Goal: Task Accomplishment & Management: Use online tool/utility

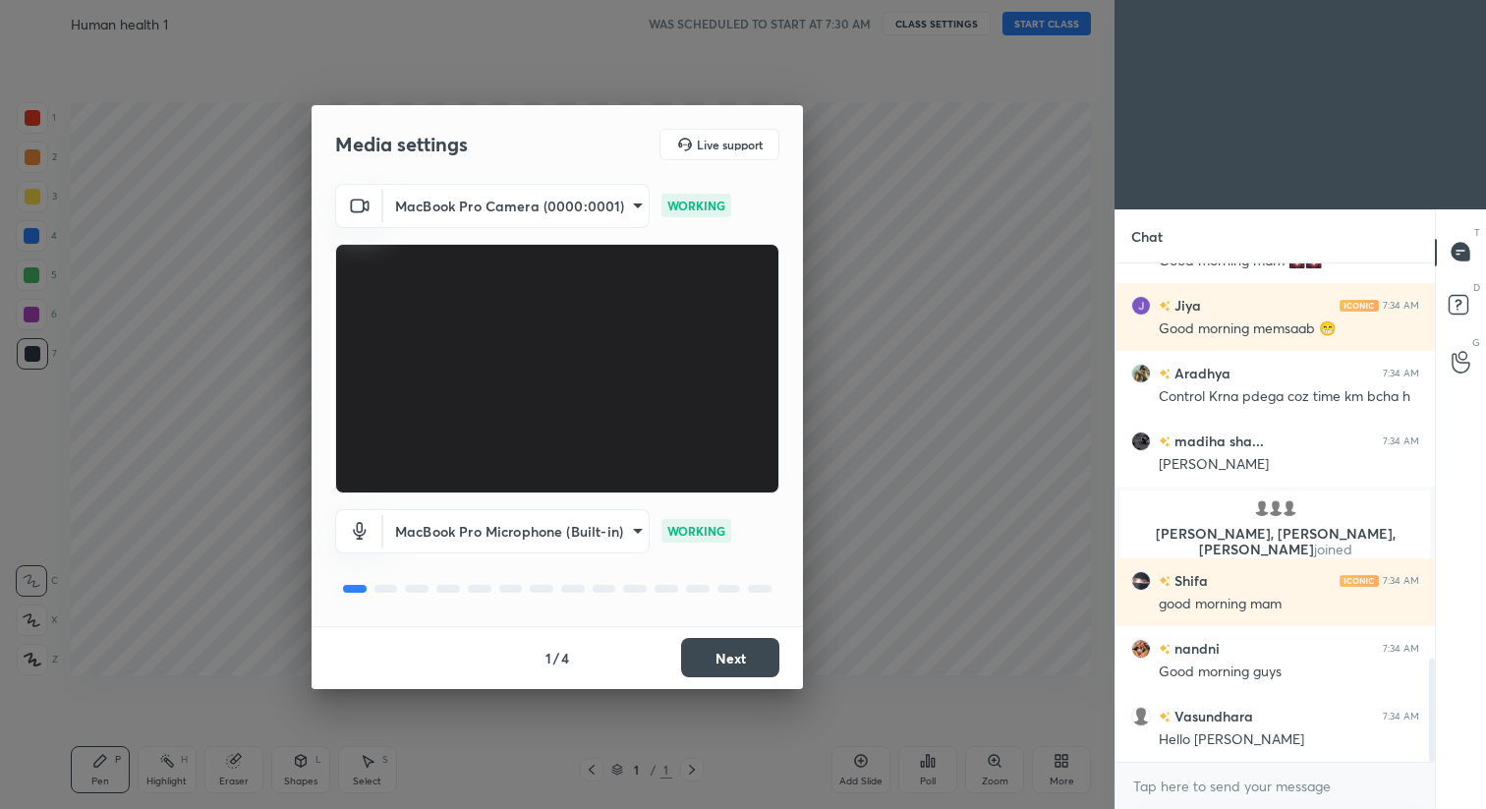
click at [755, 653] on button "Next" at bounding box center [730, 657] width 98 height 39
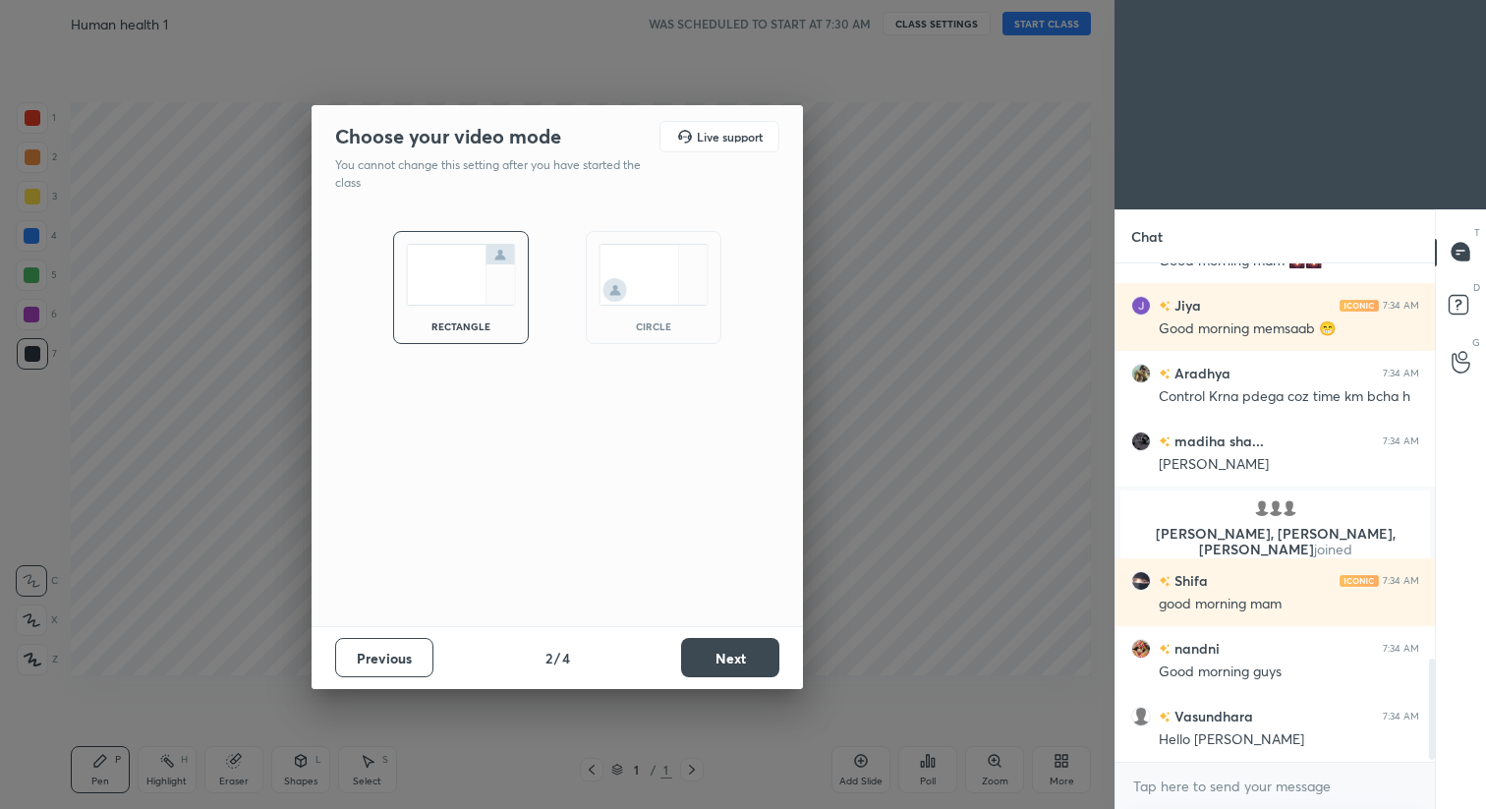
click at [755, 653] on button "Next" at bounding box center [730, 657] width 98 height 39
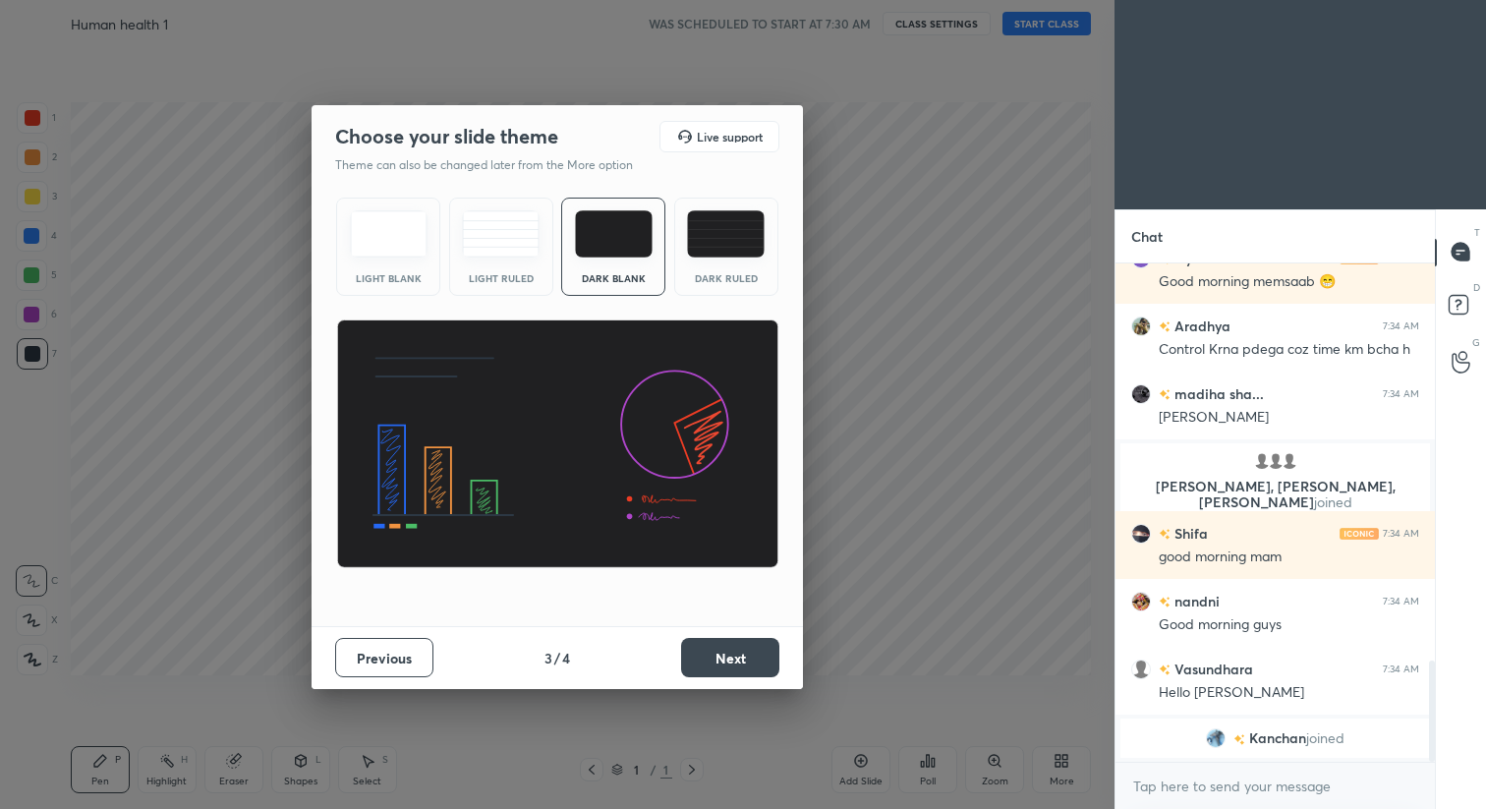
click at [751, 654] on button "Next" at bounding box center [730, 657] width 98 height 39
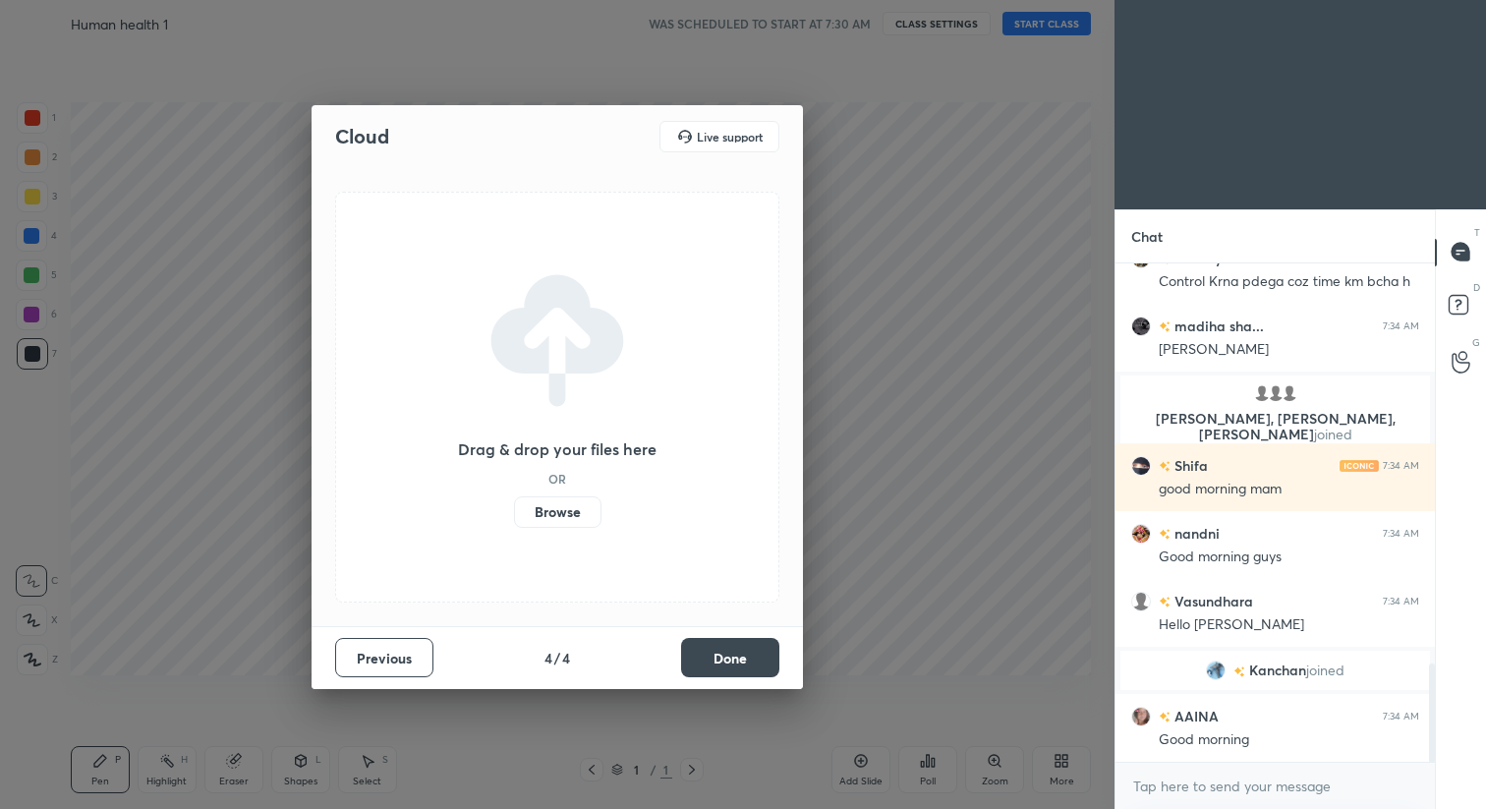
click at [751, 654] on button "Done" at bounding box center [730, 657] width 98 height 39
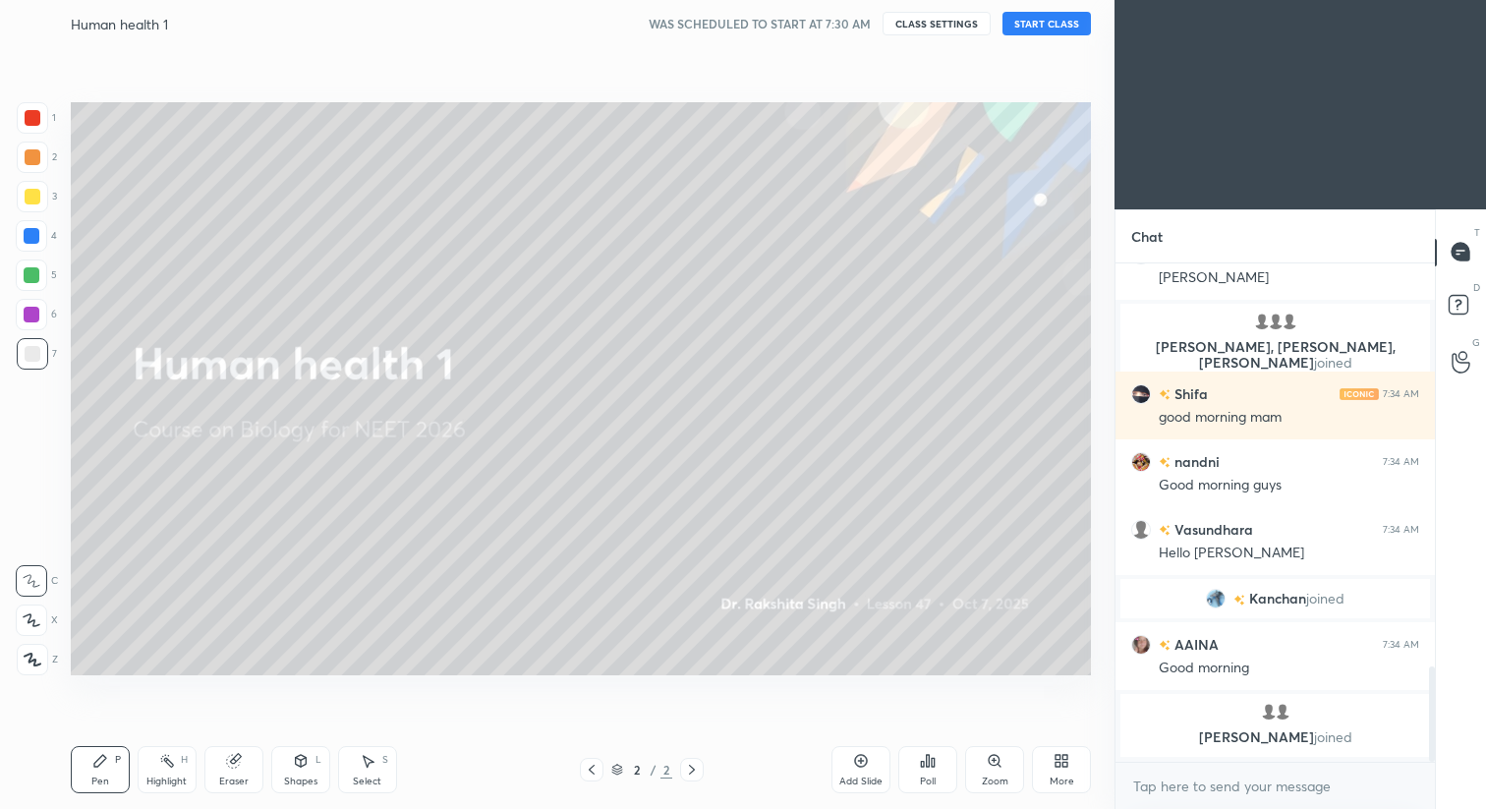
click at [1047, 20] on button "START CLASS" at bounding box center [1046, 24] width 88 height 24
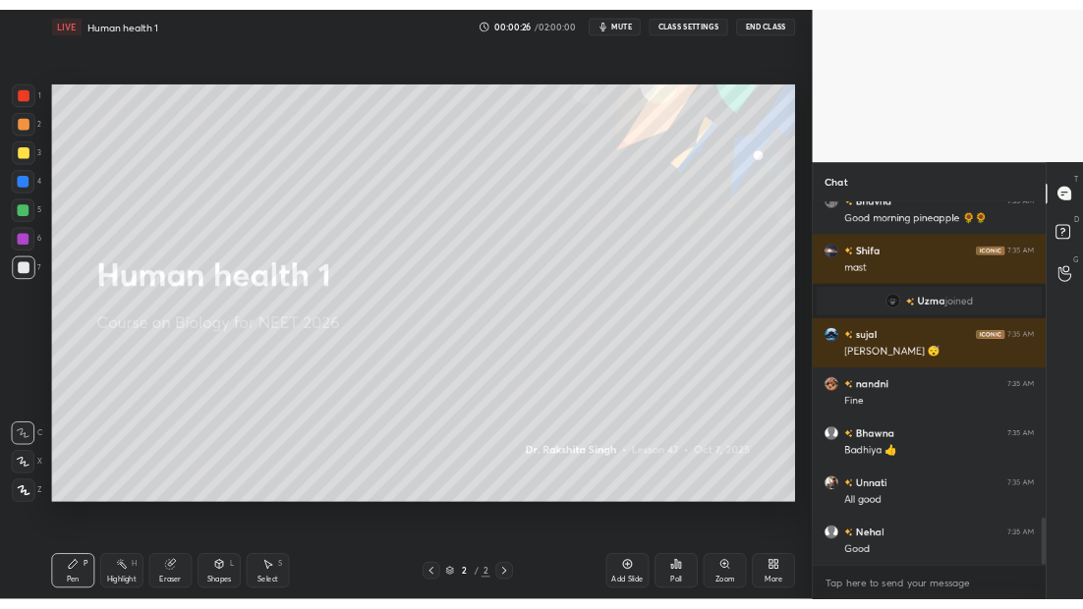
scroll to position [483, 733]
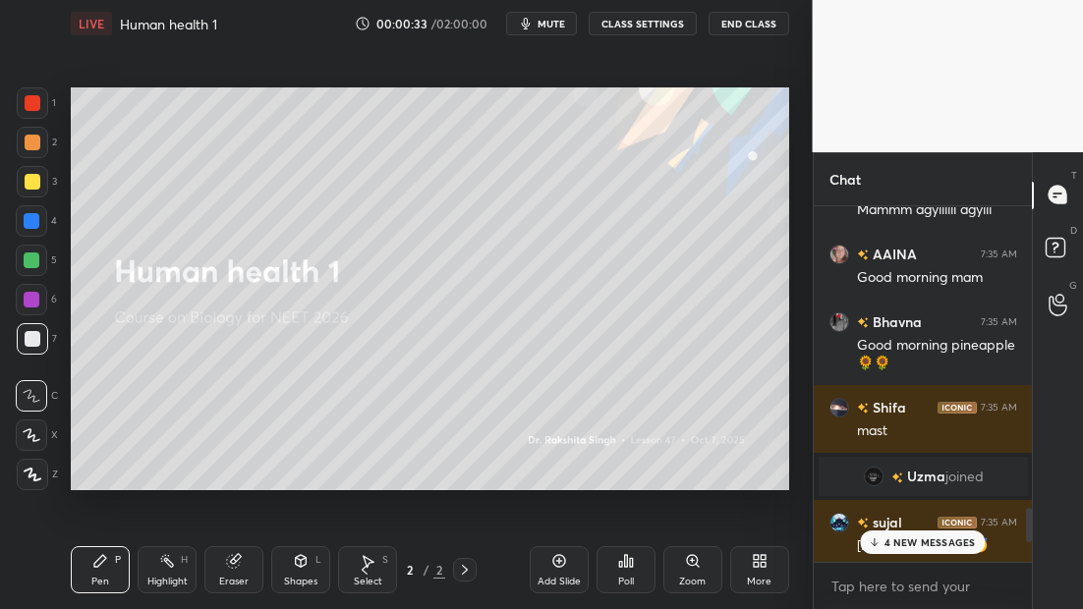
click at [881, 546] on div "4 NEW MESSAGES" at bounding box center [922, 543] width 125 height 24
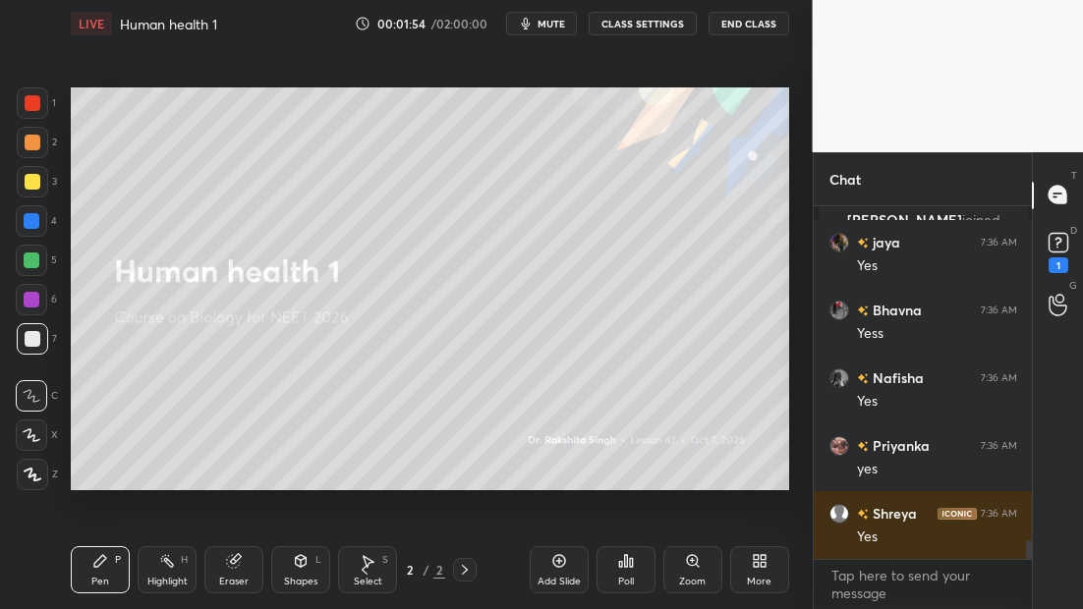
scroll to position [6235, 0]
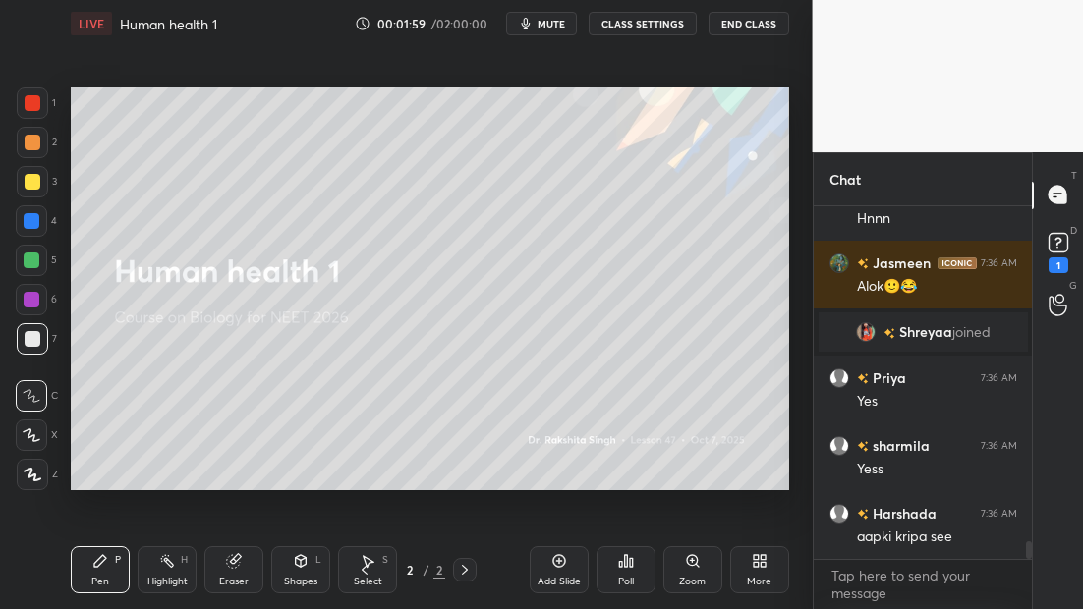
click at [34, 474] on icon at bounding box center [33, 475] width 18 height 14
click at [42, 185] on div at bounding box center [32, 181] width 31 height 31
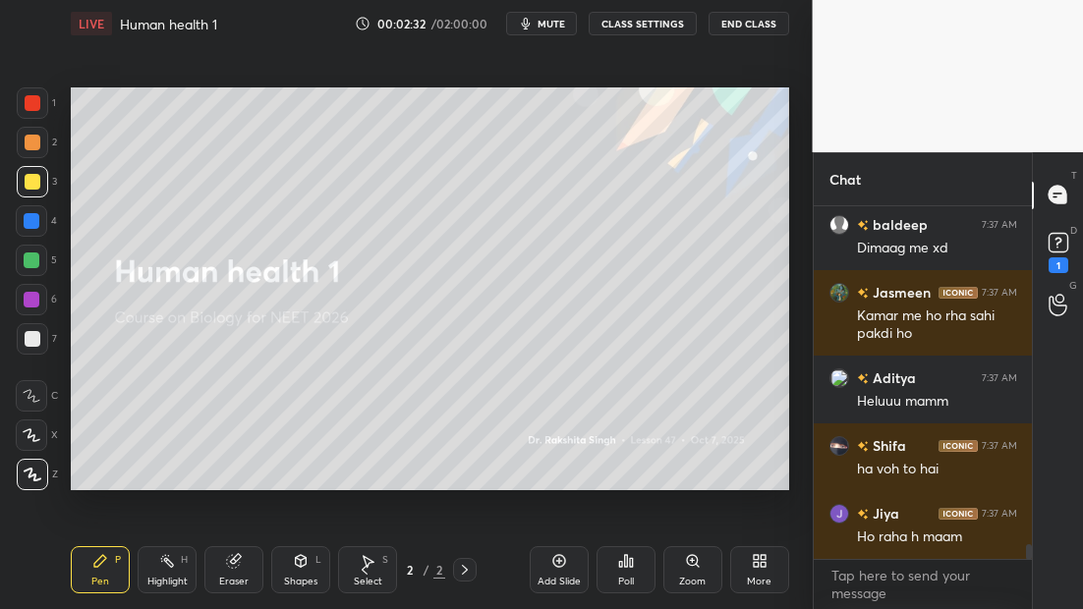
scroll to position [347, 212]
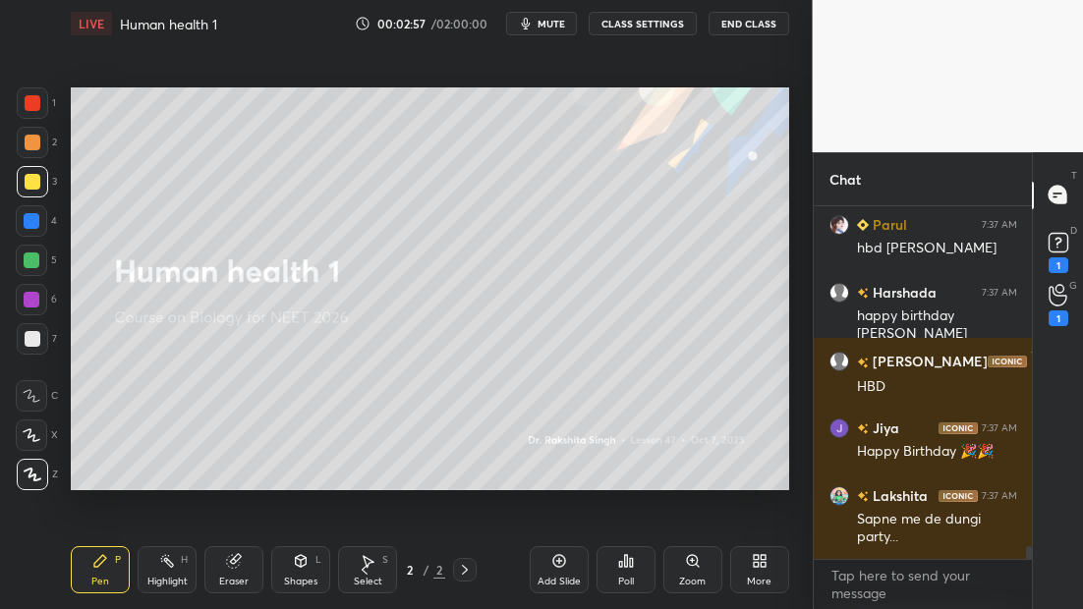
click at [556, 570] on div "Add Slide" at bounding box center [559, 569] width 59 height 47
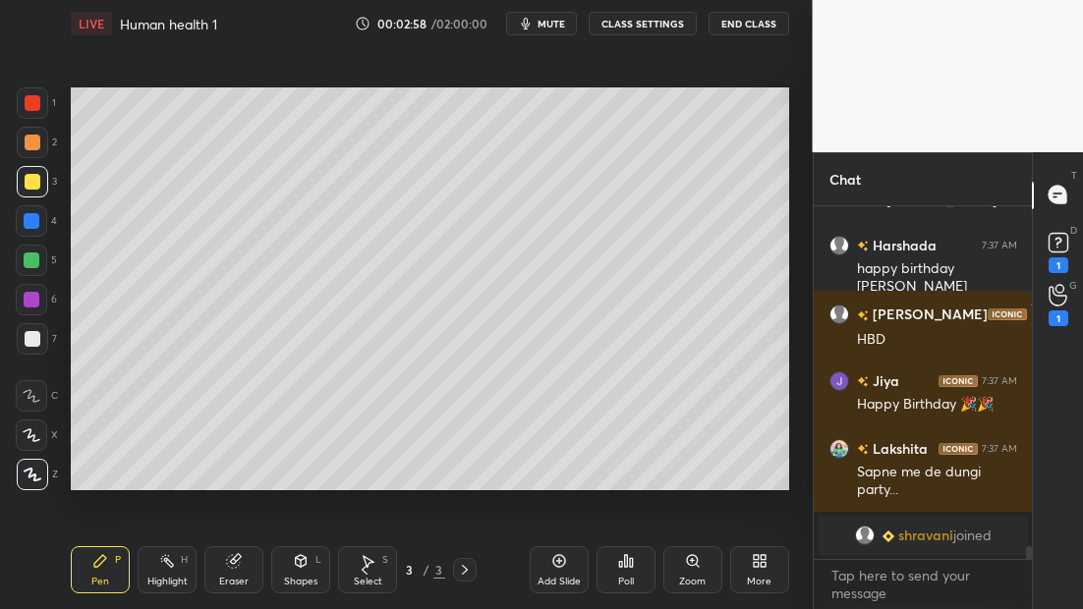
click at [41, 339] on div at bounding box center [32, 338] width 31 height 31
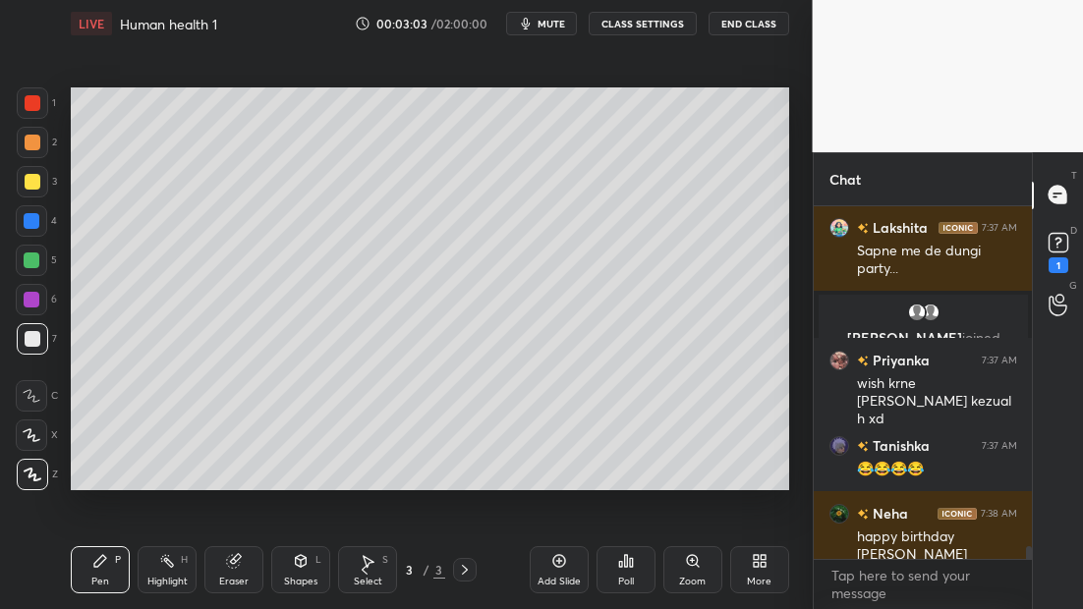
click at [548, 31] on button "mute" at bounding box center [541, 24] width 71 height 24
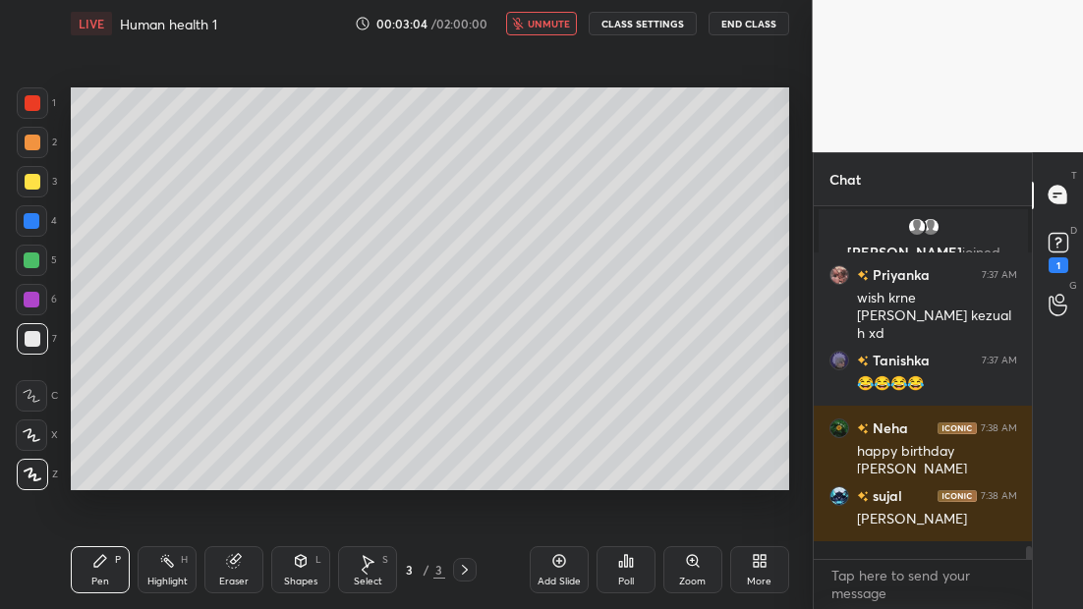
click at [544, 27] on span "unmute" at bounding box center [549, 24] width 42 height 14
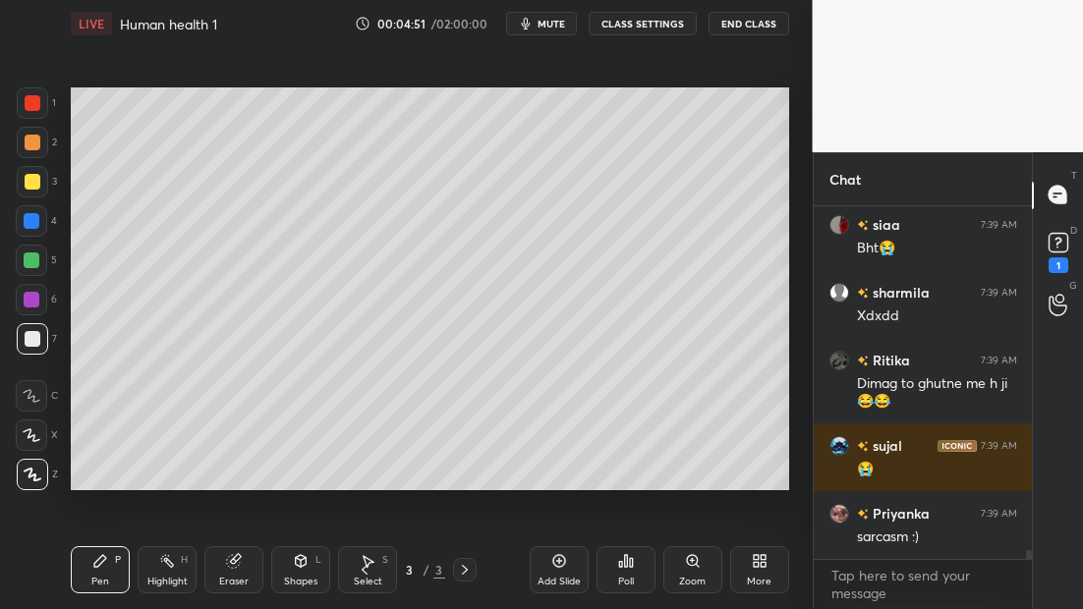
scroll to position [13498, 0]
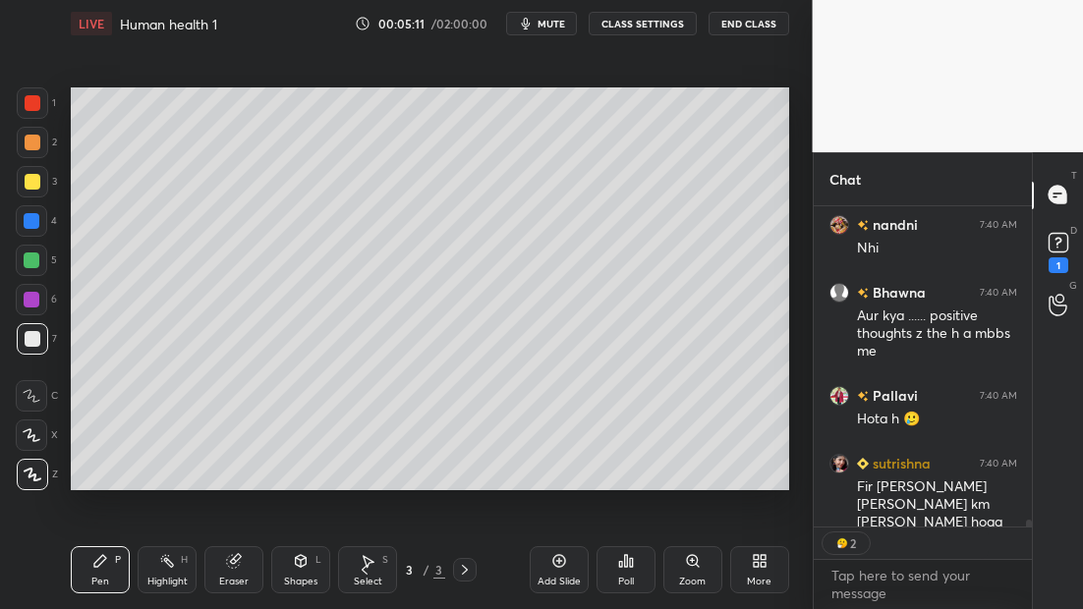
click at [17, 262] on div at bounding box center [31, 260] width 31 height 31
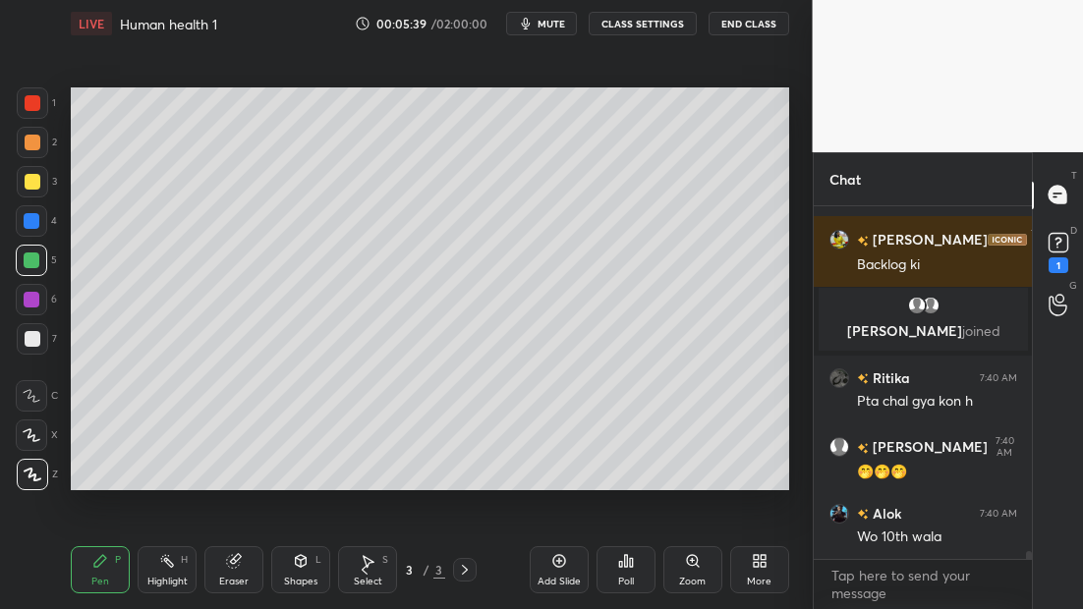
scroll to position [14713, 0]
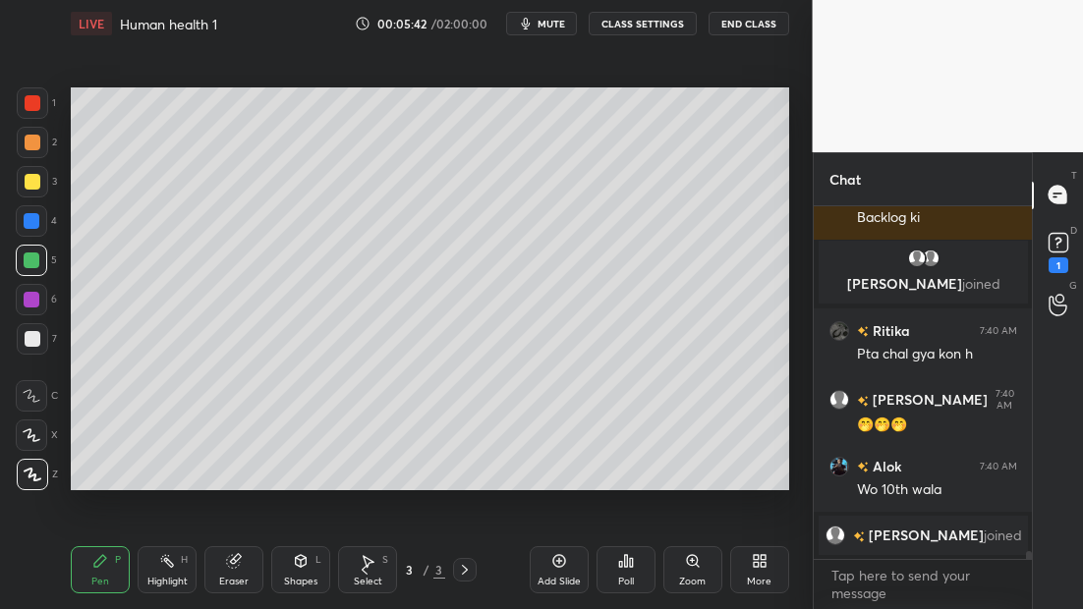
click at [27, 111] on div at bounding box center [32, 102] width 31 height 31
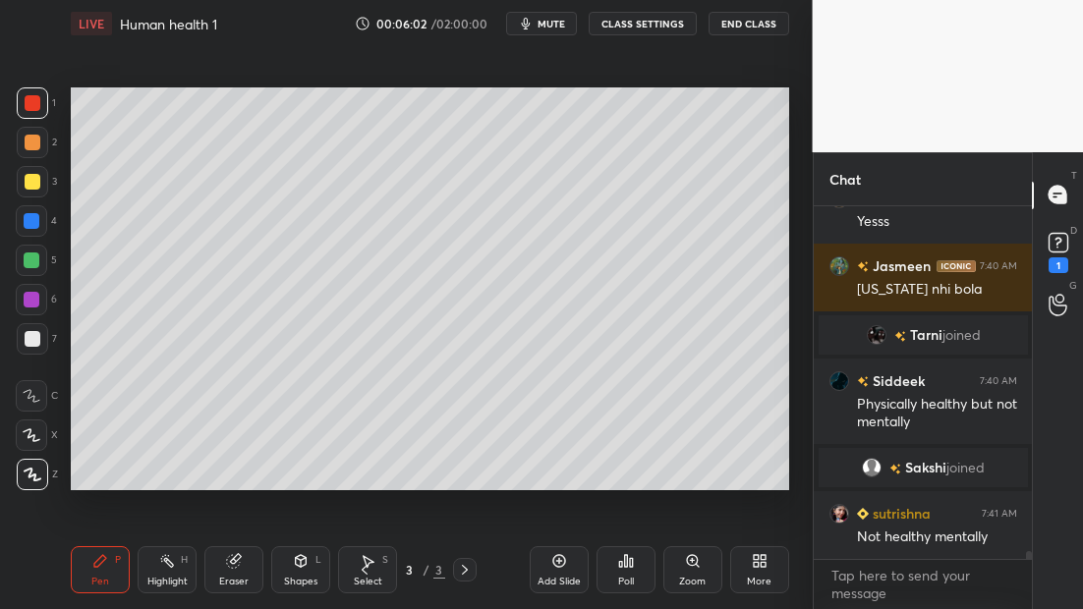
scroll to position [15060, 0]
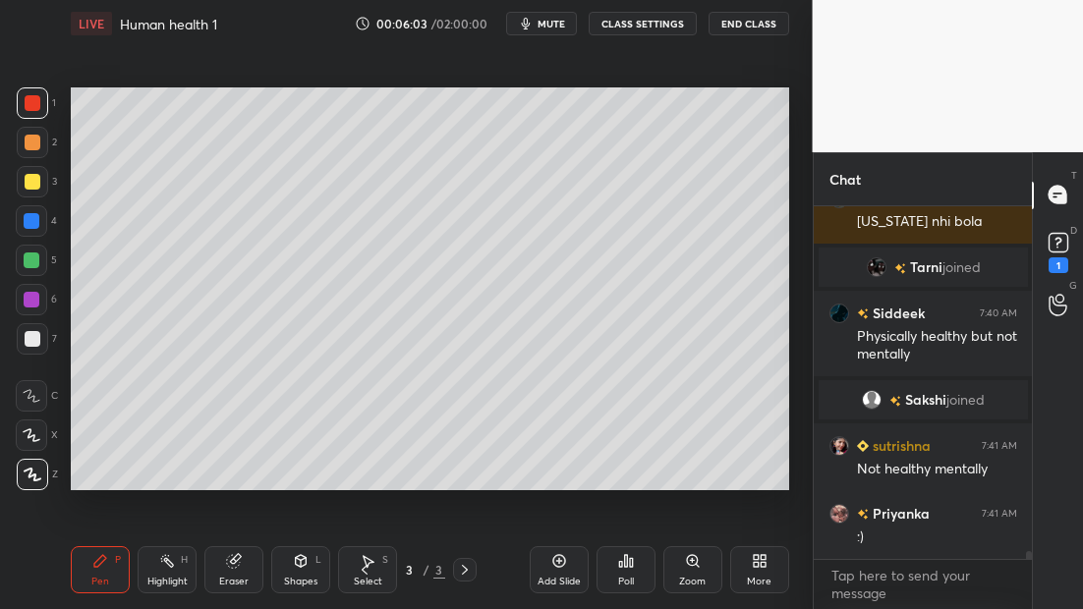
click at [34, 337] on div at bounding box center [33, 339] width 16 height 16
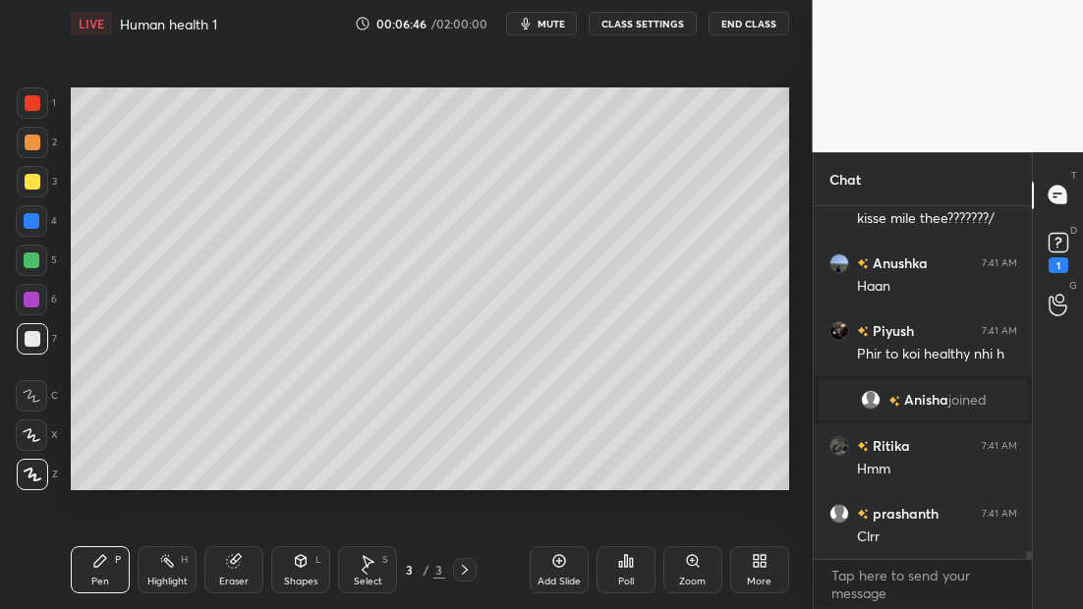
scroll to position [15430, 0]
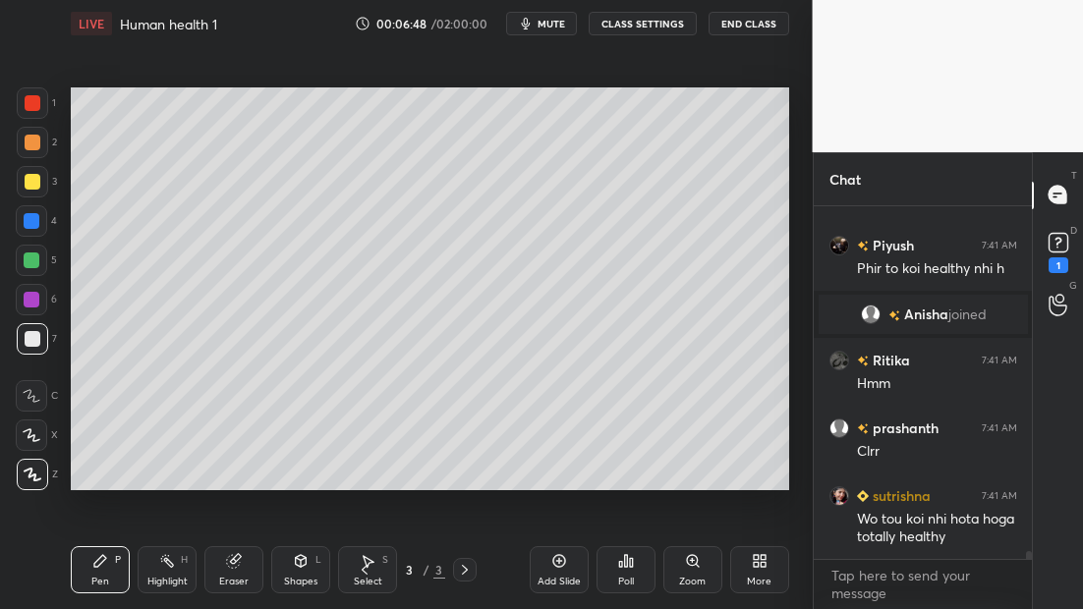
click at [561, 562] on icon at bounding box center [559, 561] width 16 height 16
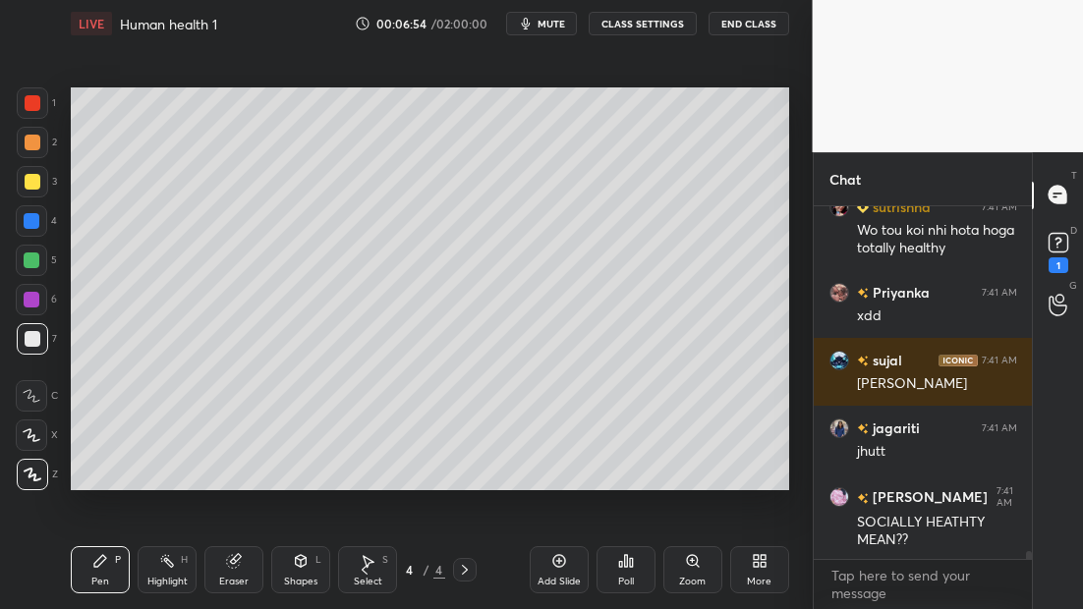
scroll to position [15787, 0]
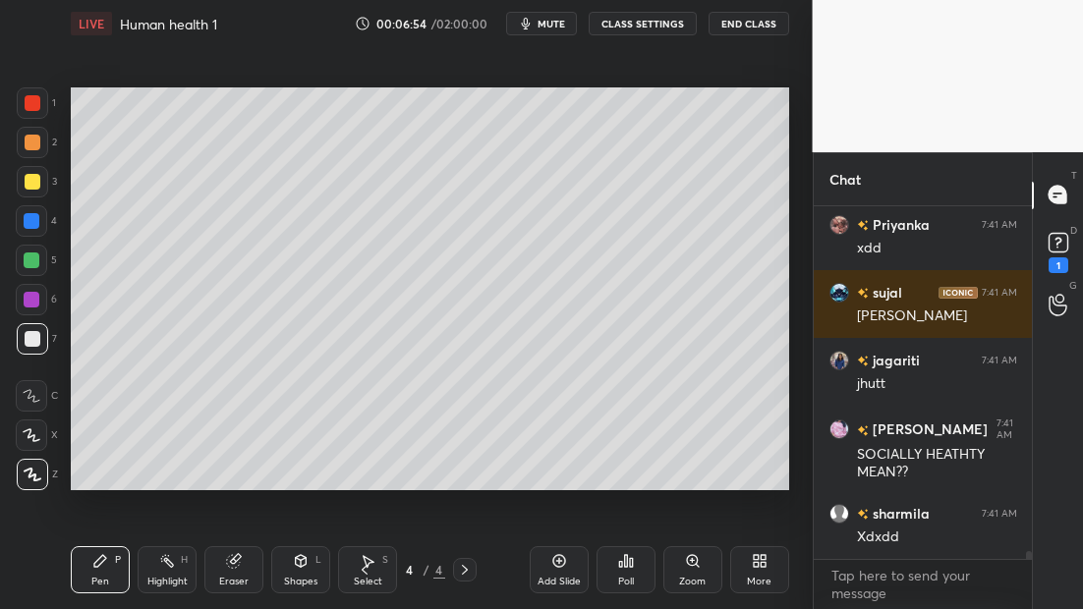
click at [494, 523] on div "Setting up your live class Poll for secs No correct answer Start poll" at bounding box center [430, 288] width 734 height 483
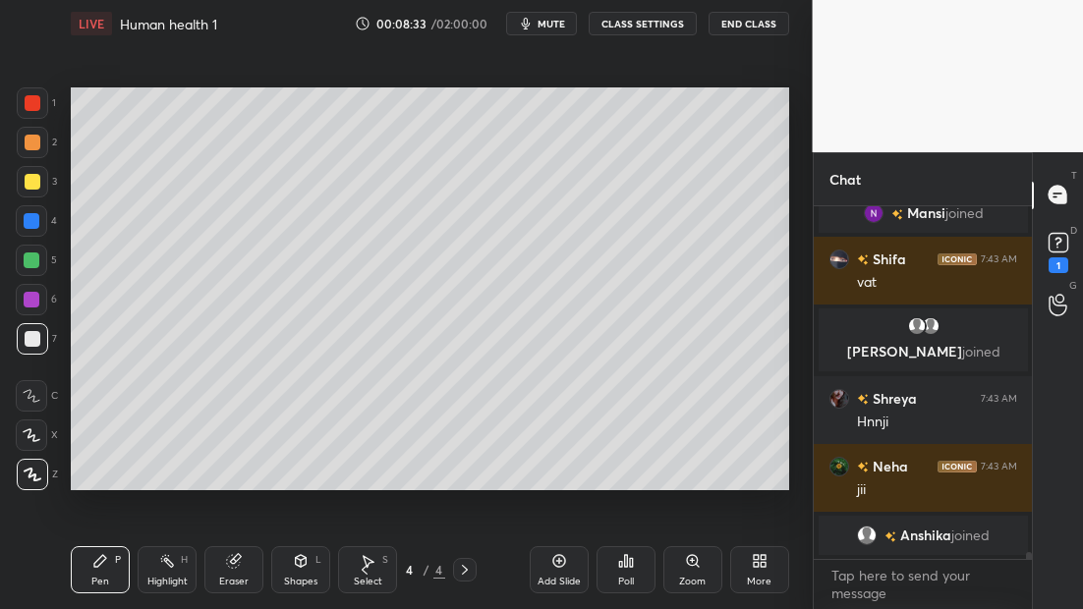
scroll to position [17587, 0]
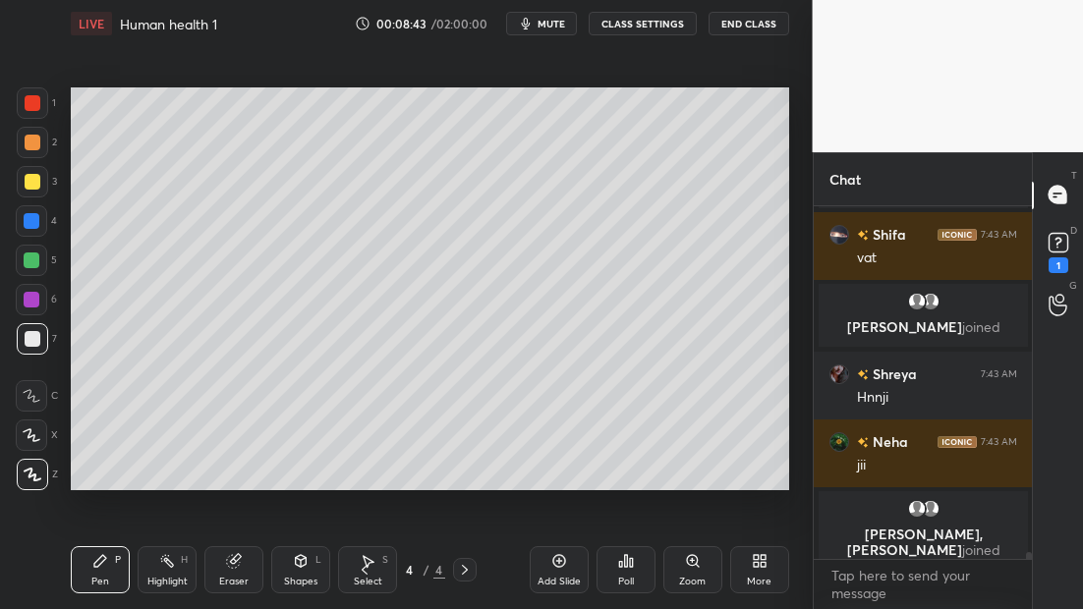
click at [41, 180] on div at bounding box center [32, 181] width 31 height 31
click at [558, 566] on icon at bounding box center [558, 561] width 13 height 13
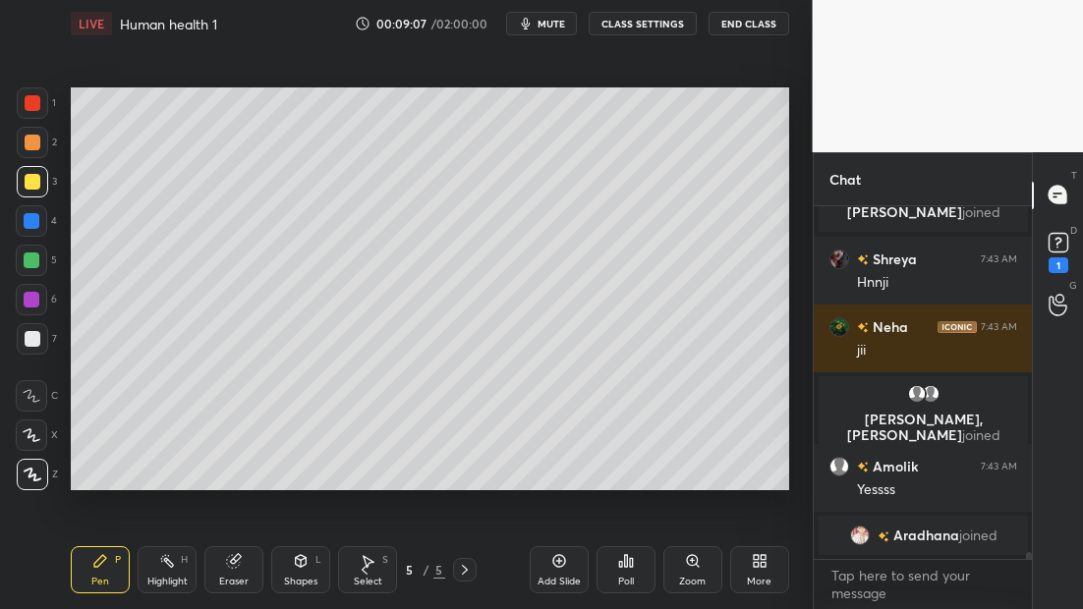
scroll to position [17695, 0]
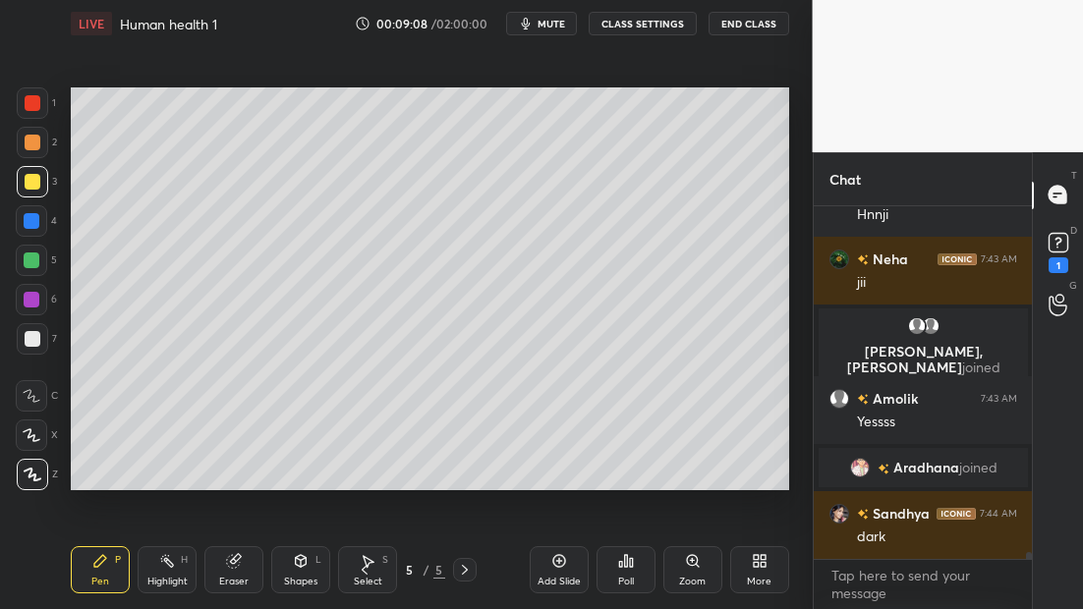
click at [30, 312] on div at bounding box center [31, 299] width 31 height 31
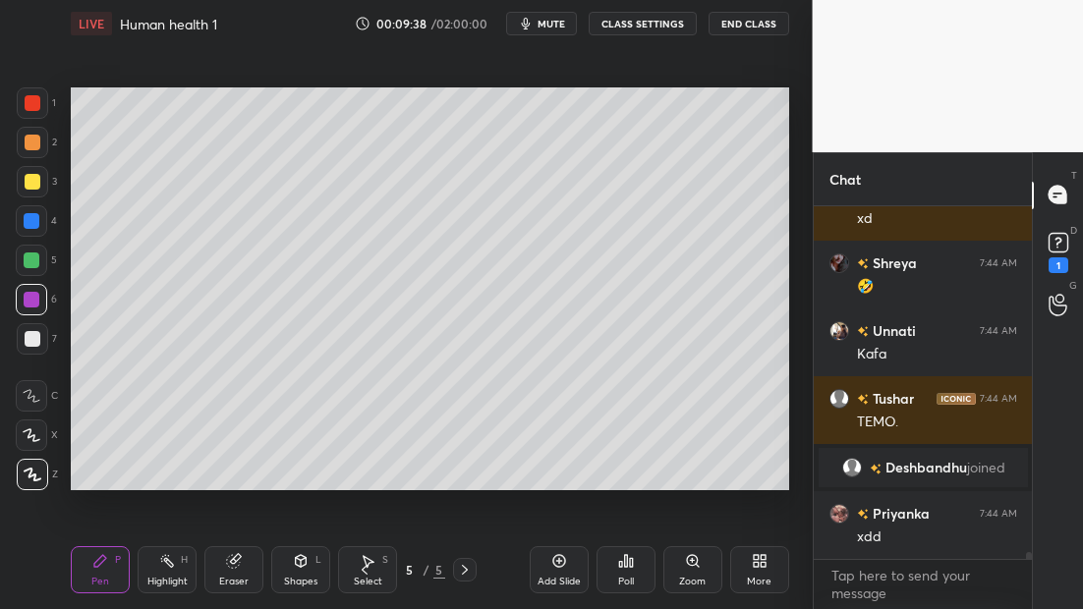
scroll to position [18351, 0]
click at [26, 266] on div at bounding box center [31, 260] width 31 height 31
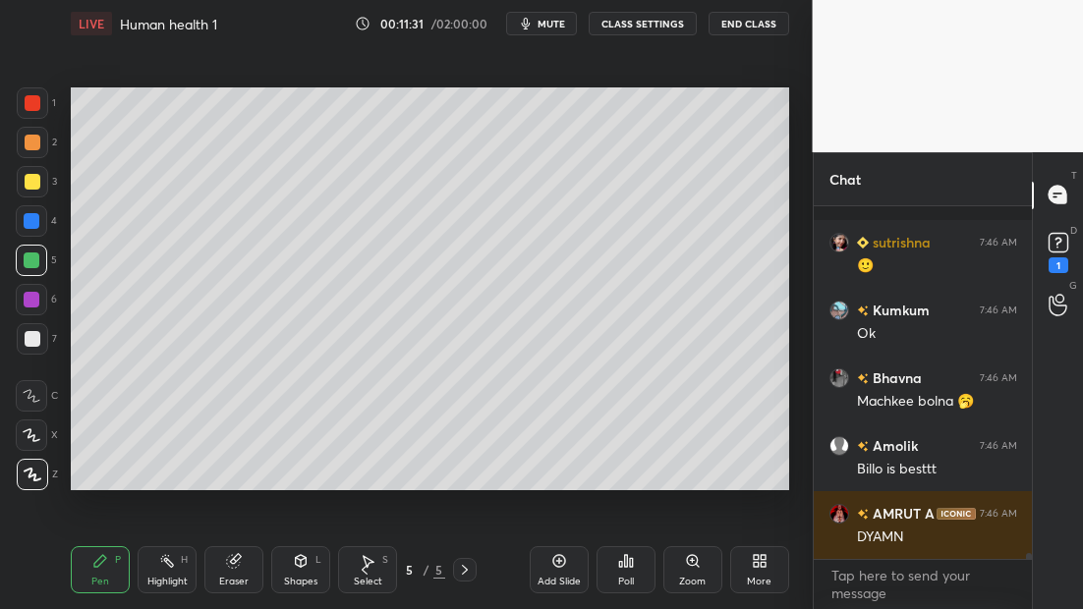
scroll to position [21958, 0]
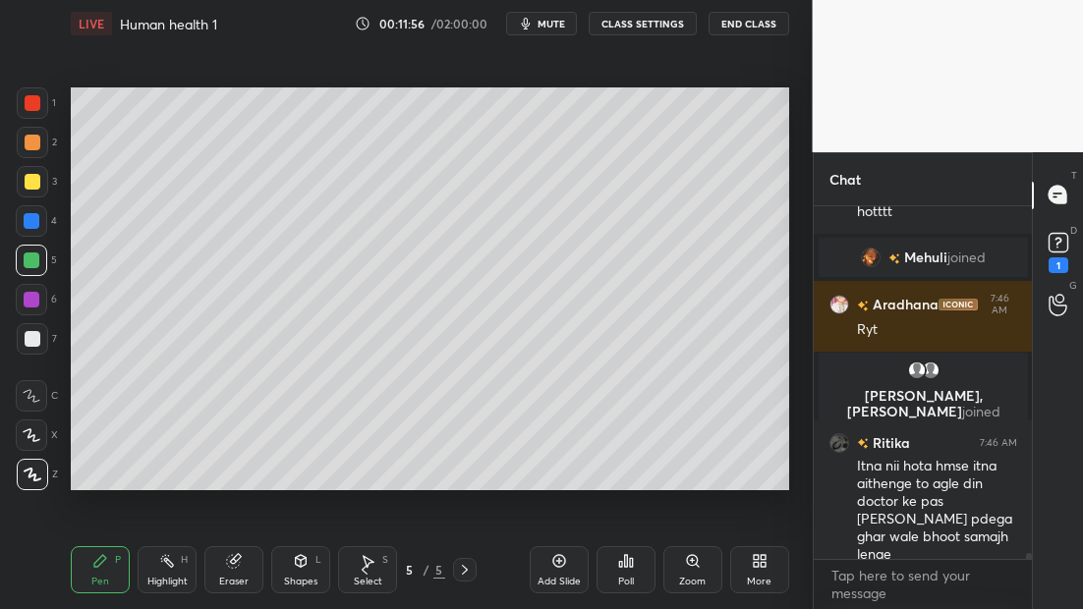
click at [31, 340] on div at bounding box center [33, 339] width 16 height 16
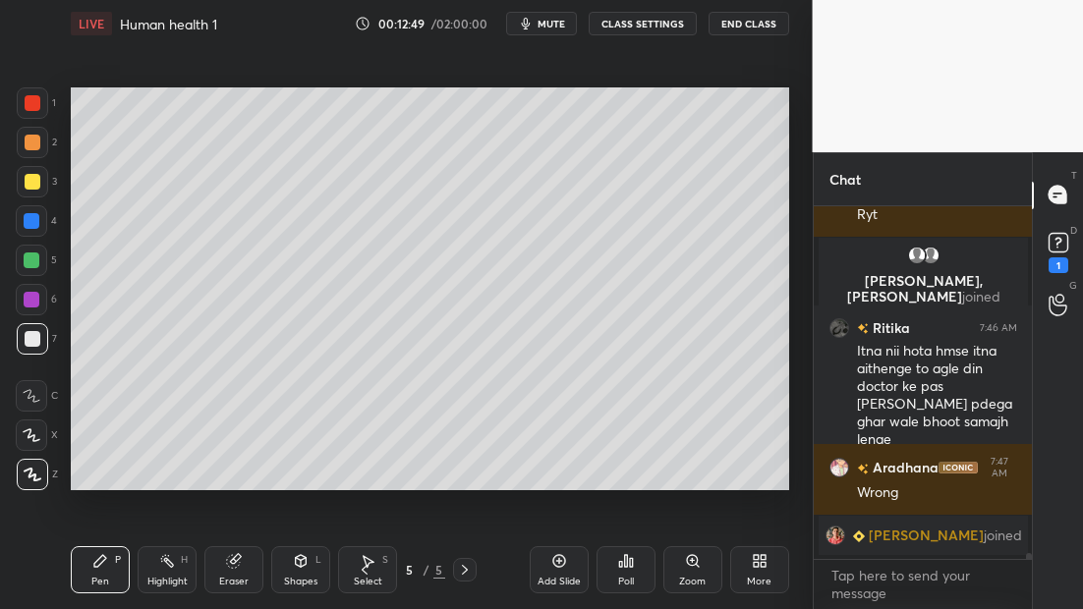
scroll to position [22563, 0]
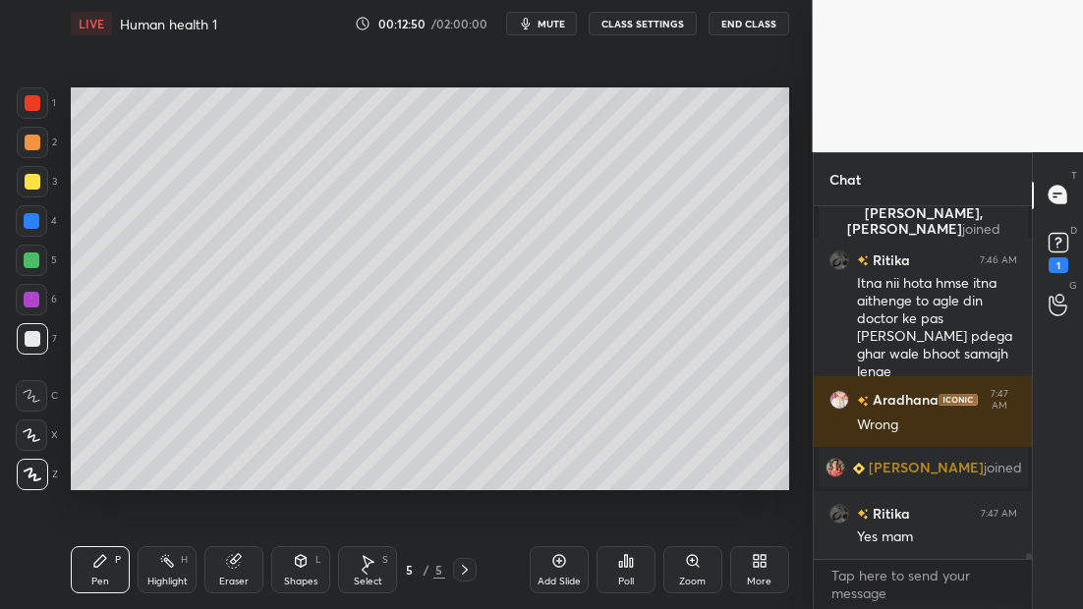
click at [563, 563] on icon at bounding box center [558, 561] width 13 height 13
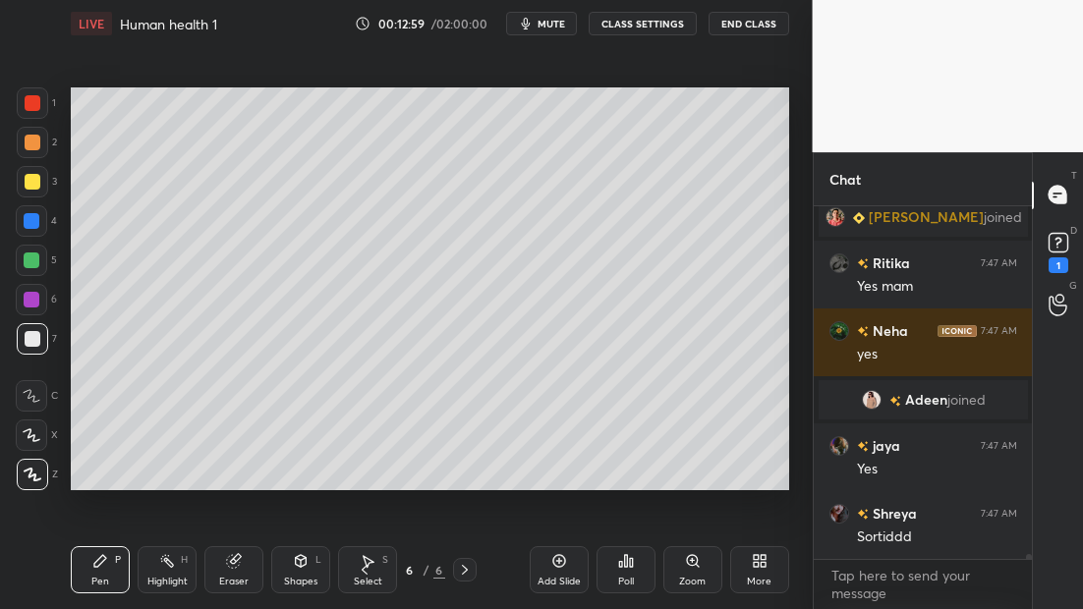
scroll to position [22751, 0]
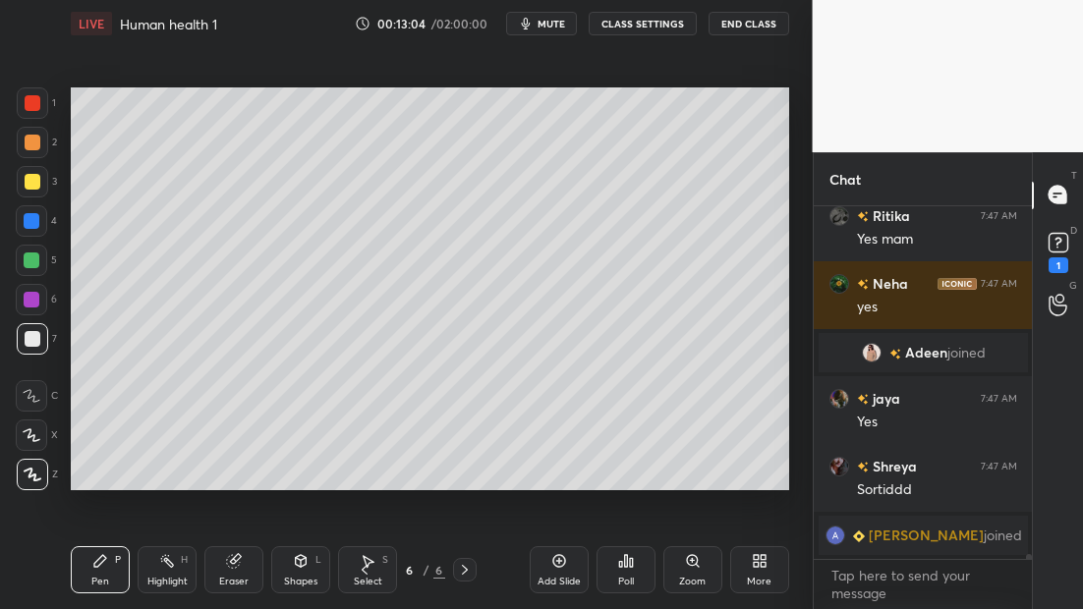
click at [41, 183] on div at bounding box center [32, 181] width 31 height 31
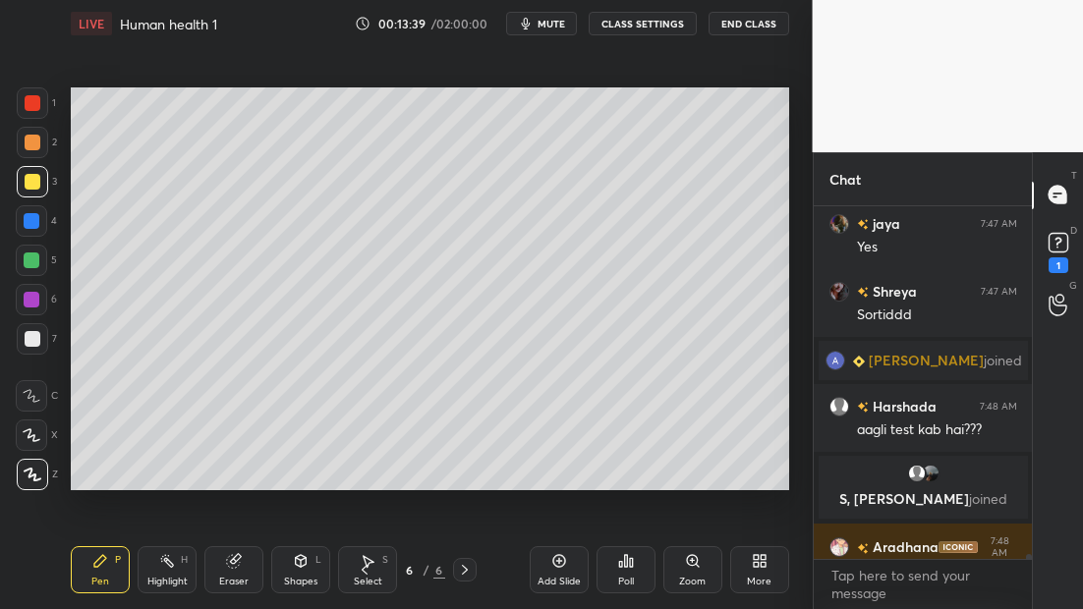
scroll to position [22923, 0]
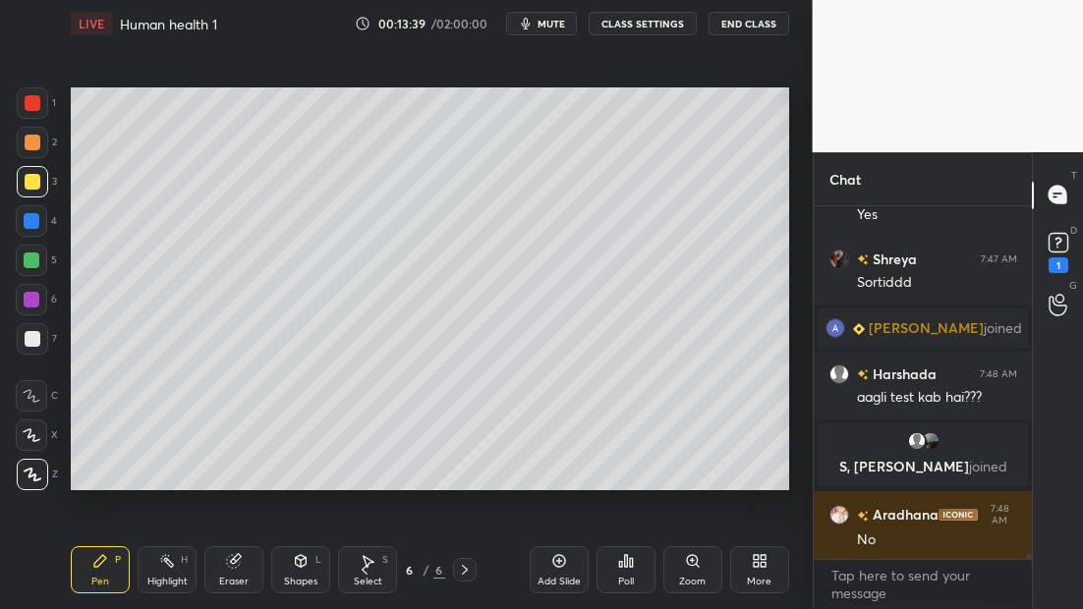
click at [360, 572] on icon at bounding box center [365, 570] width 16 height 16
click at [360, 571] on icon at bounding box center [365, 570] width 16 height 16
click at [363, 569] on icon at bounding box center [365, 570] width 16 height 16
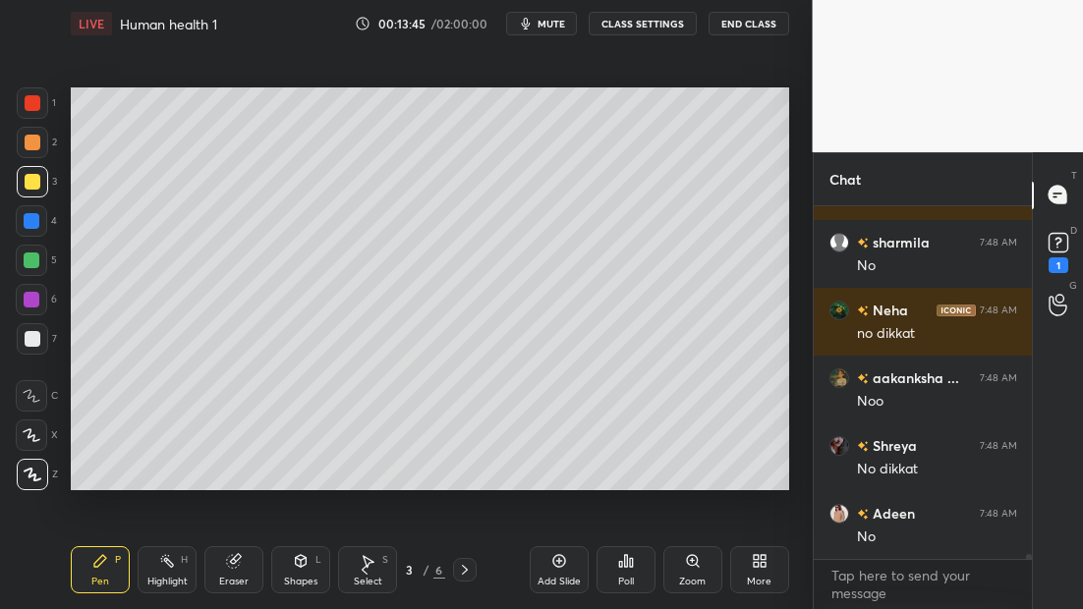
scroll to position [23330, 0]
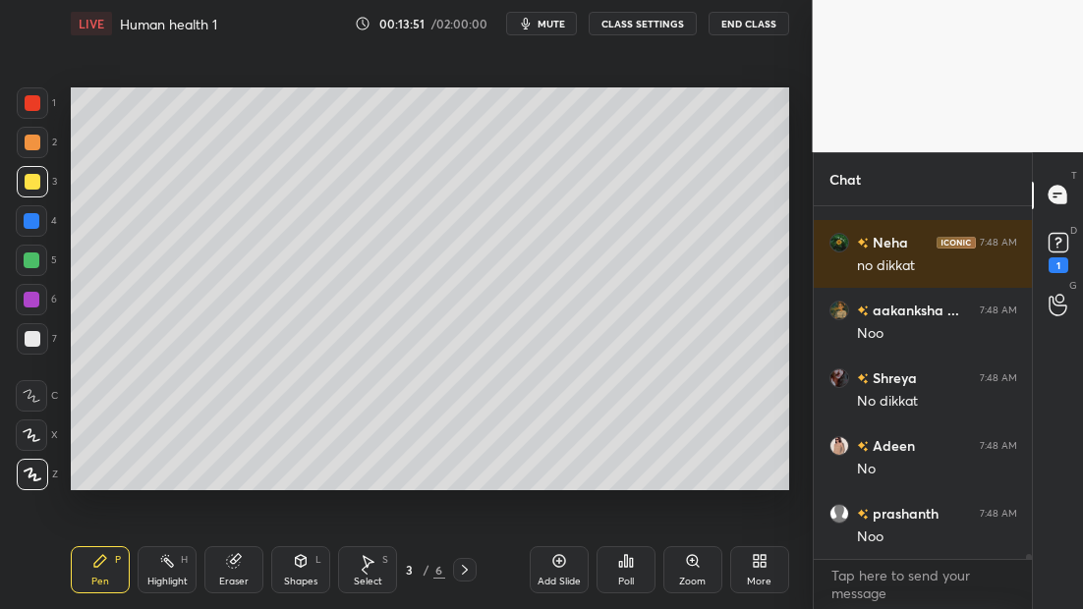
click at [468, 577] on icon at bounding box center [465, 570] width 16 height 16
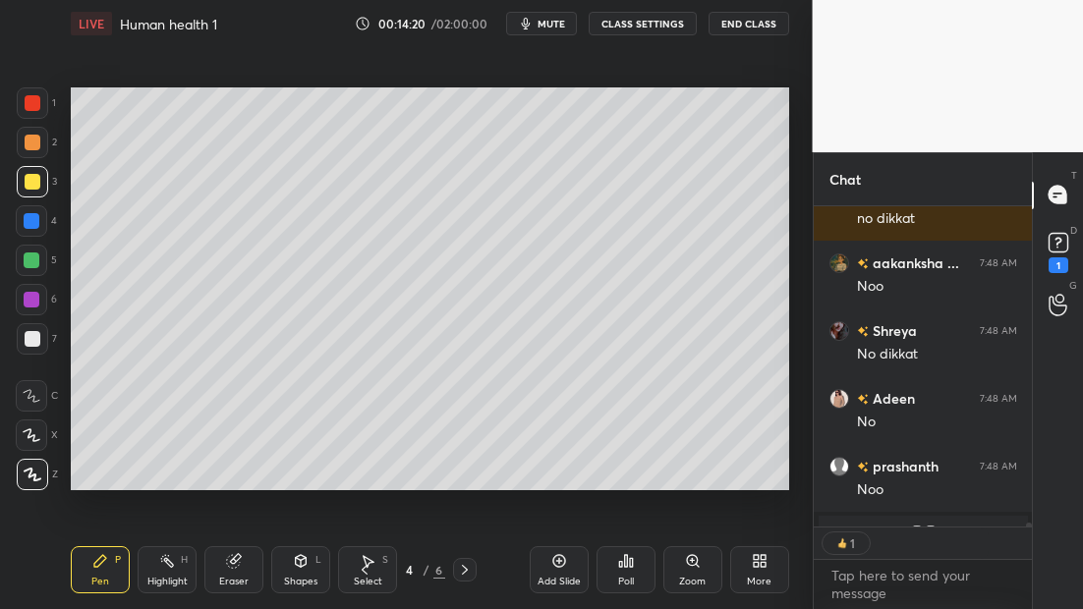
scroll to position [23434, 0]
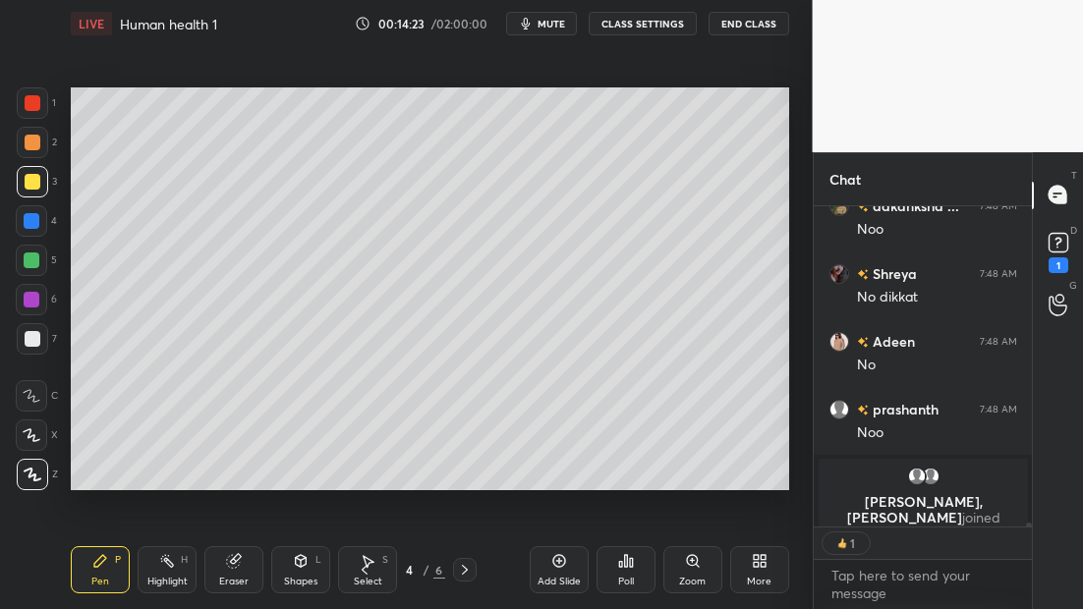
click at [464, 571] on icon at bounding box center [465, 570] width 16 height 16
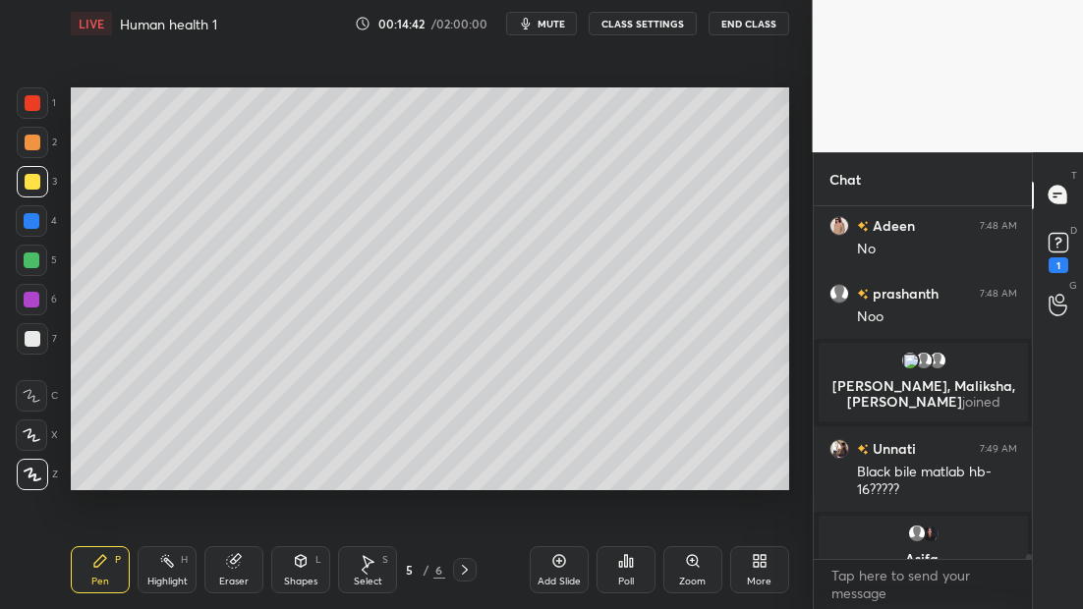
scroll to position [23375, 0]
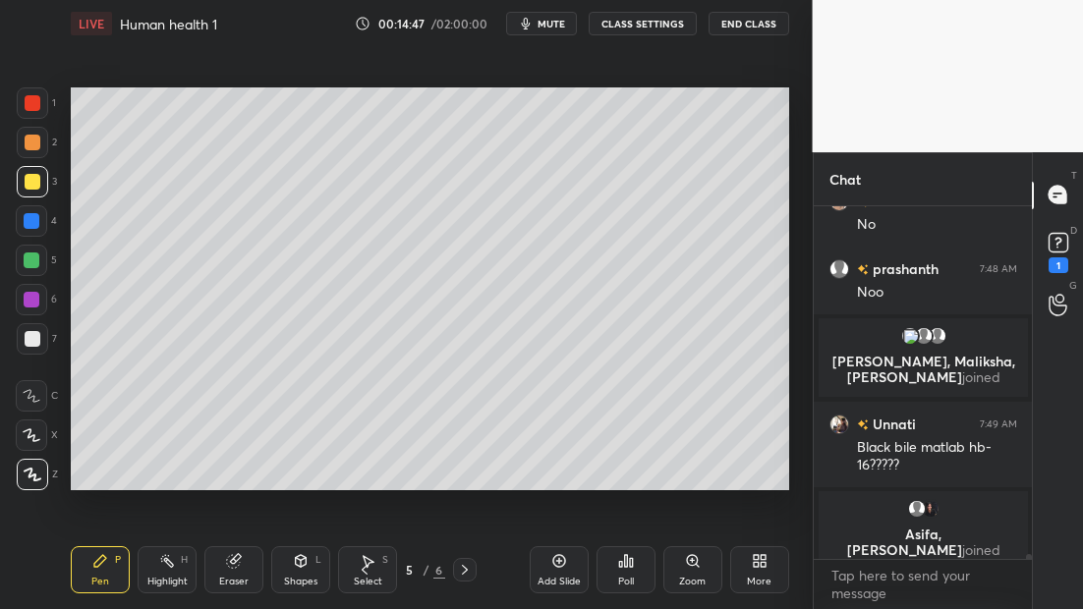
click at [465, 572] on icon at bounding box center [465, 570] width 16 height 16
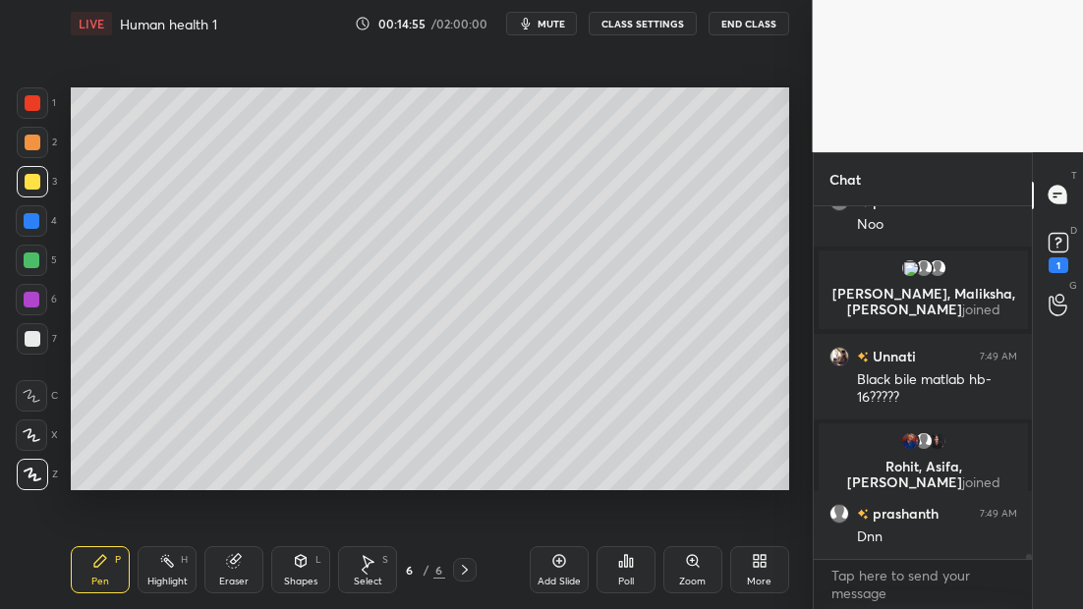
scroll to position [23453, 0]
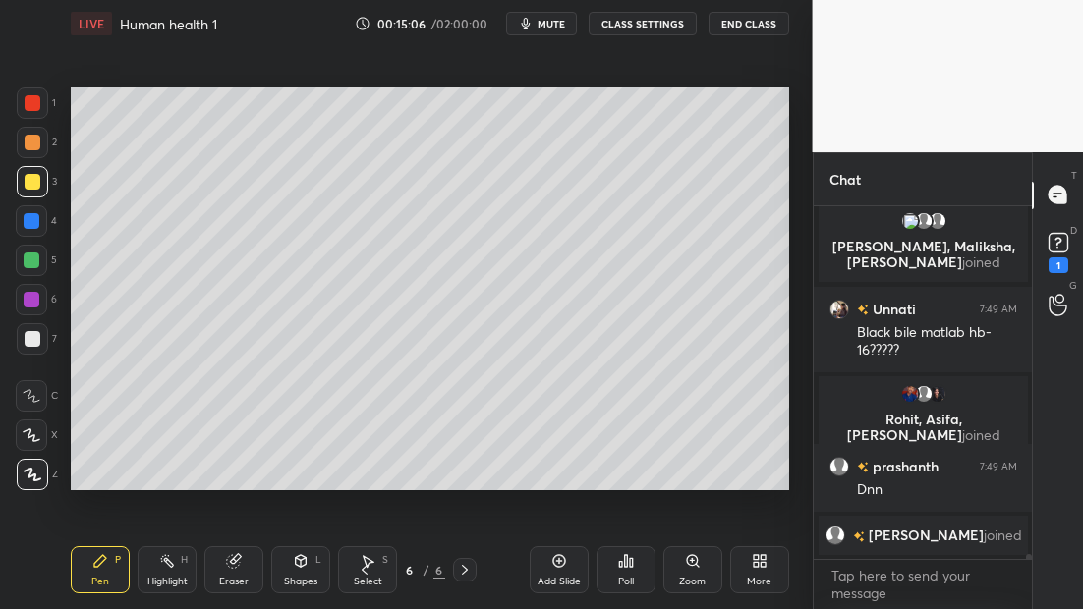
click at [357, 571] on icon at bounding box center [365, 570] width 16 height 16
click at [358, 572] on icon at bounding box center [365, 570] width 16 height 16
click at [358, 575] on icon at bounding box center [365, 570] width 16 height 16
click at [363, 572] on icon at bounding box center [365, 570] width 16 height 16
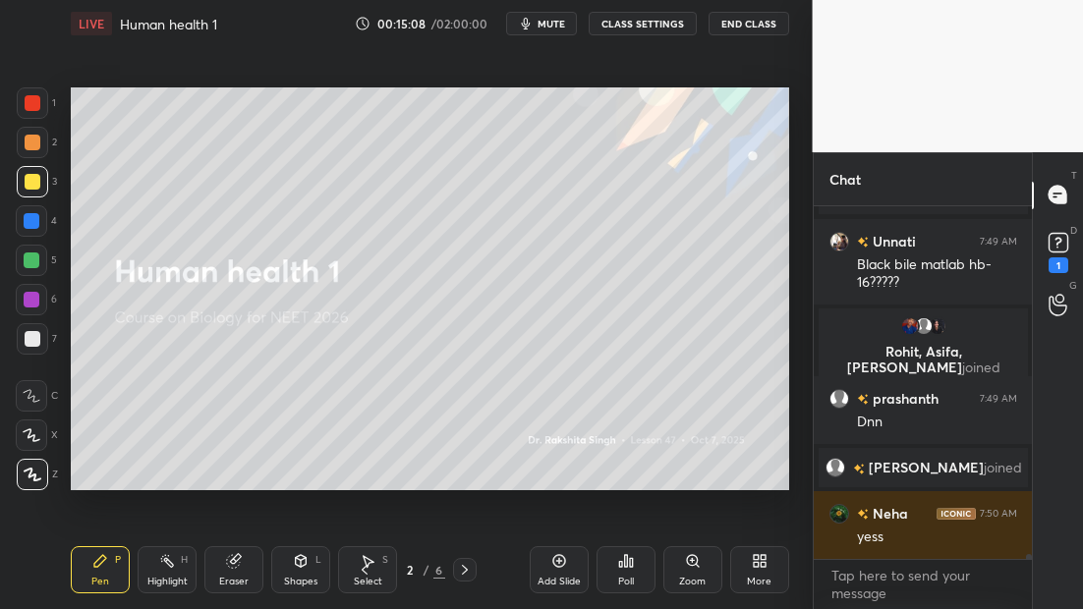
click at [453, 561] on div at bounding box center [465, 570] width 24 height 24
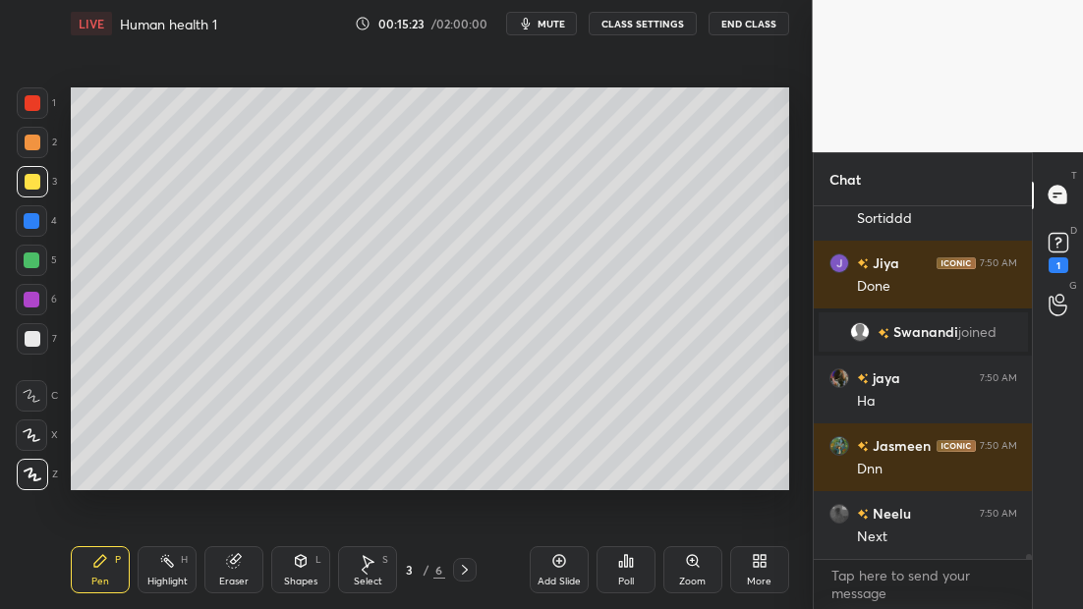
scroll to position [24316, 0]
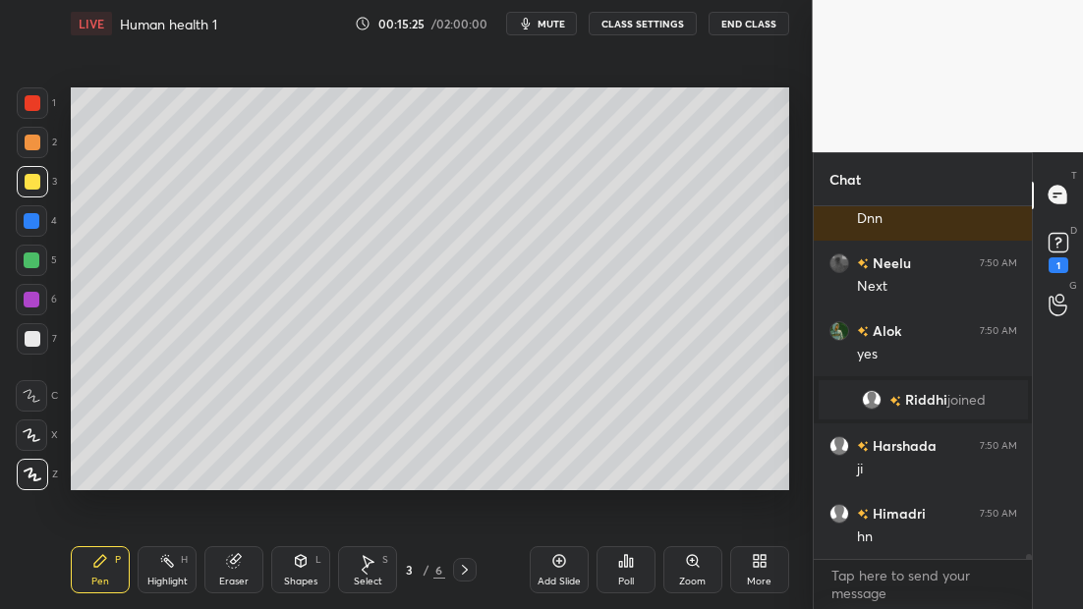
click at [464, 571] on icon at bounding box center [465, 570] width 16 height 16
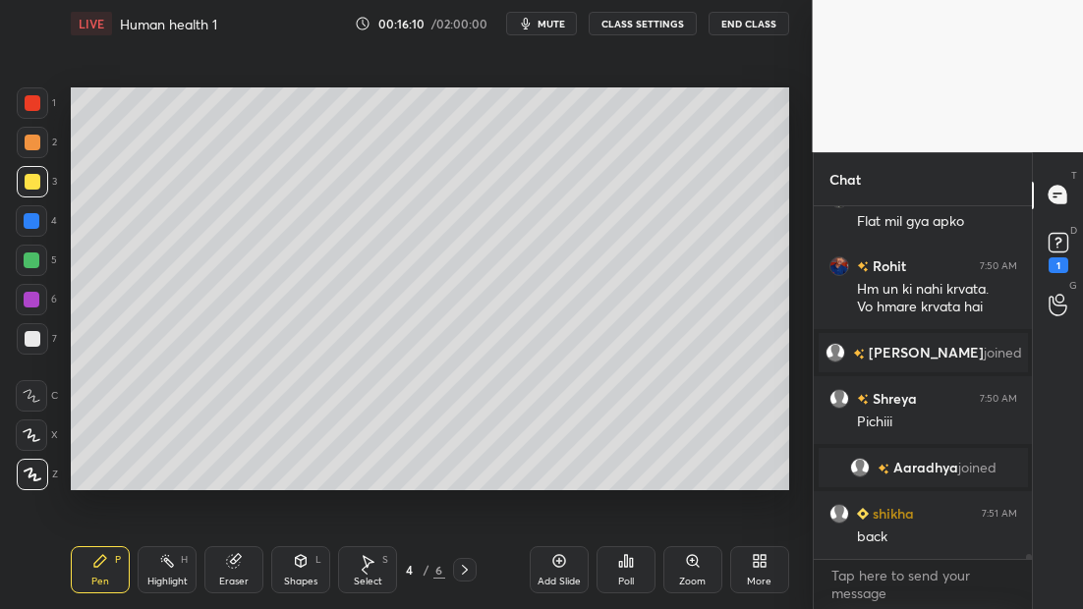
scroll to position [25333, 0]
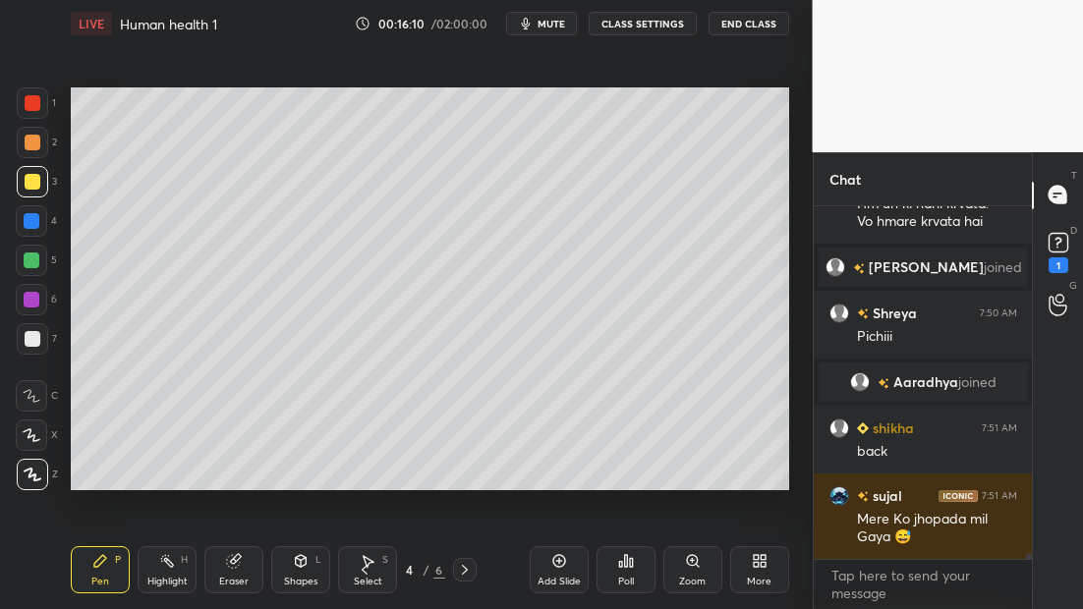
click at [364, 568] on icon at bounding box center [365, 570] width 6 height 10
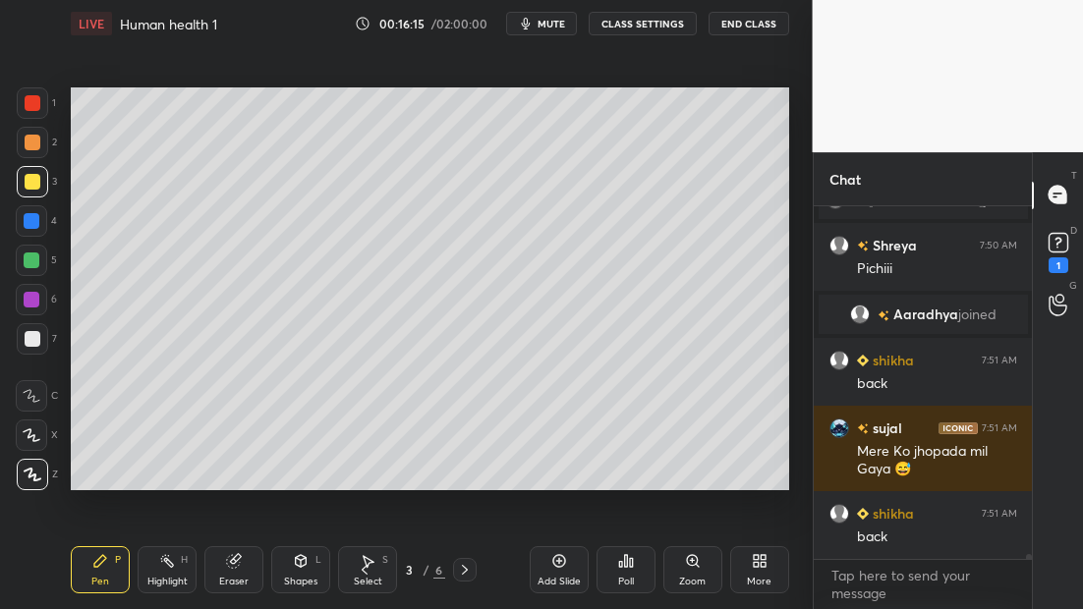
click at [457, 569] on icon at bounding box center [465, 570] width 16 height 16
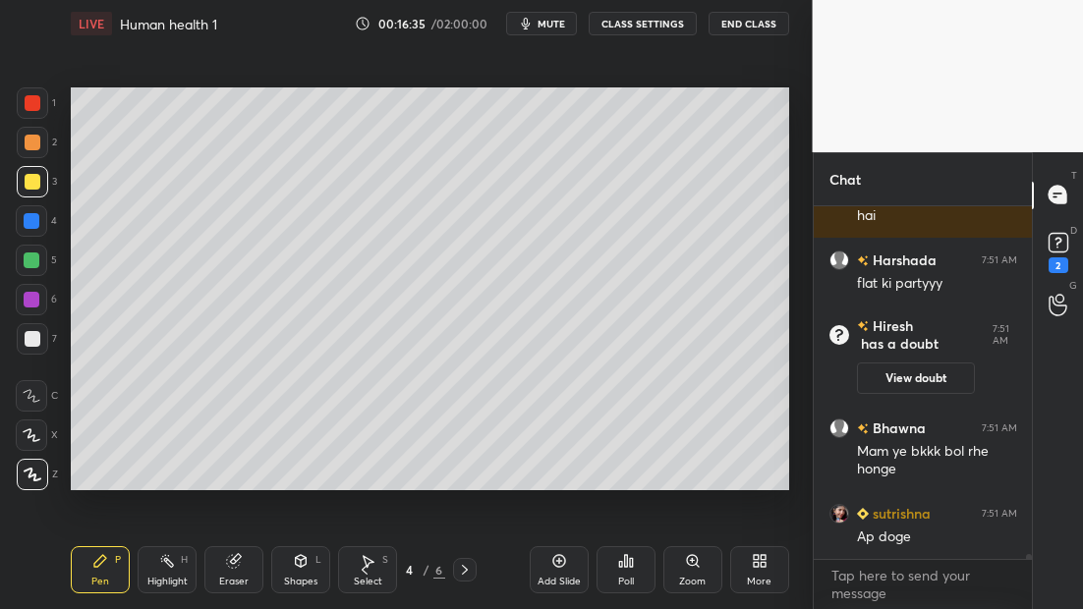
scroll to position [25945, 0]
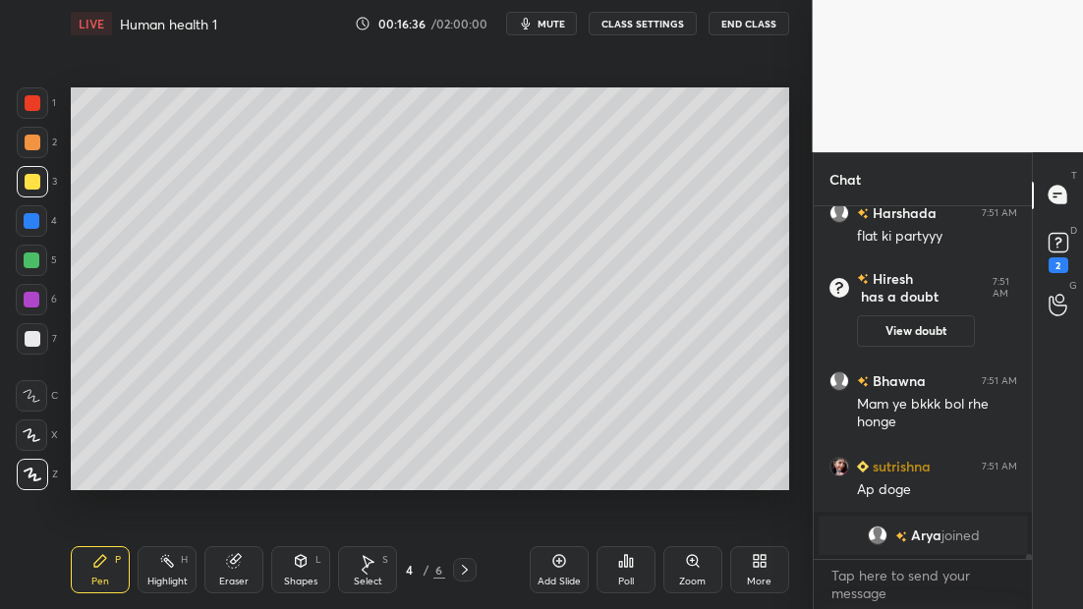
click at [461, 570] on icon at bounding box center [465, 570] width 16 height 16
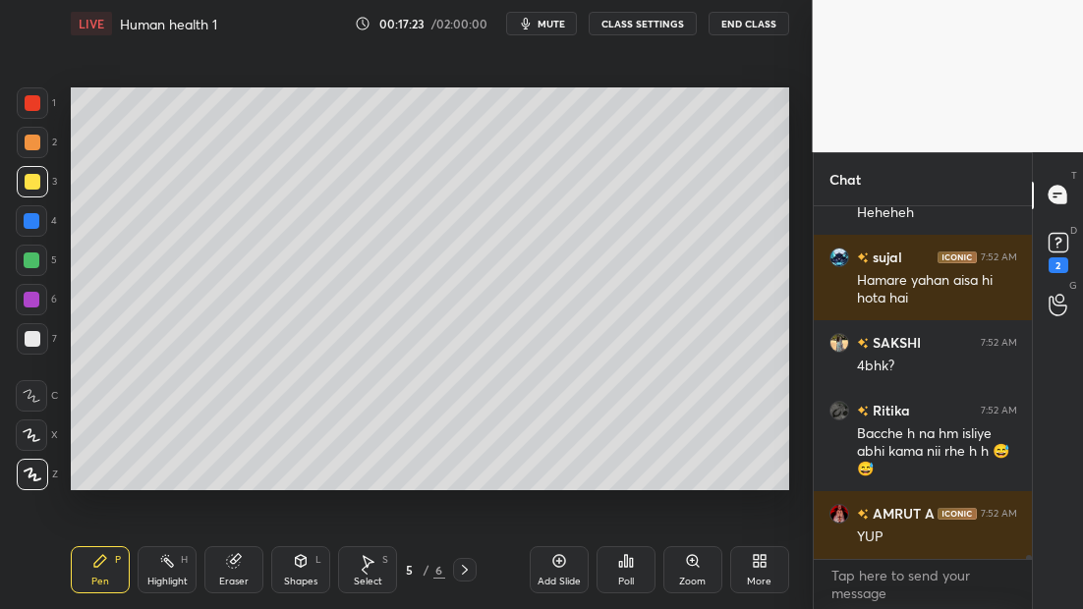
scroll to position [27871, 0]
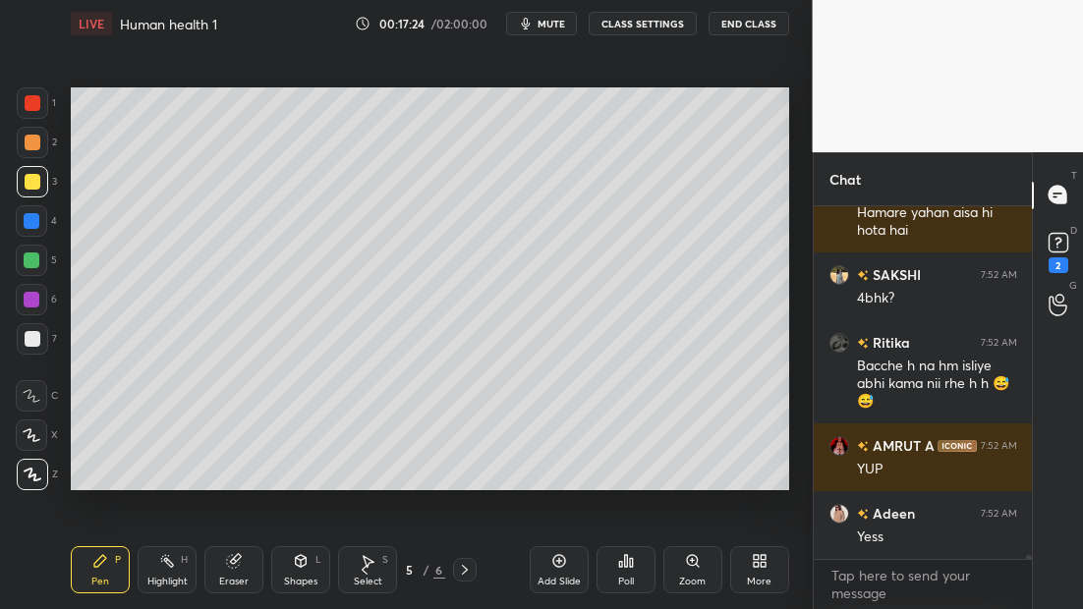
click at [464, 568] on icon at bounding box center [465, 570] width 6 height 10
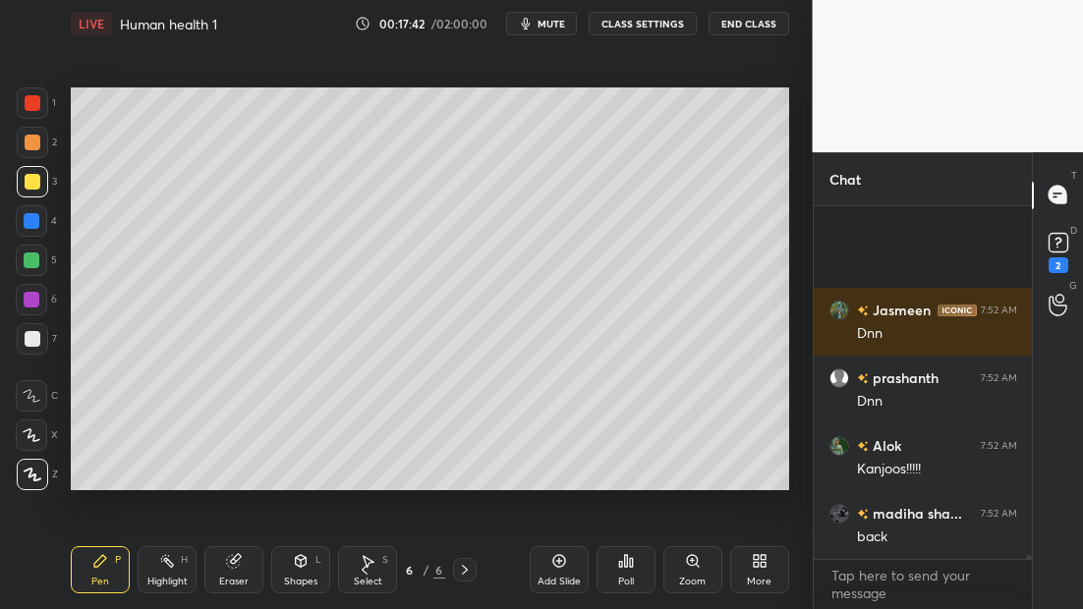
scroll to position [28841, 0]
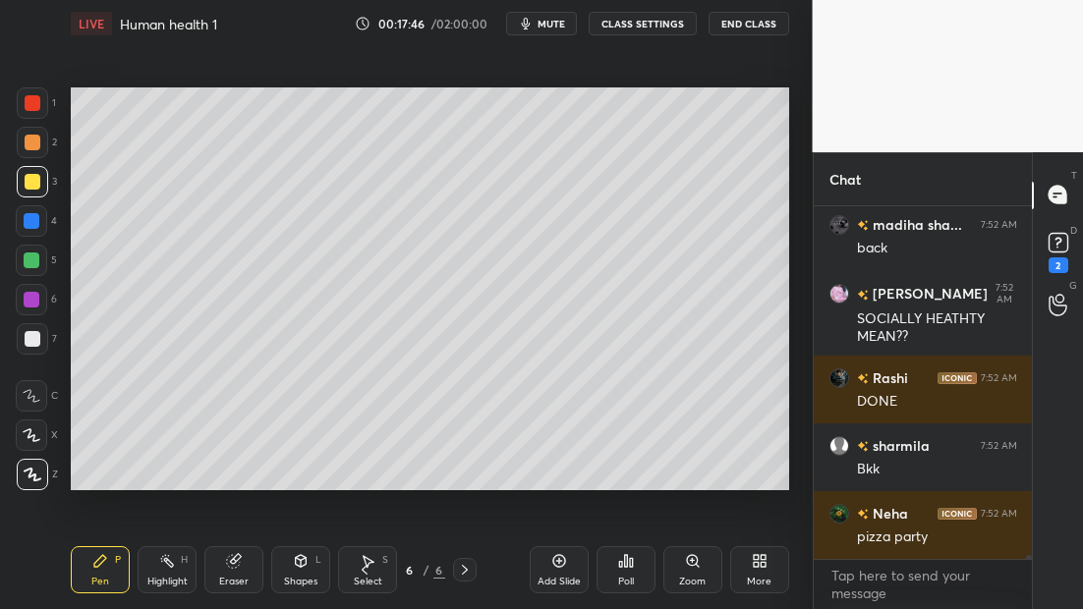
click at [363, 574] on icon at bounding box center [365, 570] width 16 height 16
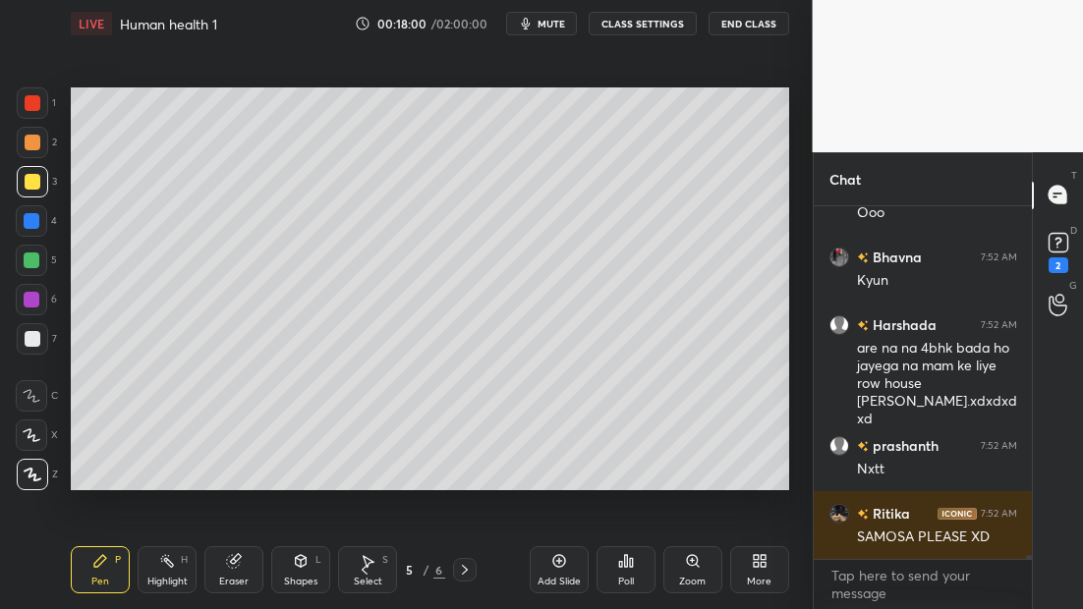
click at [460, 570] on icon at bounding box center [465, 570] width 16 height 16
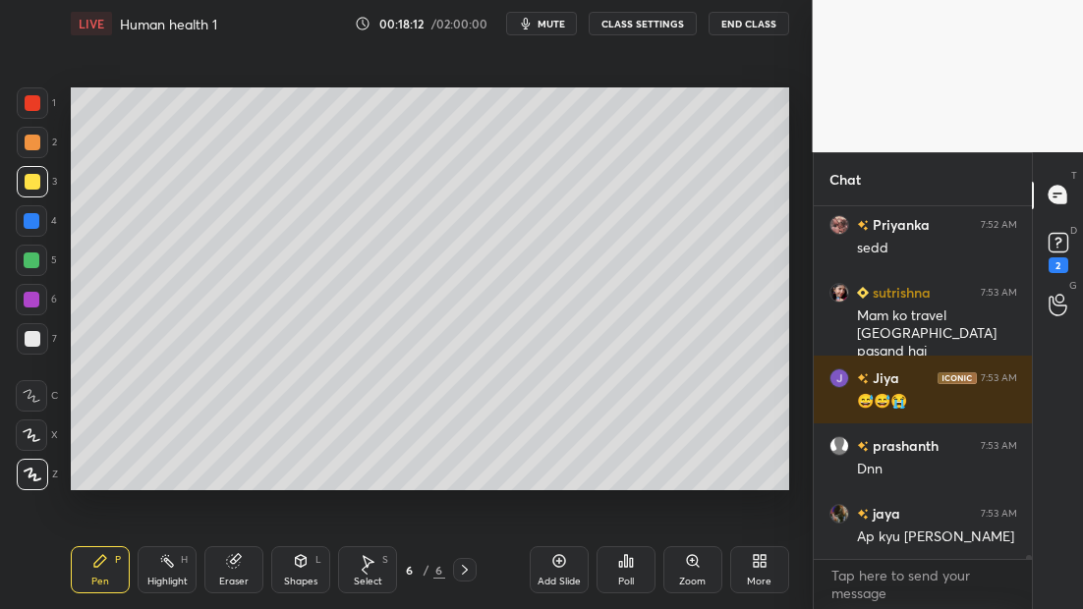
scroll to position [29898, 0]
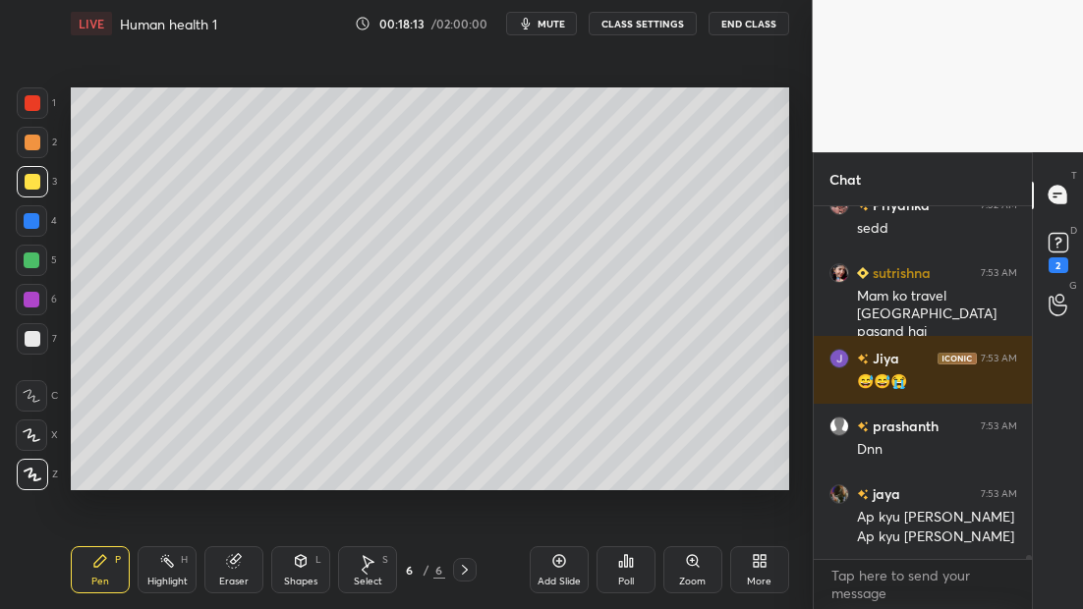
drag, startPoint x: 461, startPoint y: 570, endPoint x: 516, endPoint y: 505, distance: 85.1
click at [520, 502] on div "LIVE Human health 1 00:18:13 / 02:00:00 mute CLASS SETTINGS End Class Setting u…" at bounding box center [430, 304] width 734 height 609
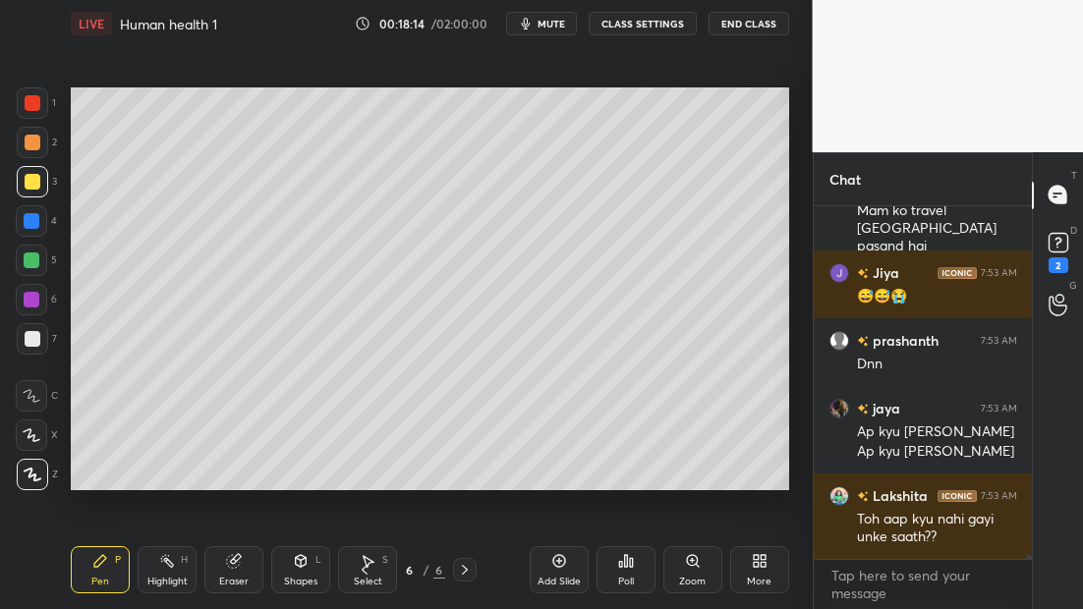
click at [556, 560] on icon at bounding box center [559, 561] width 16 height 16
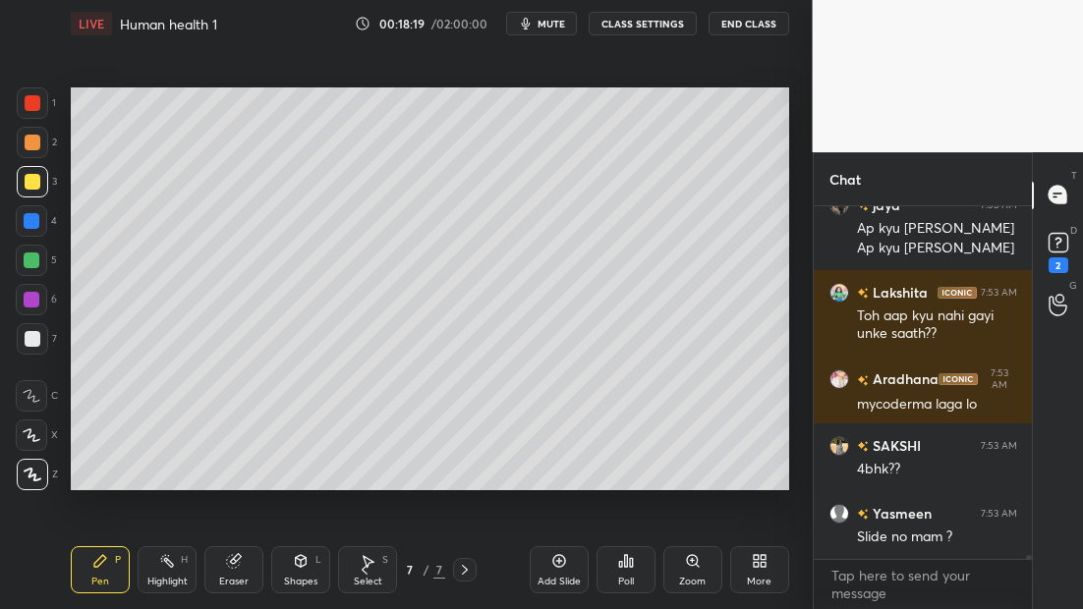
scroll to position [30255, 0]
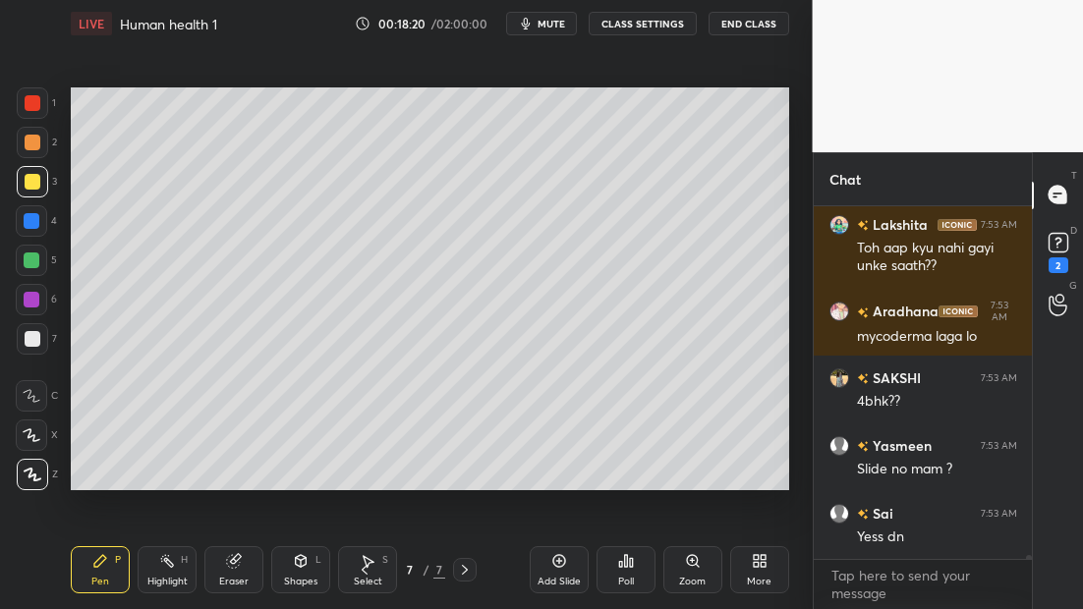
click at [364, 574] on icon at bounding box center [365, 570] width 16 height 16
click at [362, 571] on icon at bounding box center [365, 570] width 16 height 16
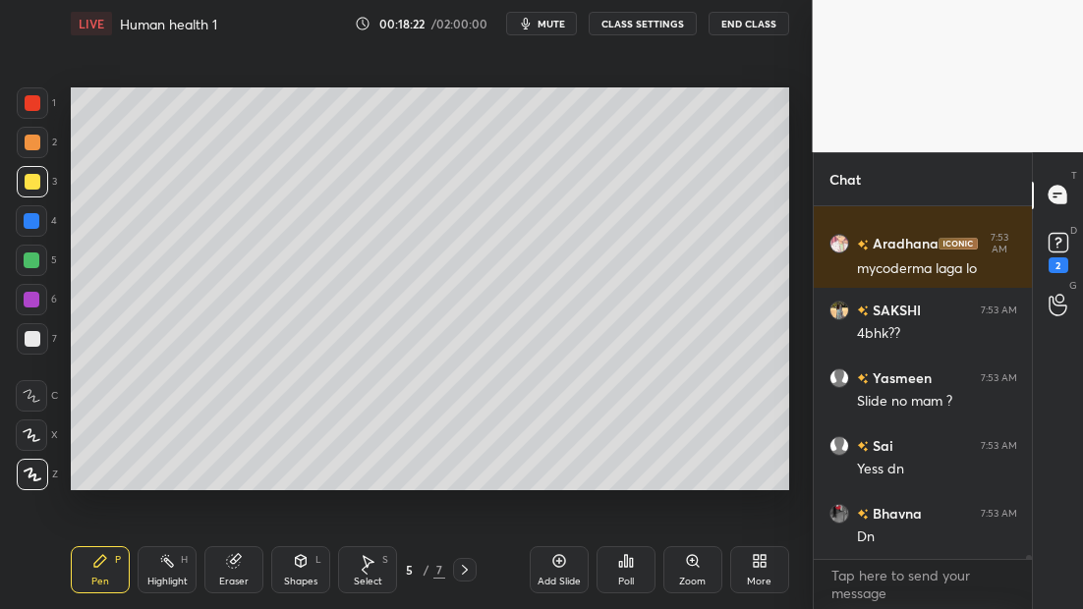
click at [363, 569] on icon at bounding box center [365, 570] width 6 height 10
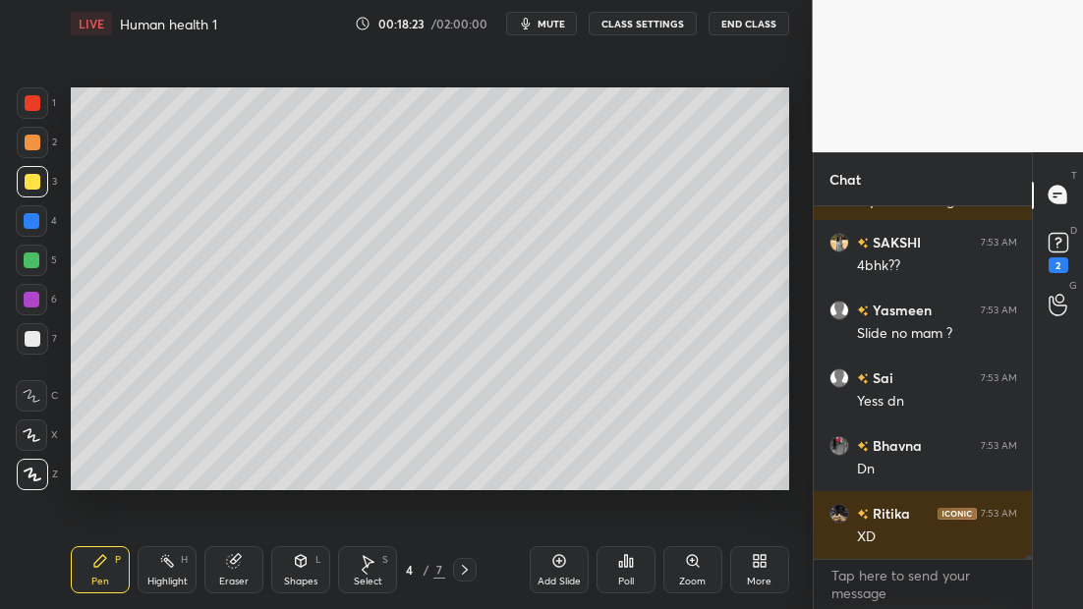
click at [364, 567] on icon at bounding box center [365, 570] width 6 height 10
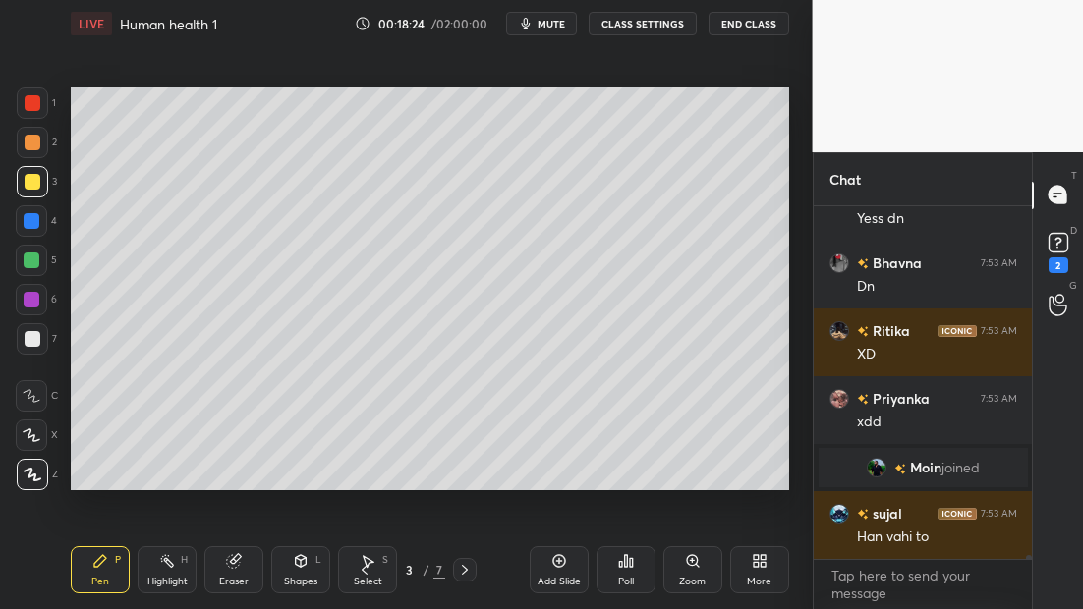
click at [460, 566] on icon at bounding box center [465, 570] width 16 height 16
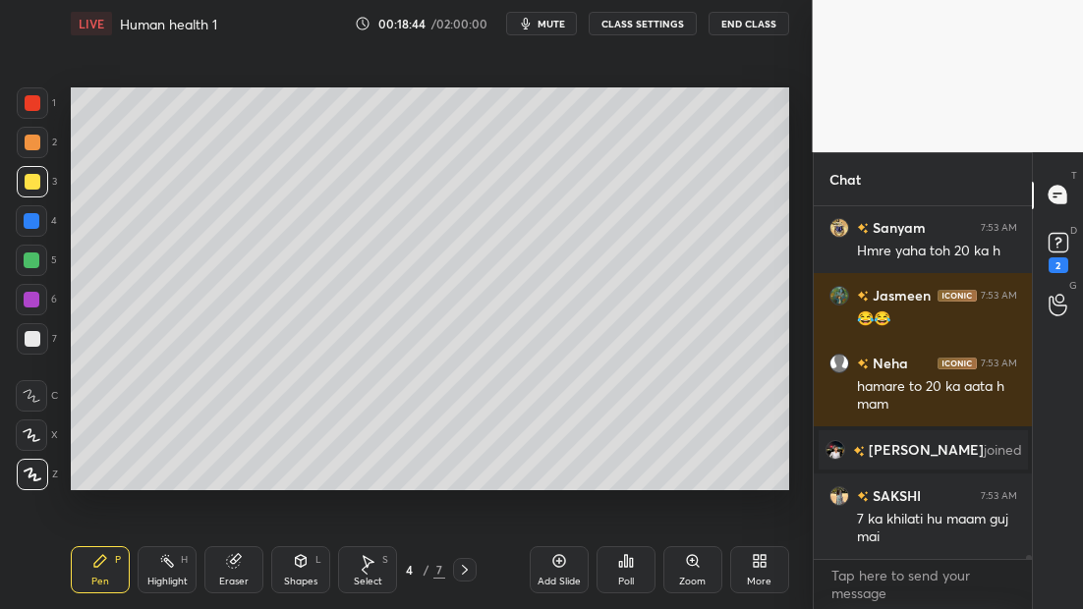
click at [470, 566] on icon at bounding box center [465, 570] width 16 height 16
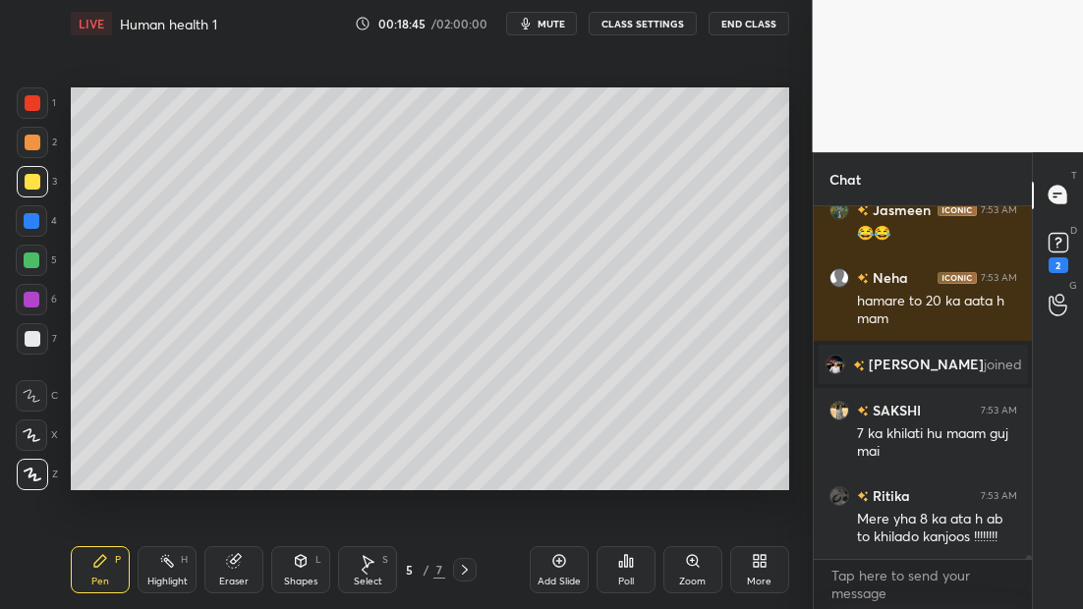
scroll to position [29906, 0]
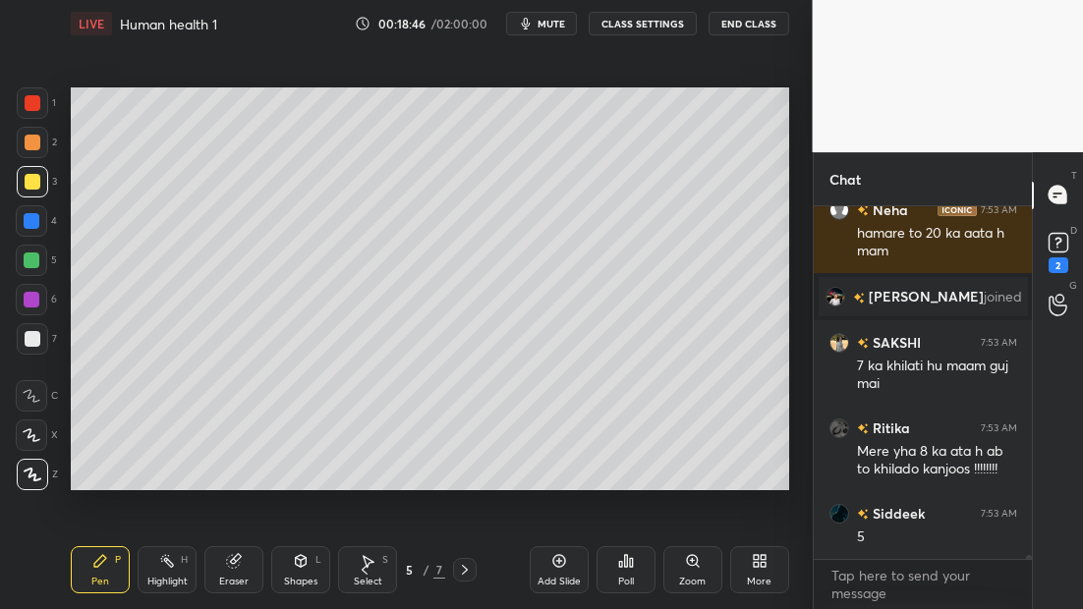
click at [360, 575] on icon at bounding box center [365, 570] width 16 height 16
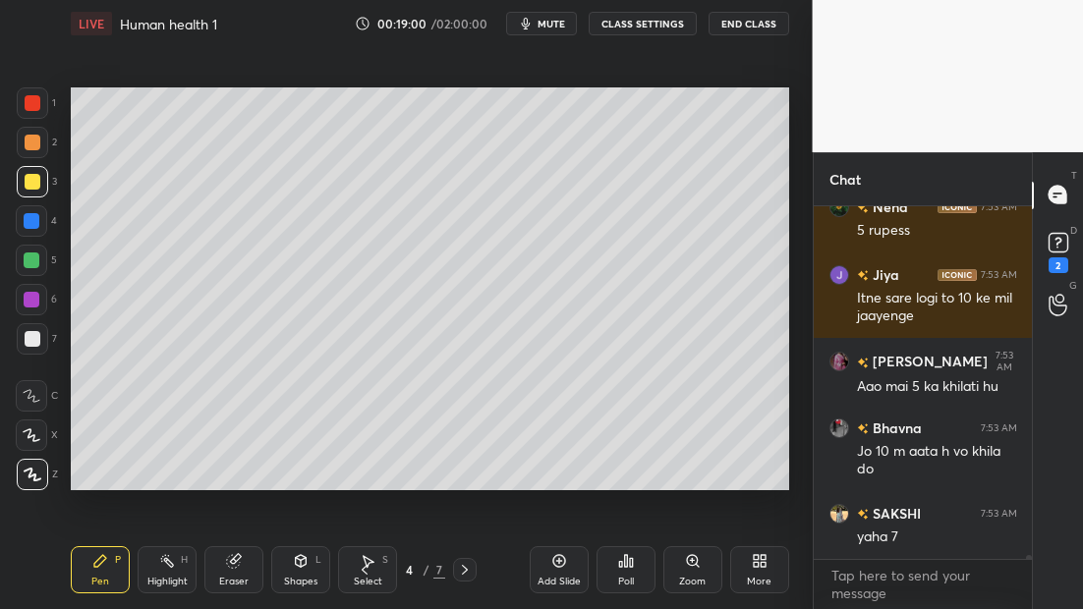
scroll to position [30655, 0]
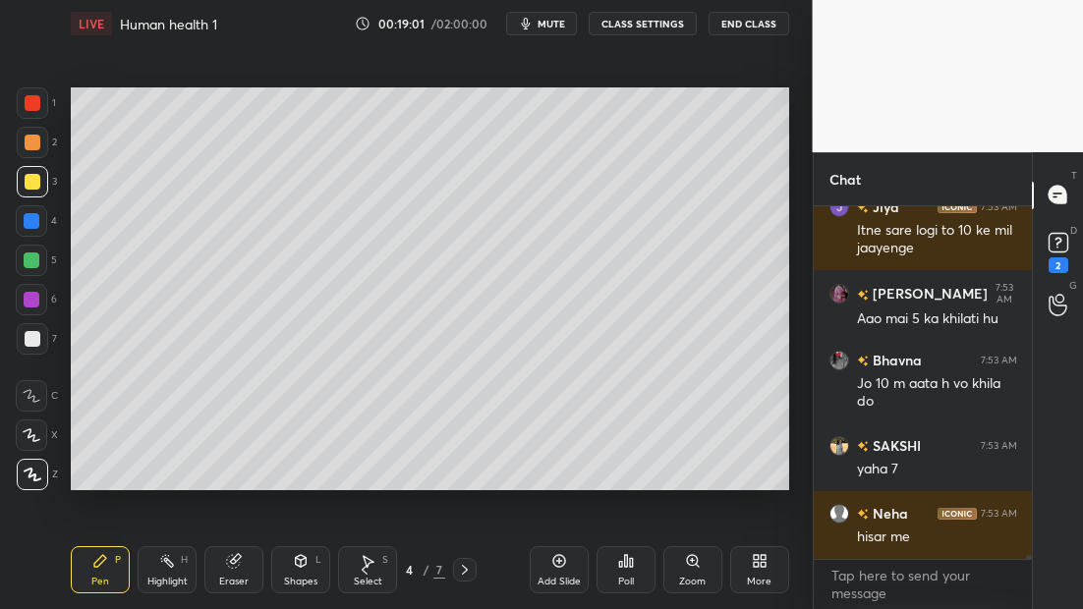
click at [465, 570] on icon at bounding box center [465, 570] width 16 height 16
click at [467, 571] on icon at bounding box center [465, 570] width 16 height 16
click at [466, 570] on icon at bounding box center [465, 570] width 16 height 16
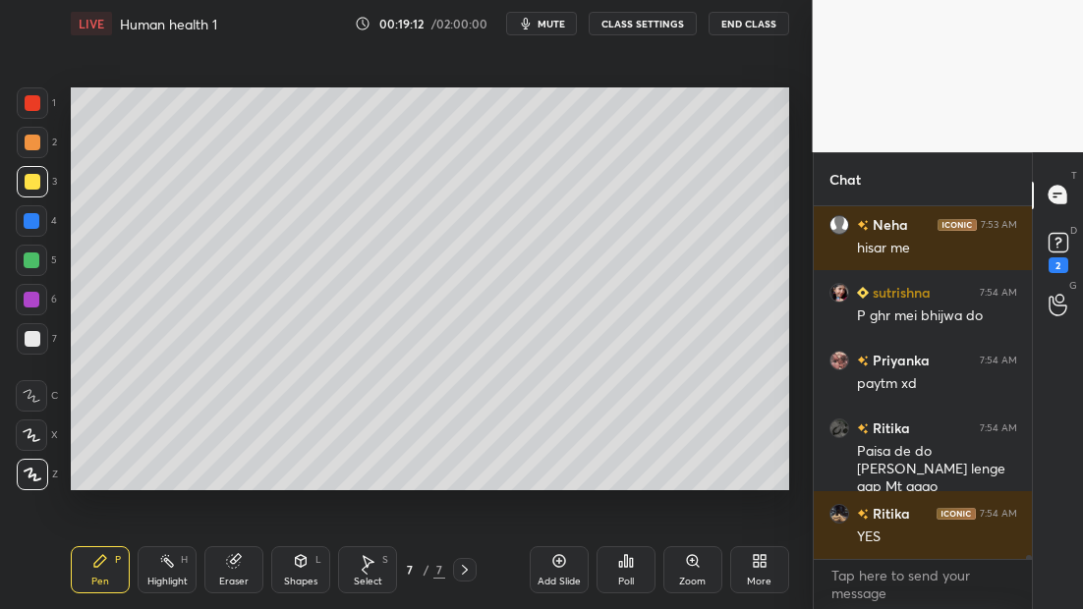
scroll to position [31011, 0]
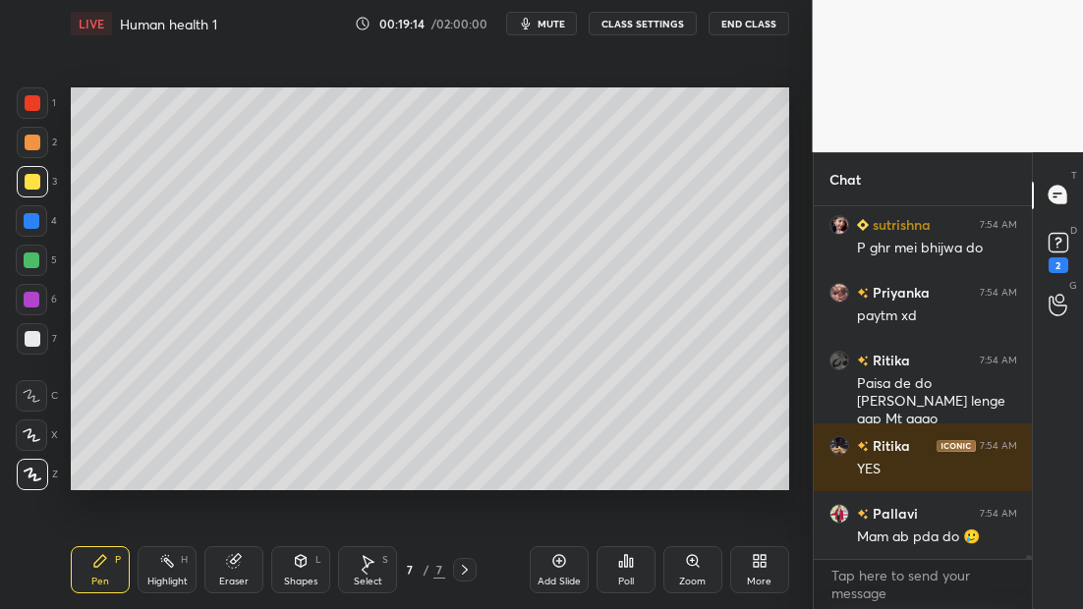
click at [30, 345] on div at bounding box center [33, 339] width 16 height 16
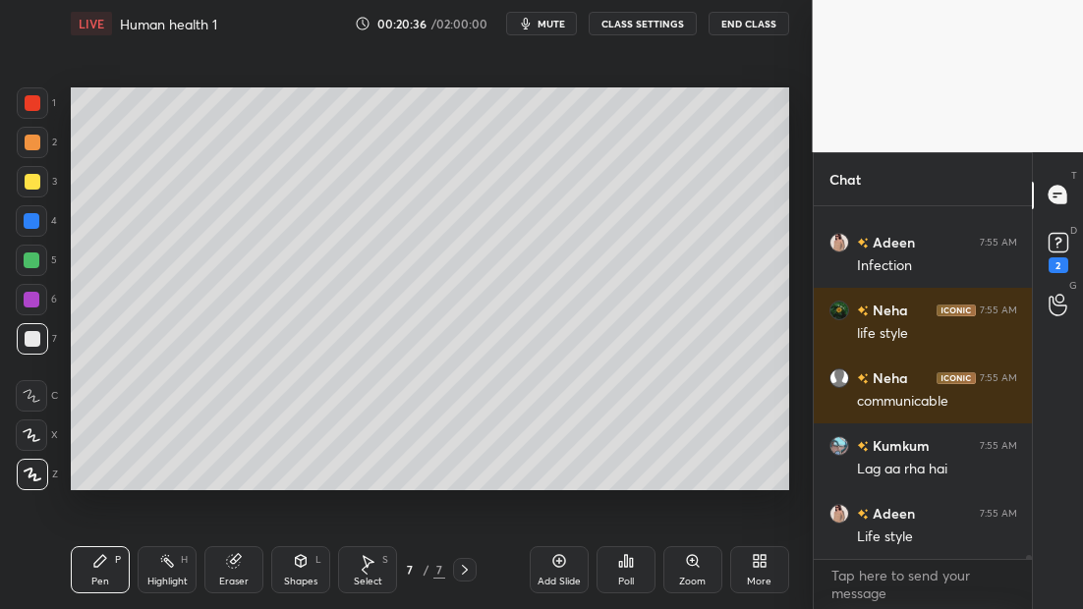
scroll to position [31741, 0]
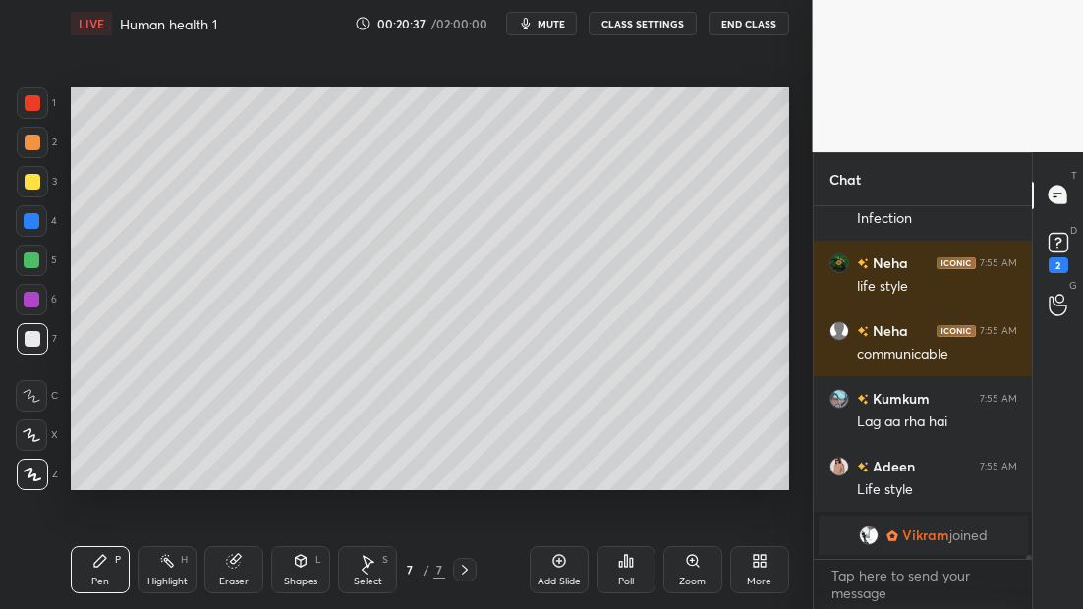
click at [19, 181] on div at bounding box center [32, 181] width 31 height 31
click at [365, 573] on icon at bounding box center [365, 570] width 16 height 16
click at [363, 570] on icon at bounding box center [365, 570] width 6 height 10
click at [363, 570] on icon at bounding box center [365, 570] width 16 height 16
click at [363, 567] on icon at bounding box center [365, 570] width 16 height 16
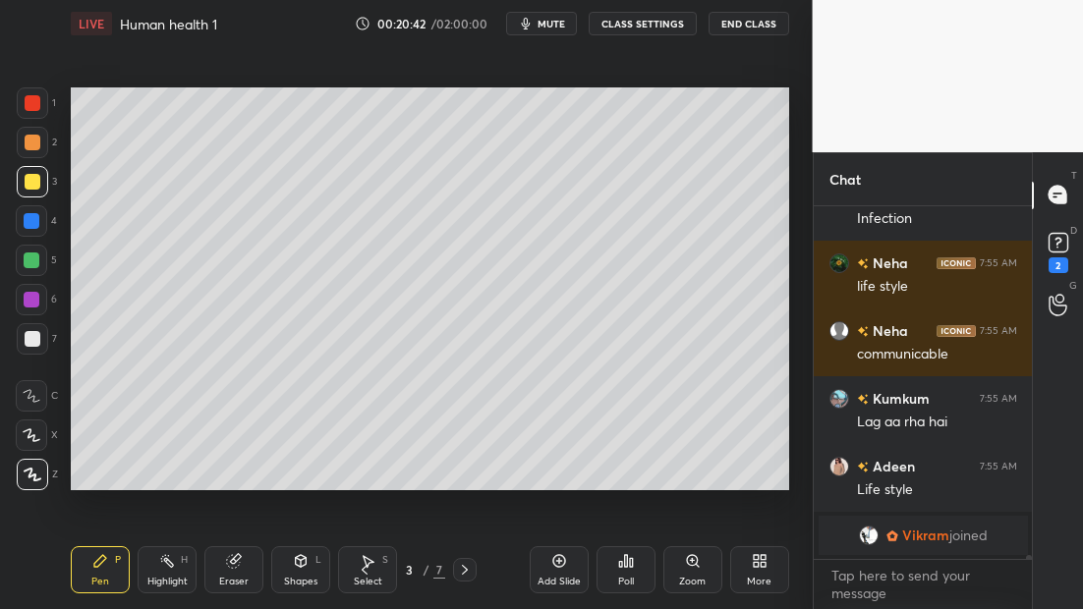
click at [360, 566] on icon at bounding box center [365, 570] width 16 height 16
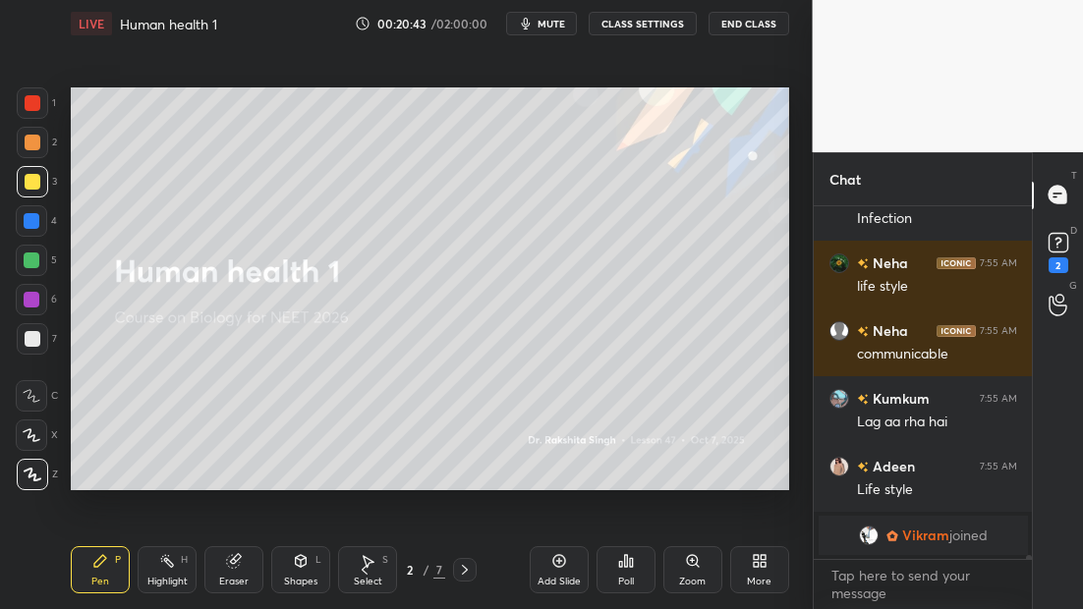
click at [462, 567] on icon at bounding box center [465, 570] width 16 height 16
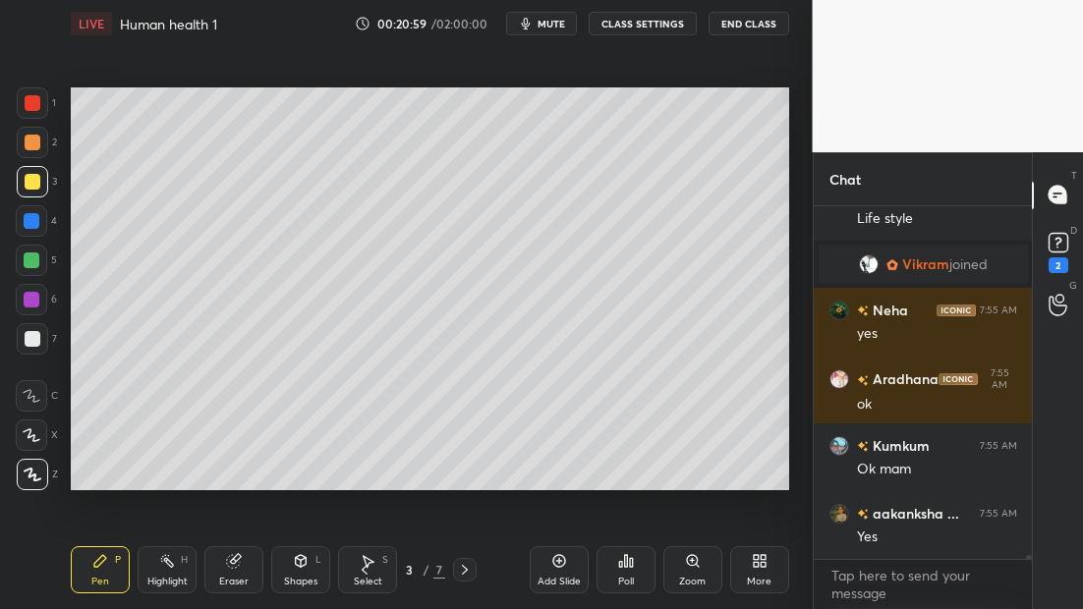
scroll to position [31730, 0]
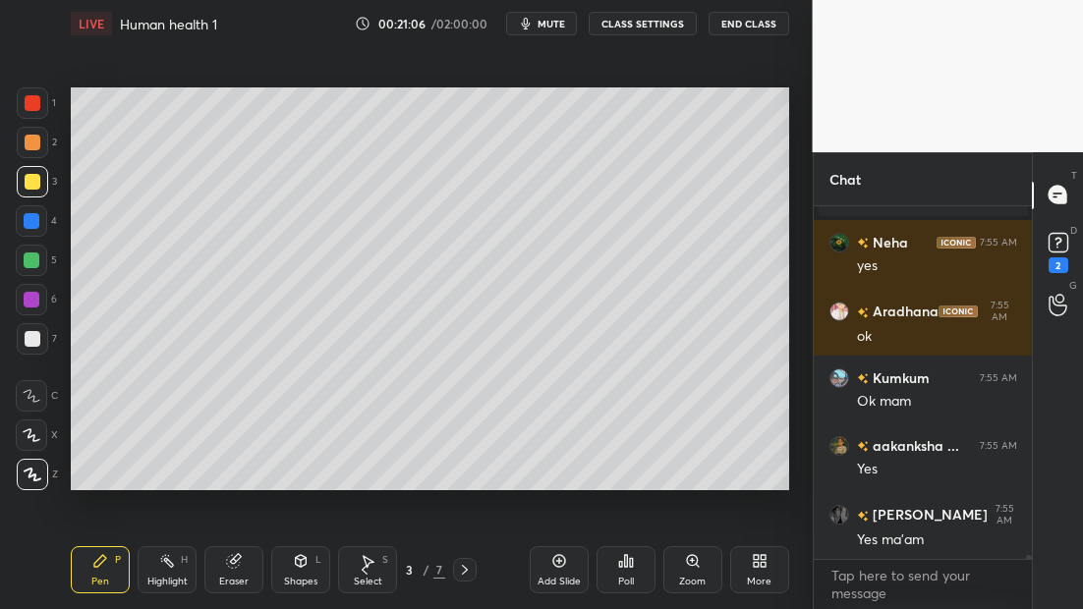
click at [469, 570] on icon at bounding box center [465, 570] width 16 height 16
click at [470, 570] on icon at bounding box center [465, 570] width 16 height 16
click at [467, 572] on icon at bounding box center [465, 570] width 16 height 16
click at [468, 569] on icon at bounding box center [465, 570] width 16 height 16
click at [470, 566] on icon at bounding box center [465, 570] width 16 height 16
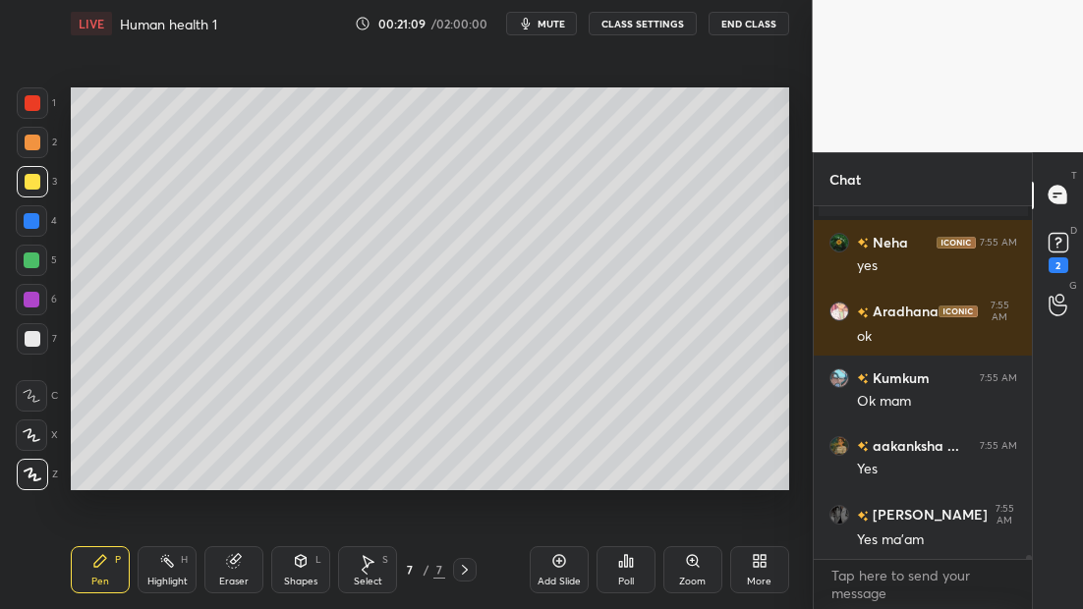
scroll to position [31798, 0]
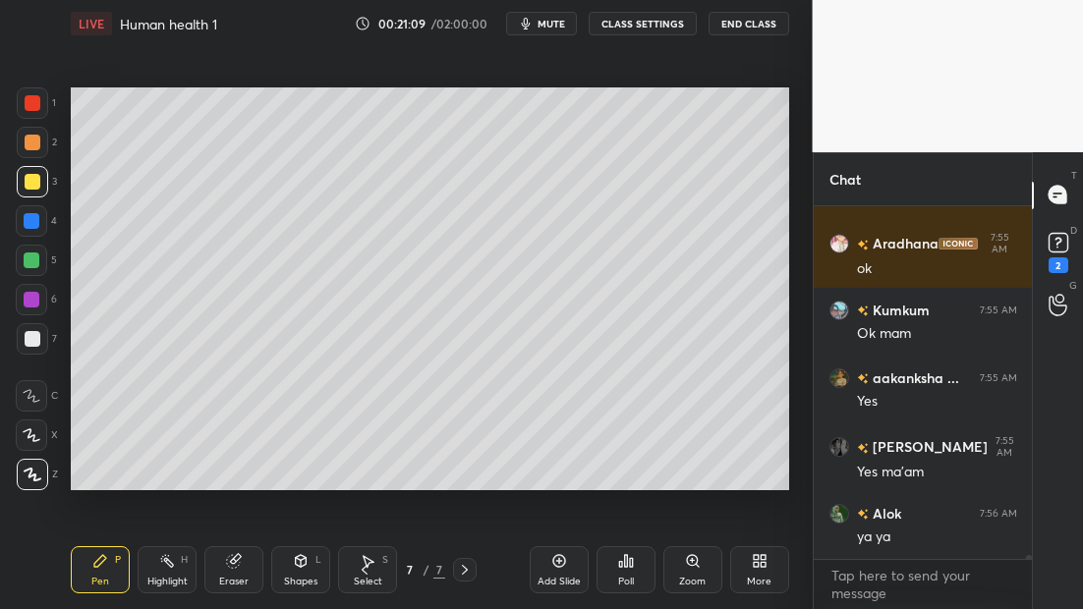
click at [468, 565] on icon at bounding box center [465, 570] width 16 height 16
click at [558, 560] on icon at bounding box center [558, 561] width 6 height 6
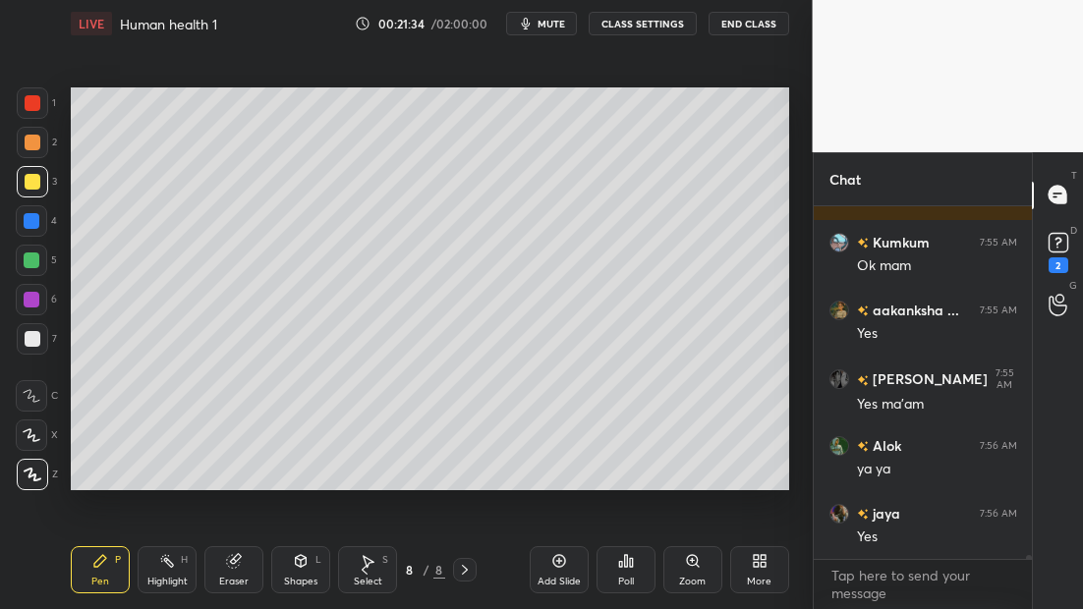
scroll to position [31912, 0]
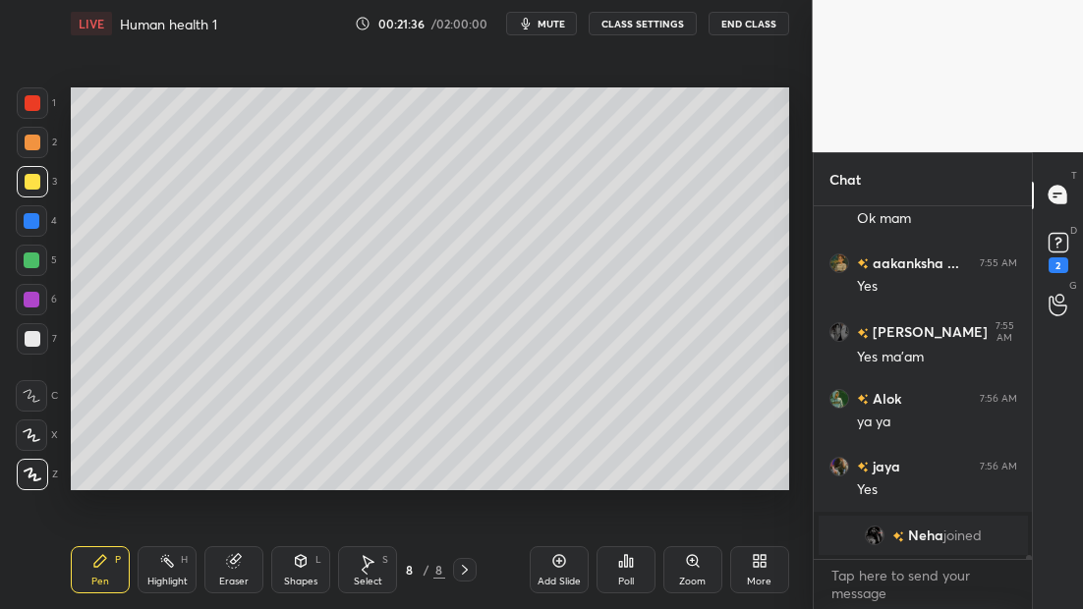
click at [36, 292] on div at bounding box center [32, 300] width 16 height 16
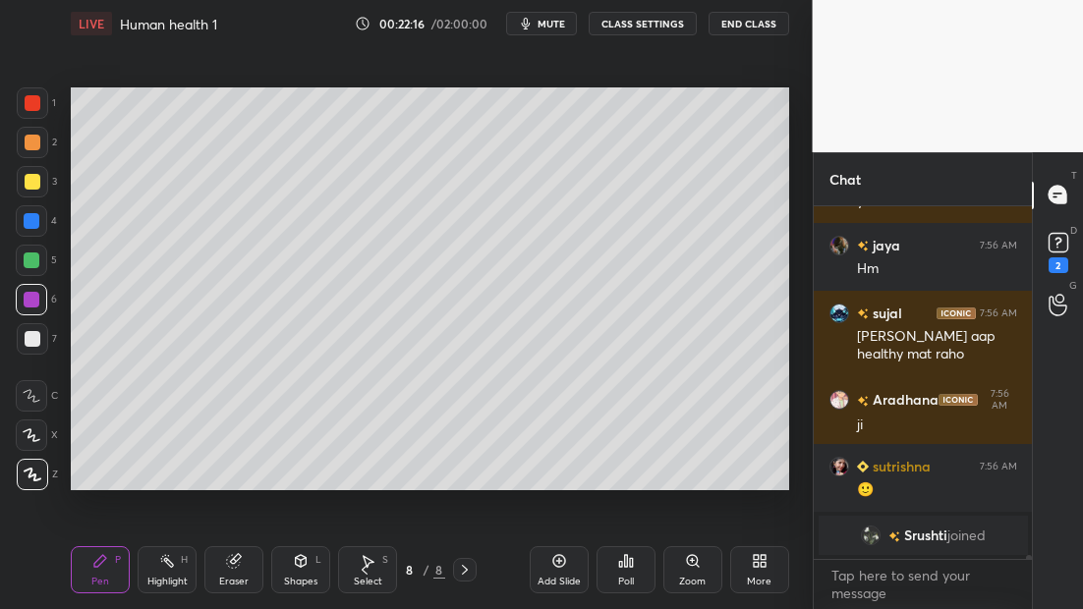
scroll to position [32116, 0]
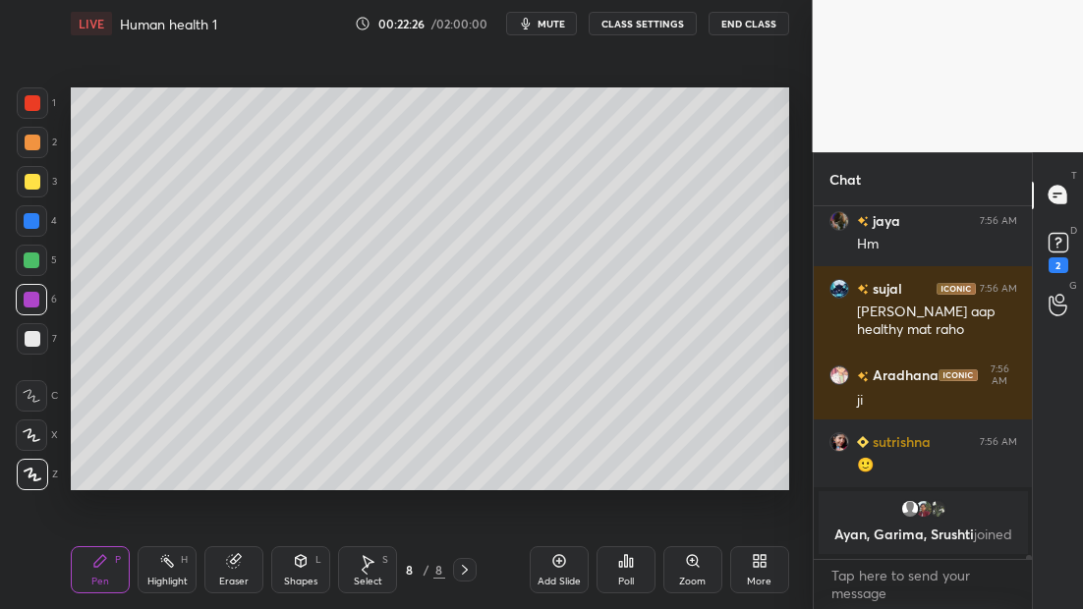
click at [43, 349] on div at bounding box center [32, 338] width 31 height 31
click at [563, 561] on icon at bounding box center [559, 561] width 16 height 16
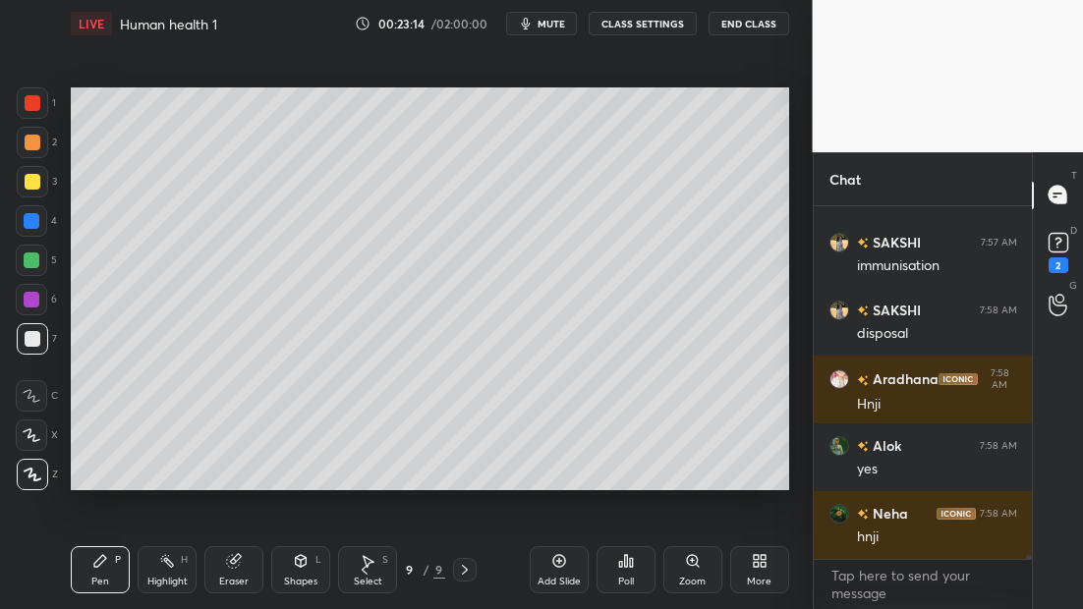
scroll to position [32969, 0]
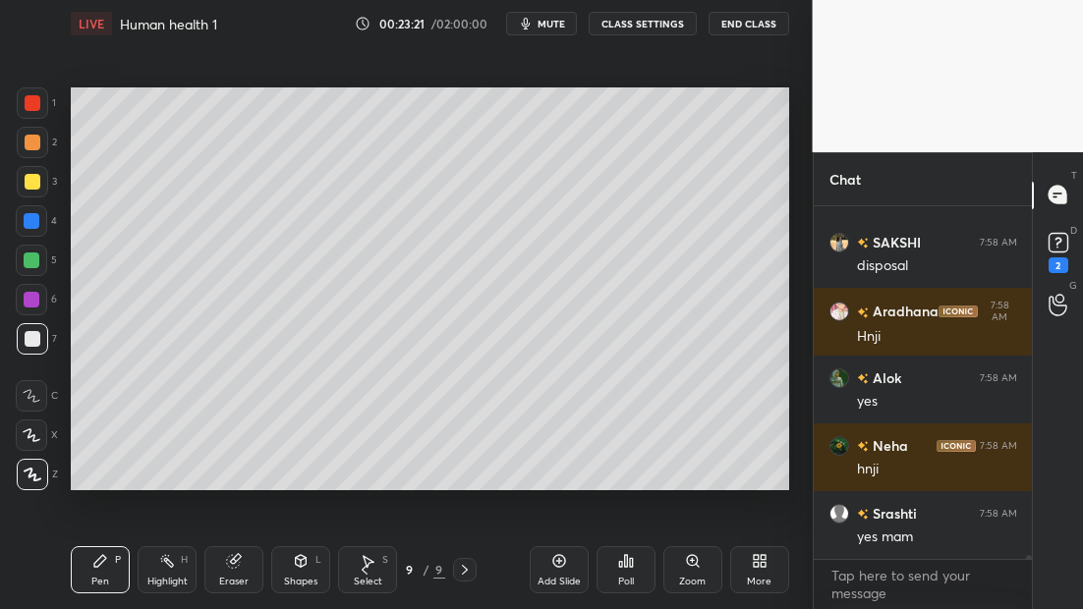
click at [567, 572] on div "Add Slide" at bounding box center [559, 569] width 59 height 47
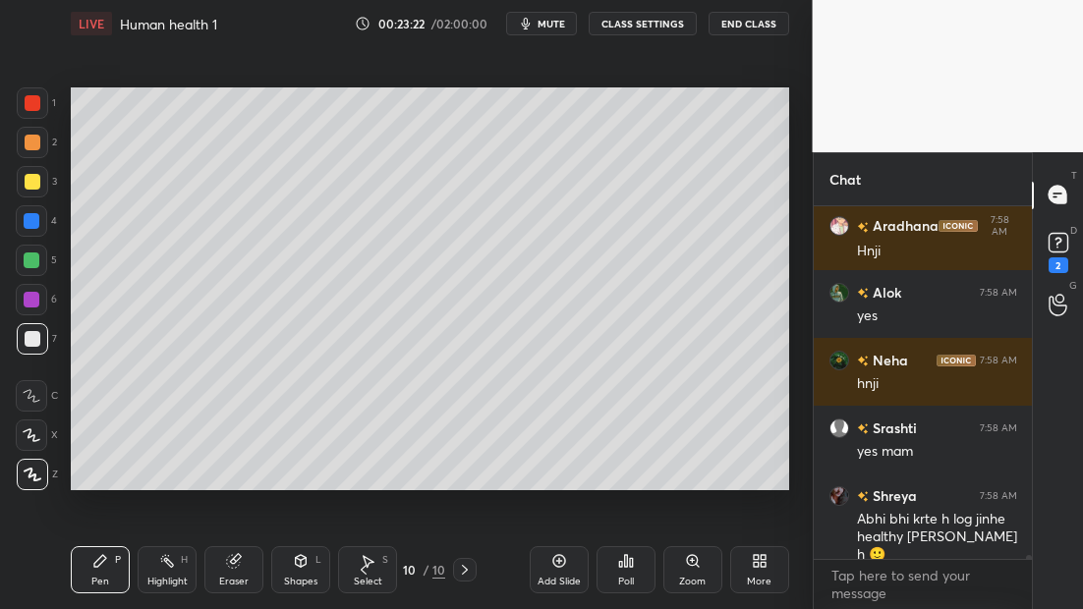
click at [35, 256] on div at bounding box center [32, 261] width 16 height 16
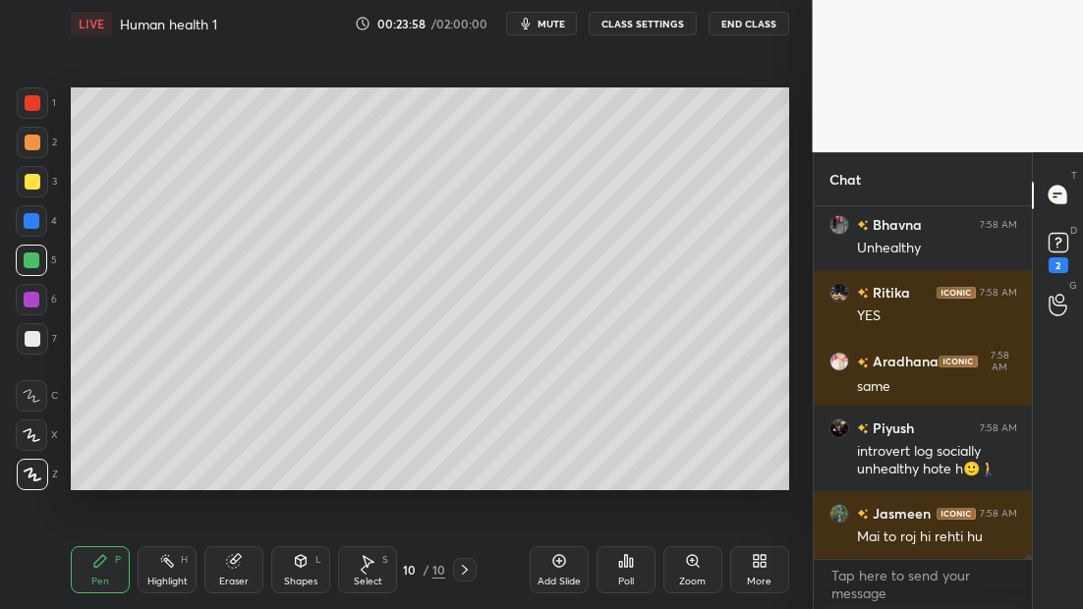
scroll to position [33547, 0]
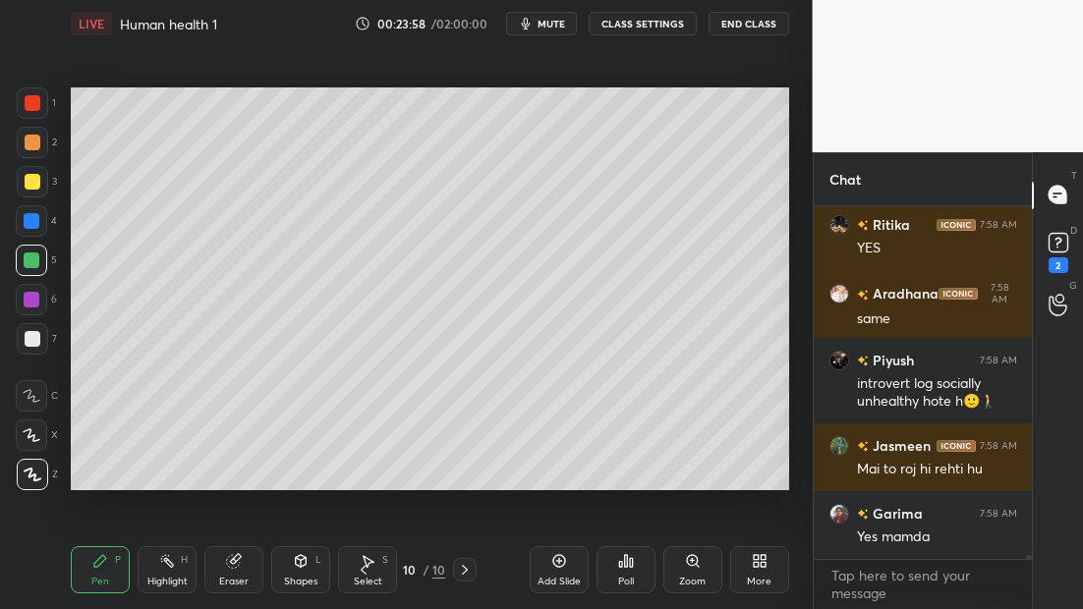
click at [31, 300] on div at bounding box center [32, 300] width 16 height 16
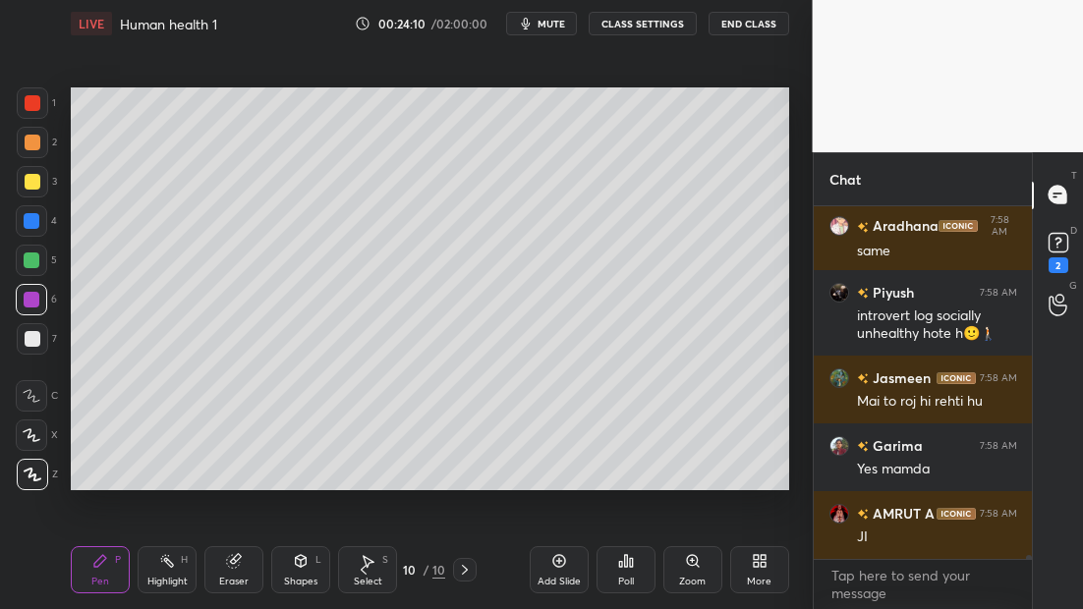
scroll to position [33700, 0]
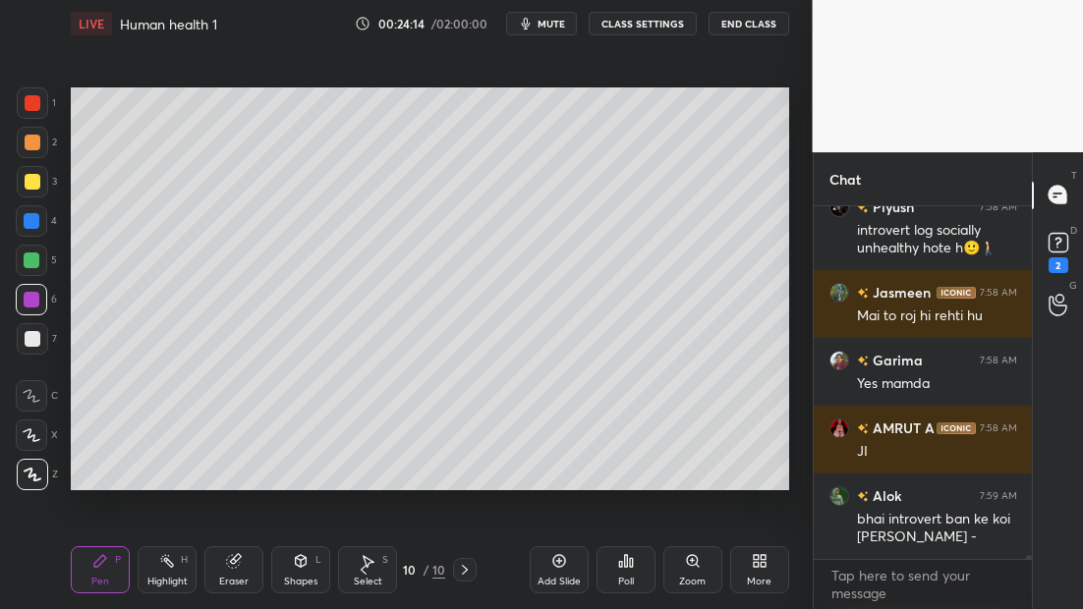
click at [27, 350] on div at bounding box center [32, 338] width 31 height 31
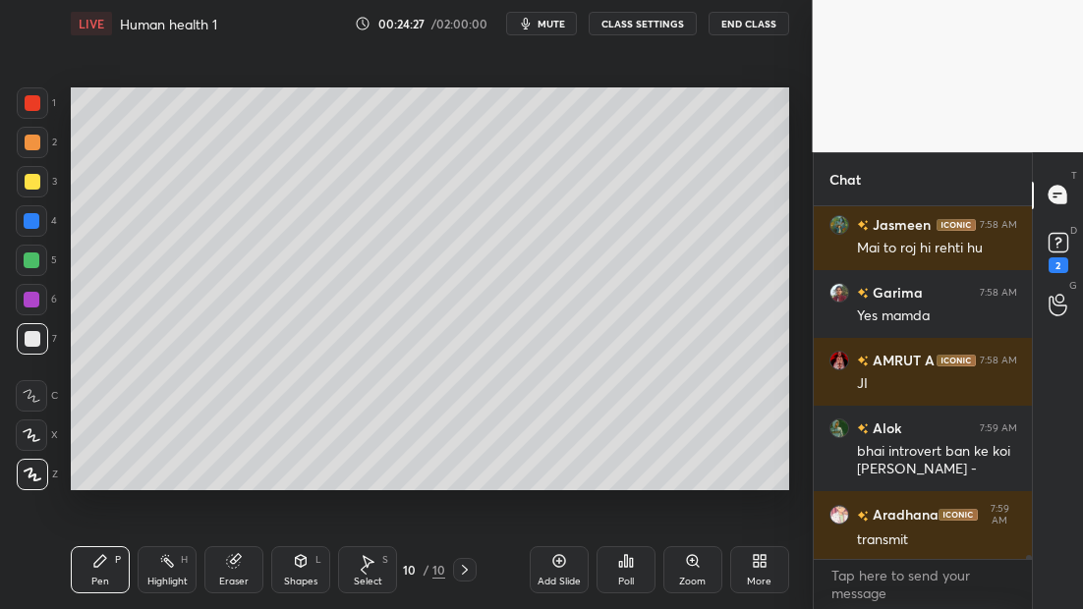
scroll to position [33836, 0]
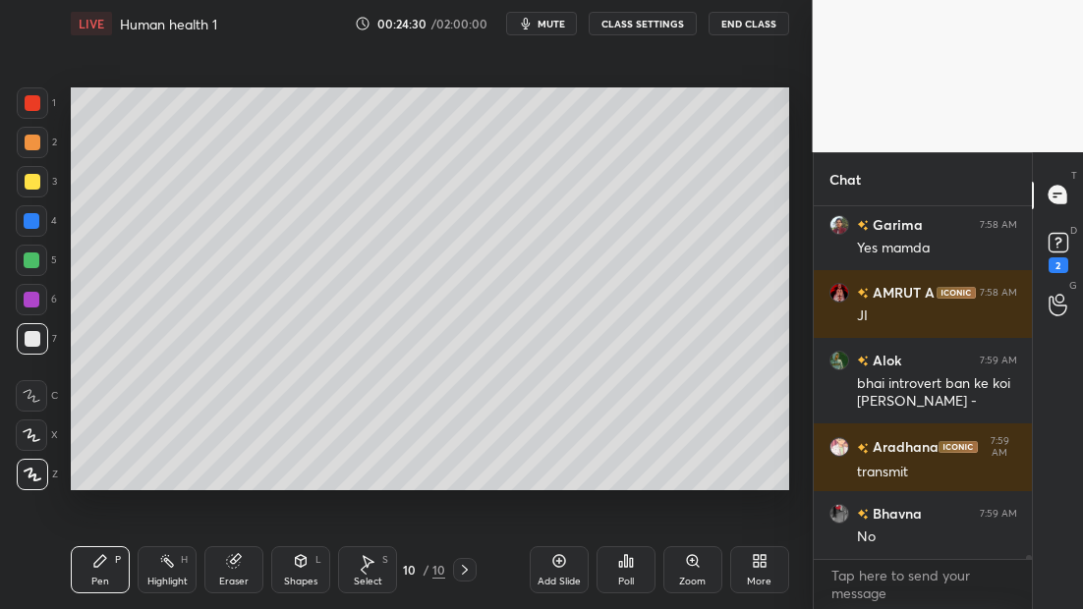
click at [31, 295] on div at bounding box center [32, 300] width 16 height 16
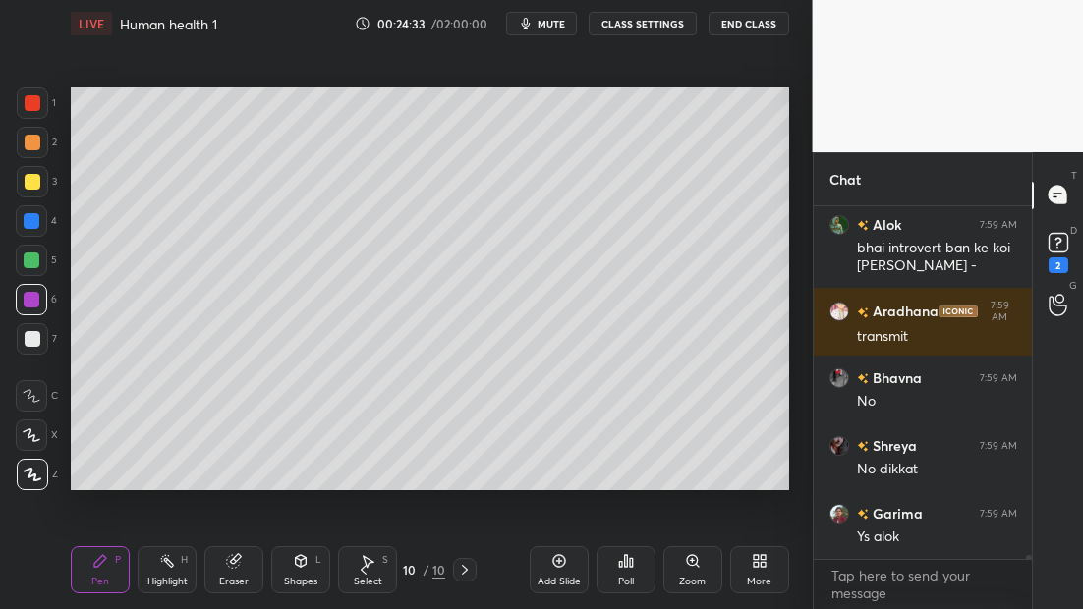
scroll to position [34039, 0]
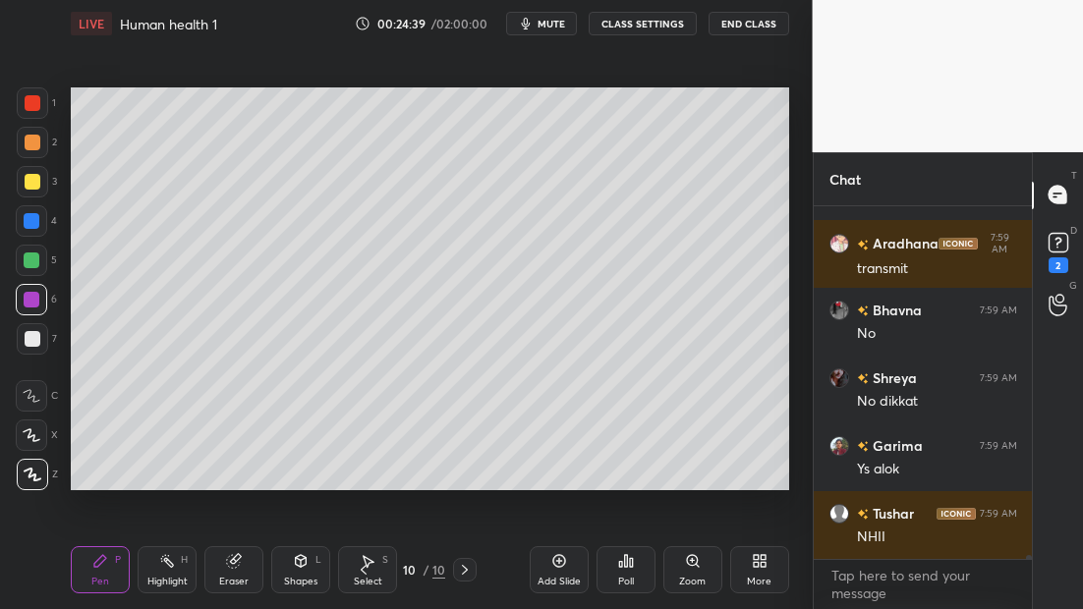
click at [35, 339] on div at bounding box center [33, 339] width 16 height 16
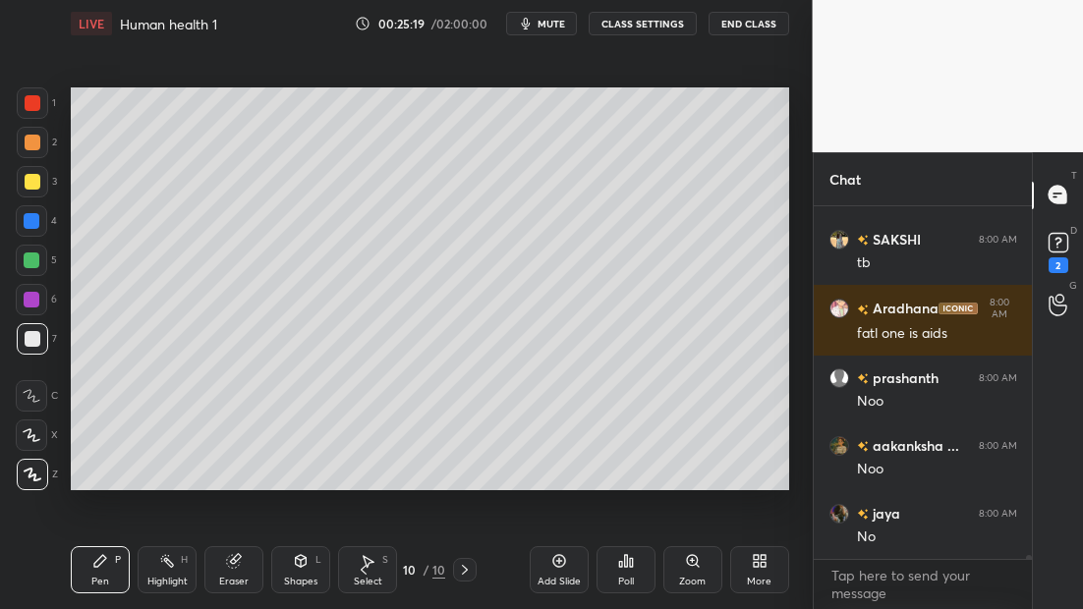
scroll to position [34964, 0]
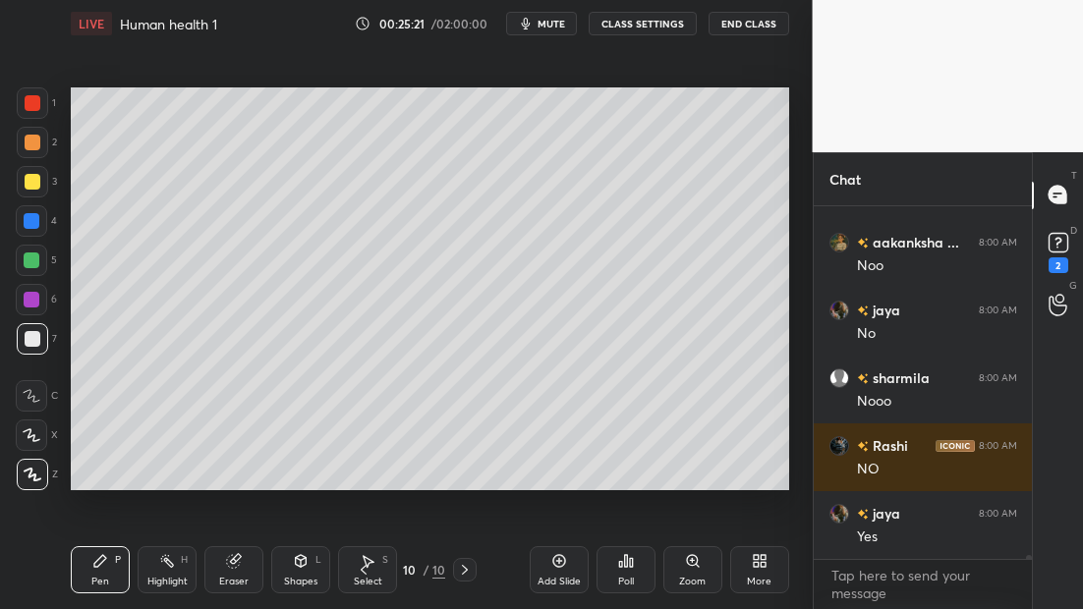
click at [365, 572] on icon at bounding box center [364, 570] width 16 height 16
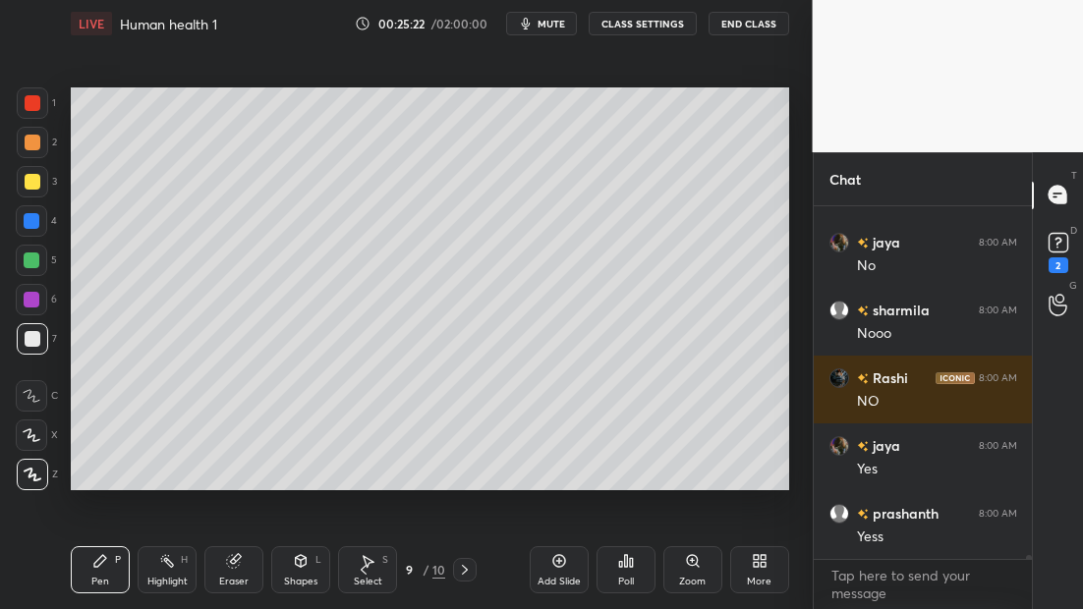
click at [469, 570] on icon at bounding box center [465, 570] width 16 height 16
click at [559, 552] on div "Add Slide" at bounding box center [559, 569] width 59 height 47
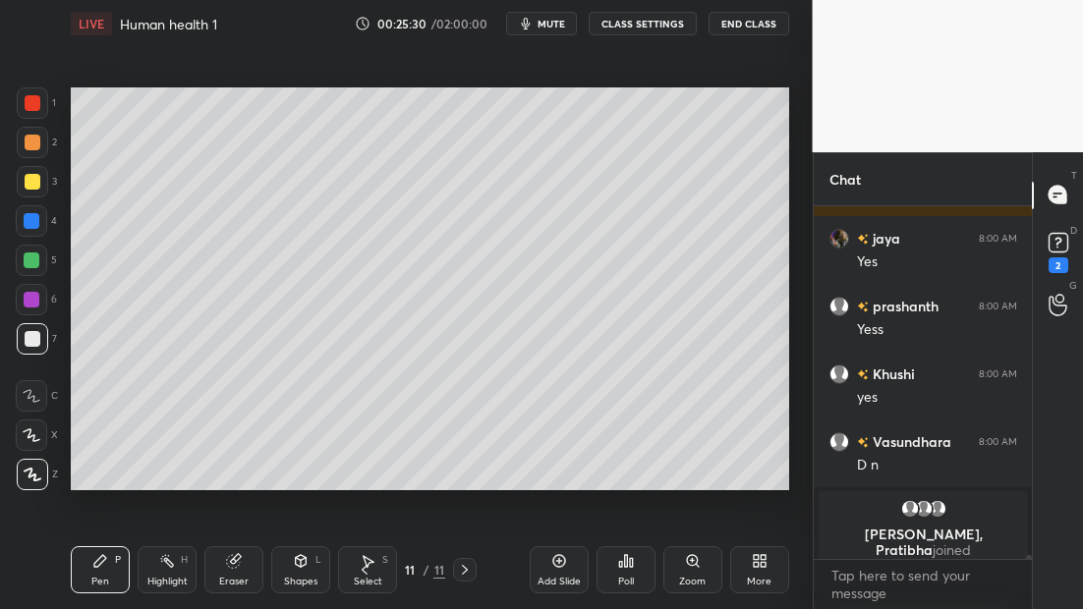
scroll to position [34924, 0]
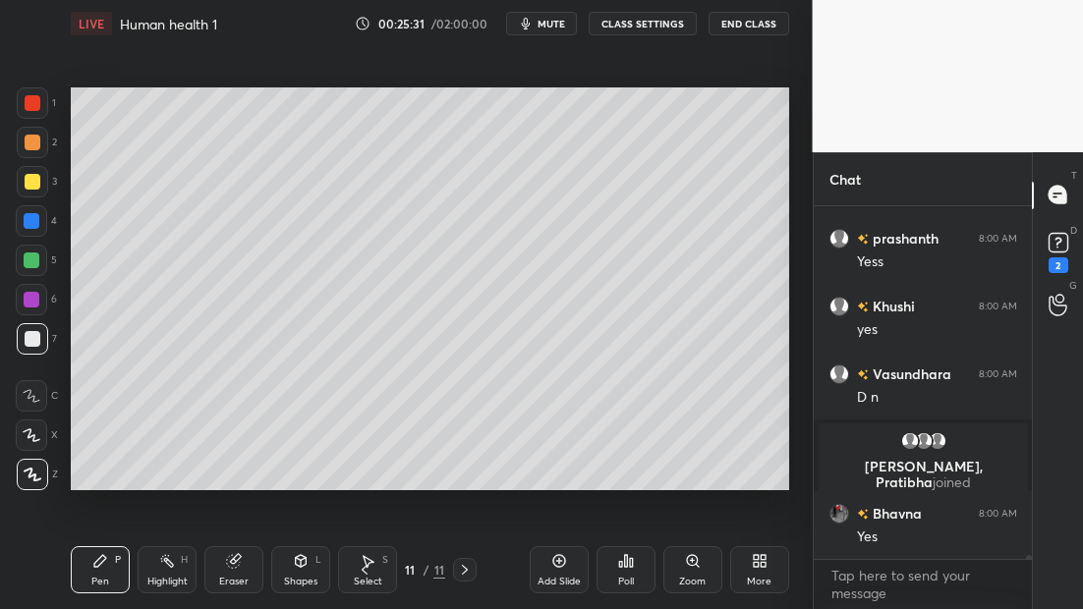
click at [364, 567] on icon at bounding box center [365, 570] width 16 height 16
click at [361, 566] on icon at bounding box center [365, 570] width 16 height 16
click at [360, 570] on icon at bounding box center [365, 570] width 16 height 16
click at [364, 569] on icon at bounding box center [365, 570] width 16 height 16
click at [362, 569] on icon at bounding box center [365, 570] width 16 height 16
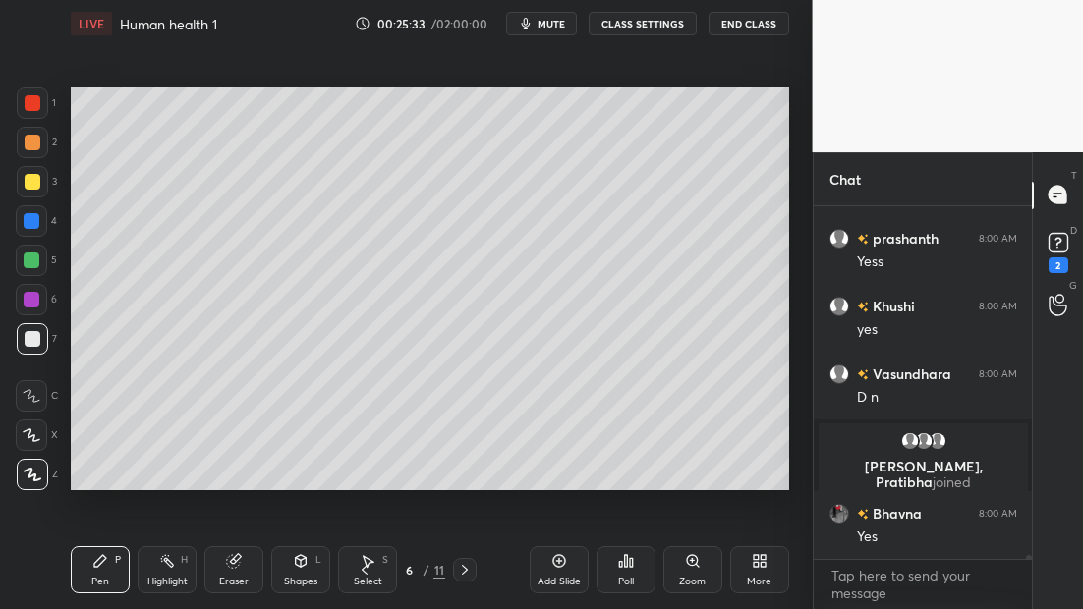
click at [363, 568] on icon at bounding box center [365, 570] width 16 height 16
click at [364, 569] on icon at bounding box center [365, 570] width 16 height 16
click at [364, 570] on icon at bounding box center [365, 570] width 16 height 16
click at [365, 568] on icon at bounding box center [365, 570] width 16 height 16
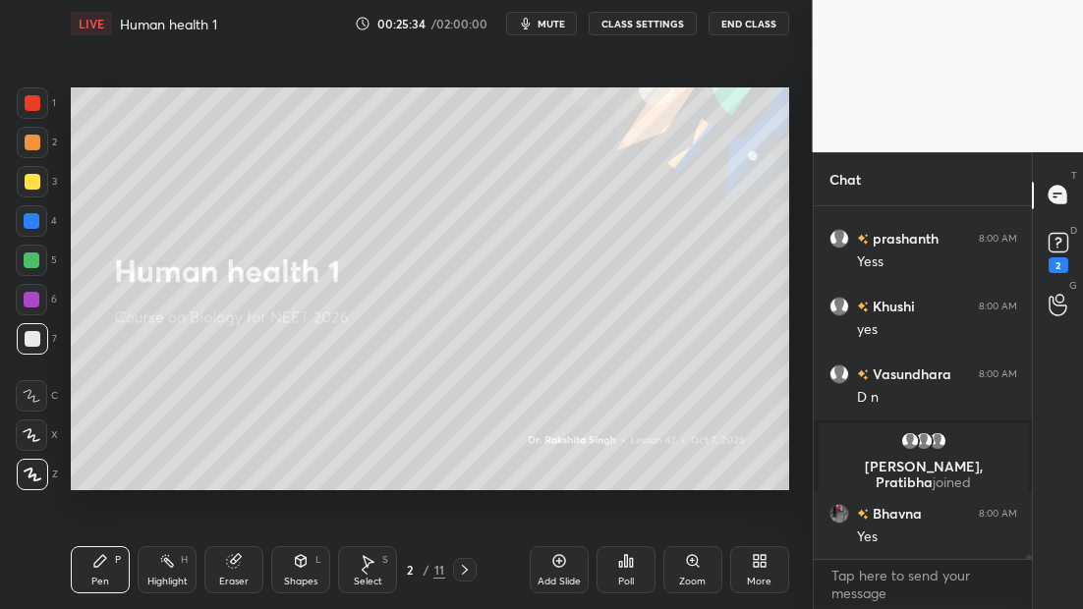
click at [460, 569] on icon at bounding box center [465, 570] width 16 height 16
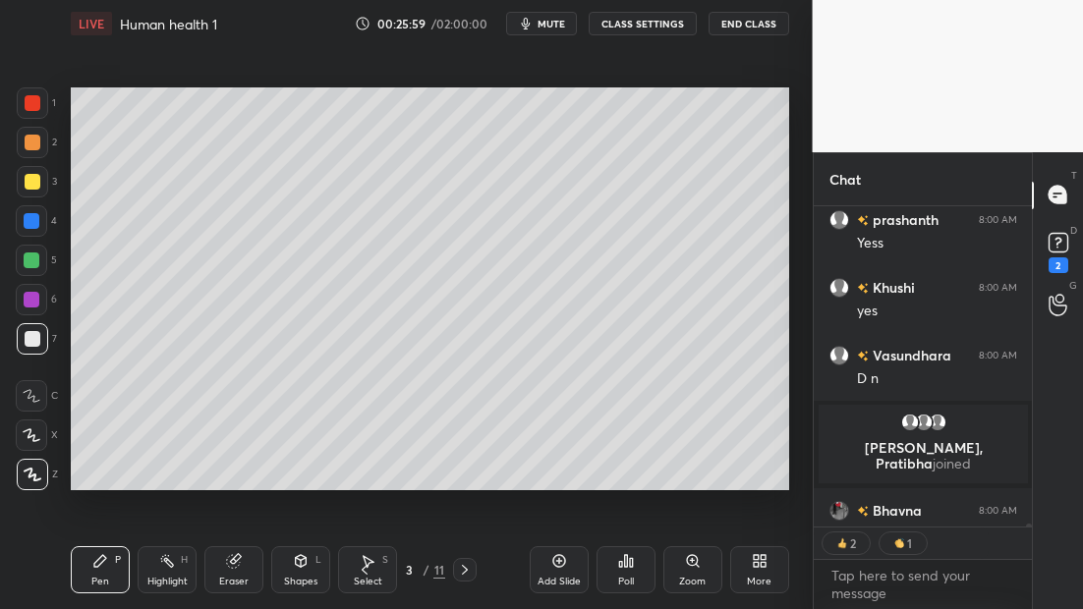
scroll to position [35001, 0]
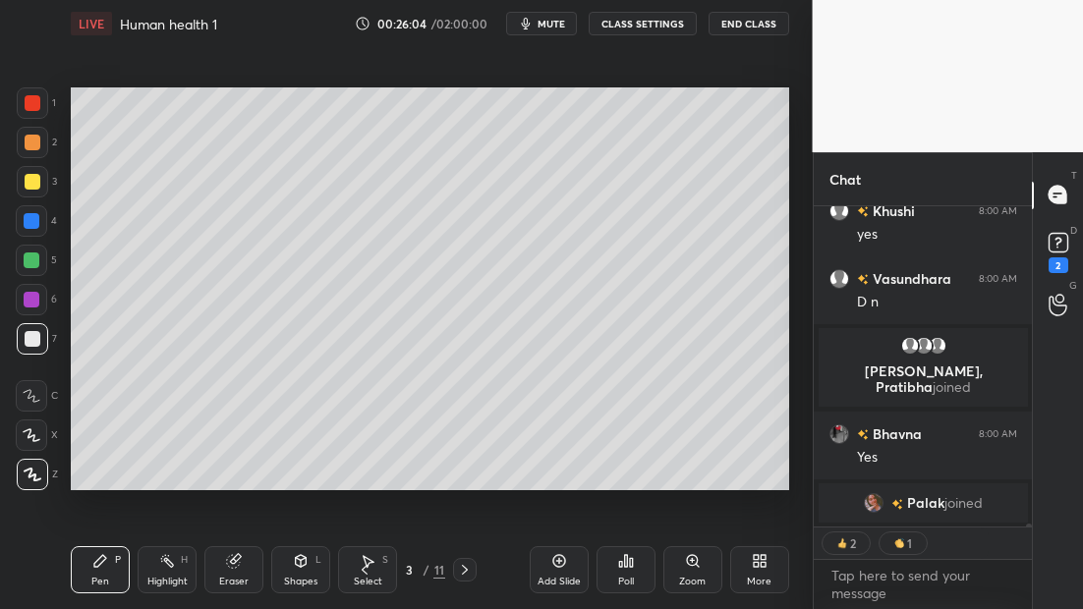
click at [465, 570] on icon at bounding box center [465, 570] width 16 height 16
click at [437, 570] on div "11" at bounding box center [439, 570] width 12 height 18
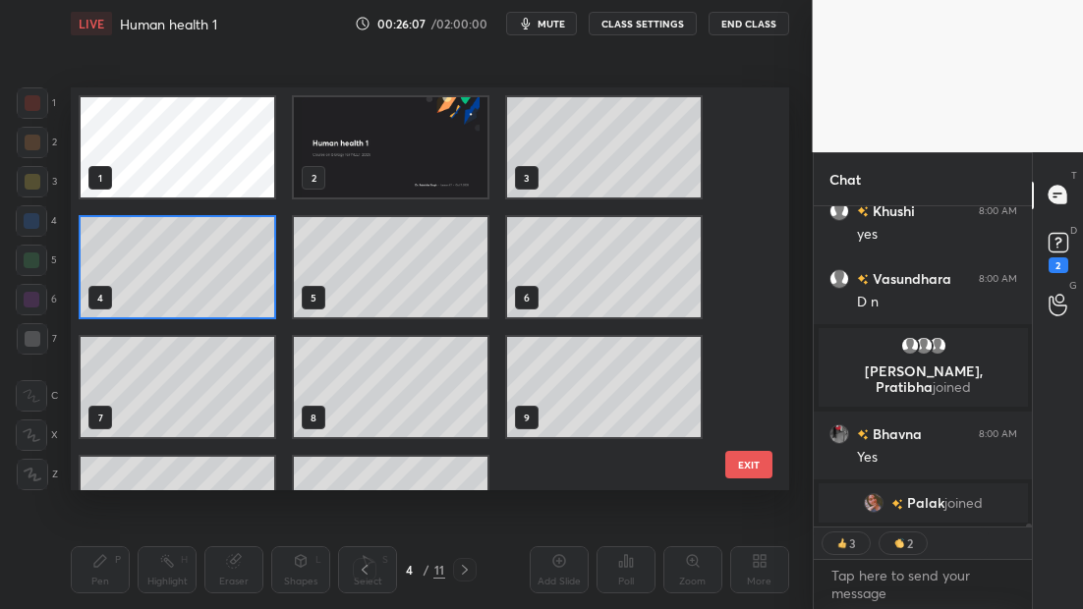
scroll to position [398, 708]
click at [753, 471] on button "EXIT" at bounding box center [748, 465] width 47 height 28
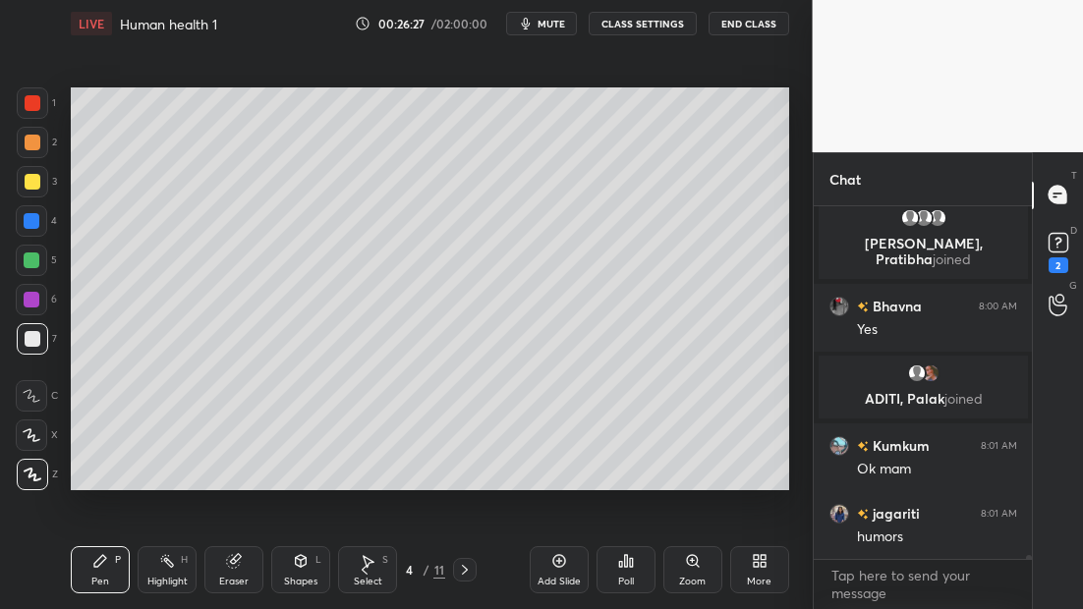
scroll to position [35178, 0]
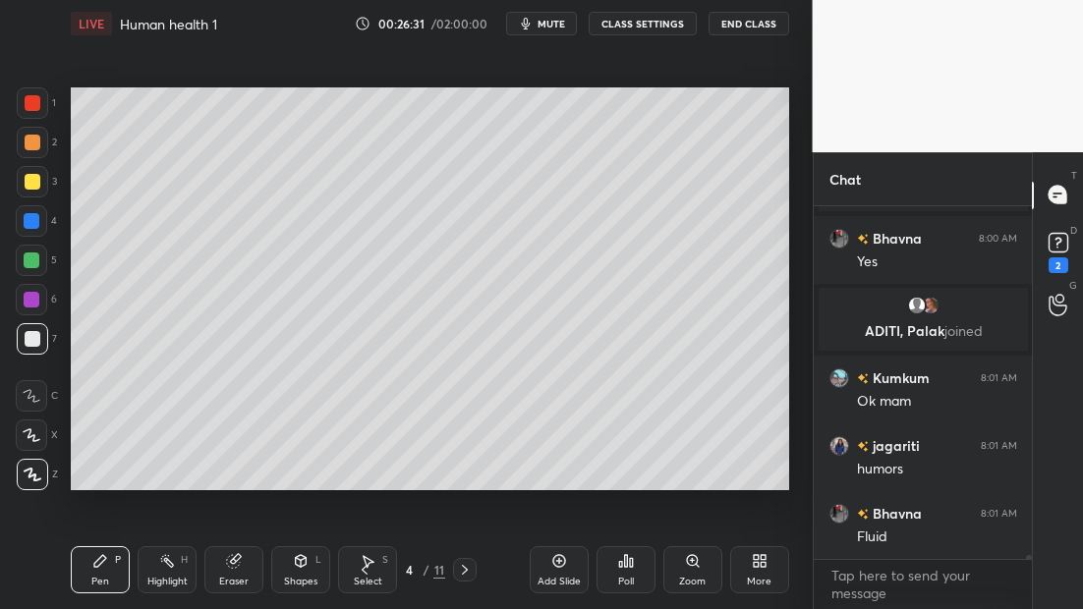
click at [463, 570] on icon at bounding box center [465, 570] width 16 height 16
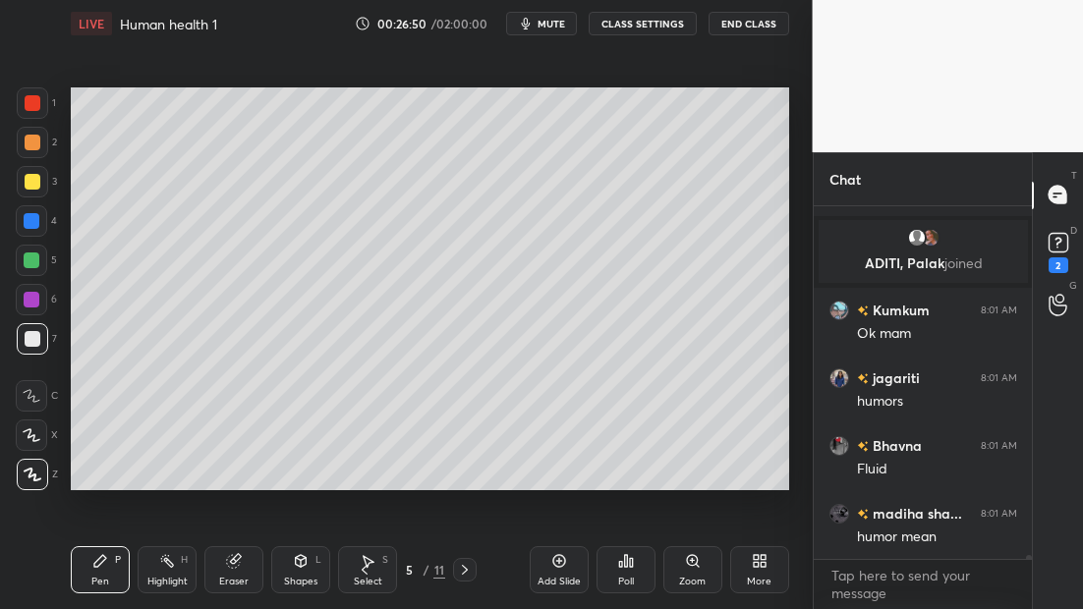
scroll to position [35314, 0]
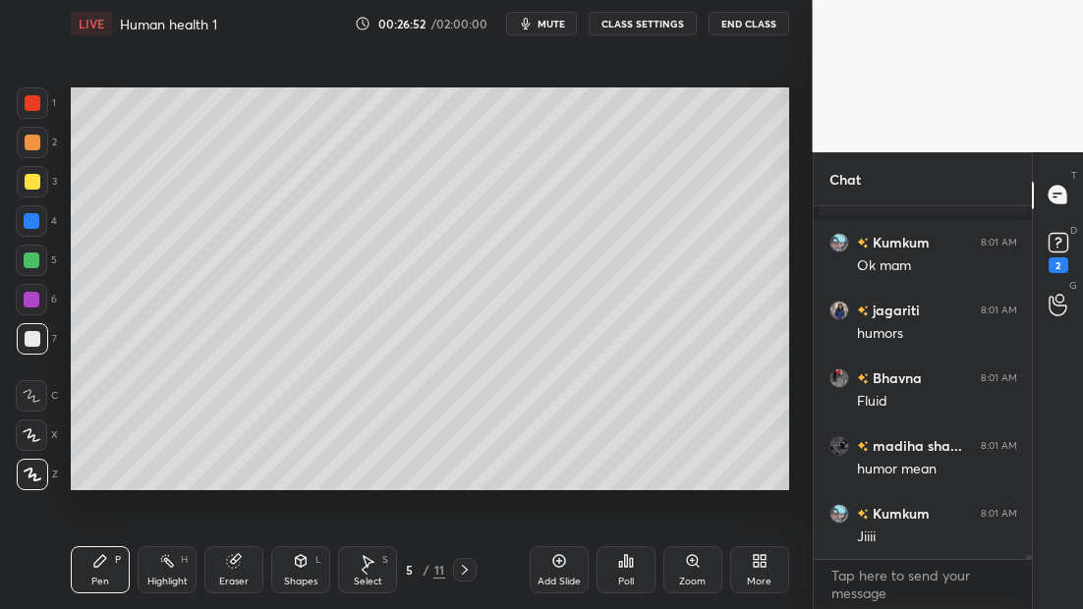
click at [471, 564] on icon at bounding box center [465, 570] width 16 height 16
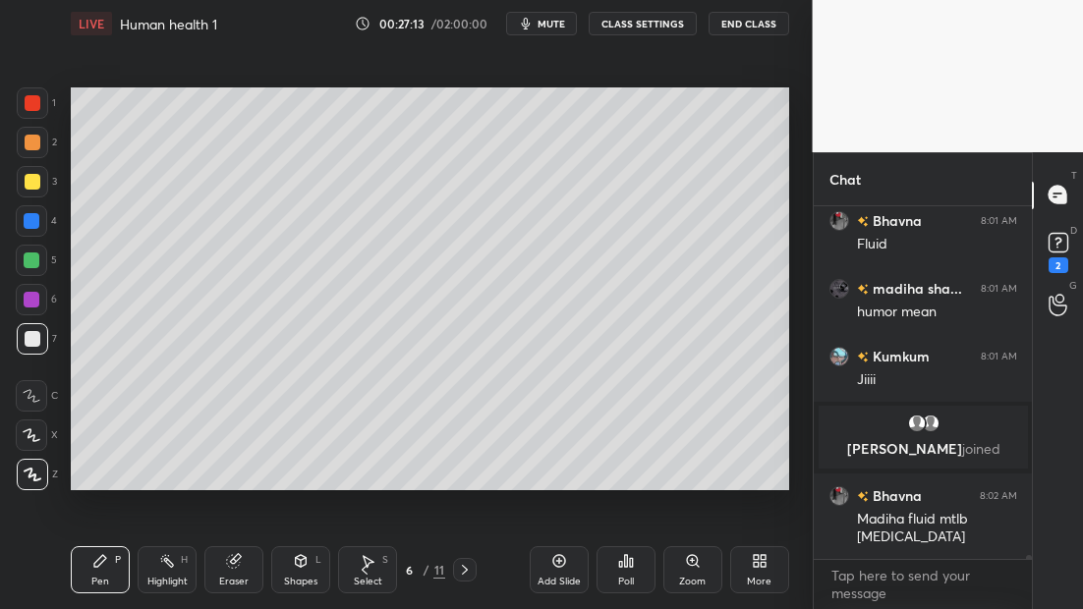
scroll to position [35424, 0]
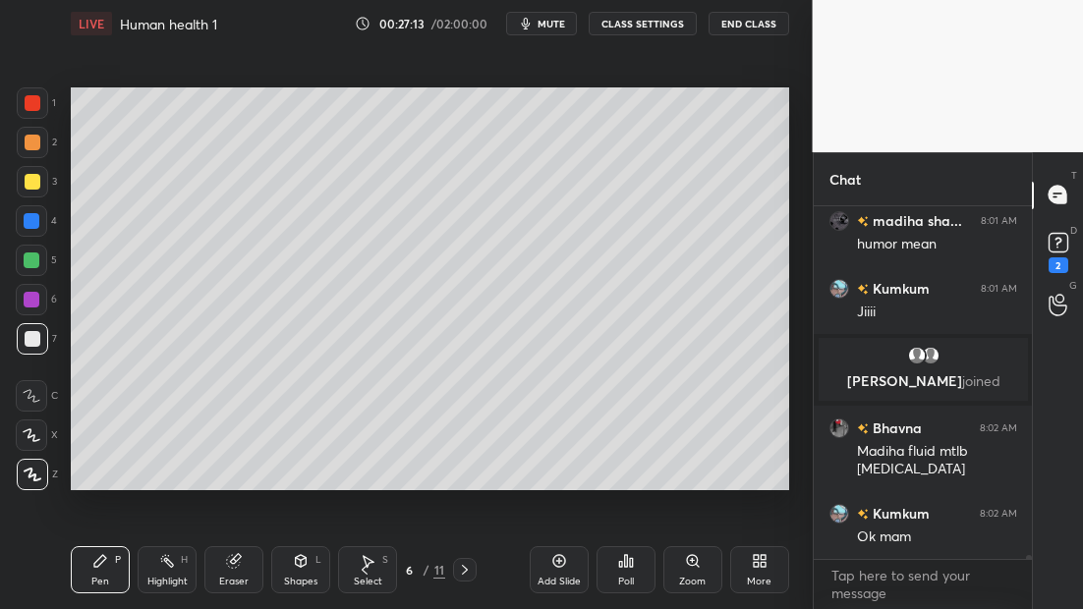
click at [474, 569] on div at bounding box center [465, 570] width 24 height 24
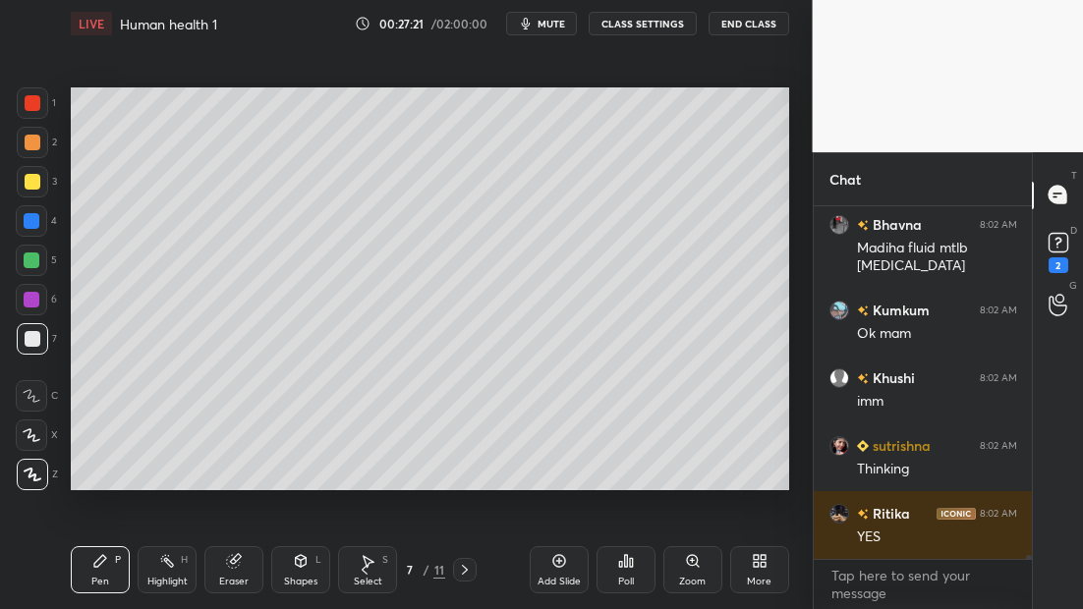
scroll to position [7, 7]
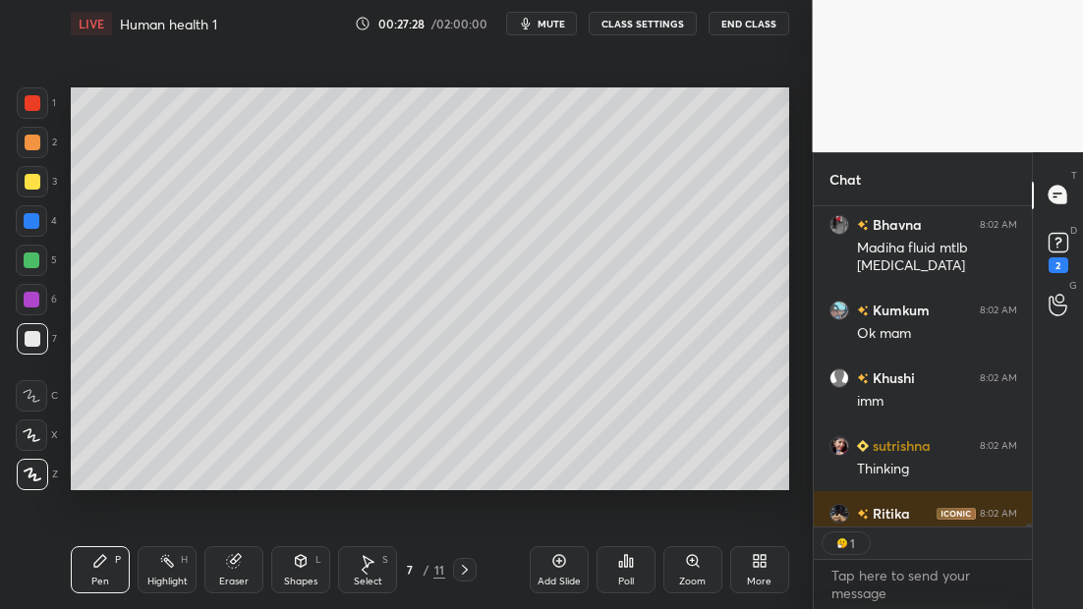
click at [467, 567] on icon at bounding box center [465, 570] width 16 height 16
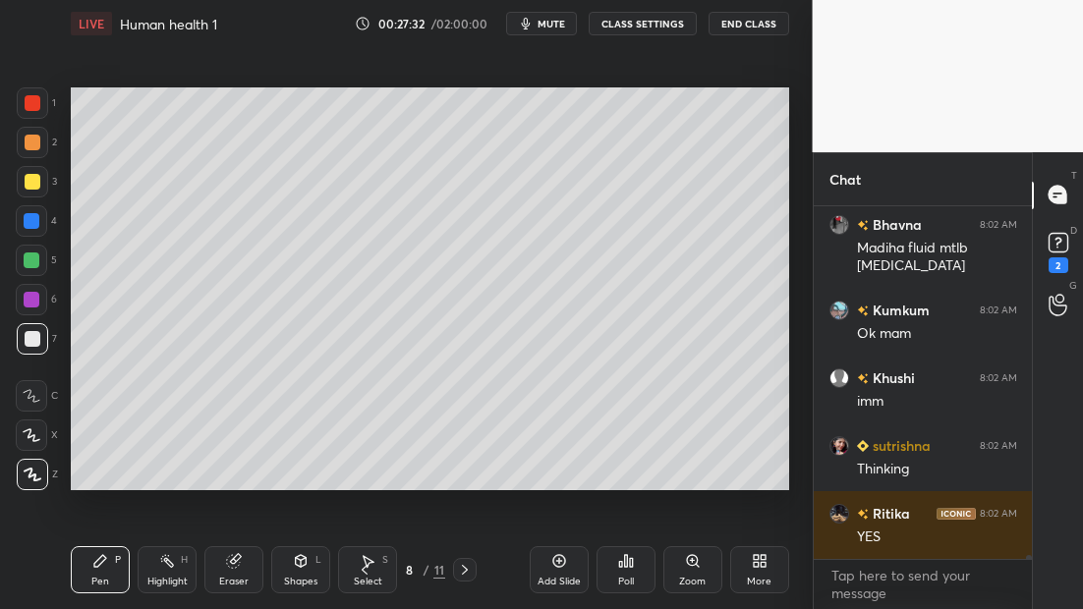
click at [468, 567] on icon at bounding box center [465, 570] width 16 height 16
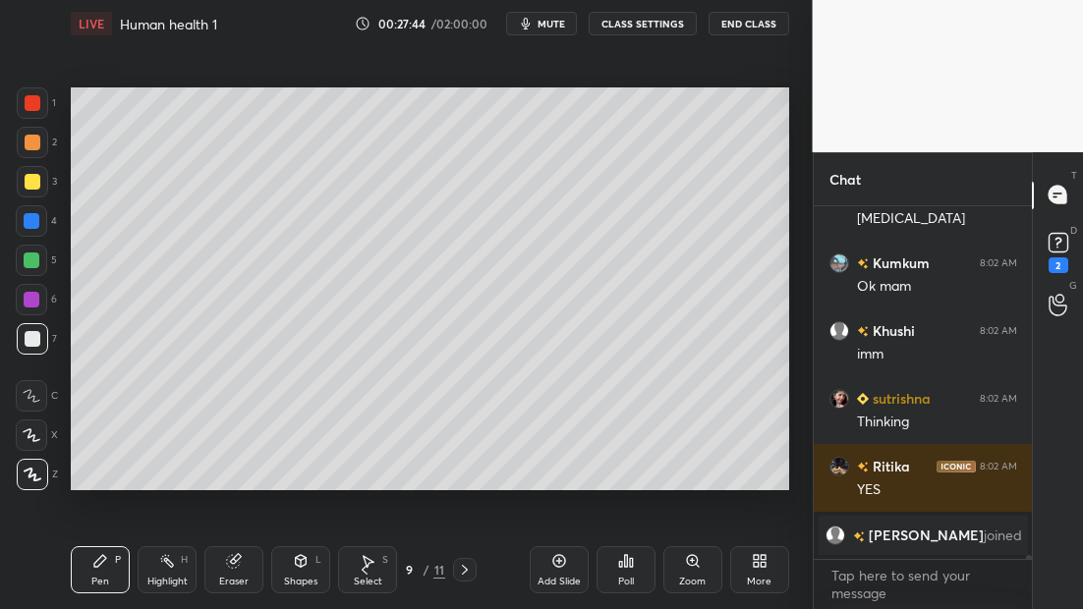
click at [466, 572] on icon at bounding box center [465, 570] width 16 height 16
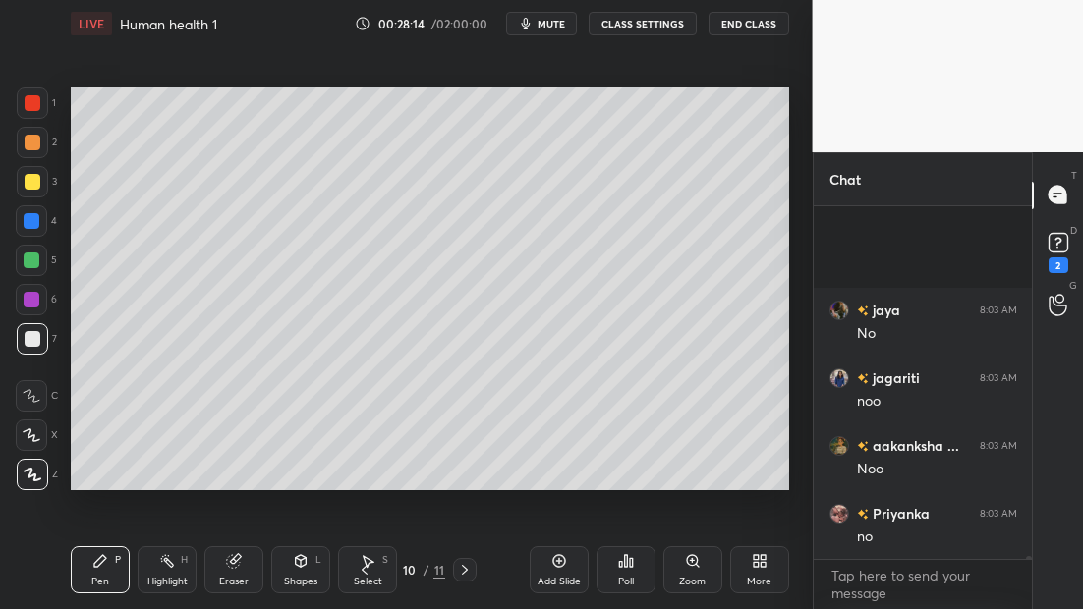
scroll to position [36227, 0]
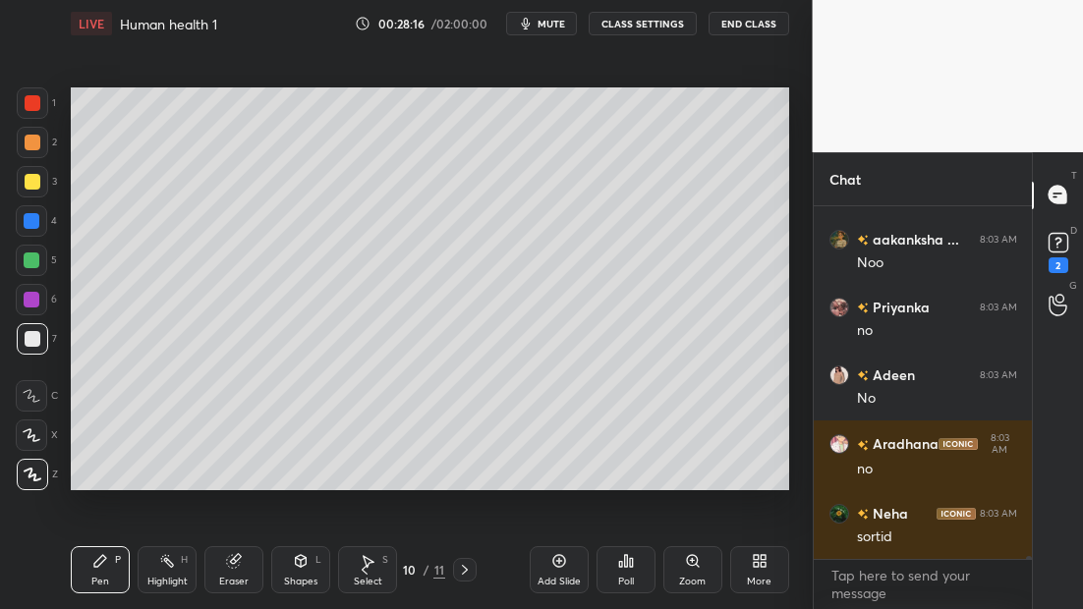
click at [467, 571] on icon at bounding box center [465, 570] width 16 height 16
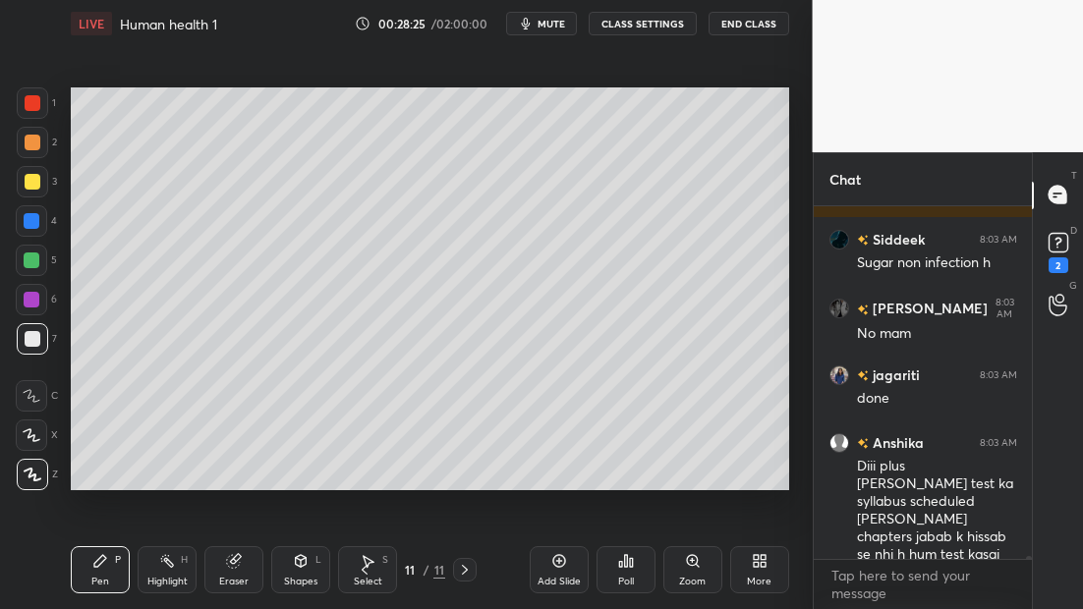
scroll to position [36994, 0]
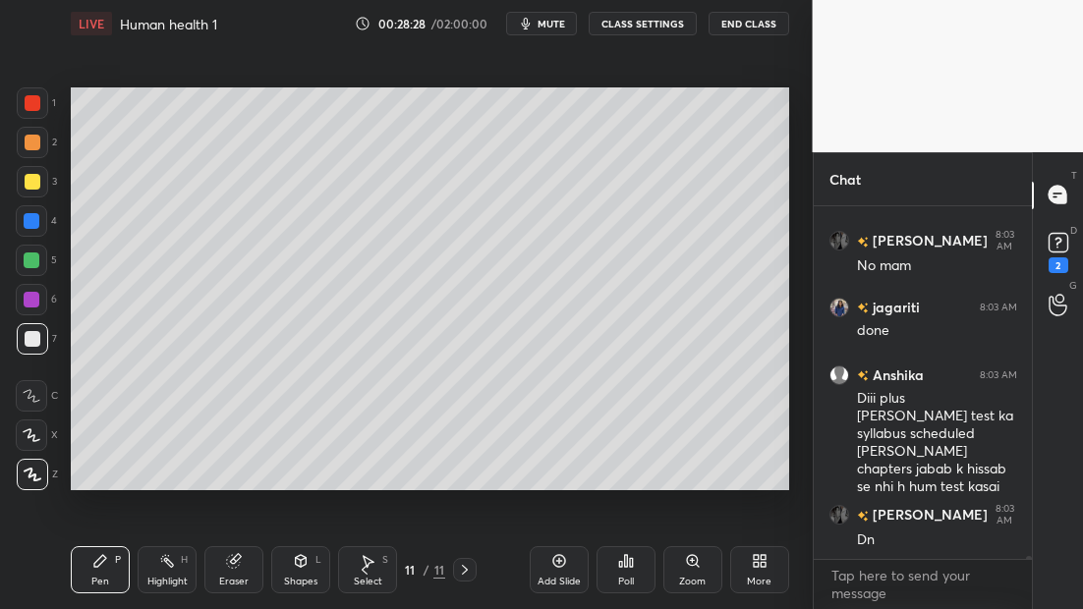
click at [41, 298] on div at bounding box center [31, 299] width 31 height 31
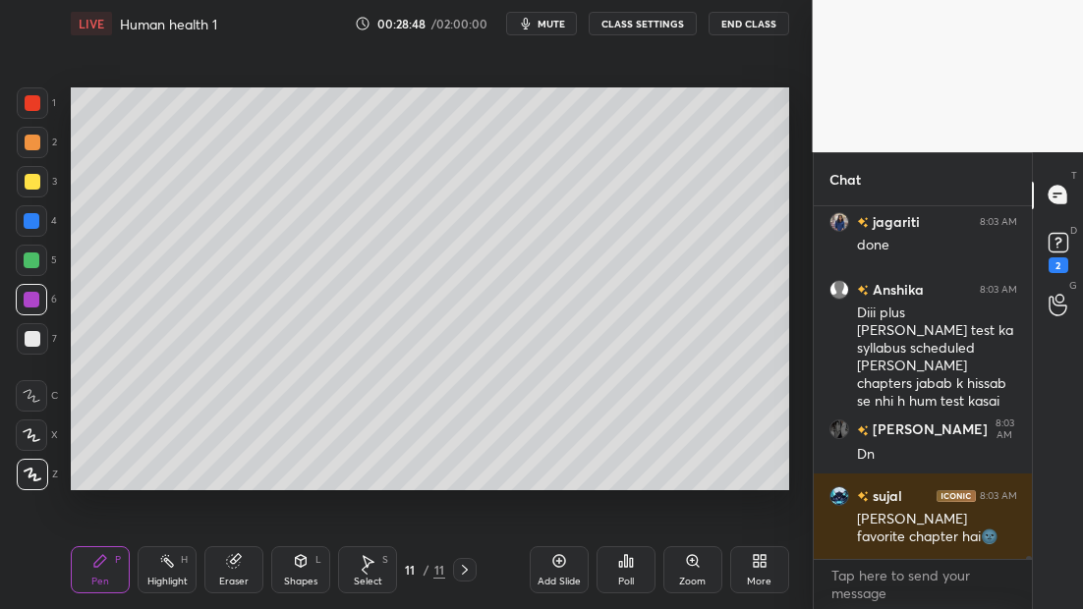
click at [29, 103] on div at bounding box center [33, 103] width 16 height 16
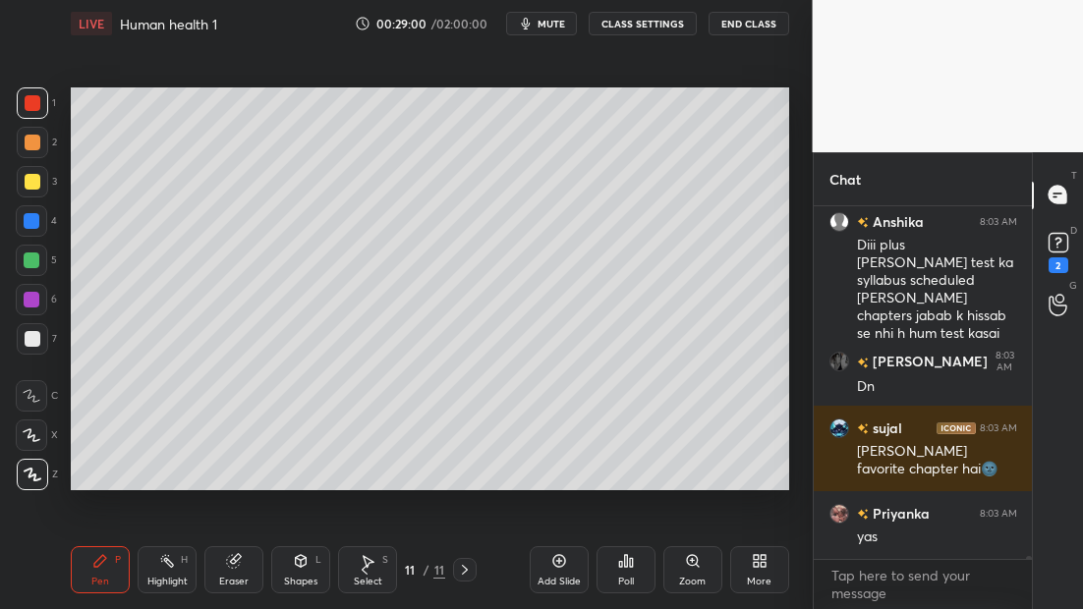
scroll to position [37194, 0]
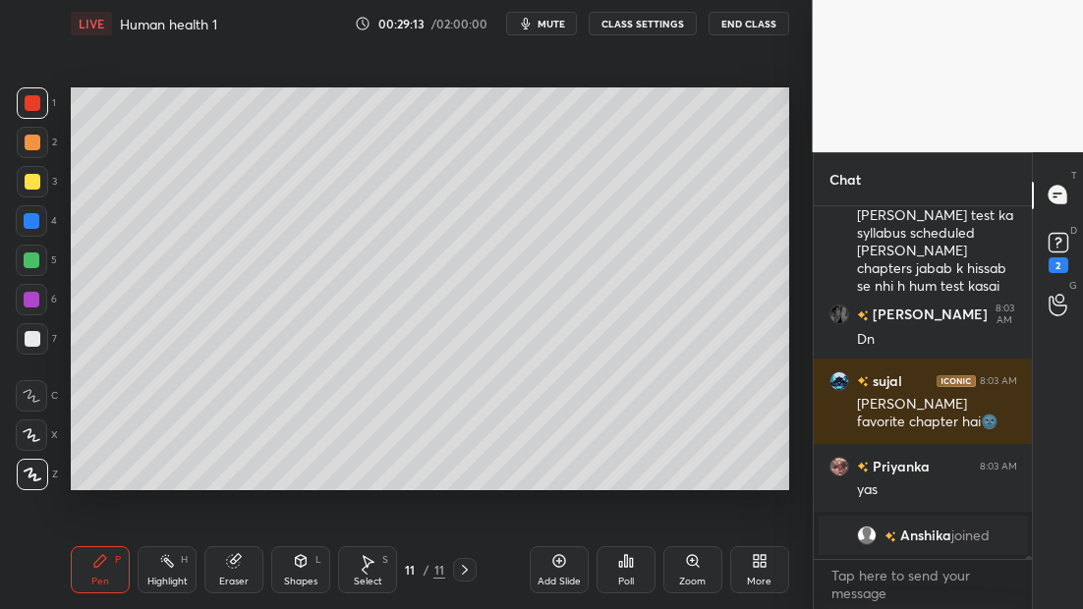
click at [30, 265] on div at bounding box center [32, 261] width 16 height 16
click at [34, 339] on div at bounding box center [33, 339] width 16 height 16
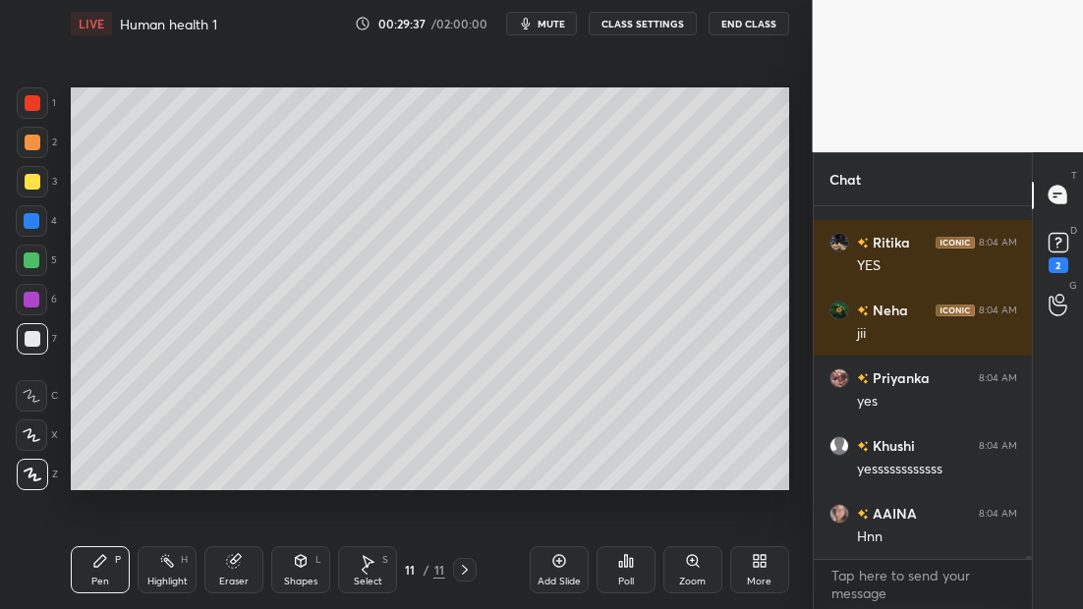
scroll to position [37505, 0]
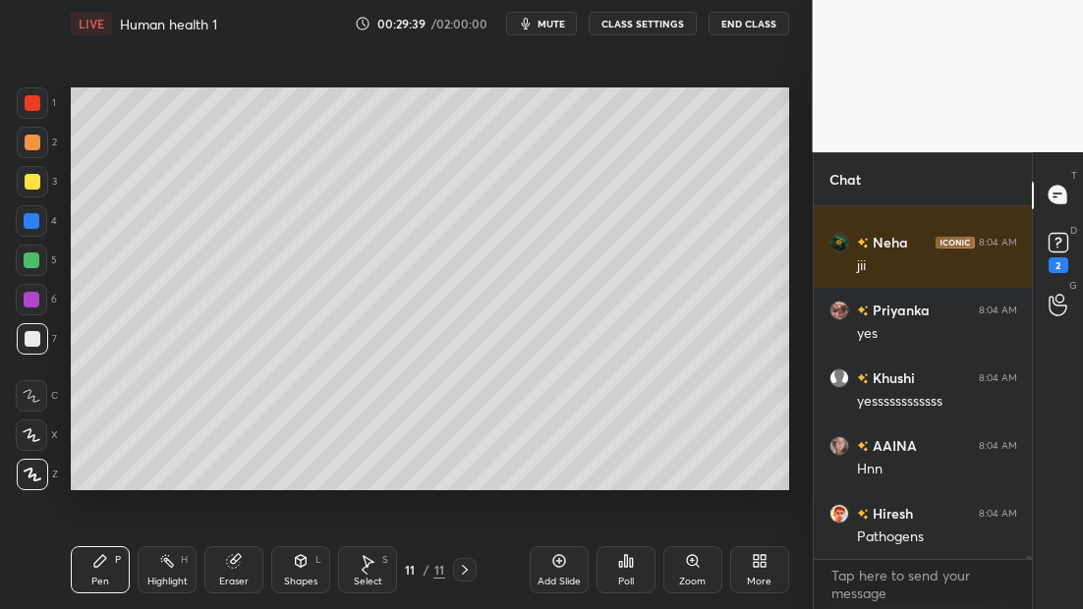
click at [560, 560] on icon at bounding box center [559, 561] width 16 height 16
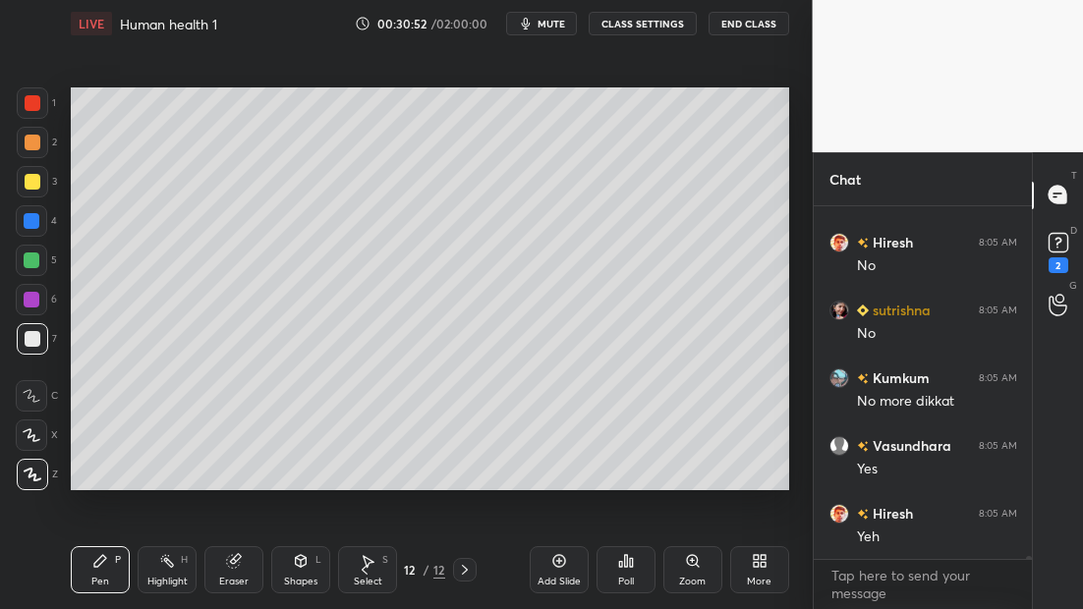
scroll to position [38297, 0]
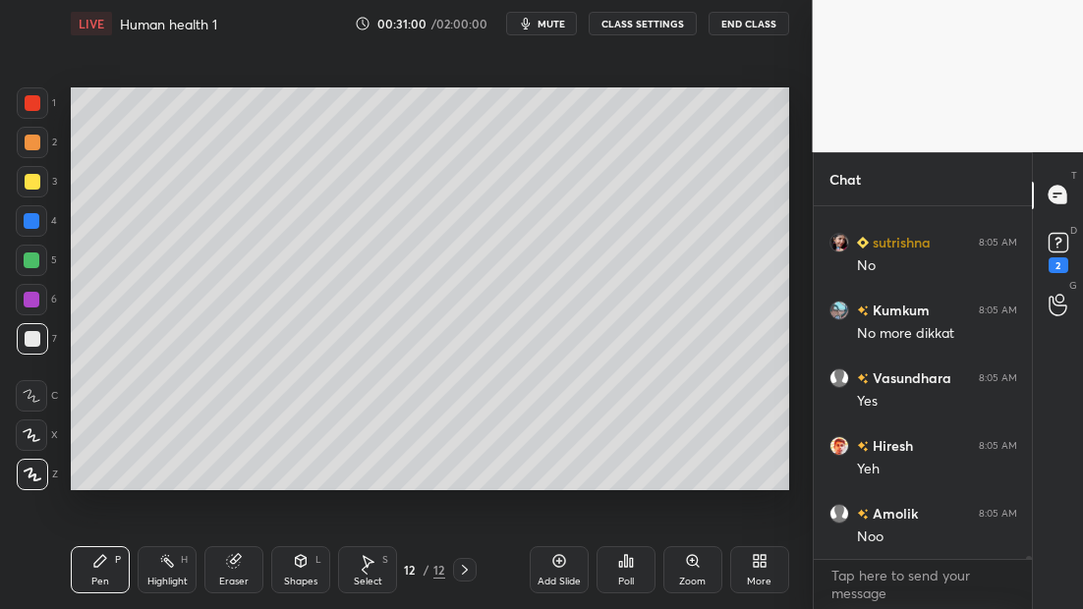
click at [31, 181] on div at bounding box center [33, 182] width 16 height 16
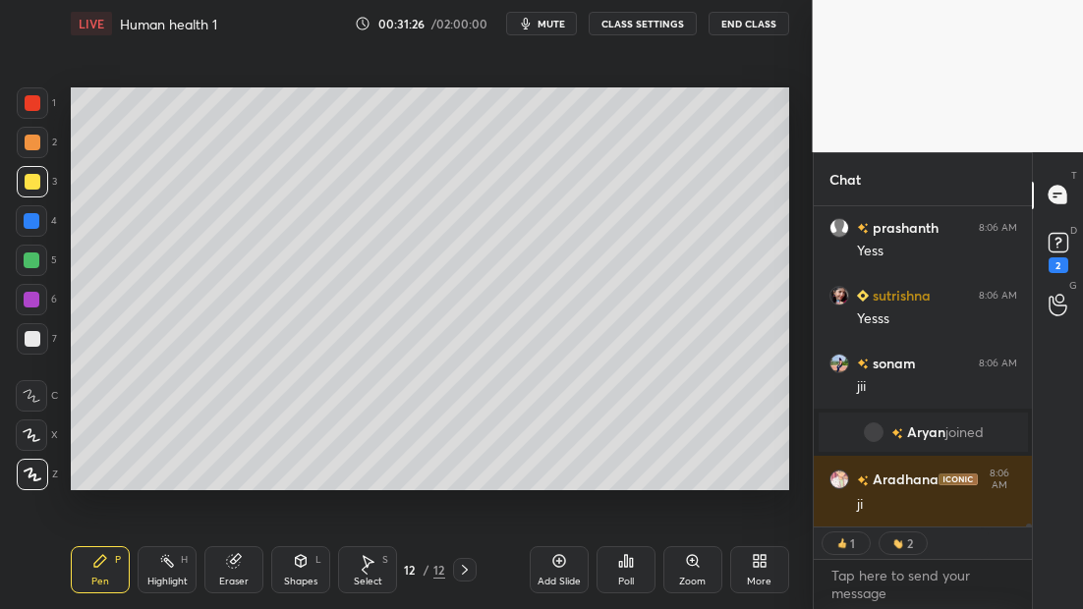
scroll to position [38717, 0]
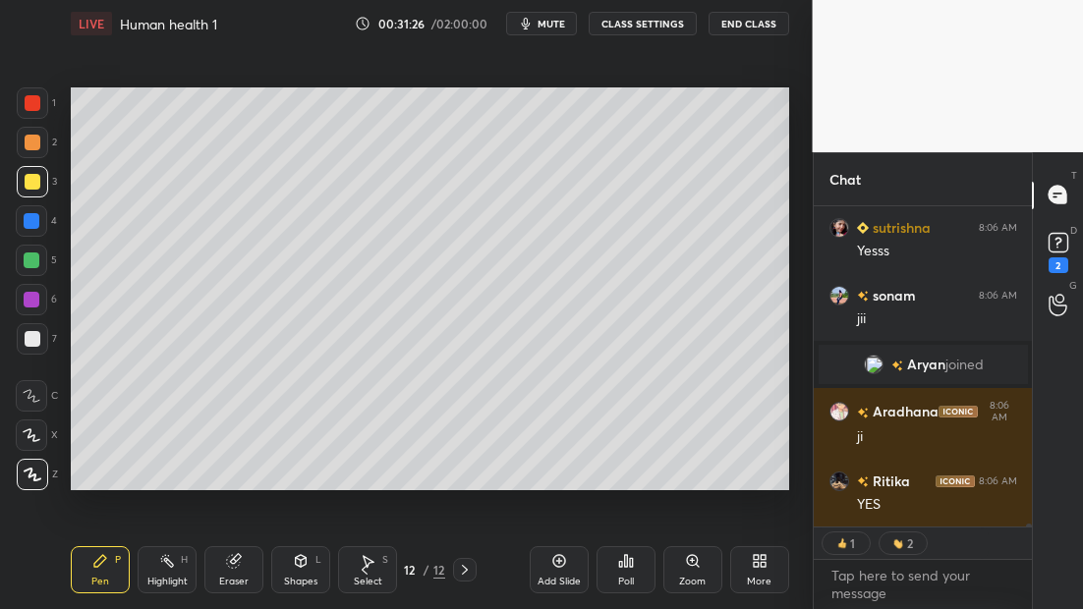
click at [553, 570] on div "Add Slide" at bounding box center [559, 569] width 59 height 47
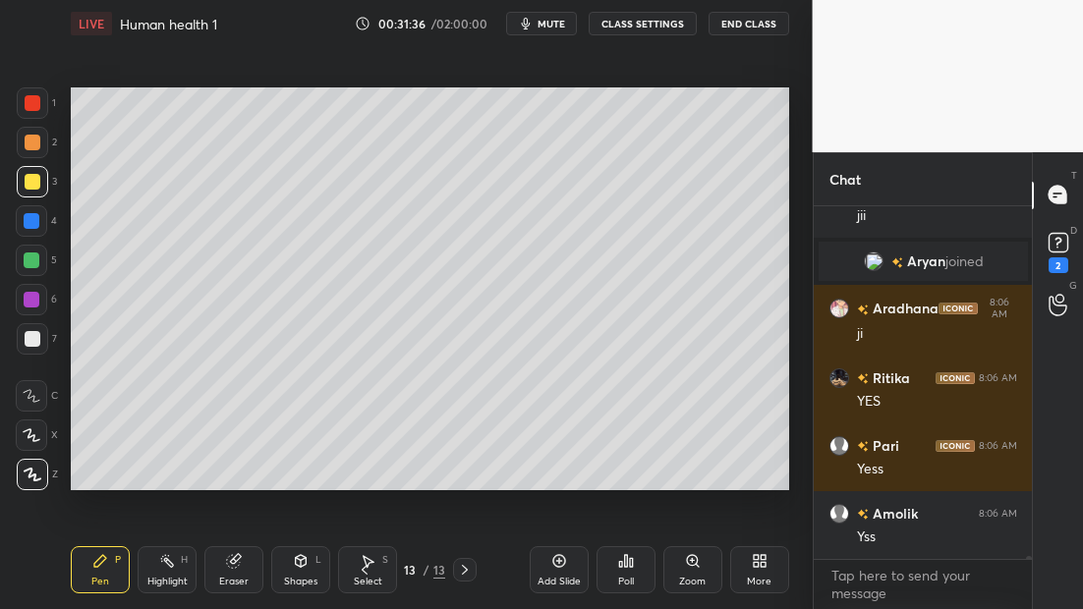
scroll to position [38867, 0]
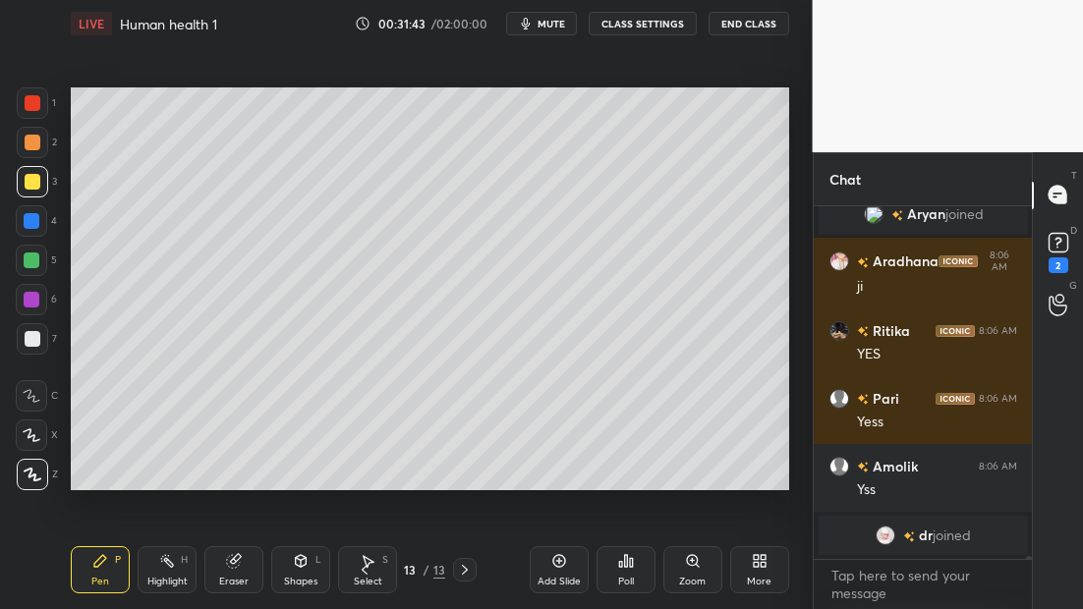
click at [33, 343] on div at bounding box center [33, 339] width 16 height 16
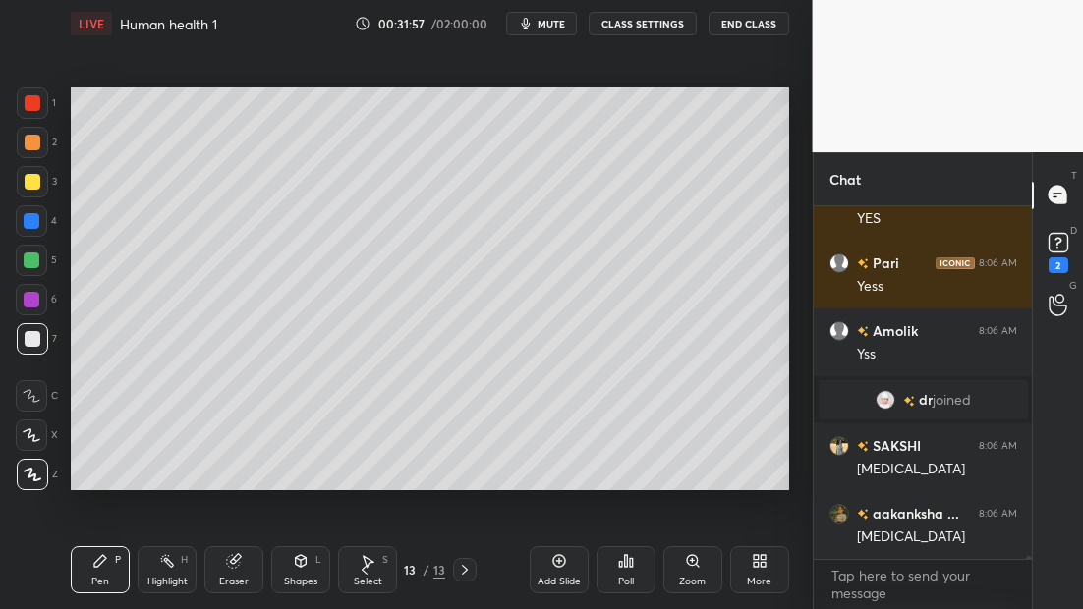
scroll to position [38977, 0]
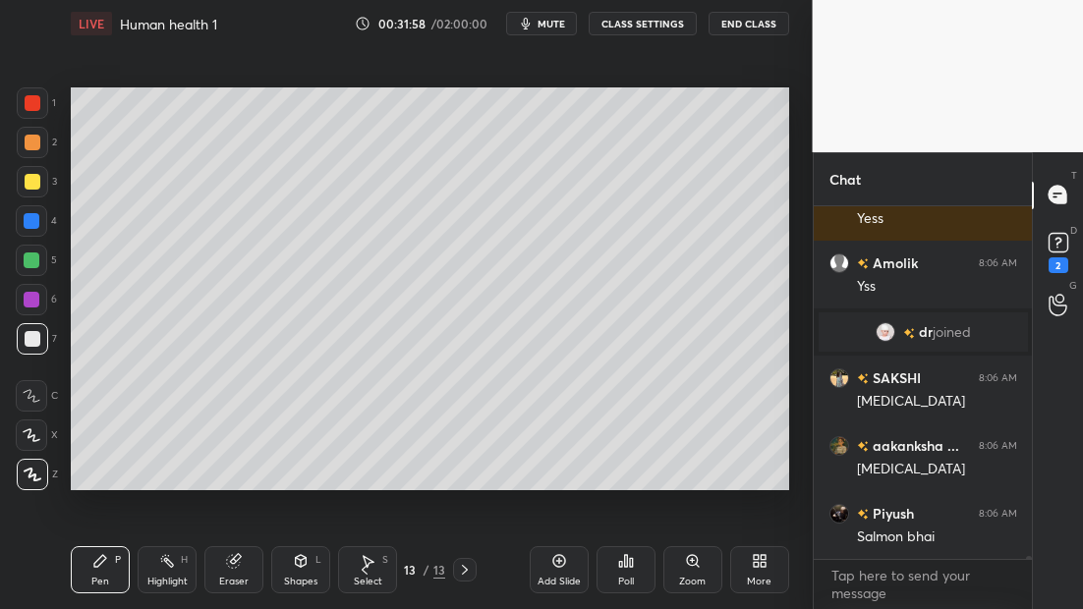
click at [33, 104] on div at bounding box center [33, 103] width 16 height 16
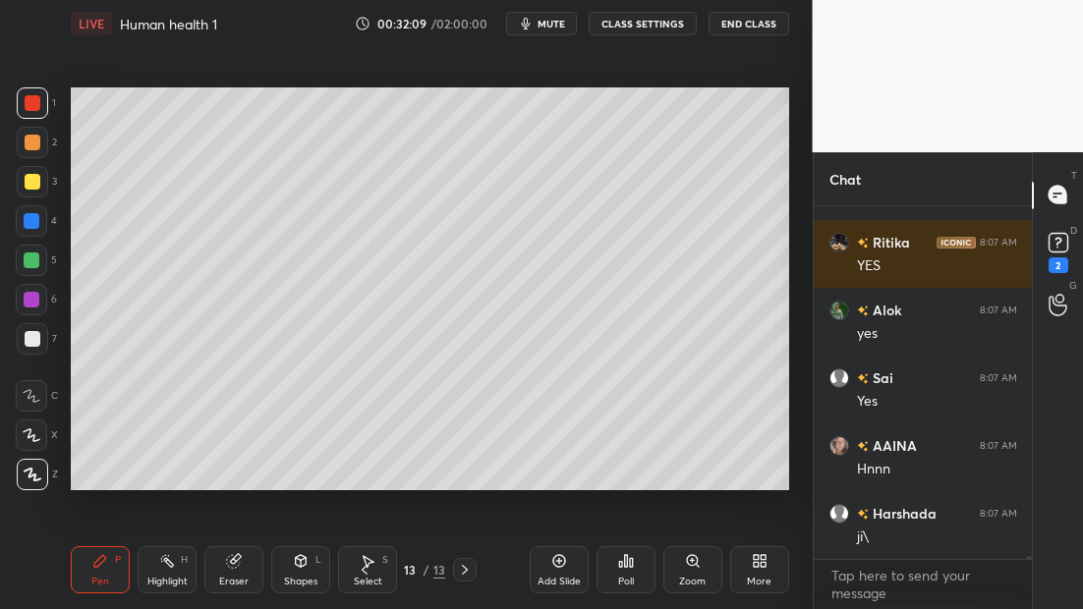
scroll to position [39794, 0]
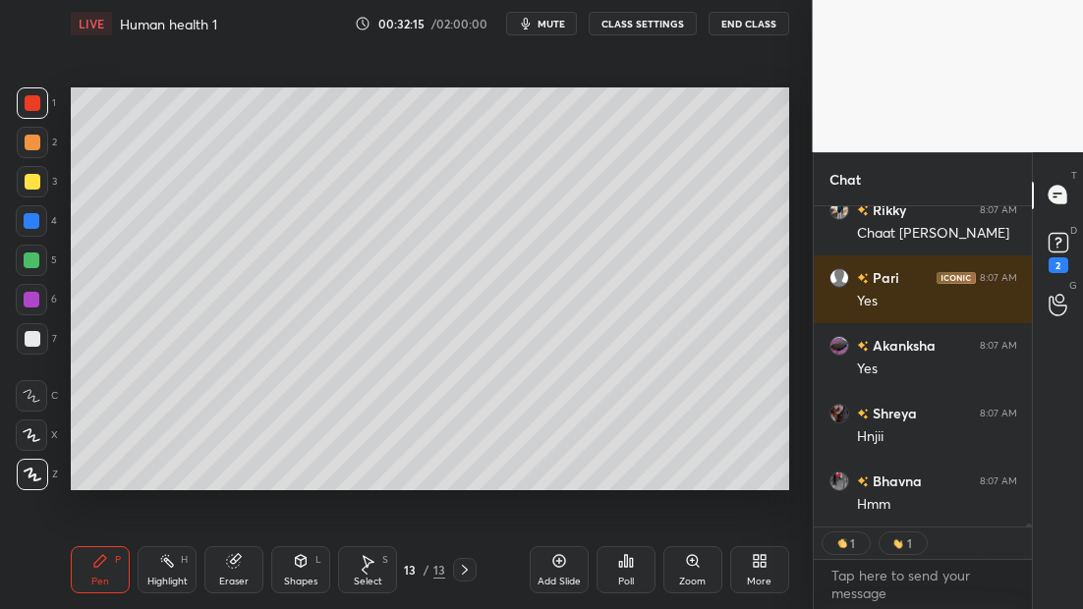
click at [28, 339] on div at bounding box center [33, 339] width 16 height 16
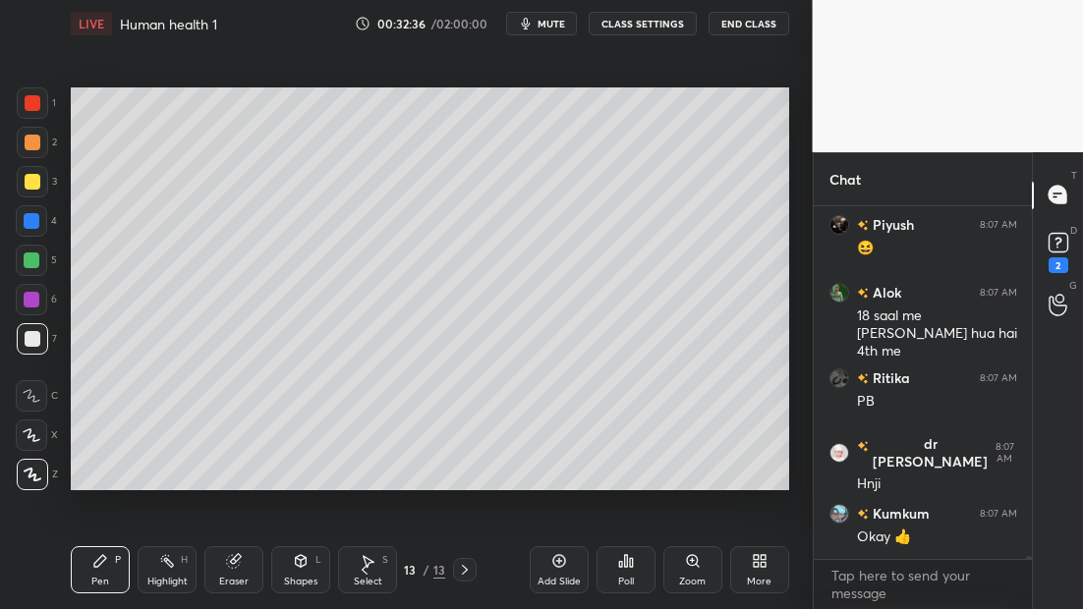
click at [41, 255] on div at bounding box center [31, 260] width 31 height 31
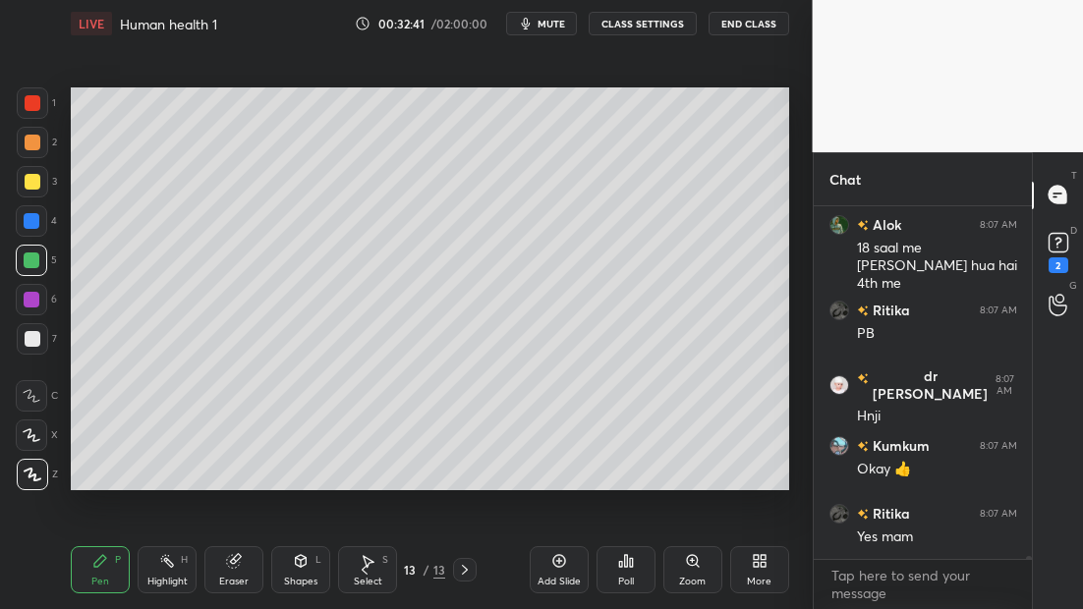
click at [556, 564] on icon at bounding box center [559, 561] width 16 height 16
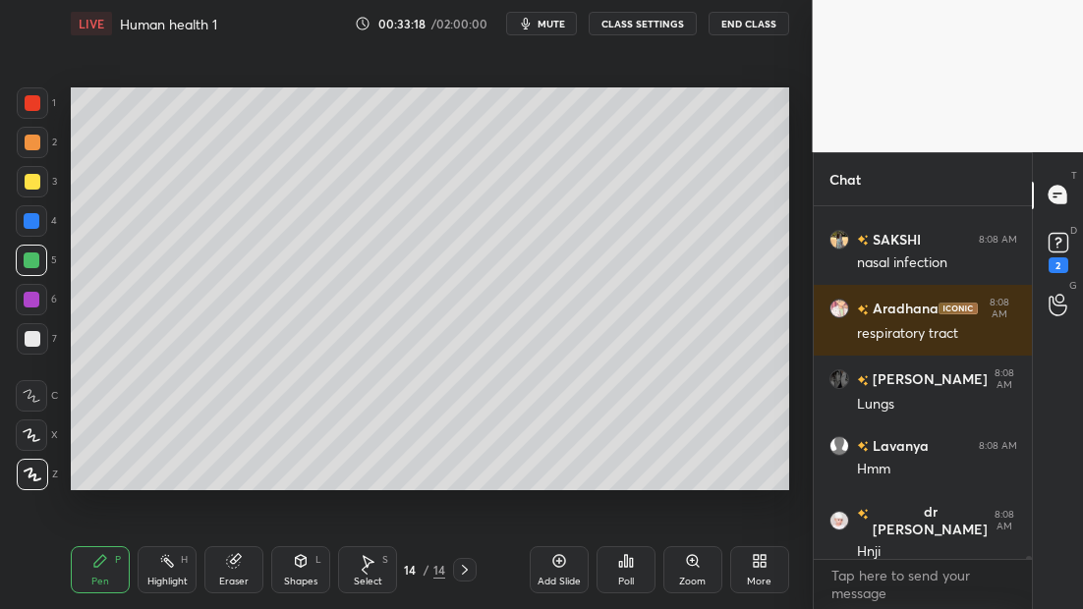
click at [25, 333] on div at bounding box center [33, 339] width 16 height 16
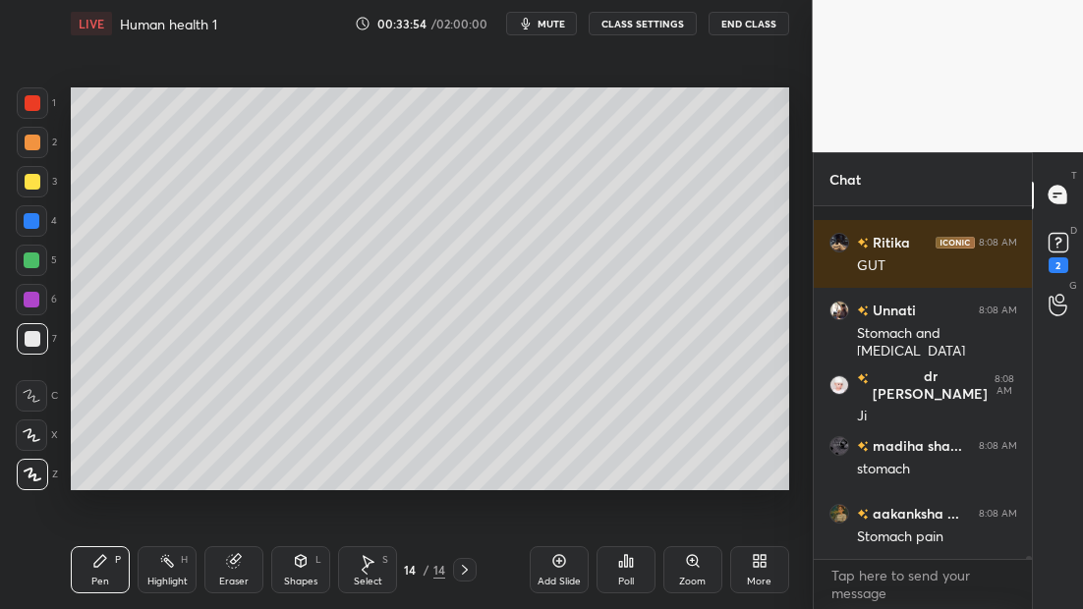
scroll to position [43166, 0]
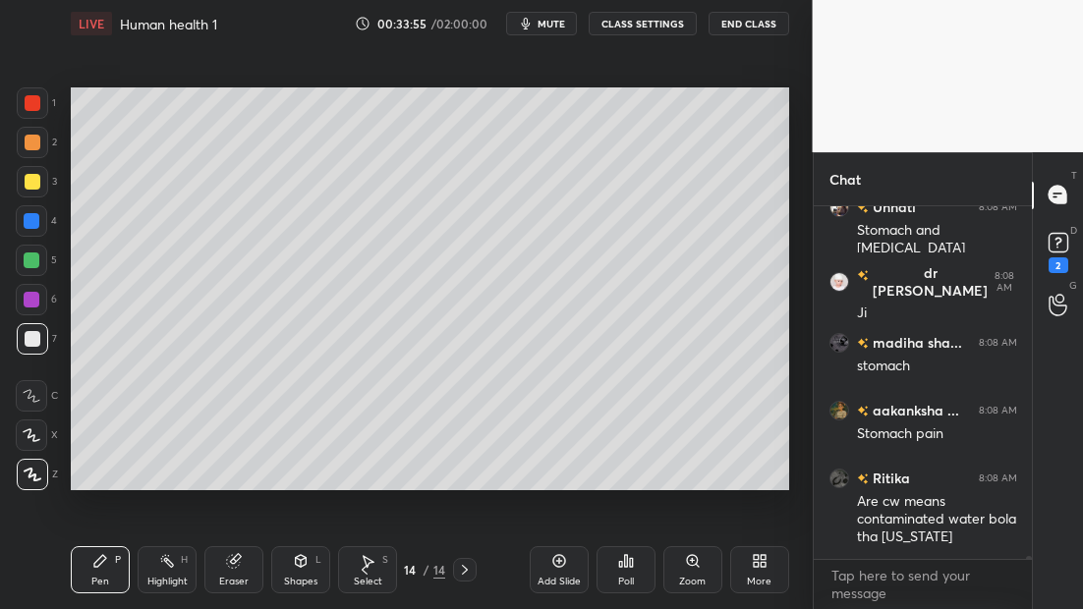
click at [368, 571] on icon at bounding box center [365, 570] width 16 height 16
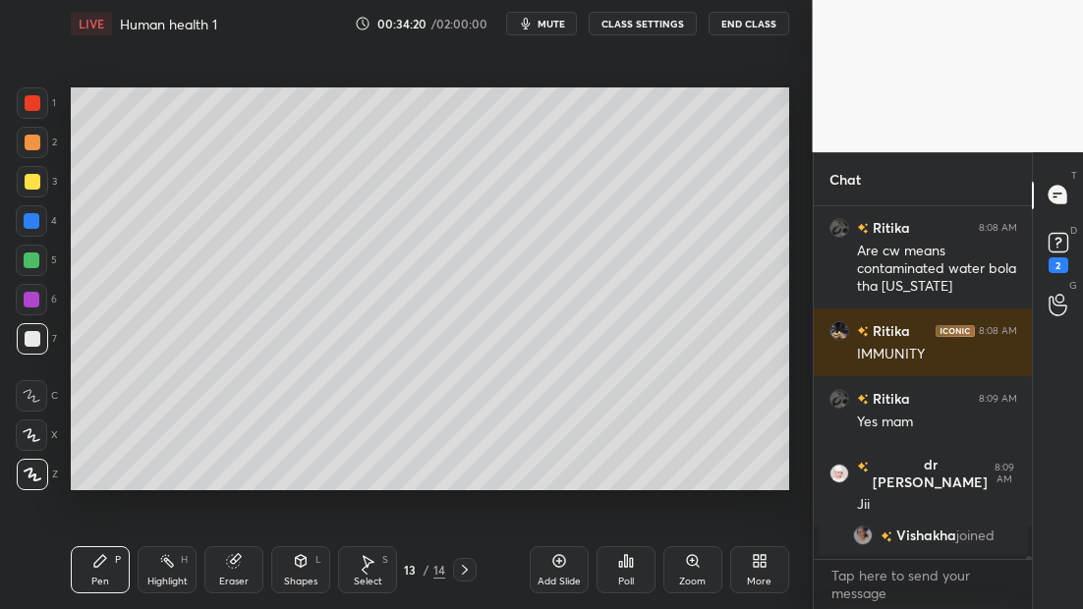
scroll to position [42700, 0]
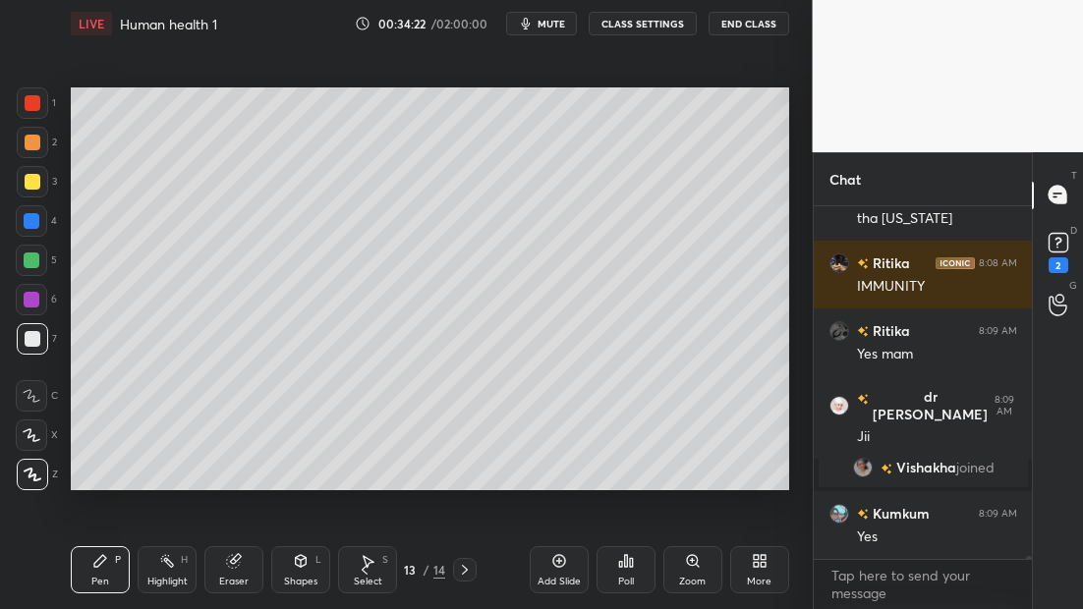
click at [34, 263] on div at bounding box center [32, 261] width 16 height 16
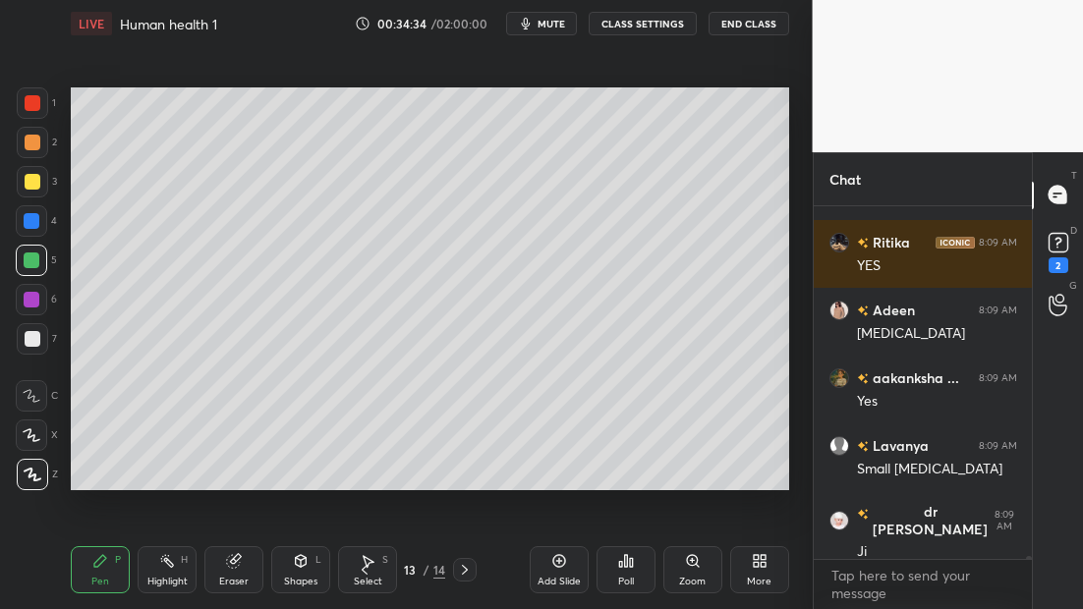
scroll to position [43063, 0]
click at [26, 352] on div at bounding box center [32, 338] width 31 height 31
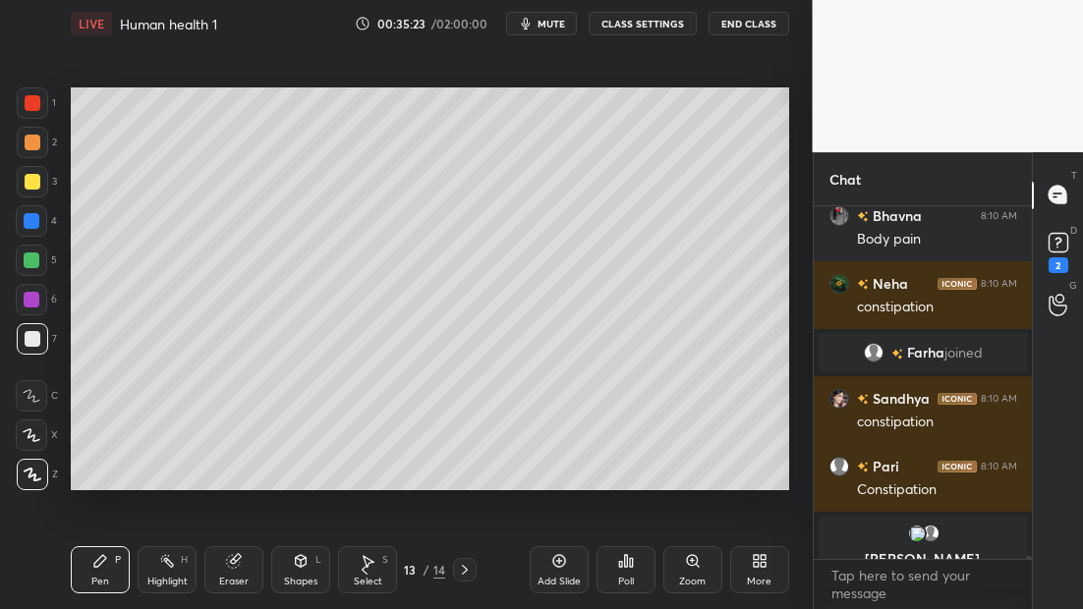
scroll to position [45046, 0]
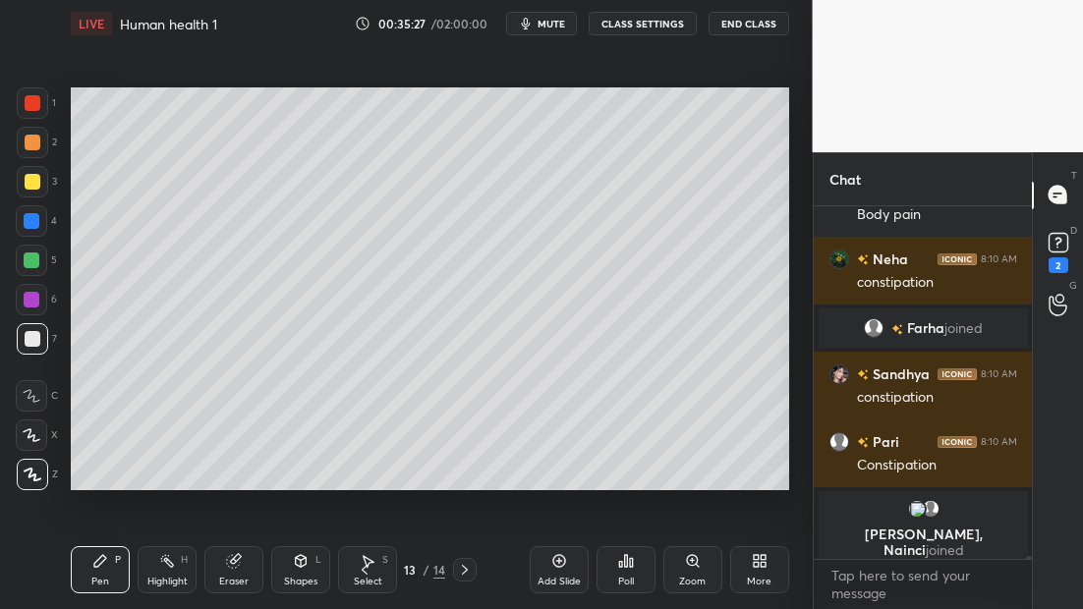
click at [552, 562] on icon at bounding box center [558, 561] width 13 height 13
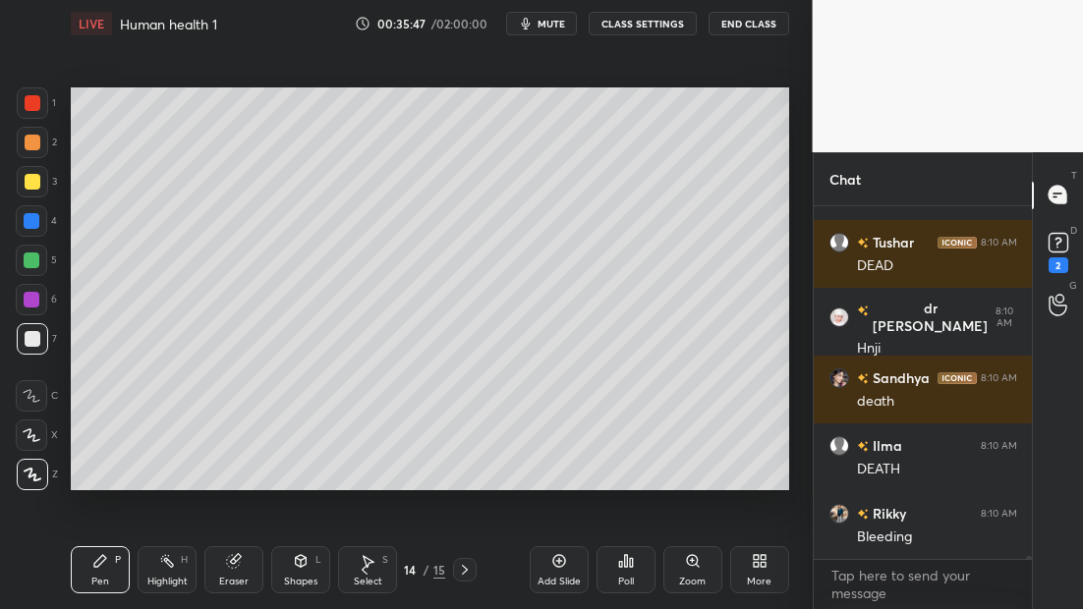
scroll to position [45804, 0]
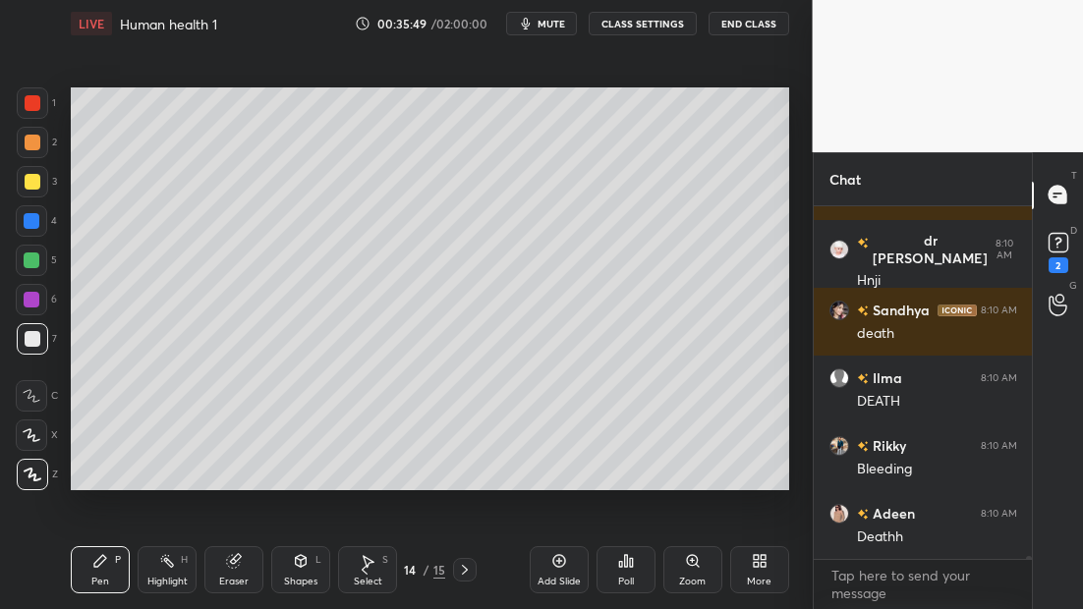
click at [360, 566] on icon at bounding box center [365, 570] width 16 height 16
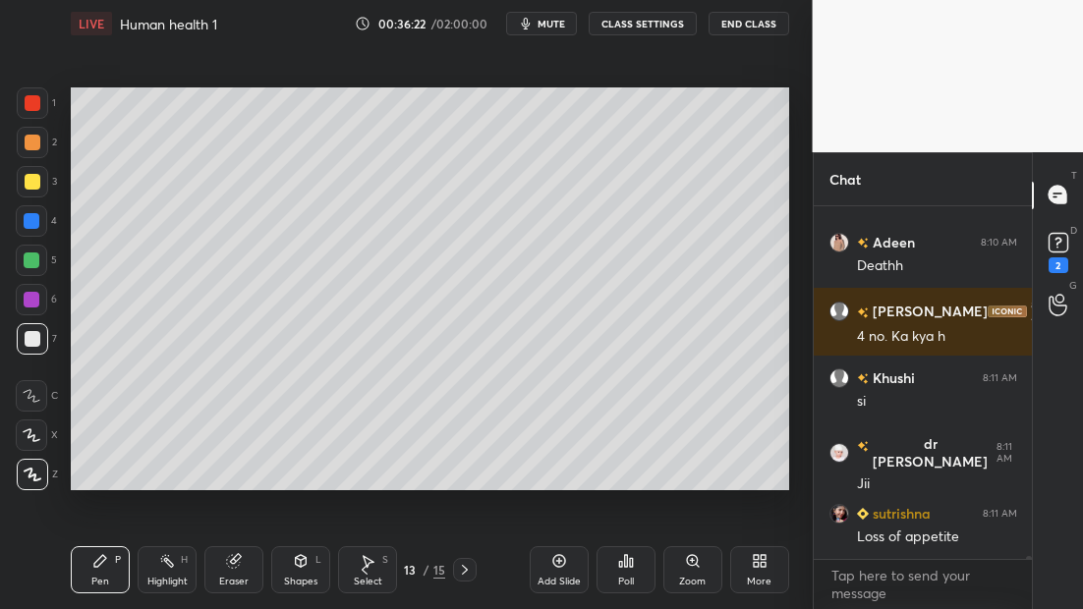
scroll to position [46122, 0]
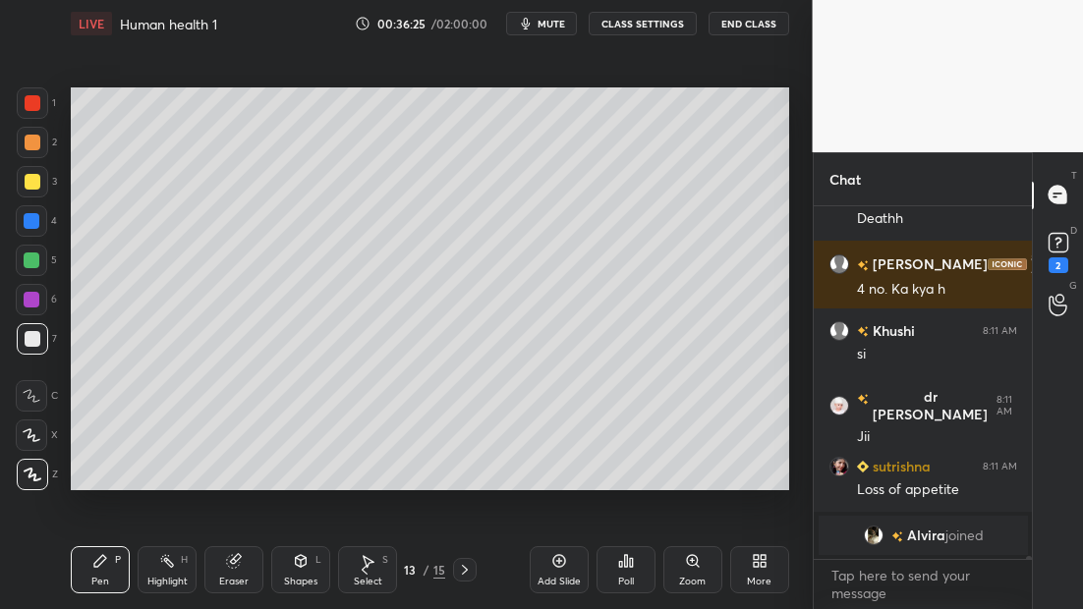
click at [464, 572] on icon at bounding box center [465, 570] width 16 height 16
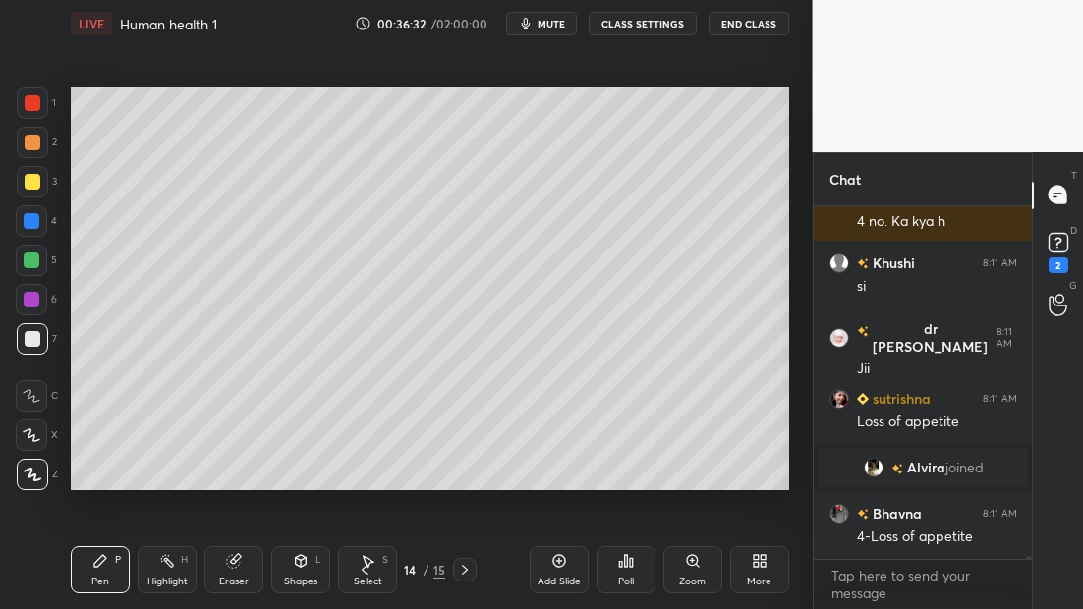
click at [30, 297] on div at bounding box center [32, 300] width 16 height 16
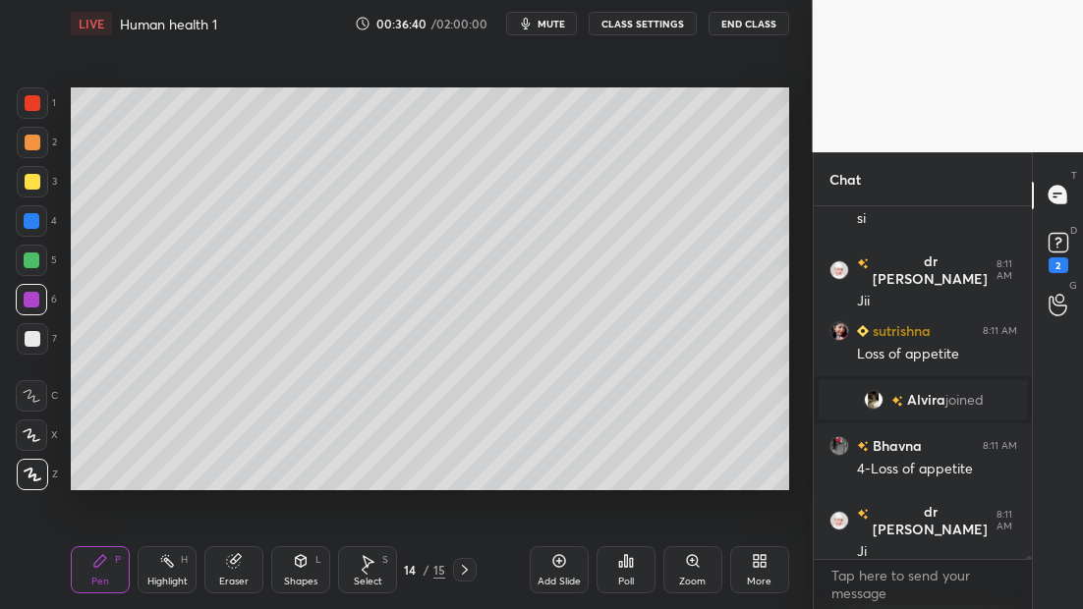
scroll to position [45989, 0]
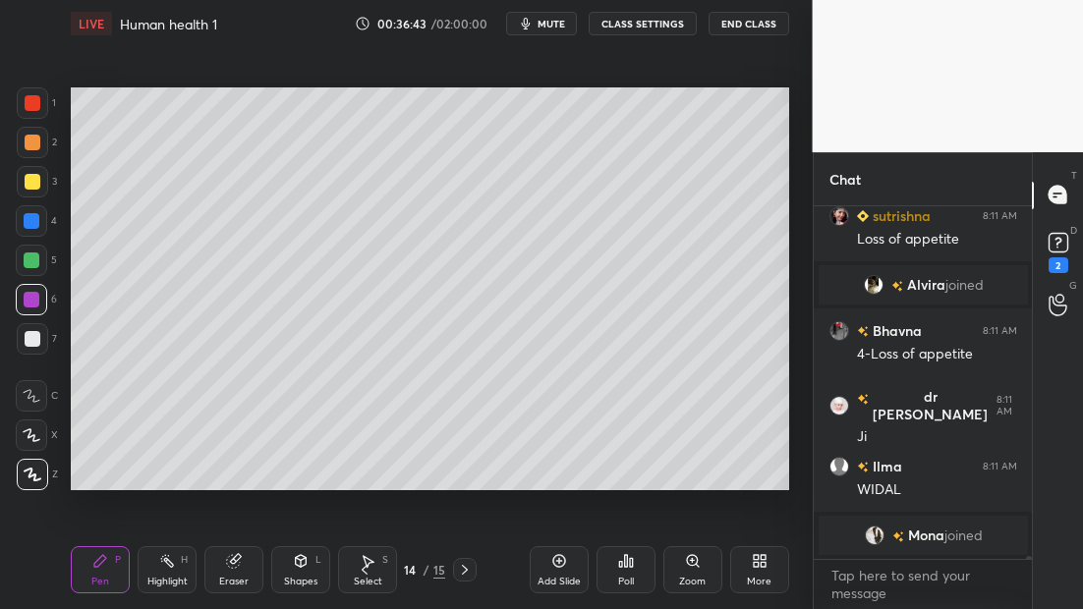
click at [52, 177] on div "3" at bounding box center [37, 181] width 40 height 31
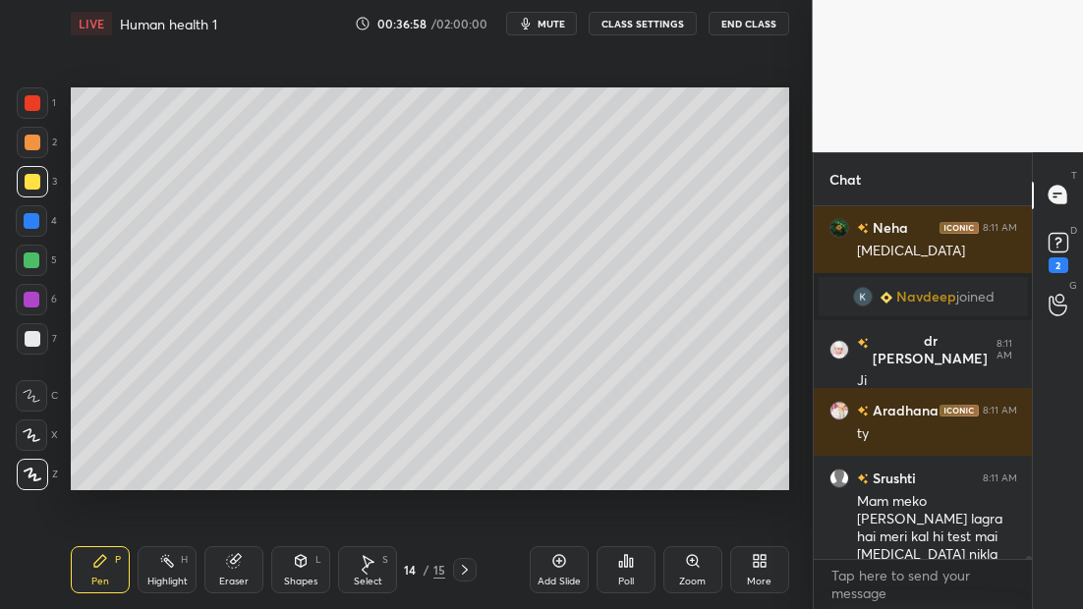
scroll to position [46414, 0]
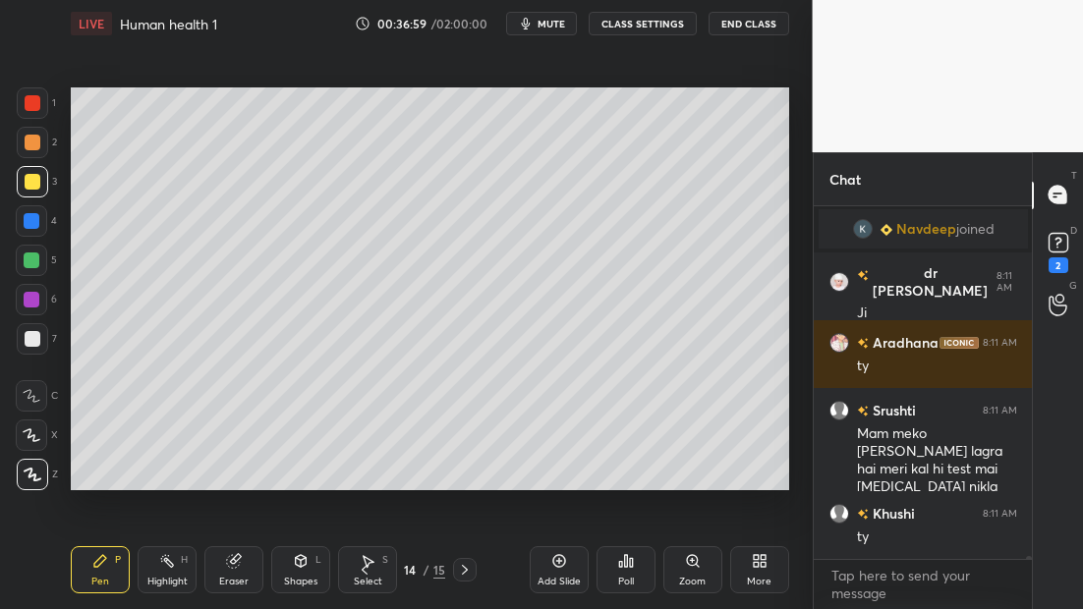
click at [365, 572] on icon at bounding box center [365, 570] width 16 height 16
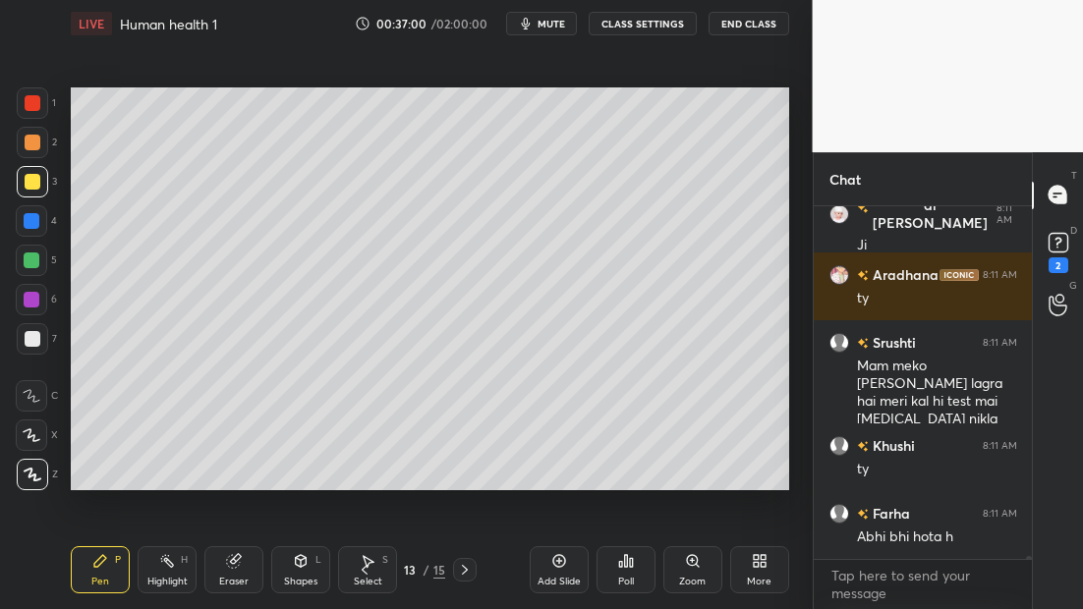
click at [469, 572] on icon at bounding box center [465, 570] width 16 height 16
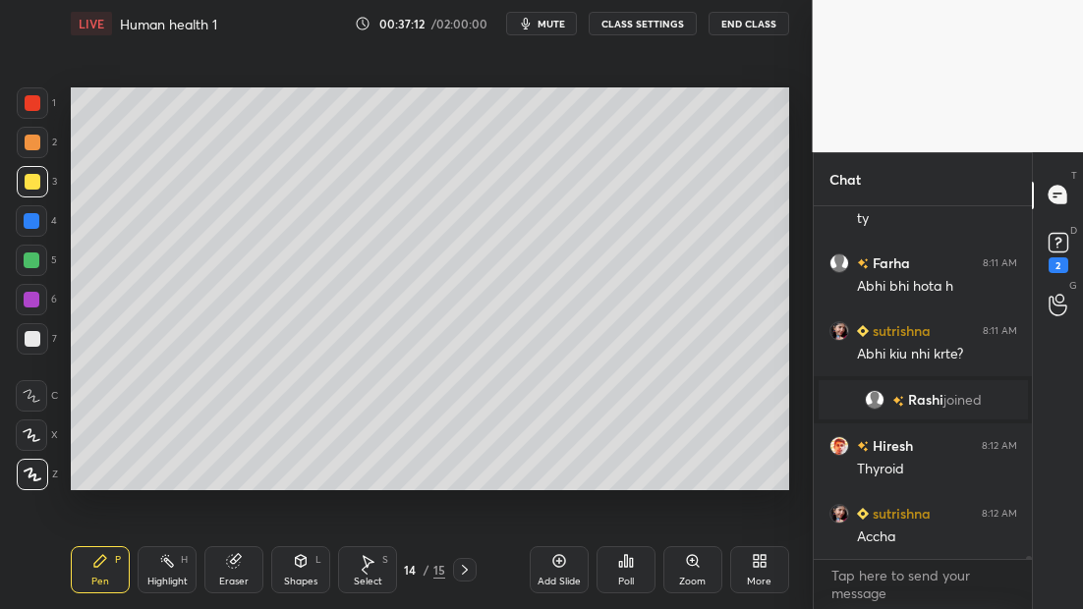
scroll to position [46611, 0]
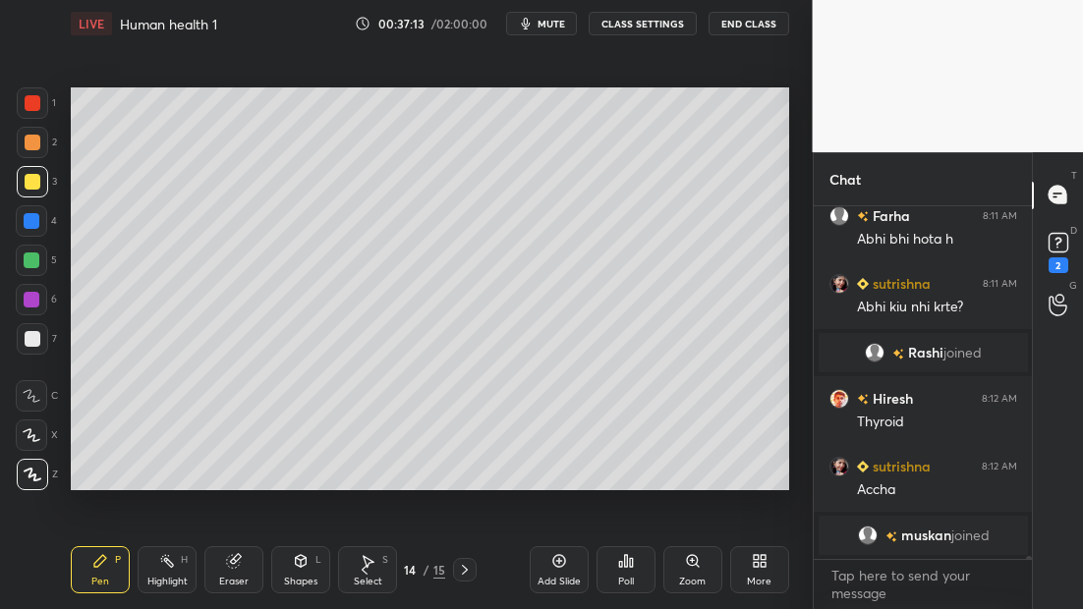
click at [42, 346] on div at bounding box center [32, 338] width 31 height 31
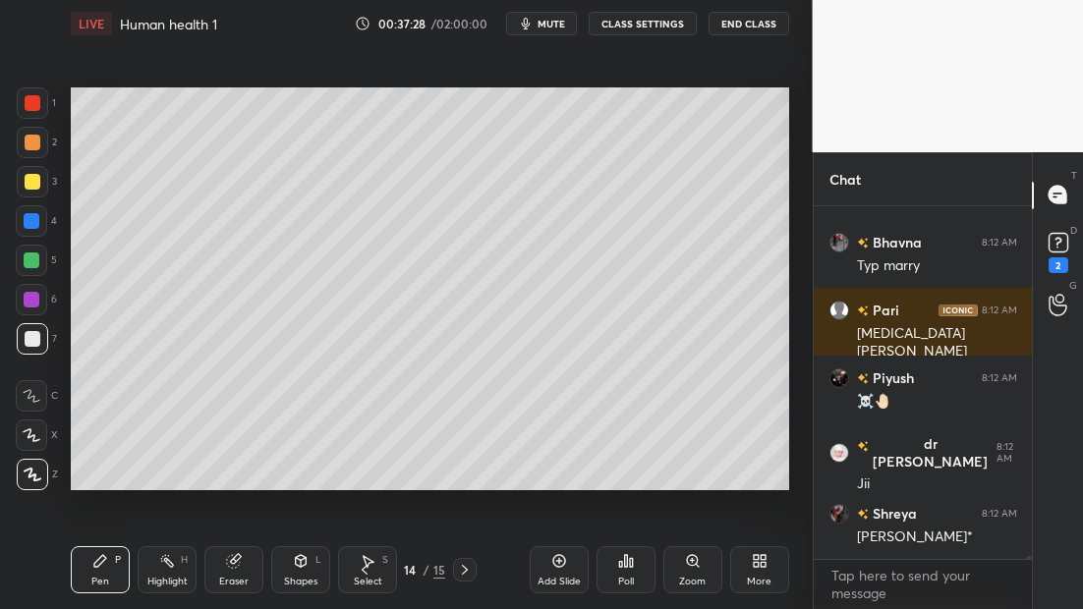
scroll to position [47205, 0]
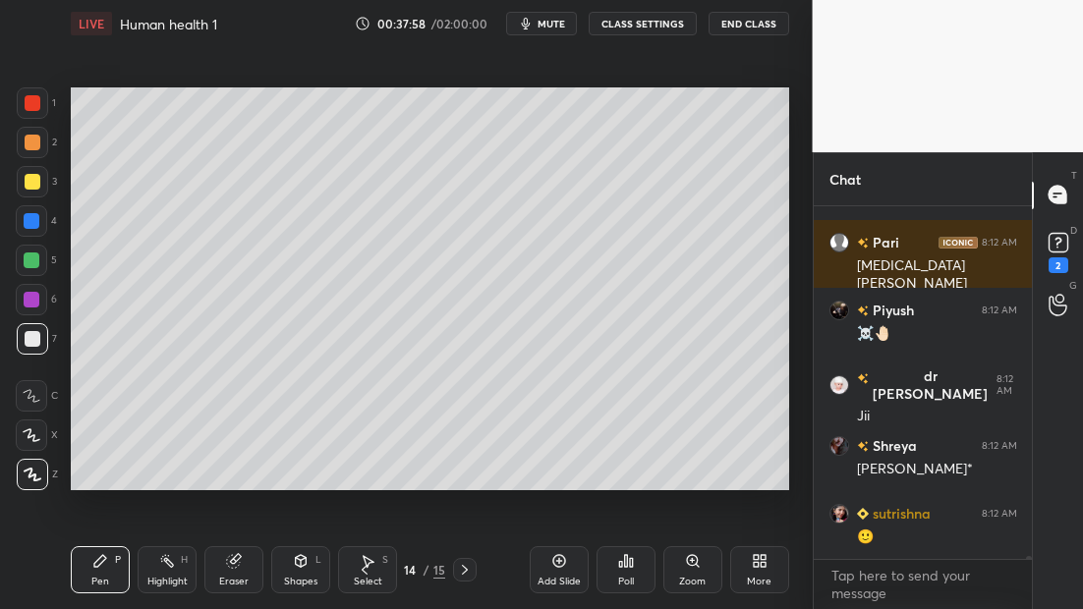
click at [369, 566] on icon at bounding box center [365, 570] width 16 height 16
click at [365, 564] on icon at bounding box center [365, 570] width 16 height 16
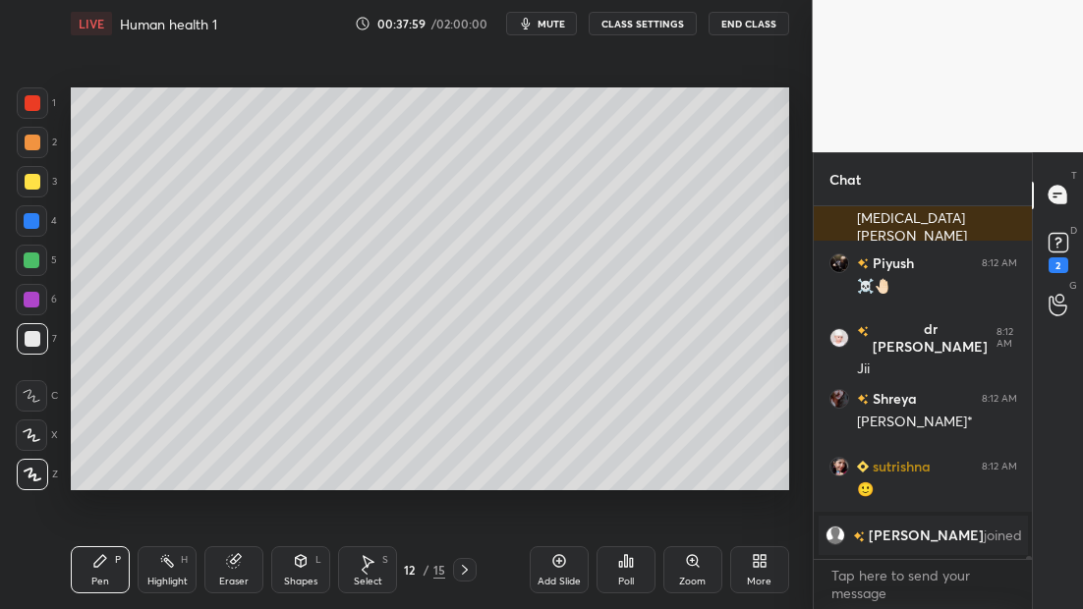
click at [466, 567] on icon at bounding box center [465, 570] width 16 height 16
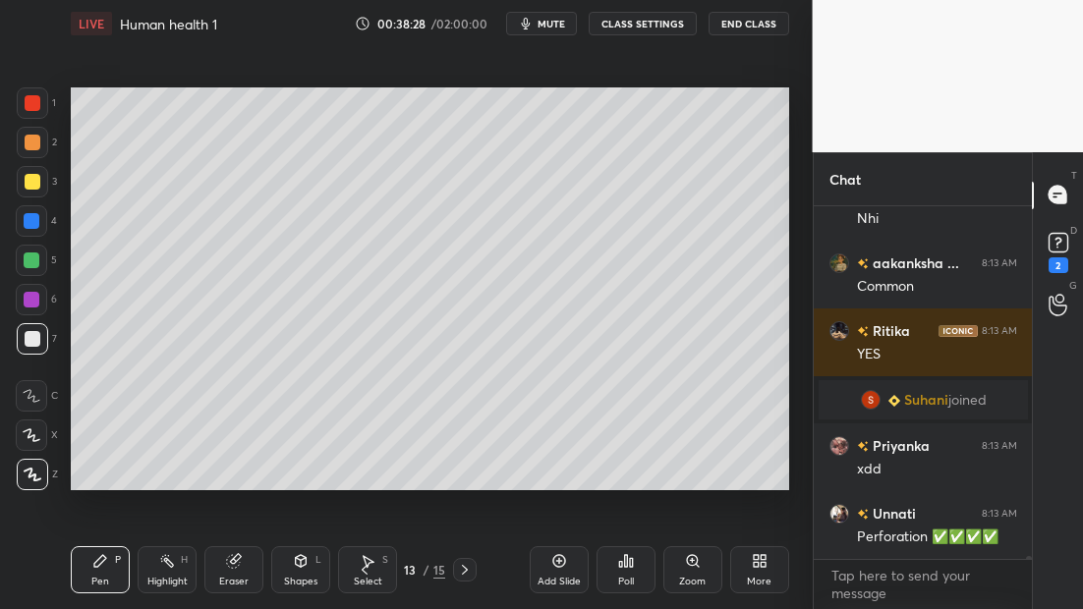
scroll to position [47683, 0]
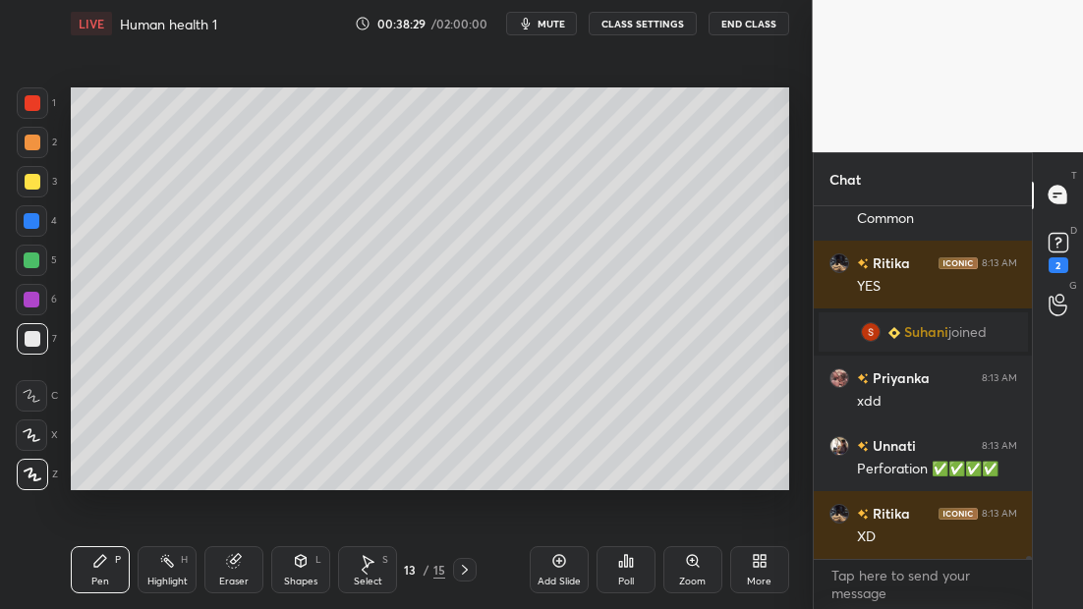
click at [468, 566] on icon at bounding box center [465, 570] width 16 height 16
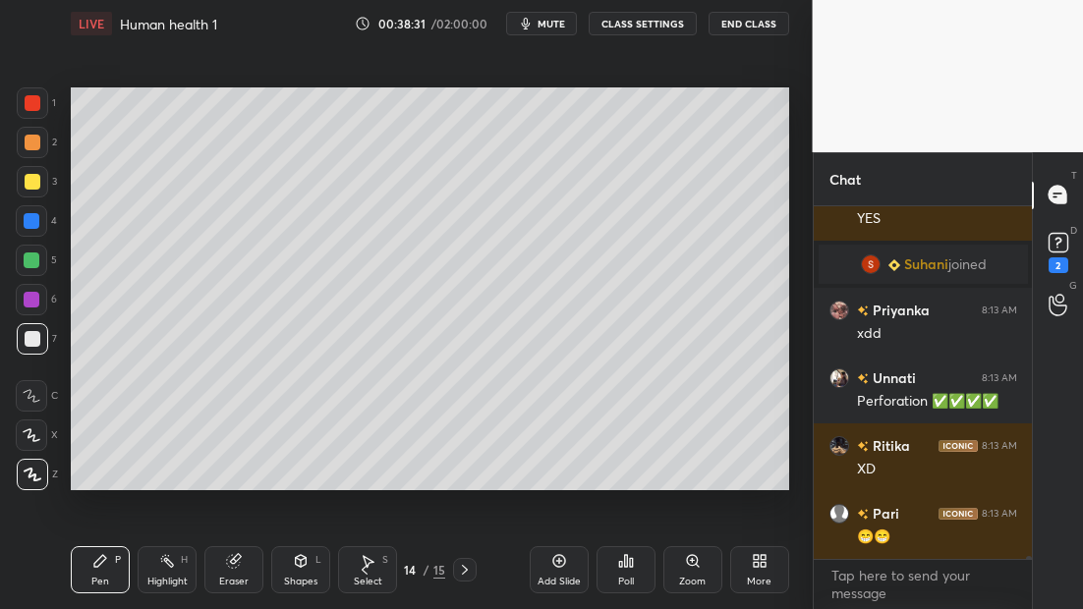
scroll to position [47819, 0]
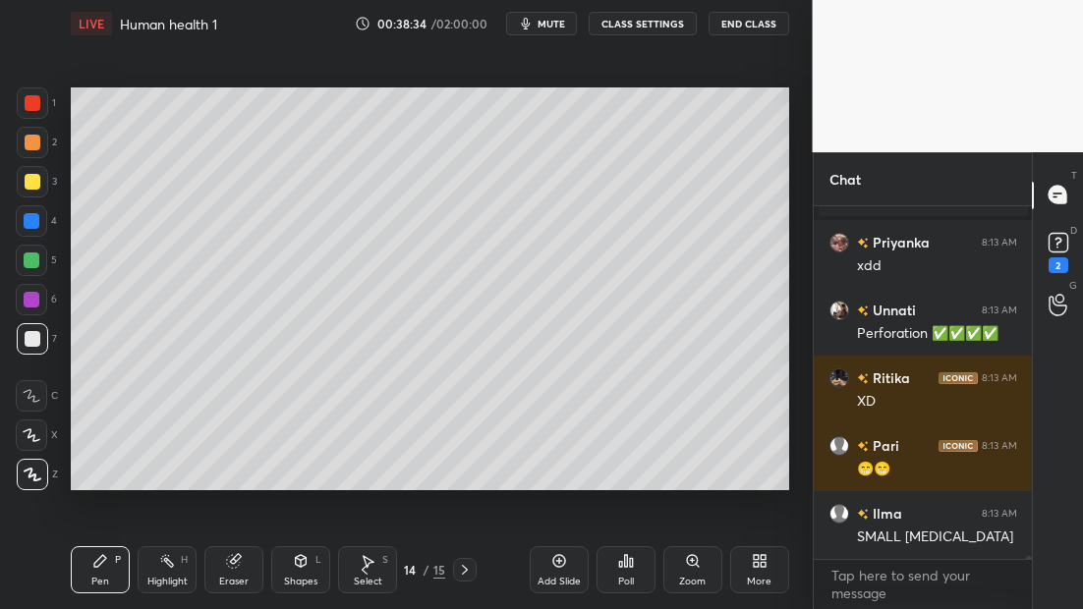
click at [364, 572] on icon at bounding box center [365, 570] width 16 height 16
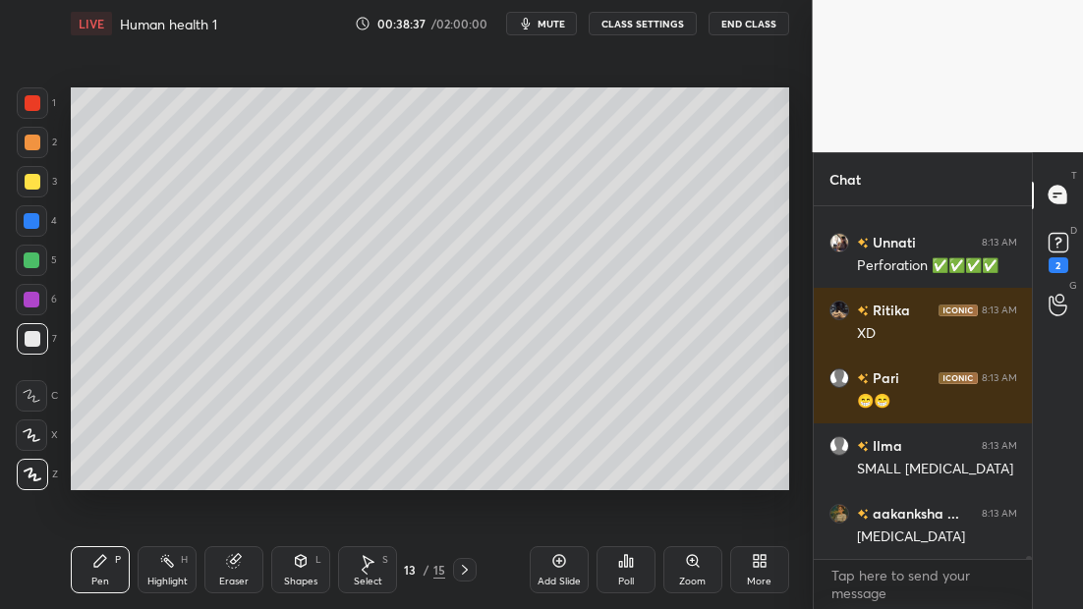
click at [220, 497] on div "Setting up your live class Poll for secs No correct answer Start poll" at bounding box center [430, 288] width 734 height 483
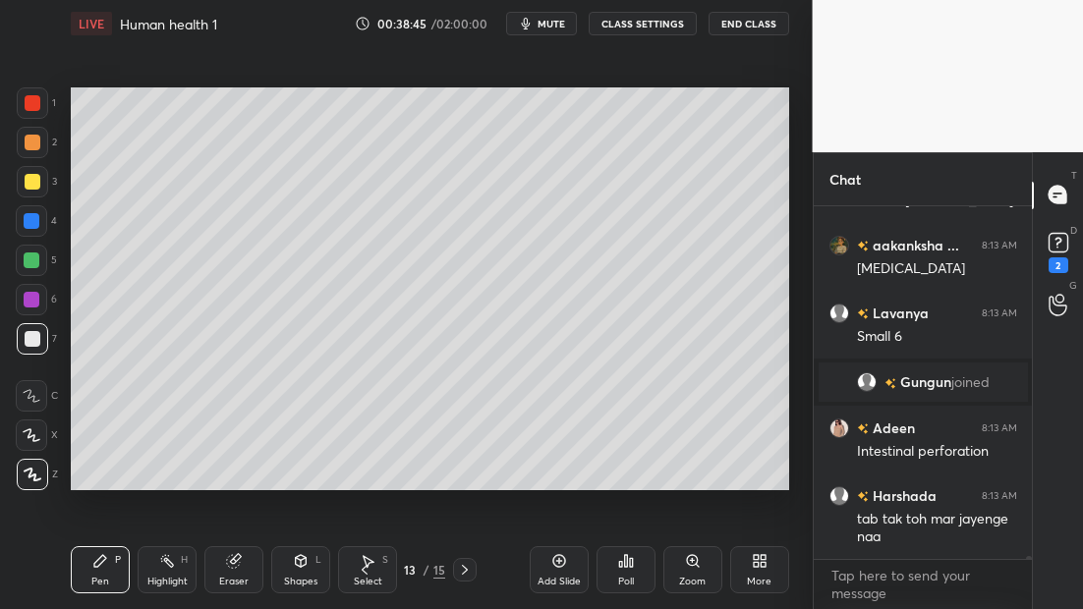
scroll to position [48092, 0]
click at [468, 569] on div at bounding box center [465, 570] width 24 height 24
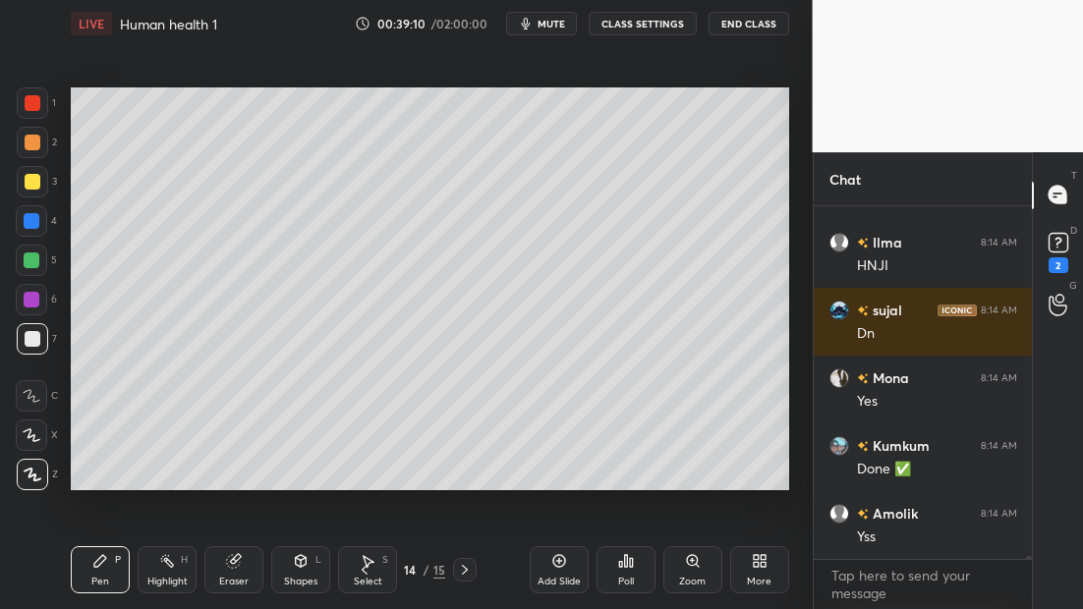
scroll to position [48899, 0]
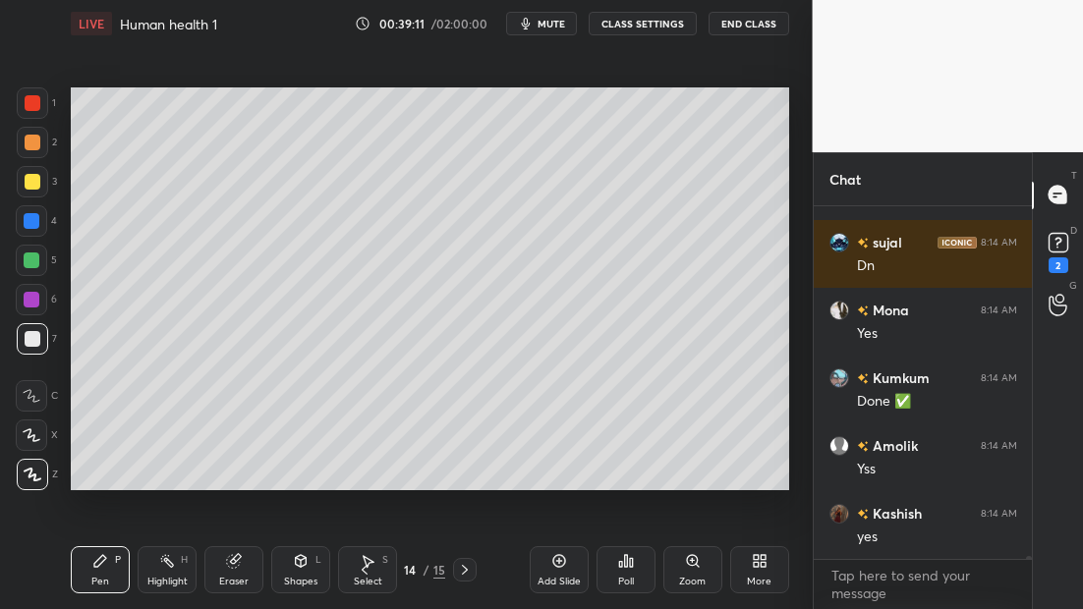
click at [366, 573] on icon at bounding box center [365, 570] width 6 height 10
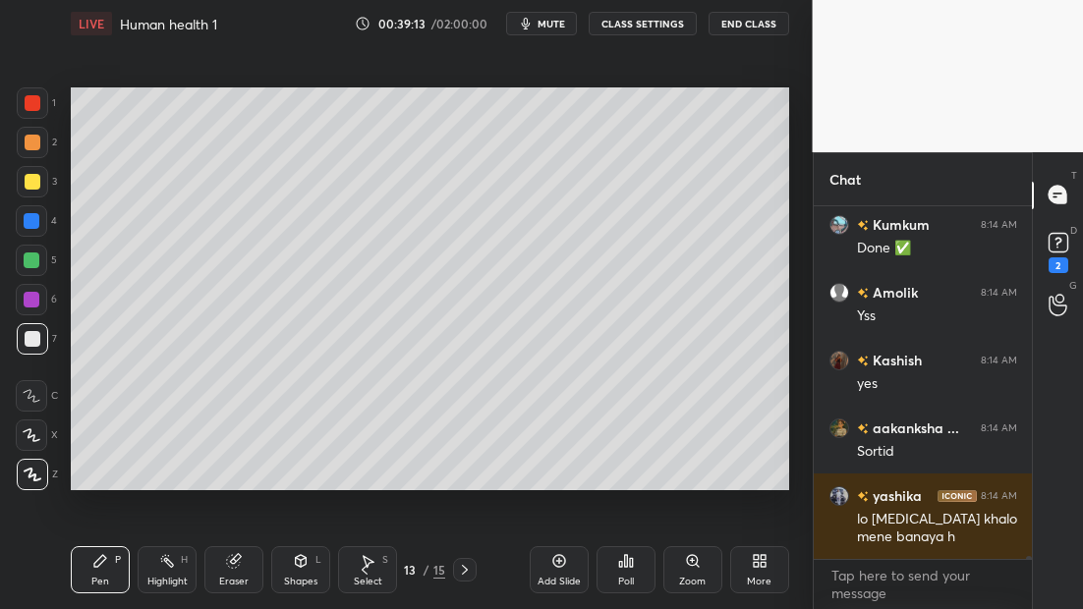
scroll to position [49120, 0]
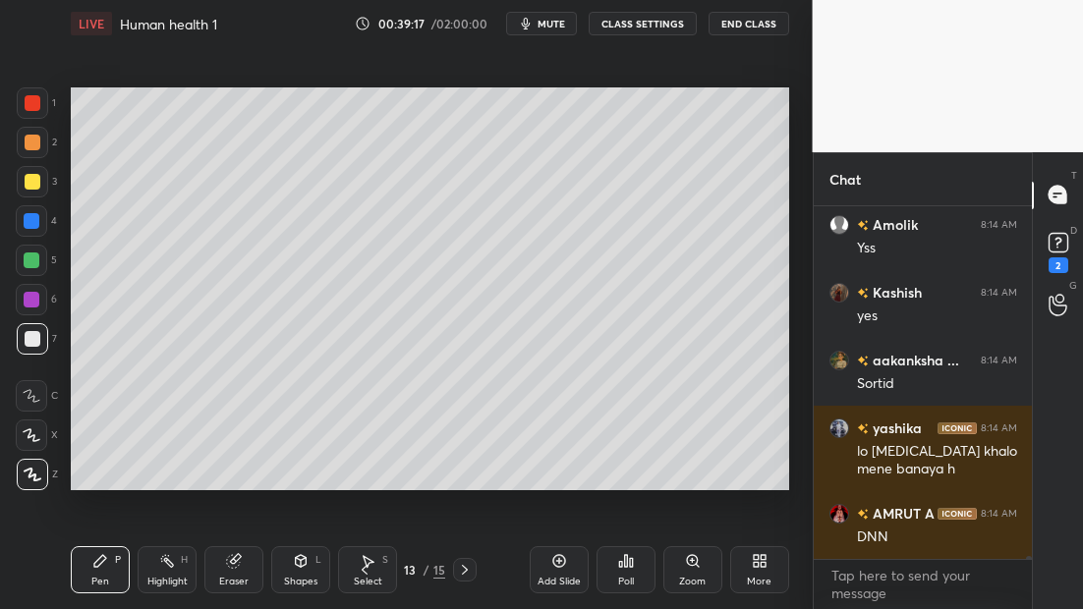
click at [357, 571] on icon at bounding box center [365, 570] width 16 height 16
click at [357, 568] on icon at bounding box center [365, 570] width 16 height 16
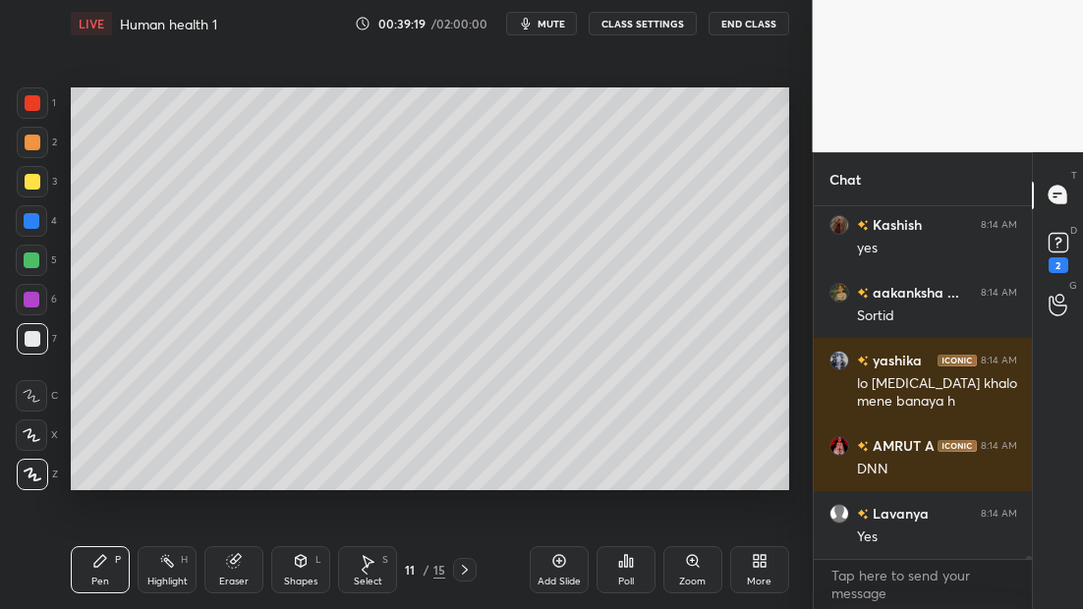
scroll to position [49256, 0]
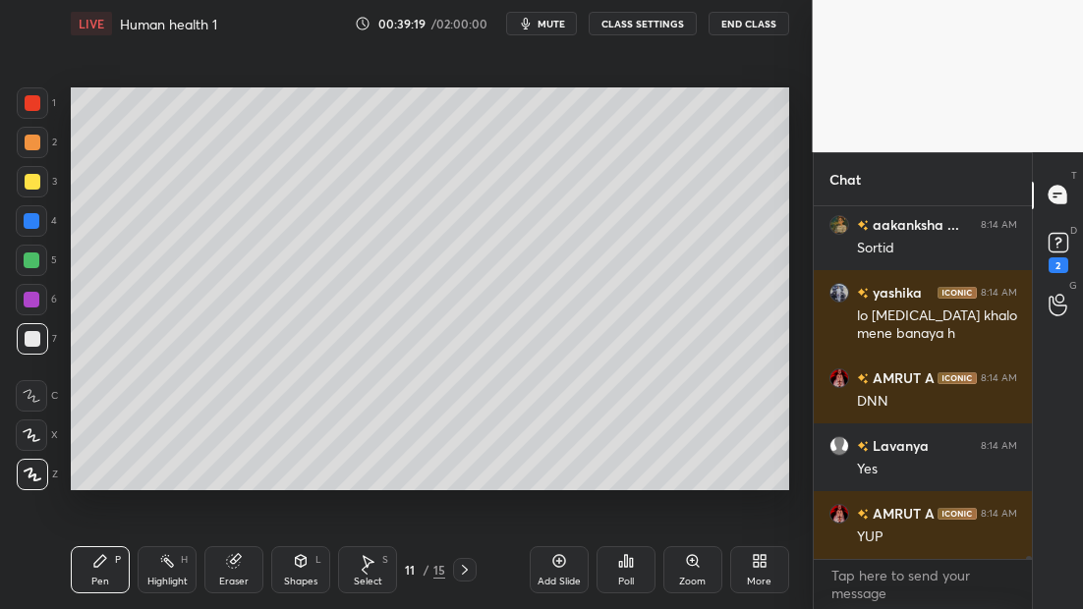
click at [545, 27] on span "mute" at bounding box center [552, 24] width 28 height 14
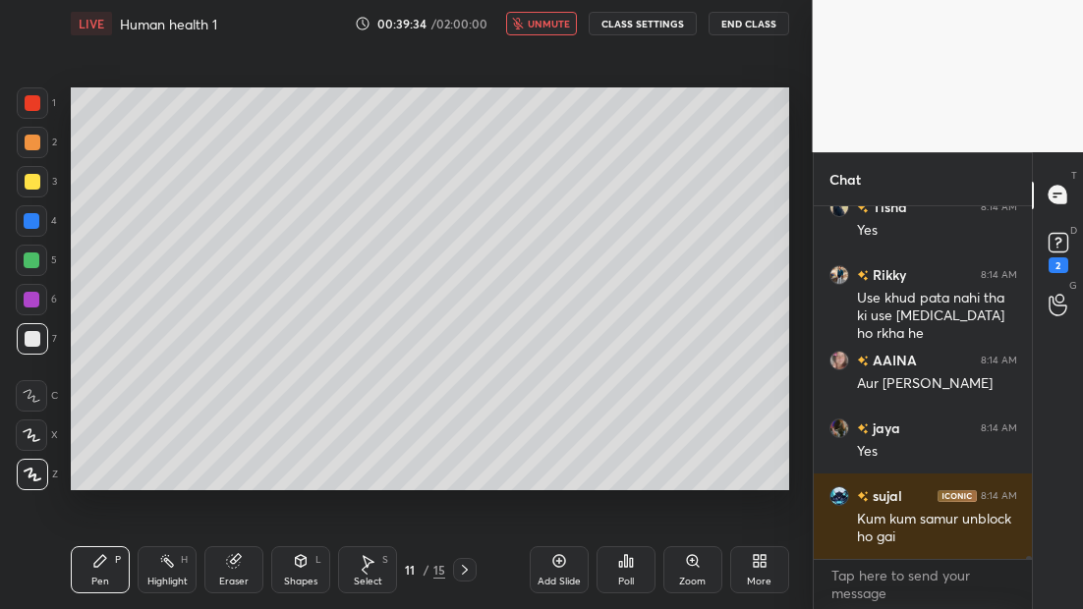
scroll to position [49834, 0]
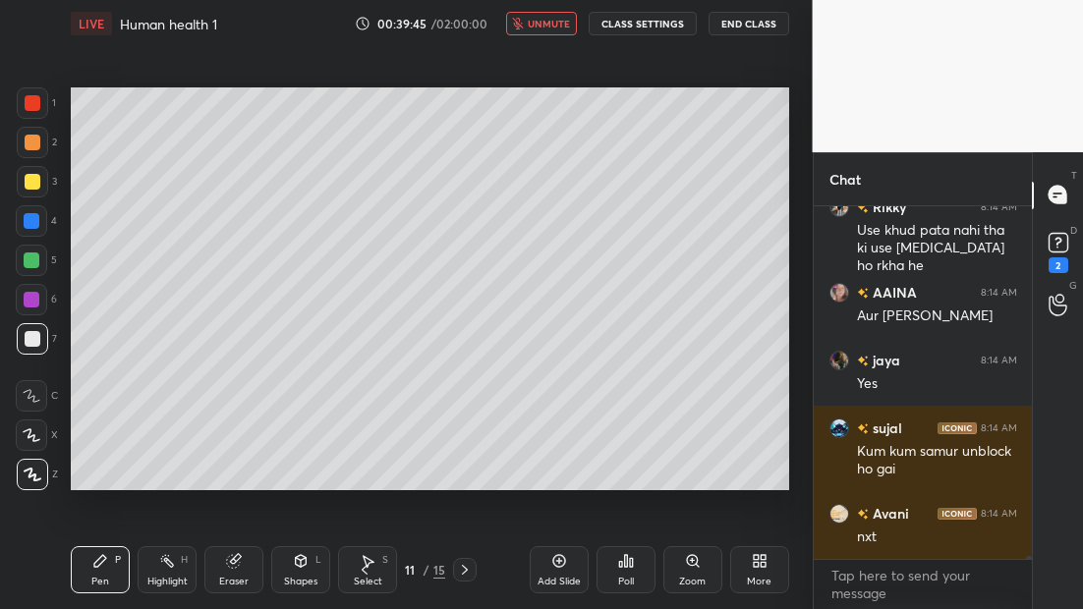
click at [538, 33] on div "LIVE Human health 1 00:39:45 / 02:00:00 unmute CLASS SETTINGS End Class" at bounding box center [430, 23] width 718 height 47
click at [556, 26] on span "unmute" at bounding box center [549, 24] width 42 height 14
click at [462, 565] on icon at bounding box center [465, 570] width 6 height 10
click at [548, 23] on span "mute" at bounding box center [552, 24] width 28 height 14
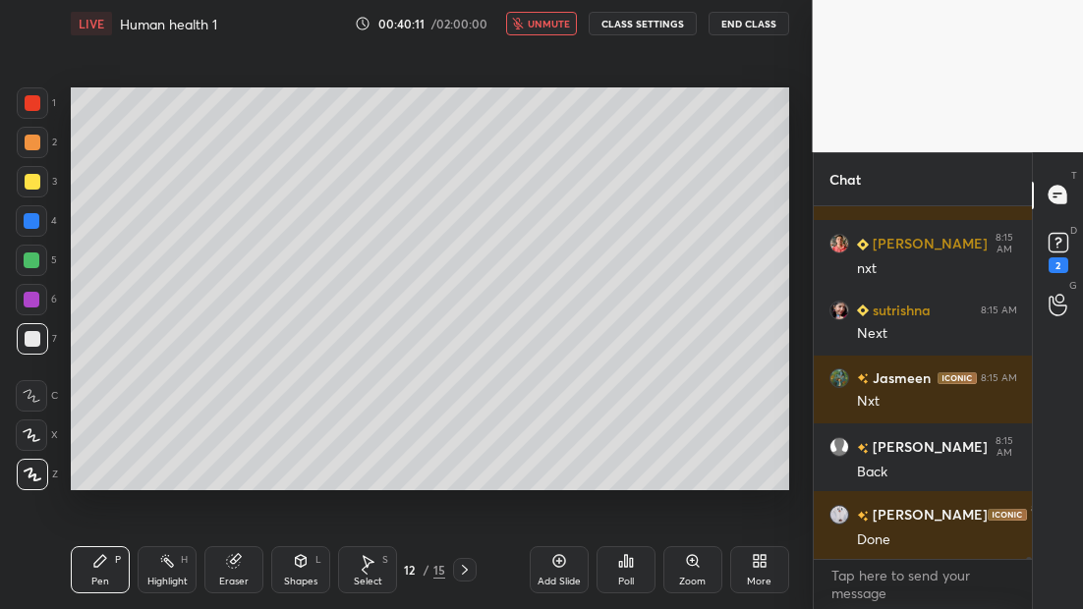
scroll to position [50715, 0]
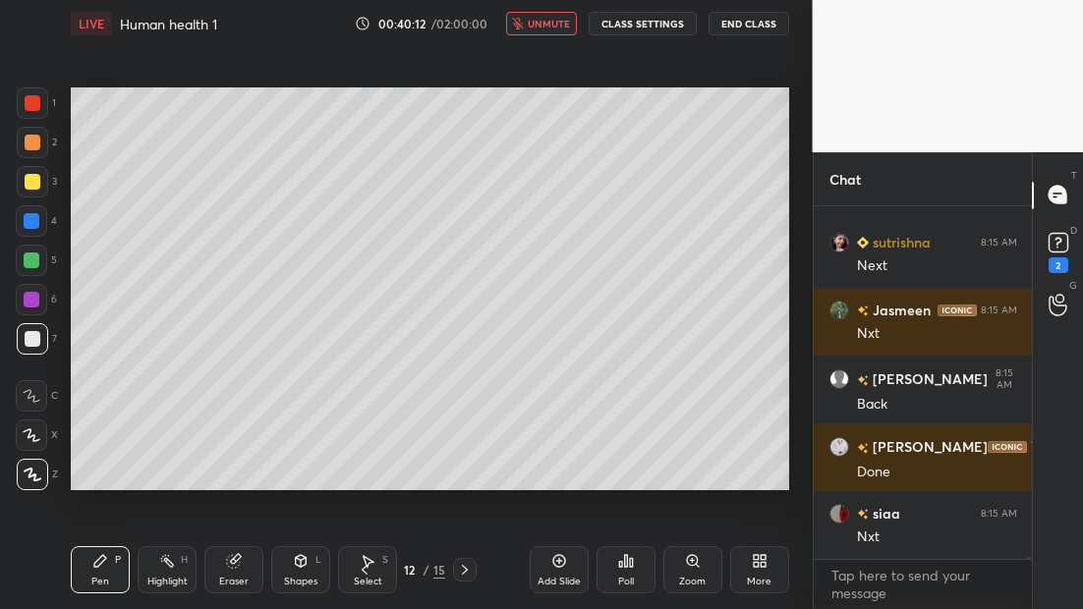
click at [463, 571] on icon at bounding box center [465, 570] width 16 height 16
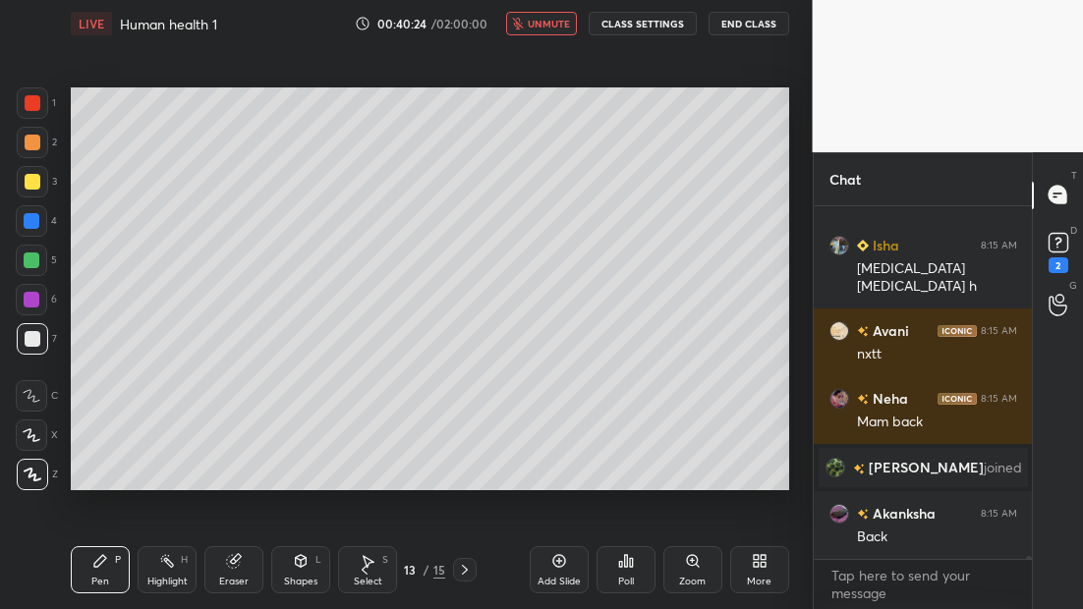
scroll to position [50293, 0]
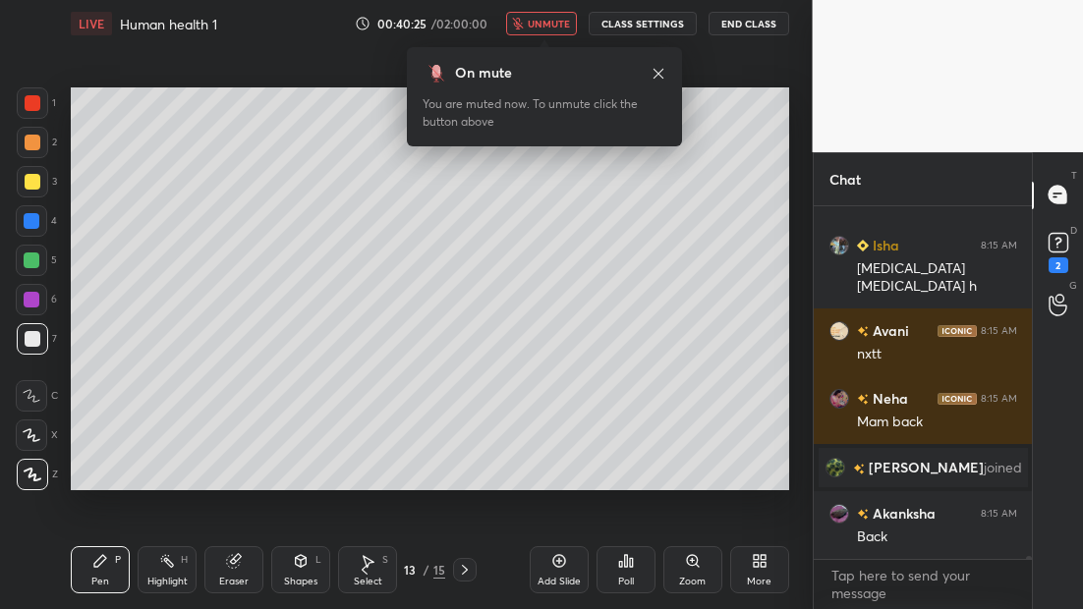
click at [363, 570] on icon at bounding box center [365, 570] width 6 height 10
click at [547, 23] on span "unmute" at bounding box center [549, 24] width 42 height 14
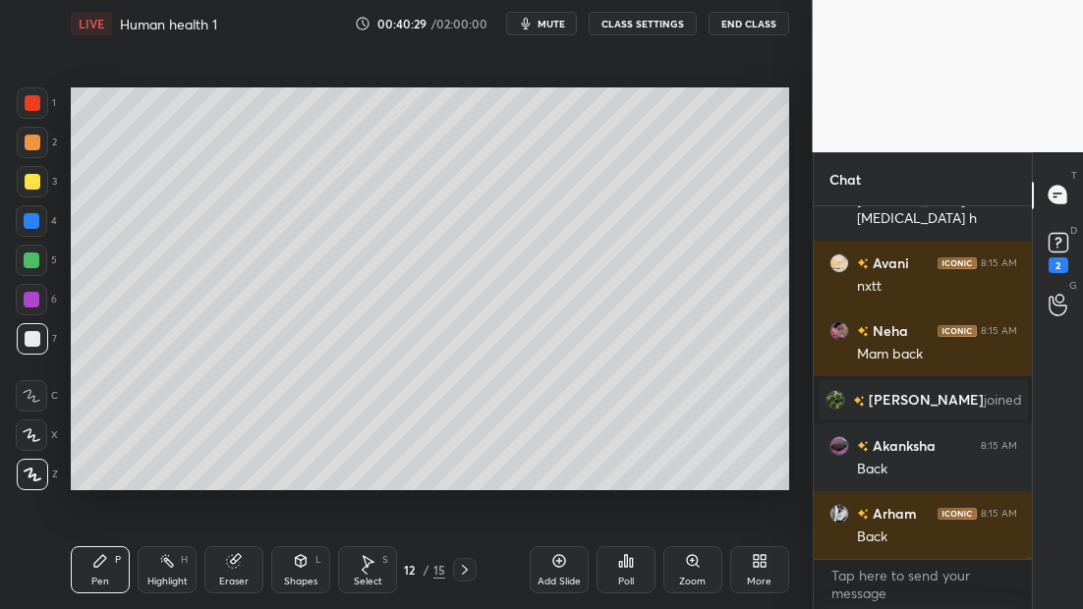
scroll to position [50429, 0]
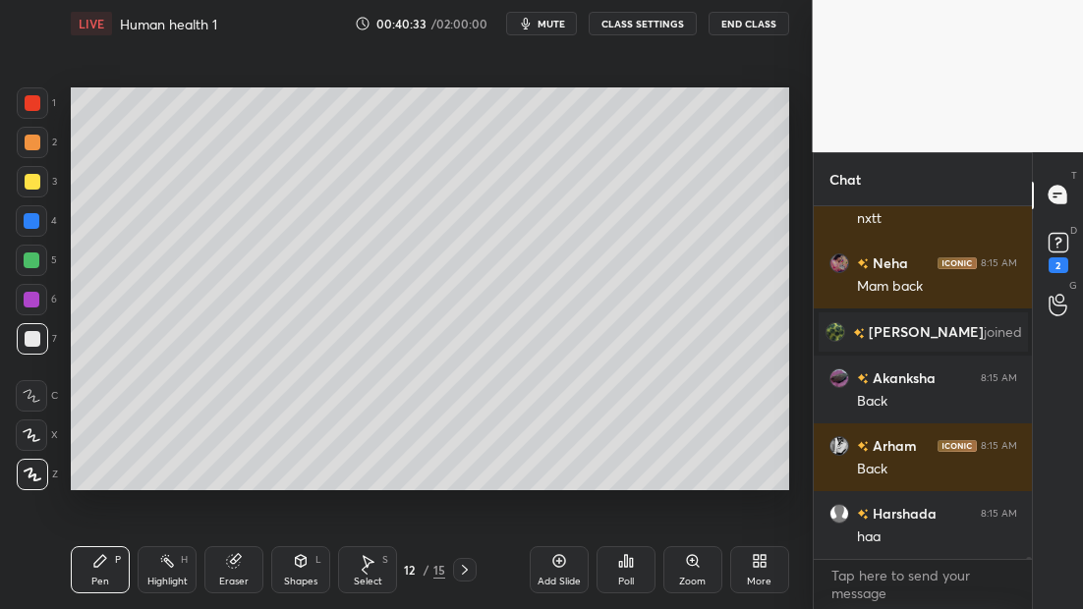
click at [364, 571] on icon at bounding box center [365, 570] width 6 height 10
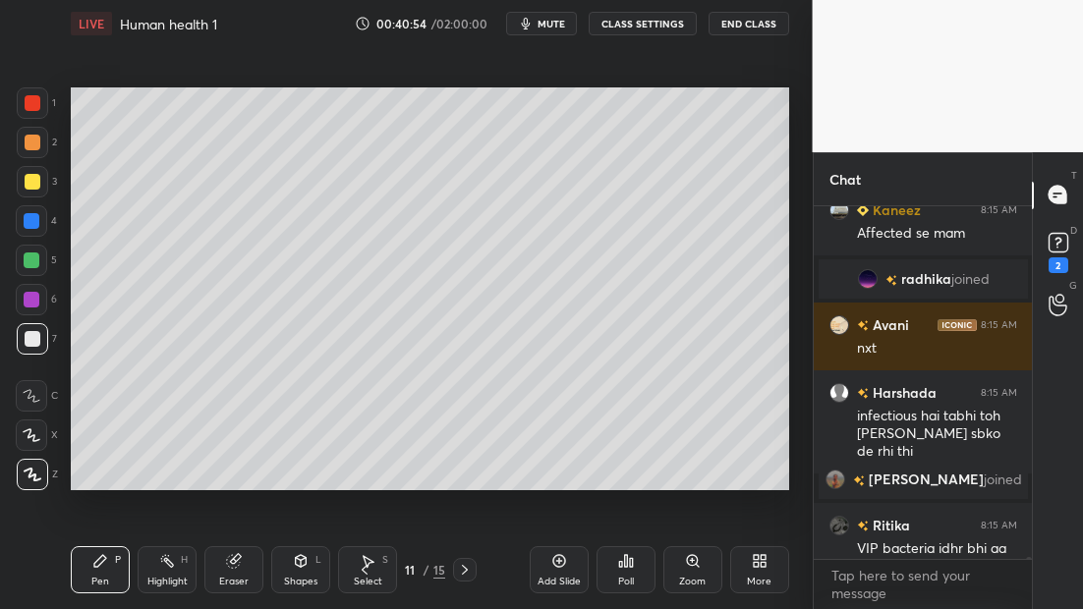
scroll to position [50828, 0]
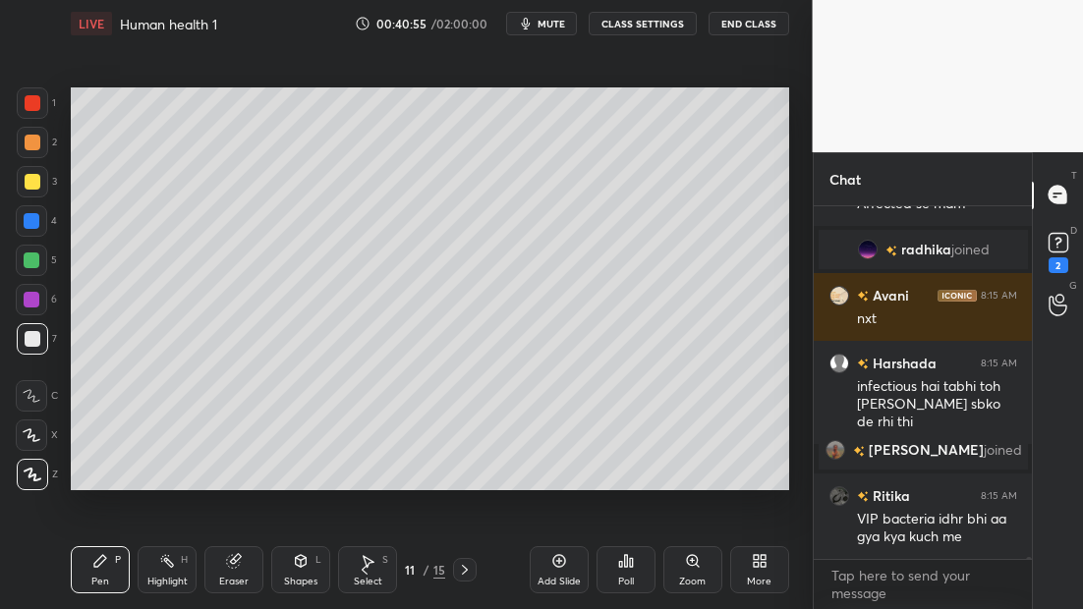
click at [364, 567] on icon at bounding box center [365, 570] width 6 height 10
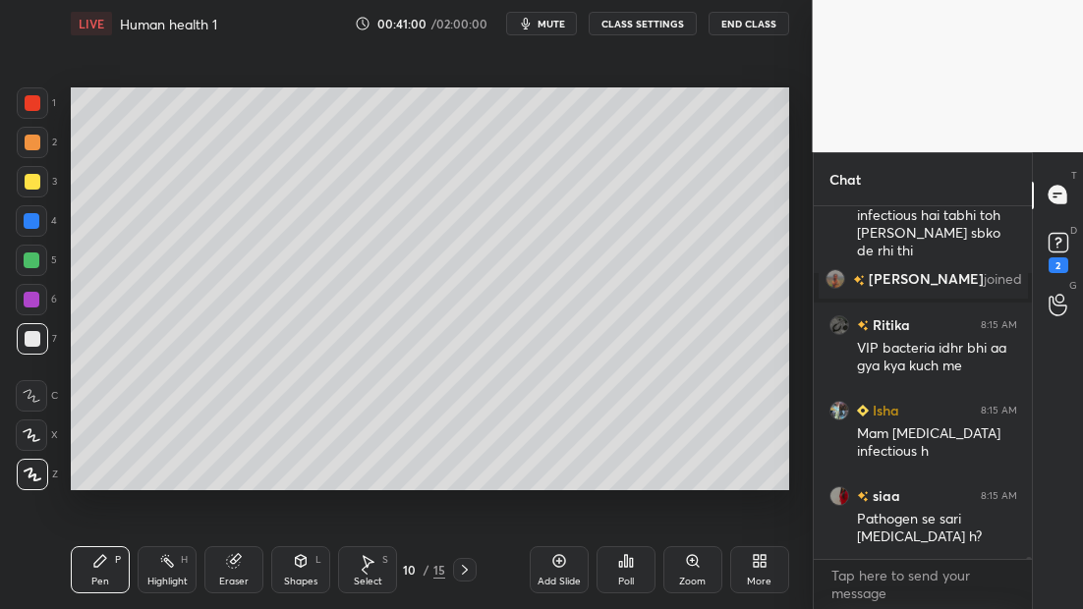
scroll to position [51067, 0]
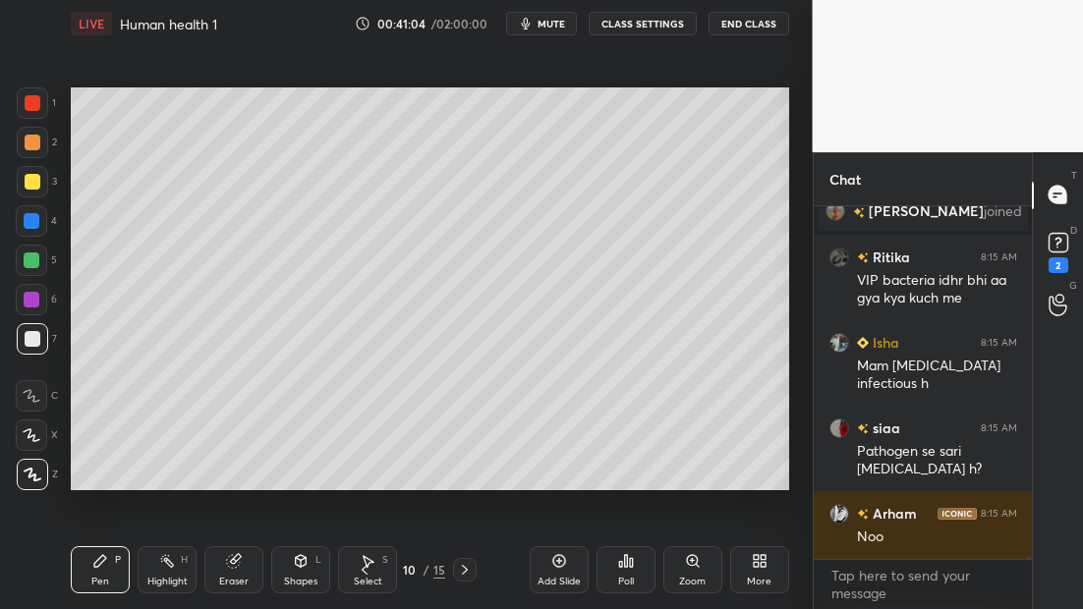
click at [367, 572] on icon at bounding box center [365, 570] width 16 height 16
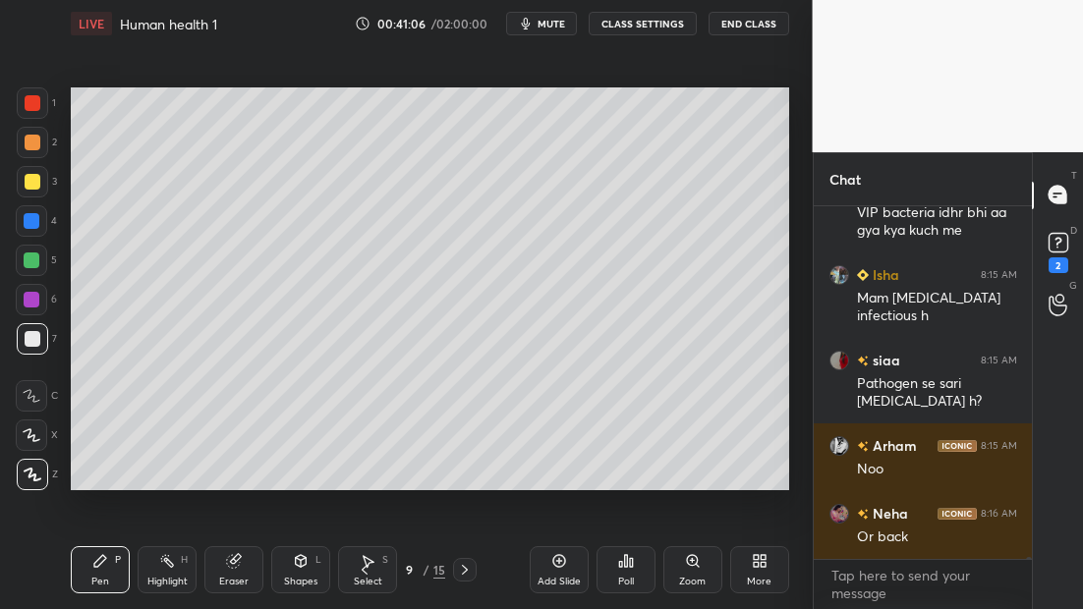
scroll to position [51091, 0]
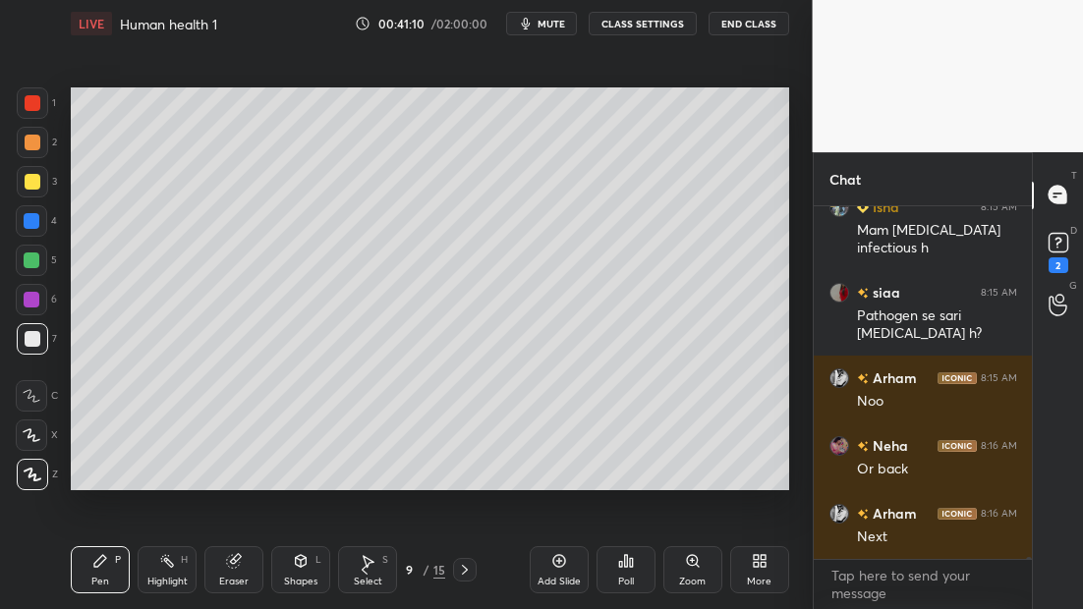
click at [365, 570] on icon at bounding box center [365, 570] width 16 height 16
click at [462, 570] on icon at bounding box center [465, 570] width 16 height 16
click at [464, 572] on icon at bounding box center [465, 570] width 16 height 16
click at [464, 569] on icon at bounding box center [465, 570] width 16 height 16
click at [463, 569] on icon at bounding box center [465, 570] width 16 height 16
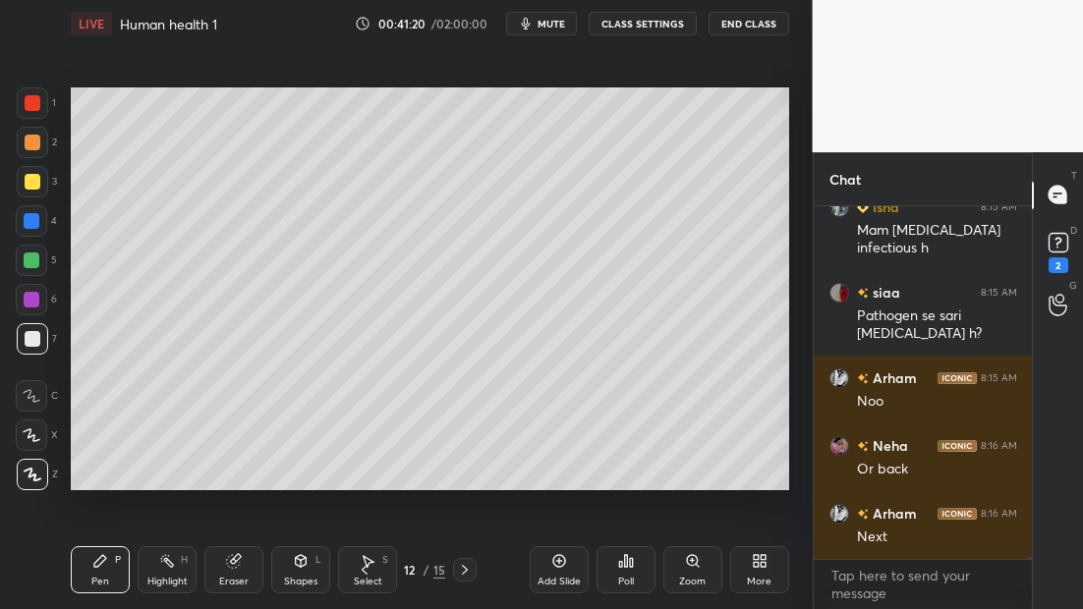
click at [461, 569] on icon at bounding box center [465, 570] width 16 height 16
click at [542, 23] on button "mute" at bounding box center [541, 24] width 71 height 24
click at [559, 18] on span "unmute" at bounding box center [549, 24] width 42 height 14
click at [553, 27] on span "mute" at bounding box center [552, 24] width 28 height 14
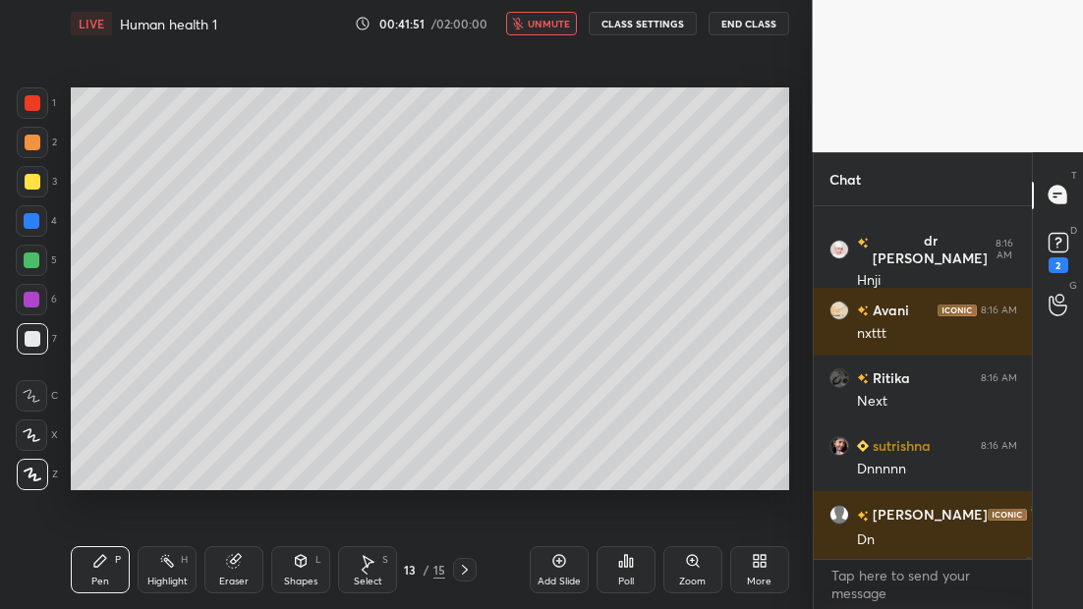
scroll to position [51566, 0]
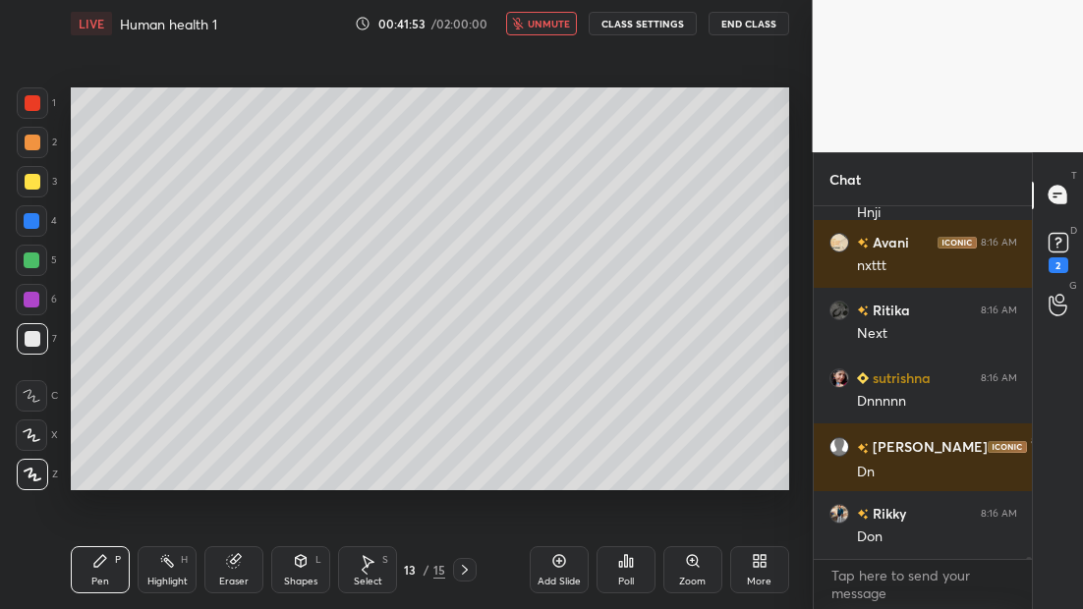
click at [474, 571] on div at bounding box center [465, 570] width 24 height 24
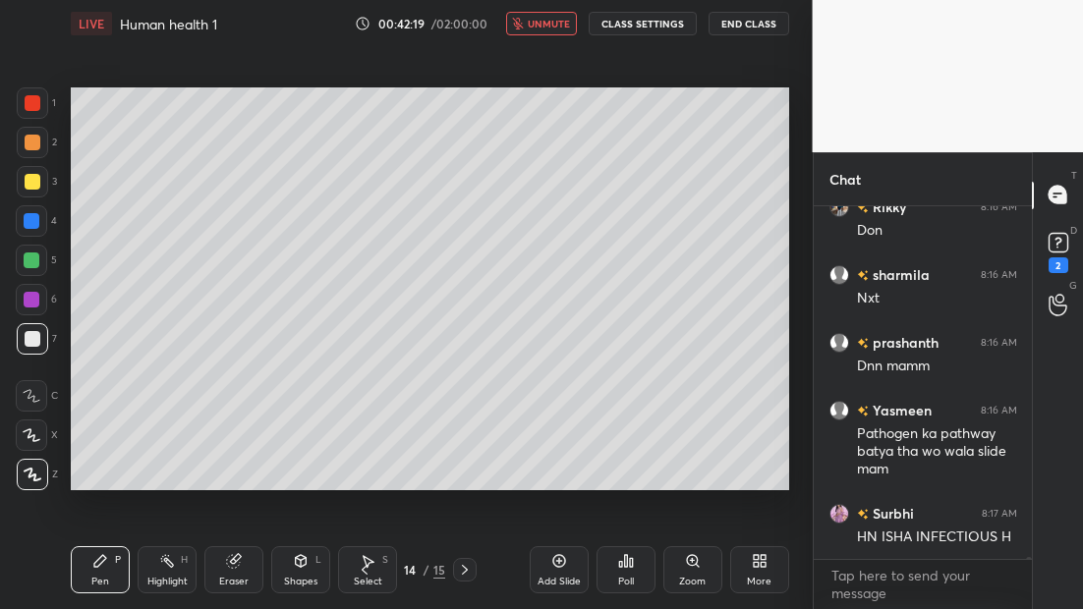
scroll to position [51958, 0]
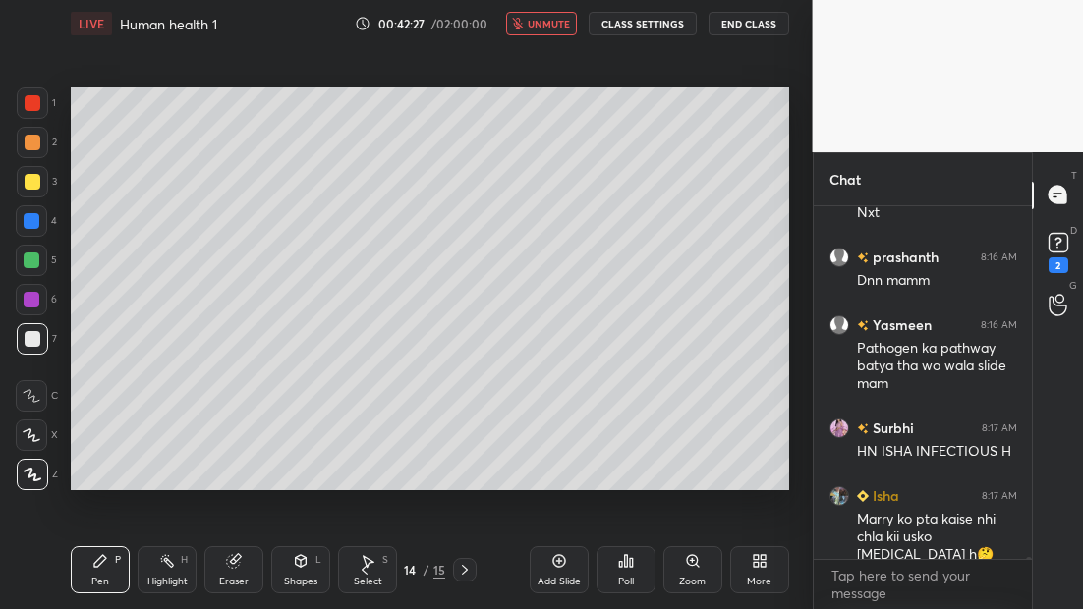
click at [551, 25] on span "unmute" at bounding box center [549, 24] width 42 height 14
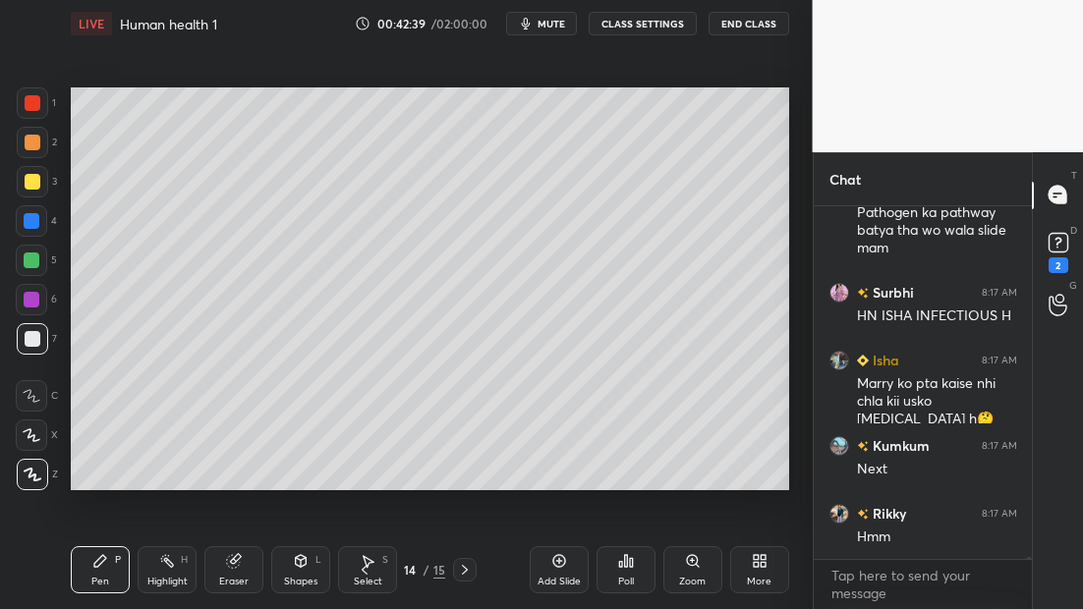
click at [549, 28] on span "mute" at bounding box center [552, 24] width 28 height 14
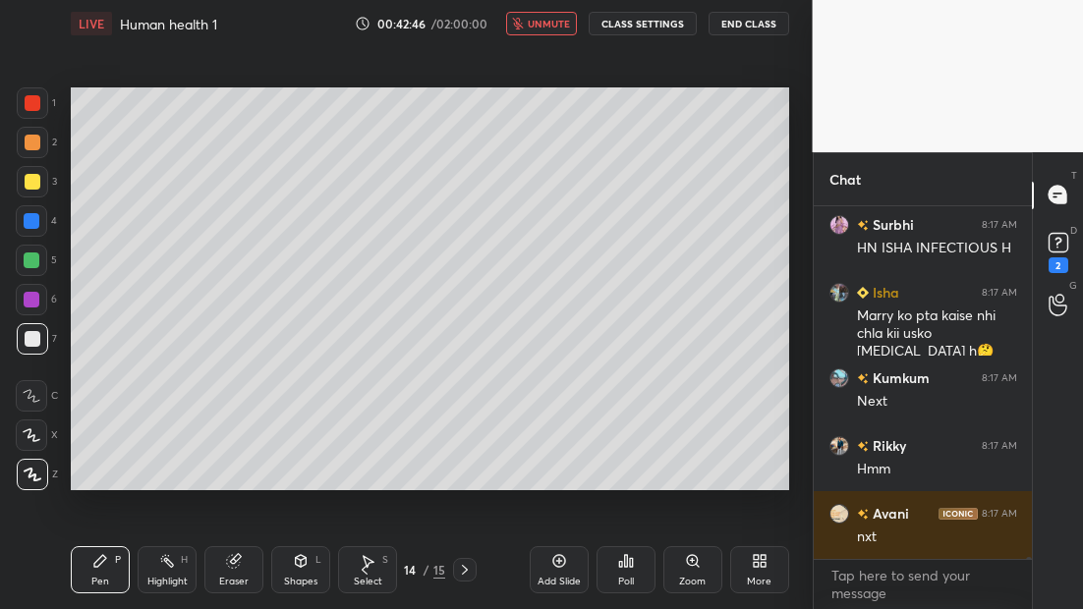
click at [466, 571] on icon at bounding box center [465, 570] width 6 height 10
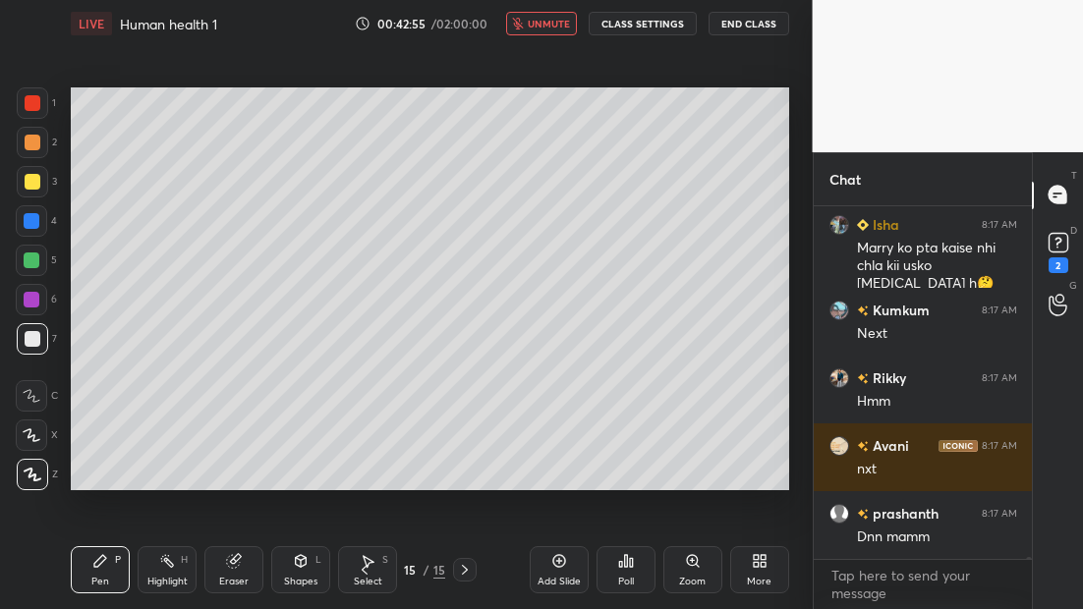
click at [538, 22] on span "unmute" at bounding box center [549, 24] width 42 height 14
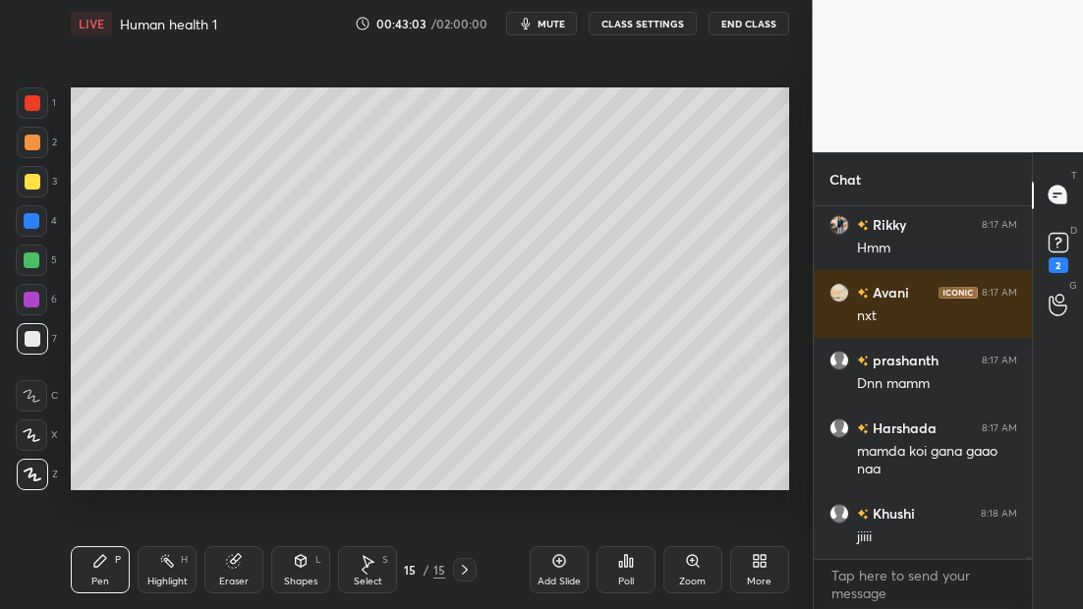
scroll to position [52450, 0]
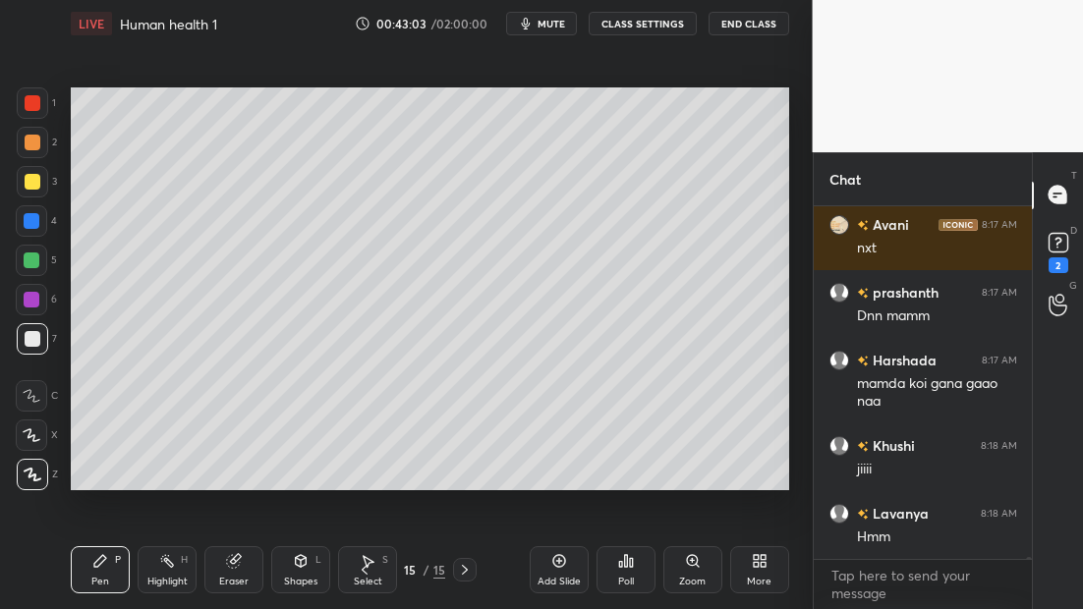
click at [559, 566] on icon at bounding box center [559, 561] width 16 height 16
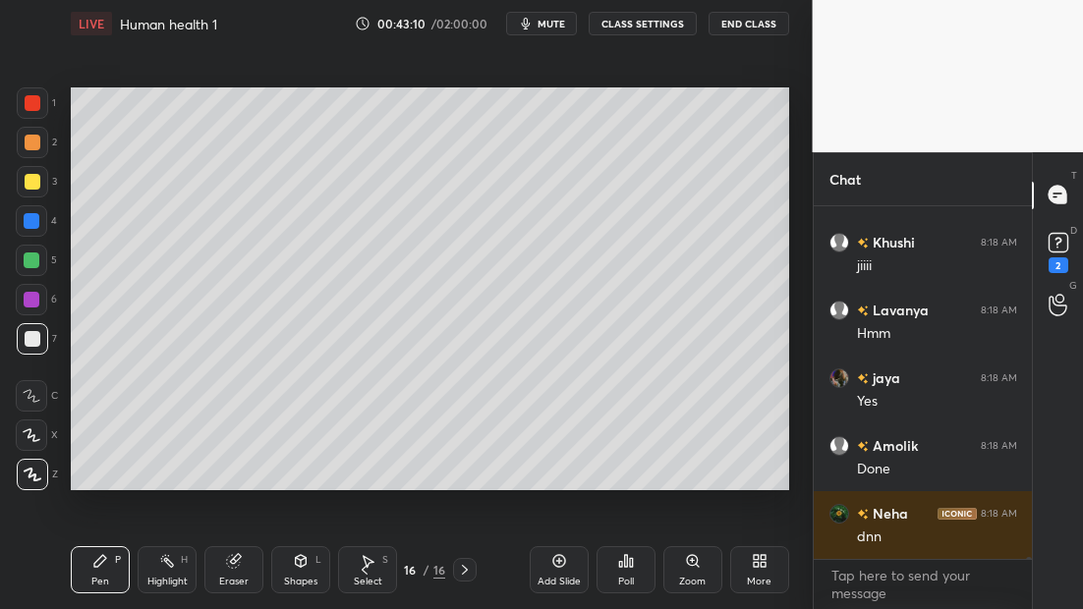
scroll to position [52739, 0]
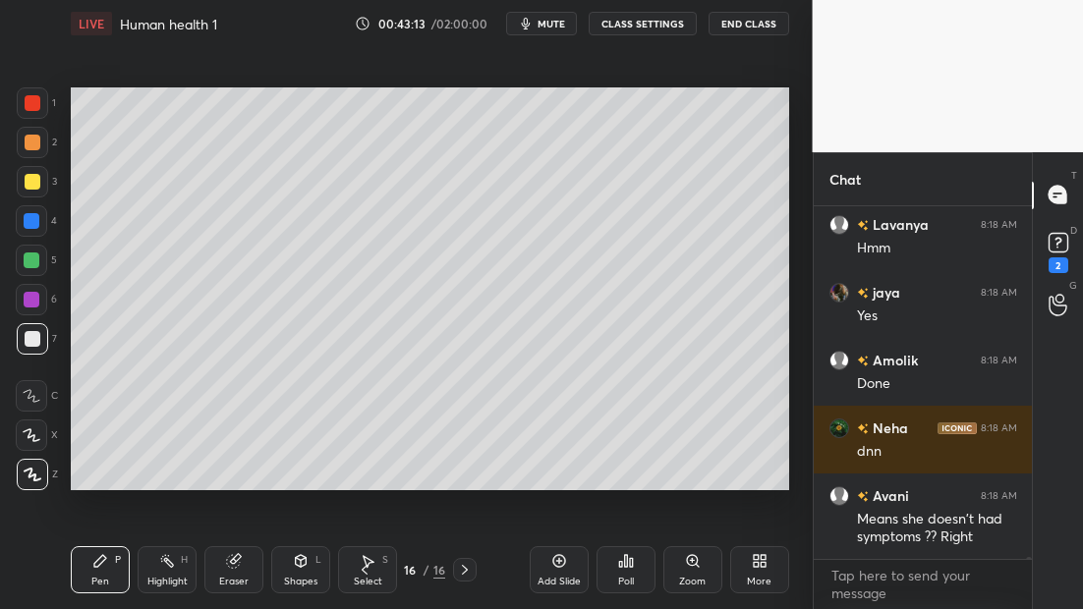
click at [41, 187] on div at bounding box center [32, 181] width 31 height 31
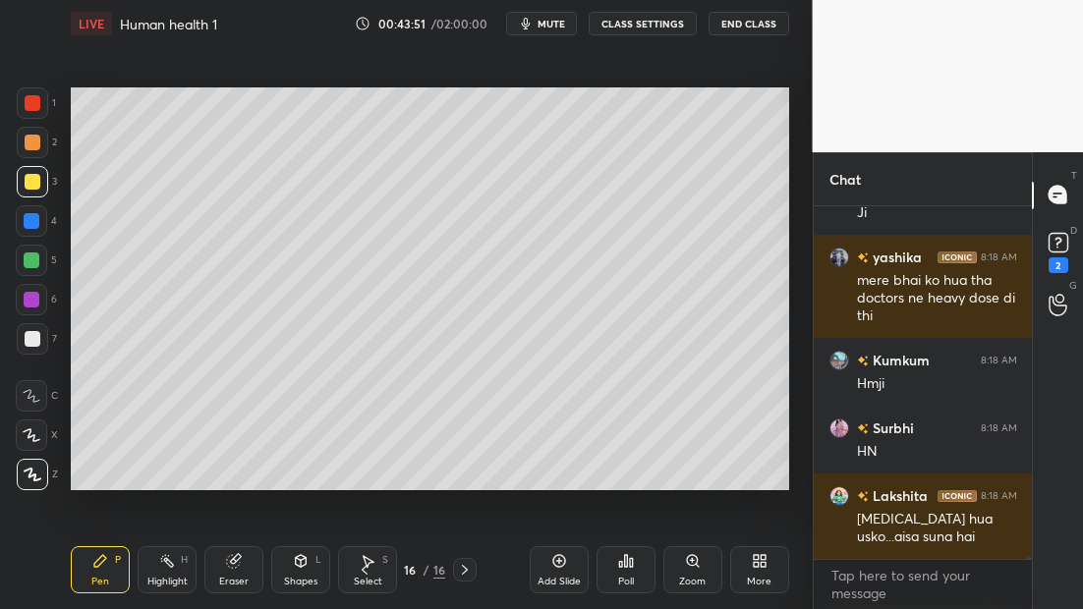
scroll to position [54862, 0]
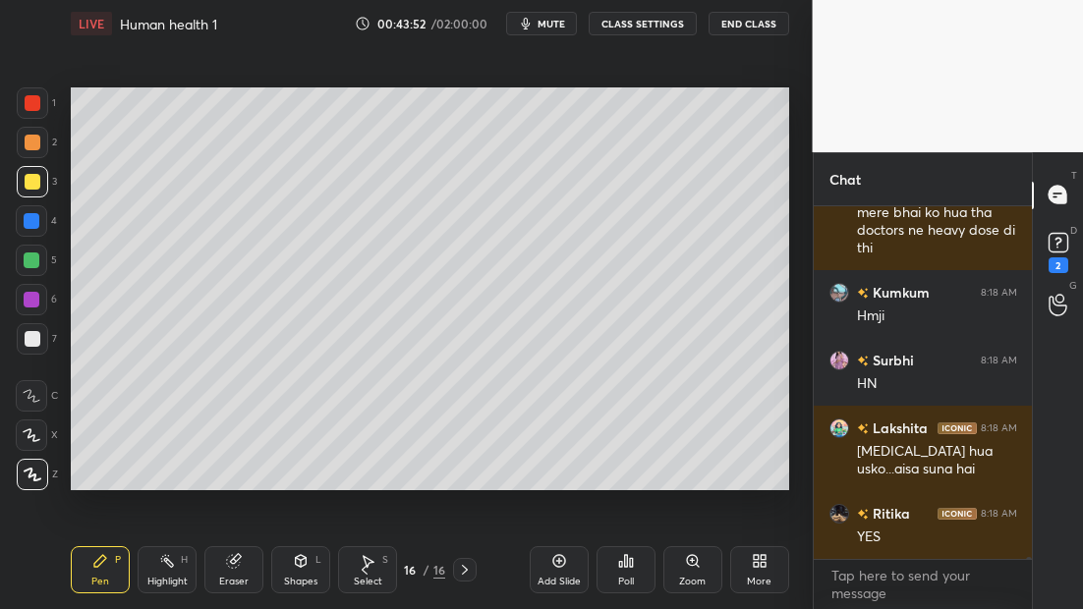
click at [33, 310] on div at bounding box center [31, 299] width 31 height 31
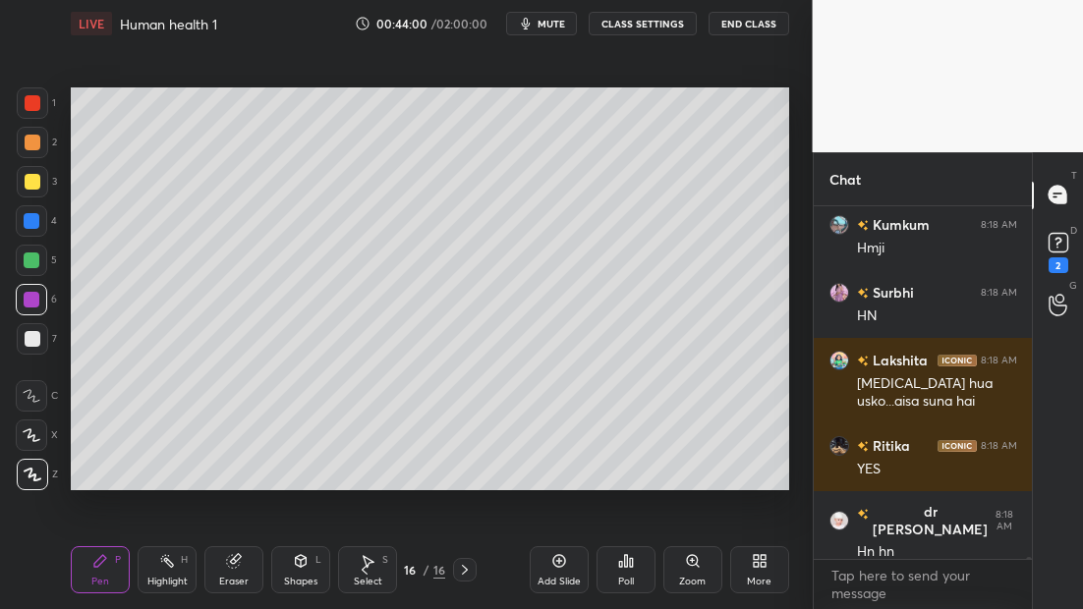
click at [39, 185] on div at bounding box center [32, 181] width 31 height 31
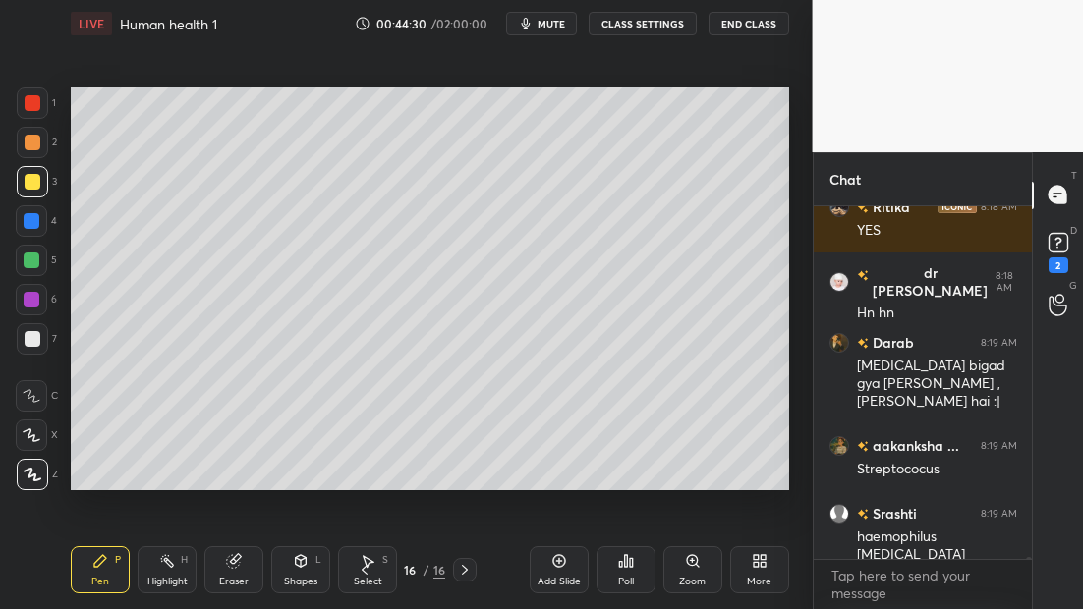
scroll to position [55236, 0]
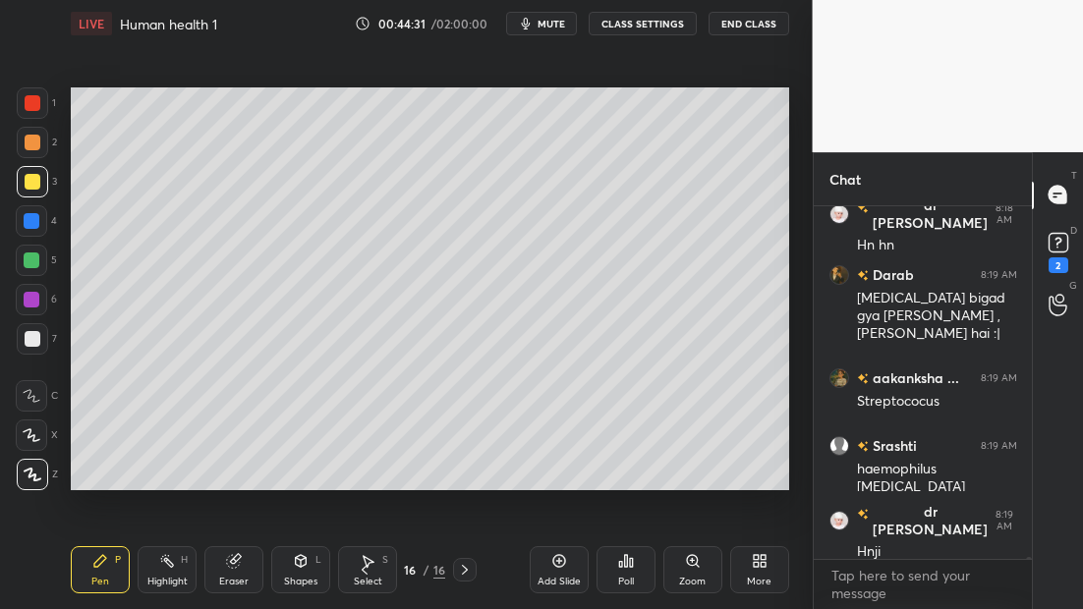
click at [33, 328] on div at bounding box center [32, 338] width 31 height 31
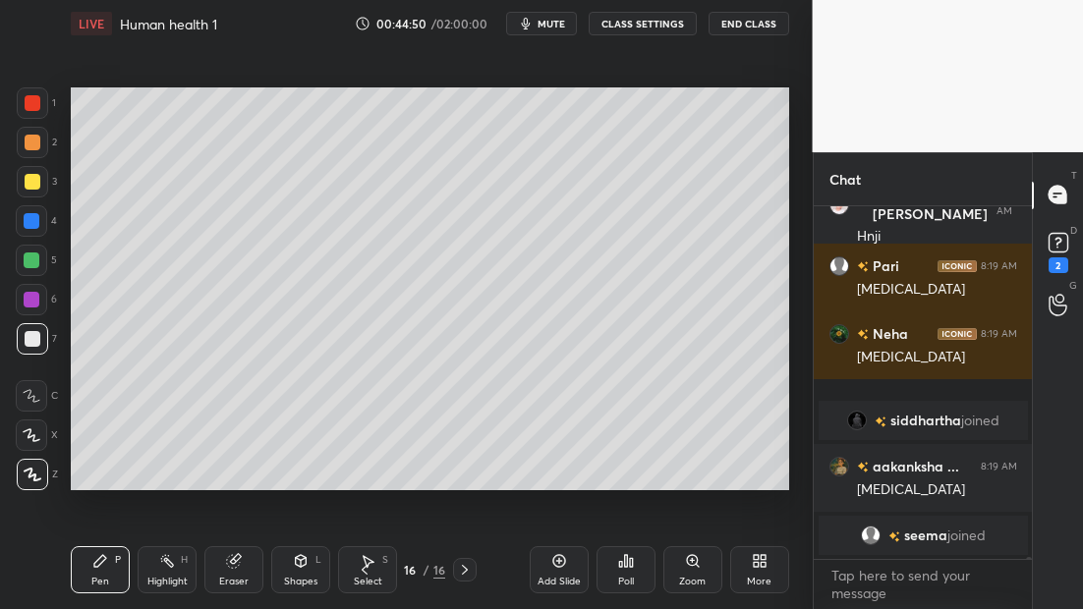
scroll to position [54347, 0]
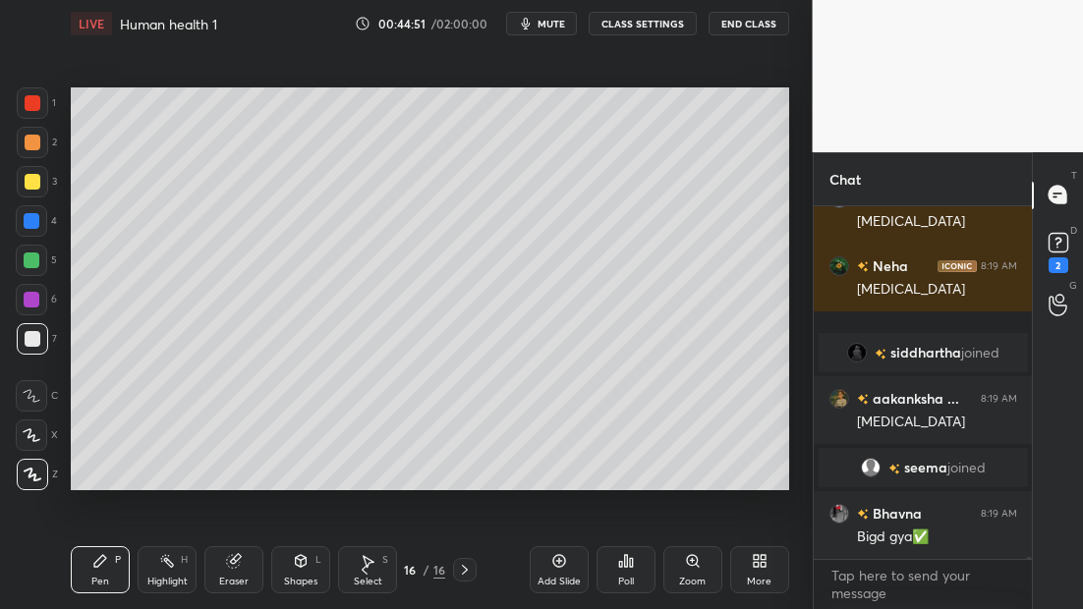
click at [558, 564] on icon at bounding box center [559, 561] width 16 height 16
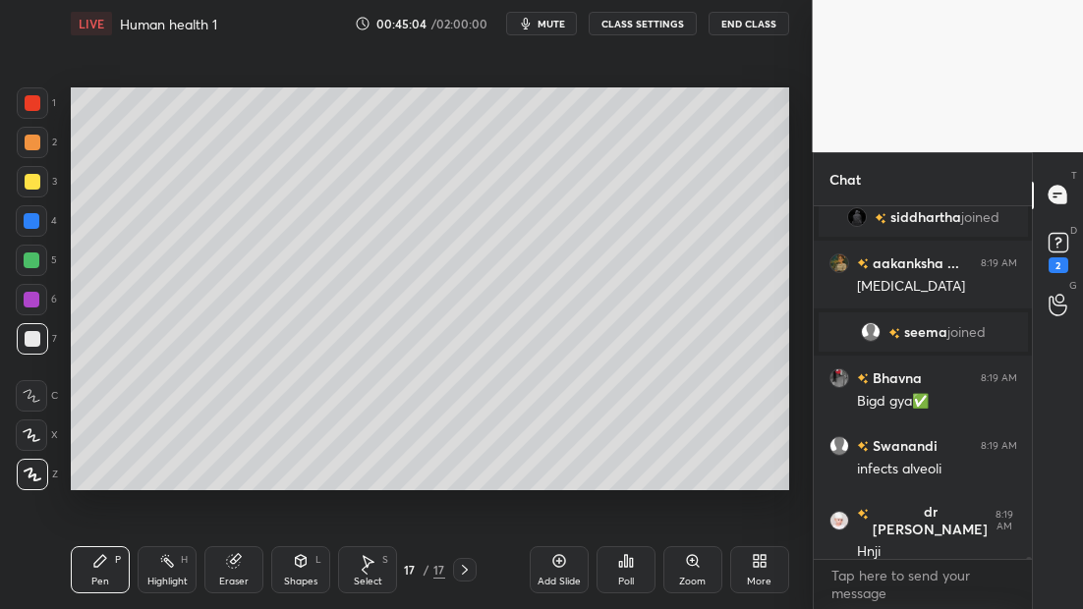
scroll to position [54550, 0]
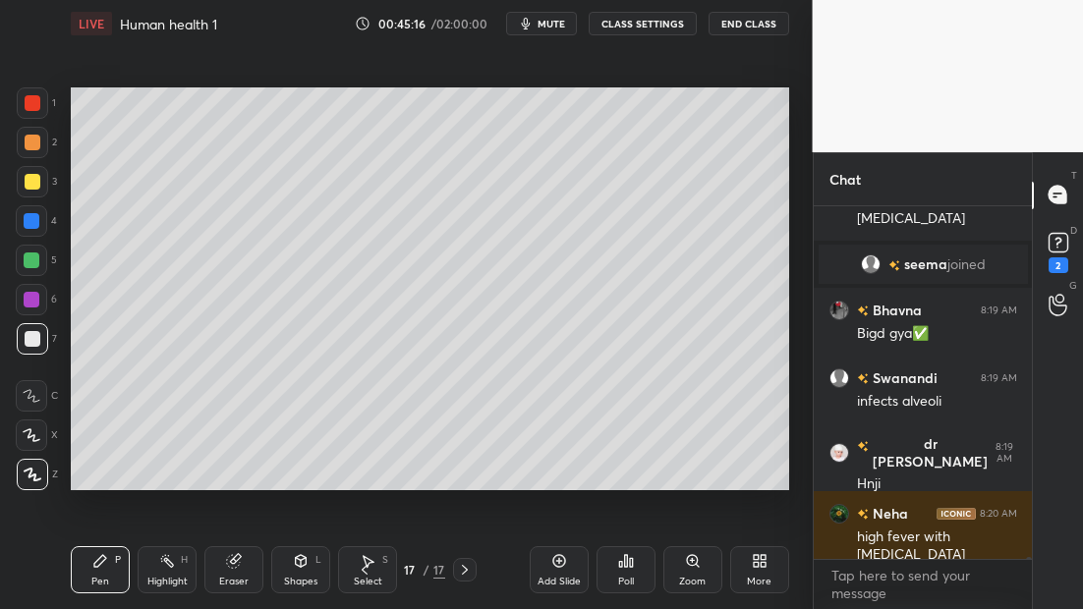
click at [37, 190] on div at bounding box center [32, 181] width 31 height 31
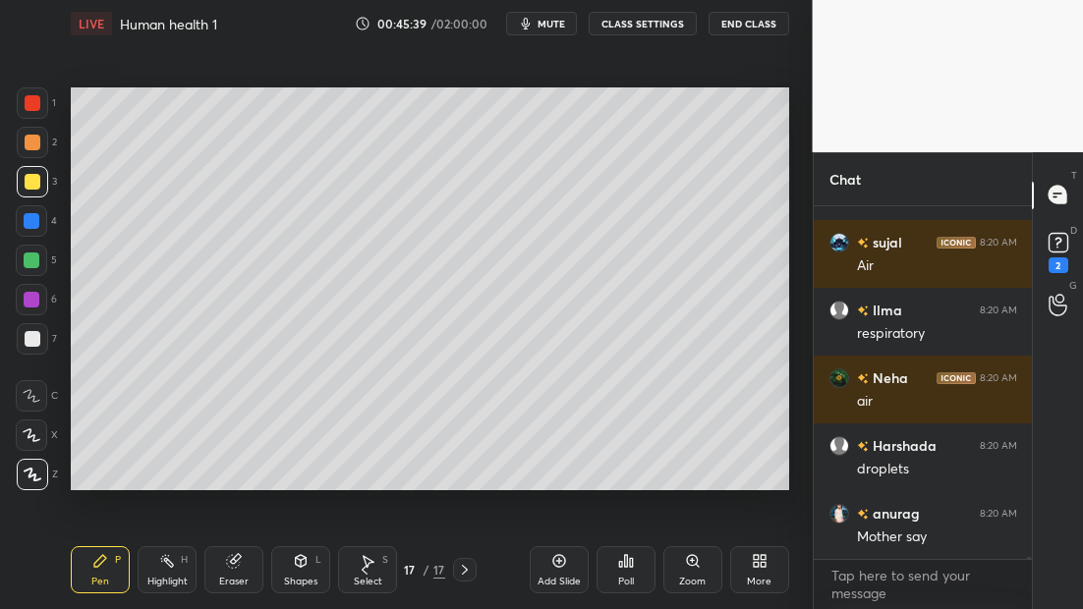
scroll to position [55450, 0]
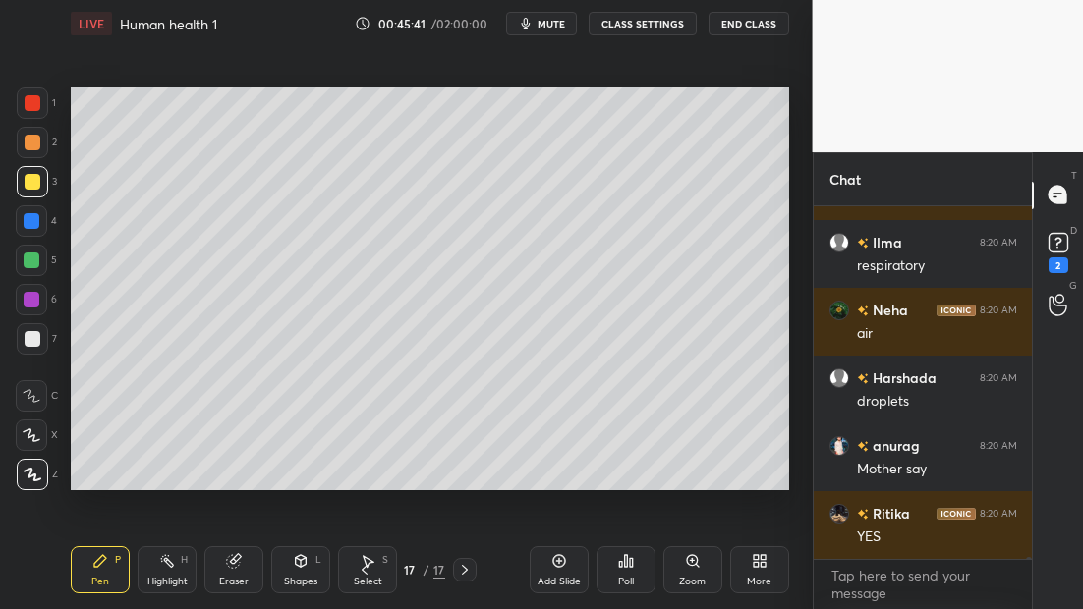
click at [35, 268] on div at bounding box center [31, 260] width 31 height 31
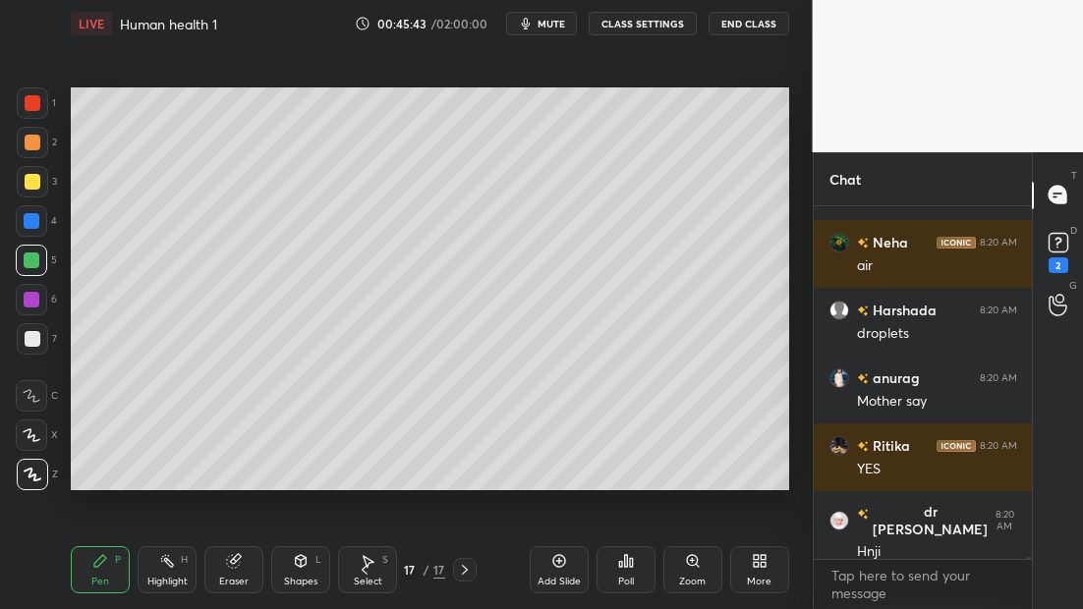
scroll to position [55585, 0]
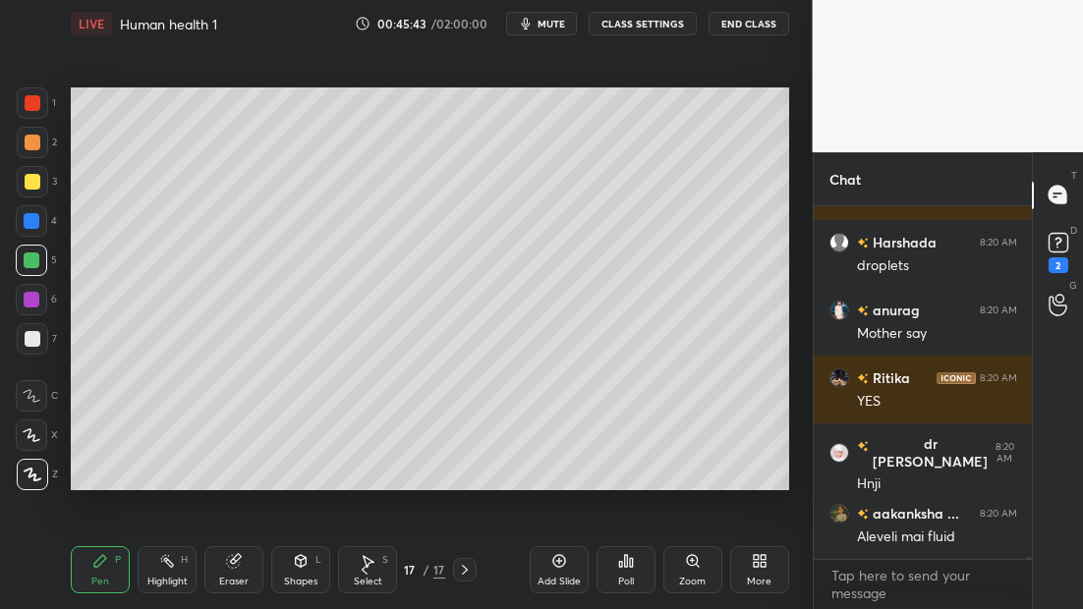
click at [34, 304] on div at bounding box center [32, 300] width 16 height 16
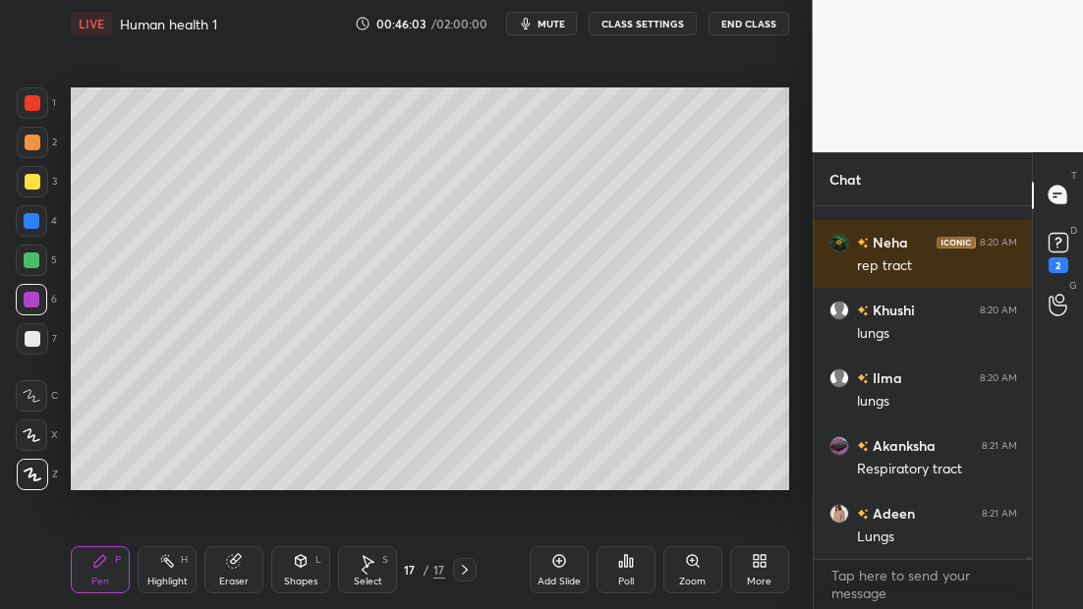
scroll to position [56552, 0]
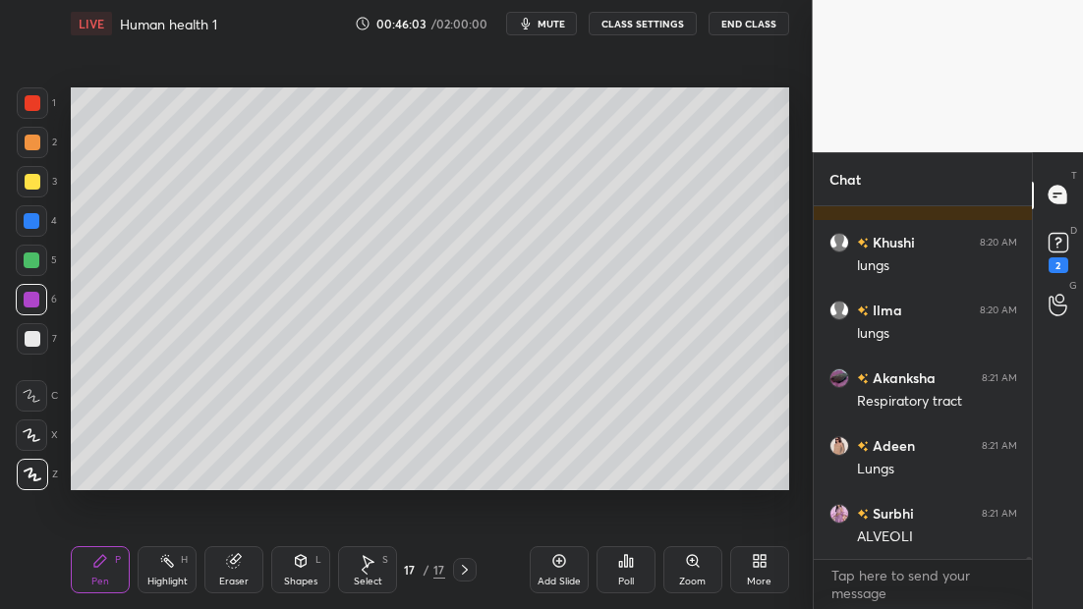
click at [364, 569] on icon at bounding box center [365, 570] width 16 height 16
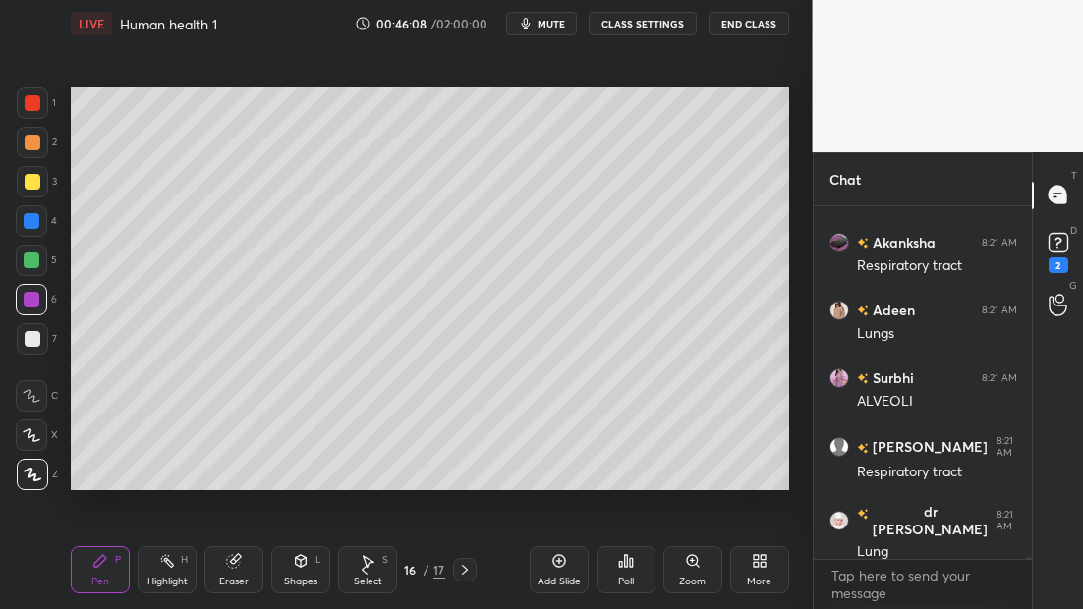
scroll to position [56756, 0]
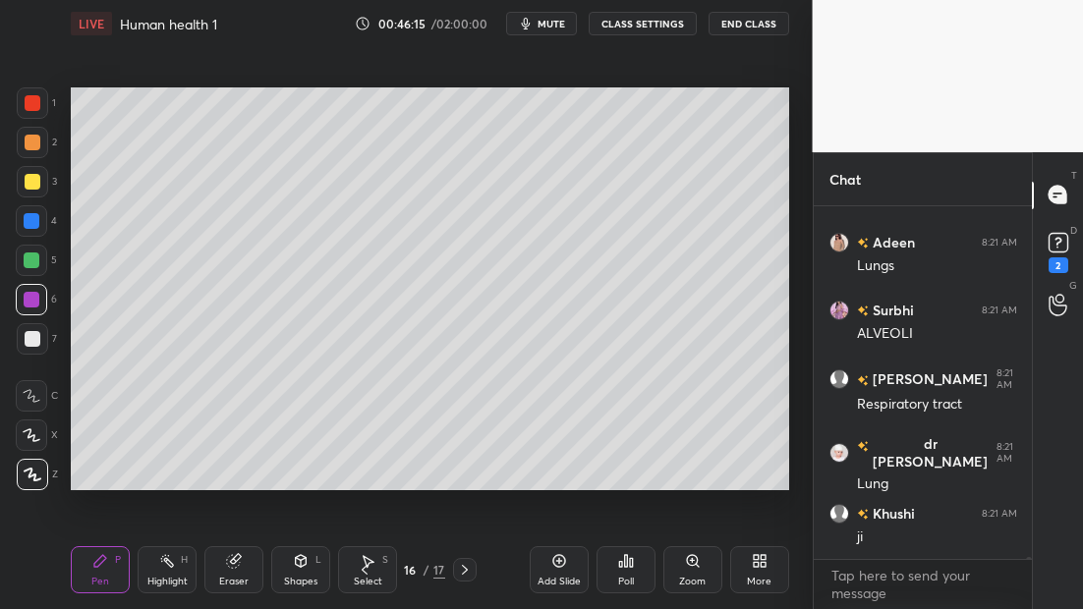
click at [465, 571] on icon at bounding box center [465, 570] width 6 height 10
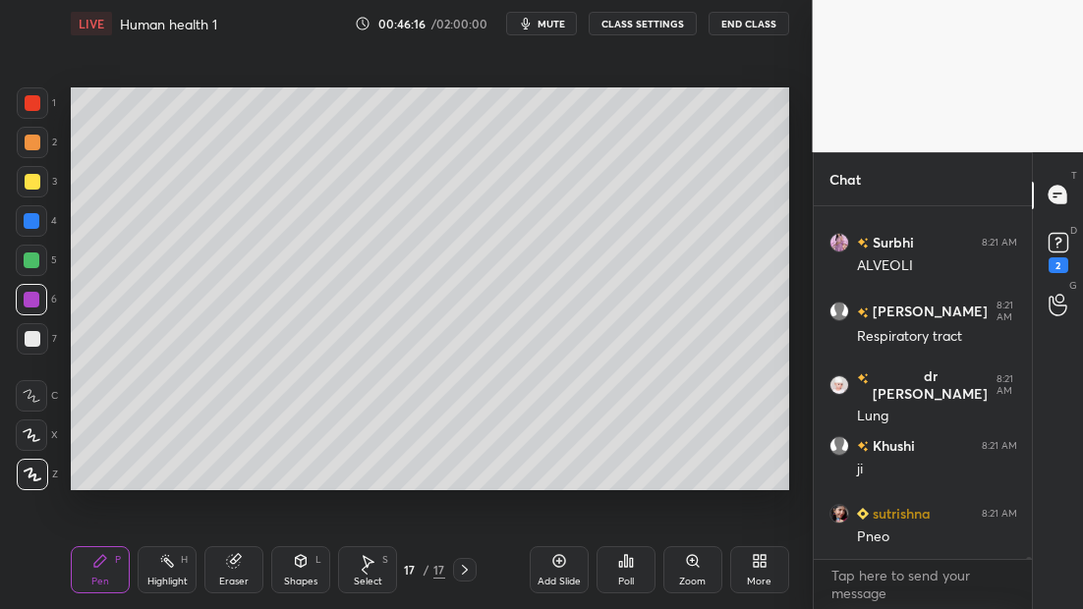
click at [30, 193] on div at bounding box center [32, 181] width 31 height 31
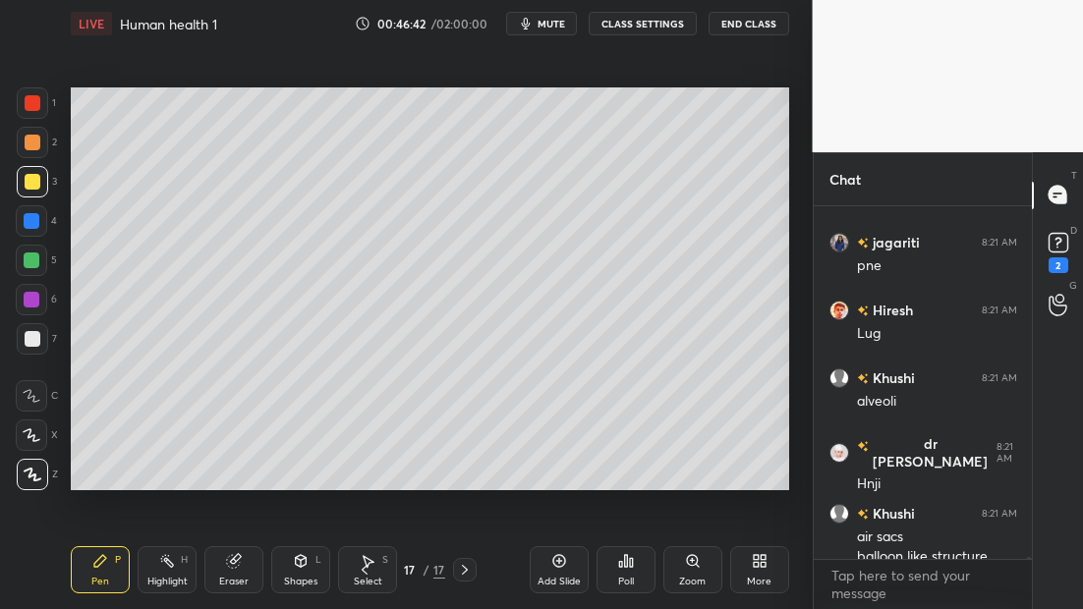
scroll to position [57182, 0]
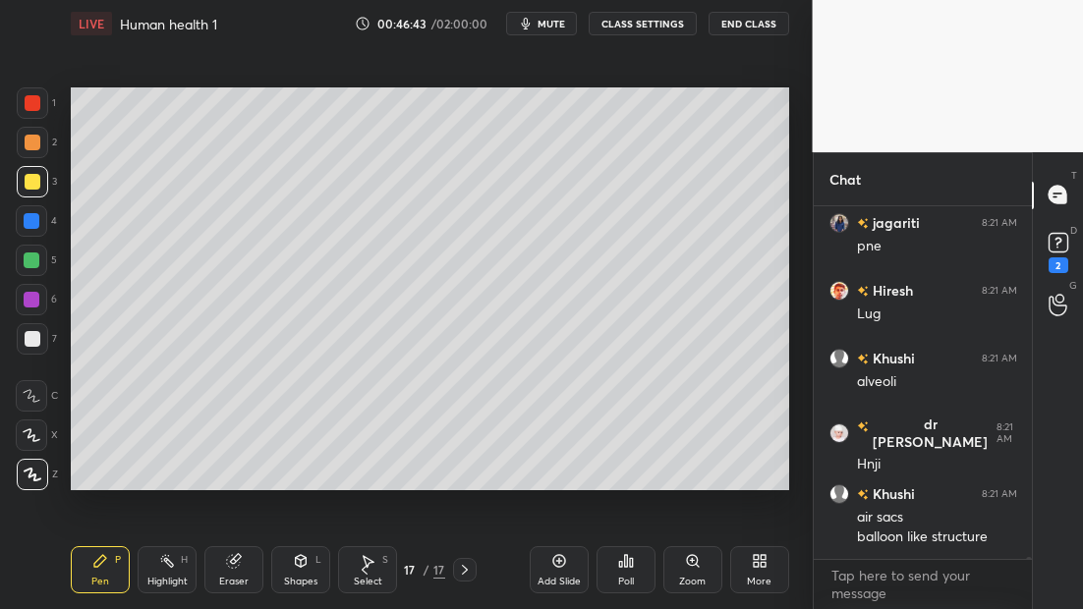
click at [42, 346] on div at bounding box center [32, 338] width 31 height 31
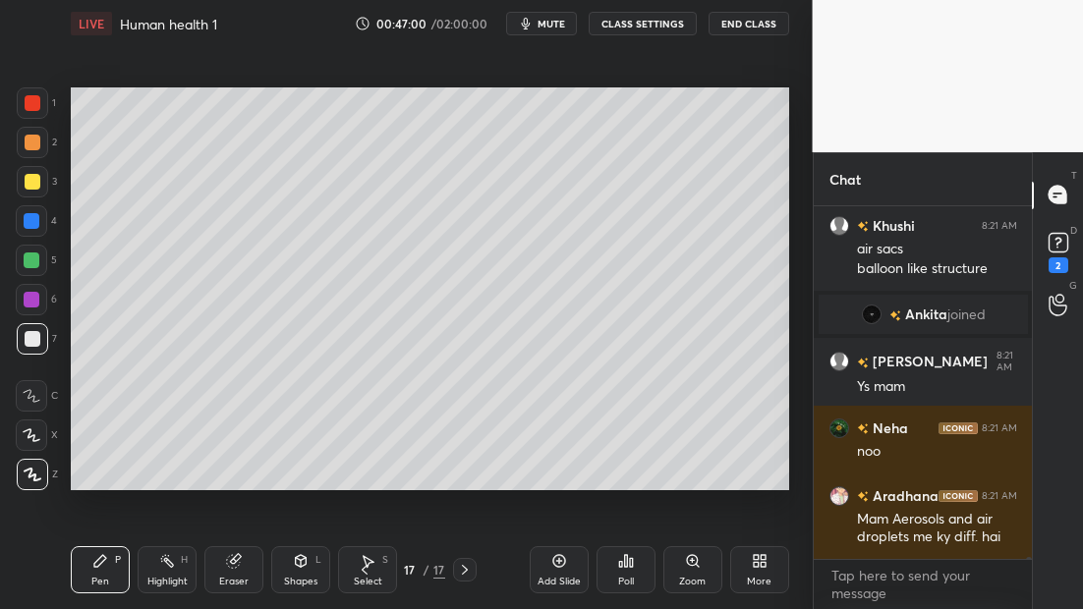
scroll to position [56596, 0]
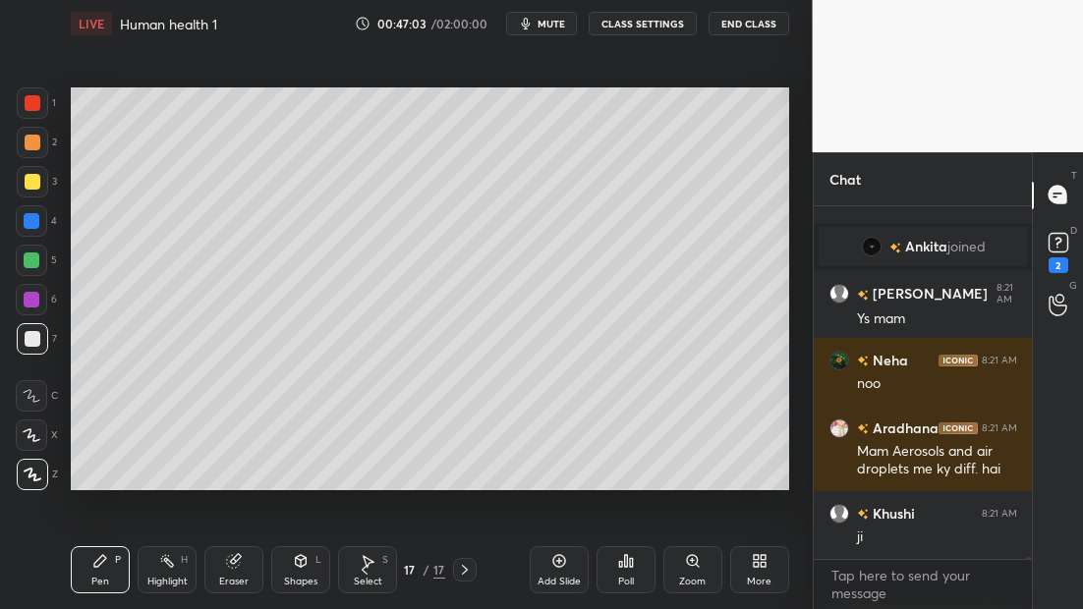
click at [35, 233] on div at bounding box center [31, 220] width 31 height 31
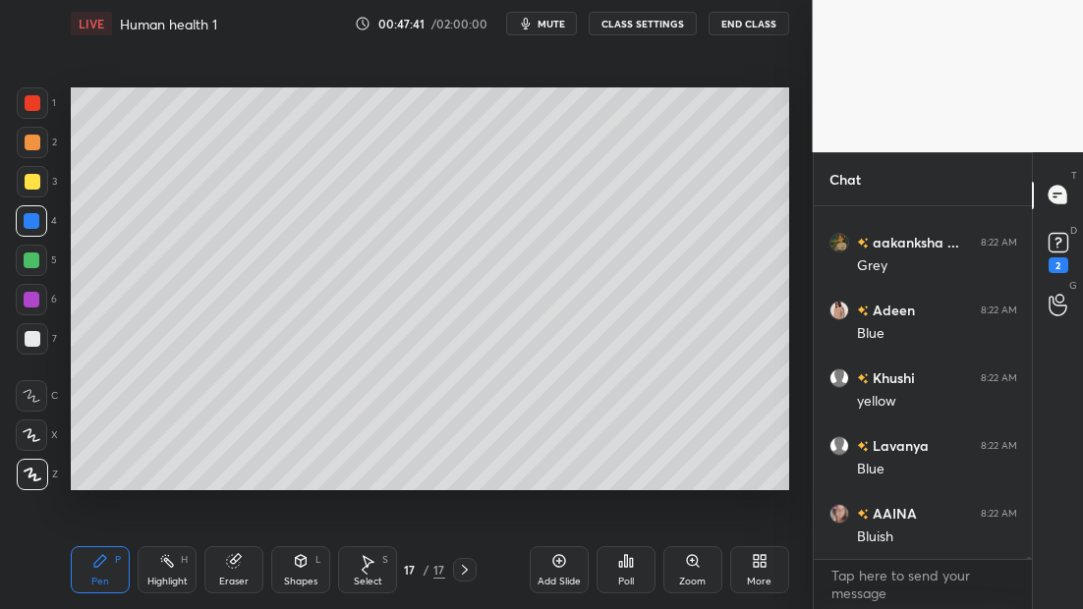
scroll to position [57920, 0]
click at [35, 349] on div at bounding box center [32, 338] width 31 height 31
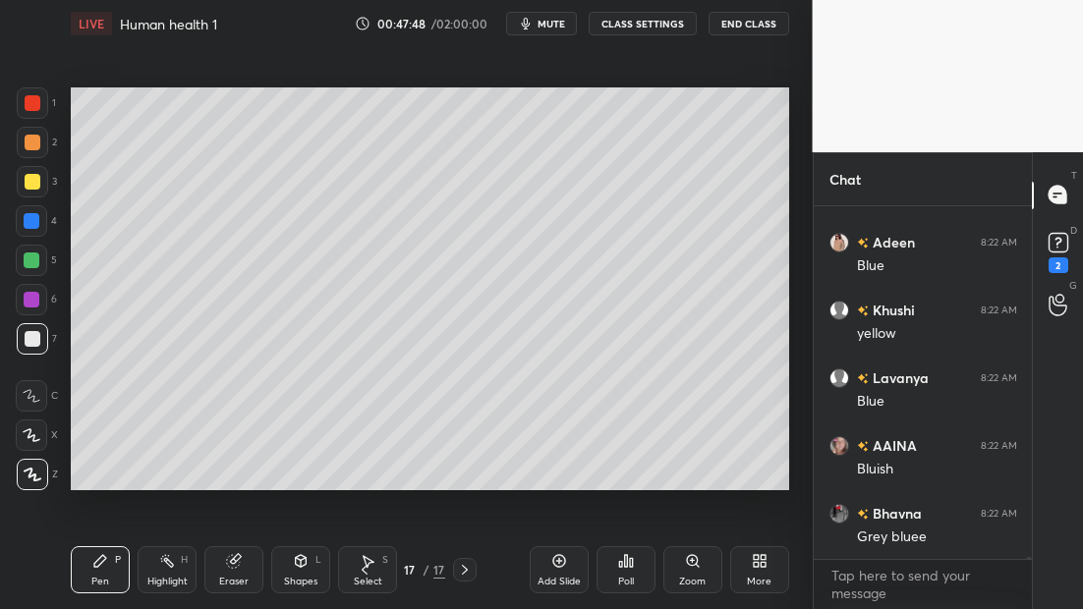
scroll to position [57988, 0]
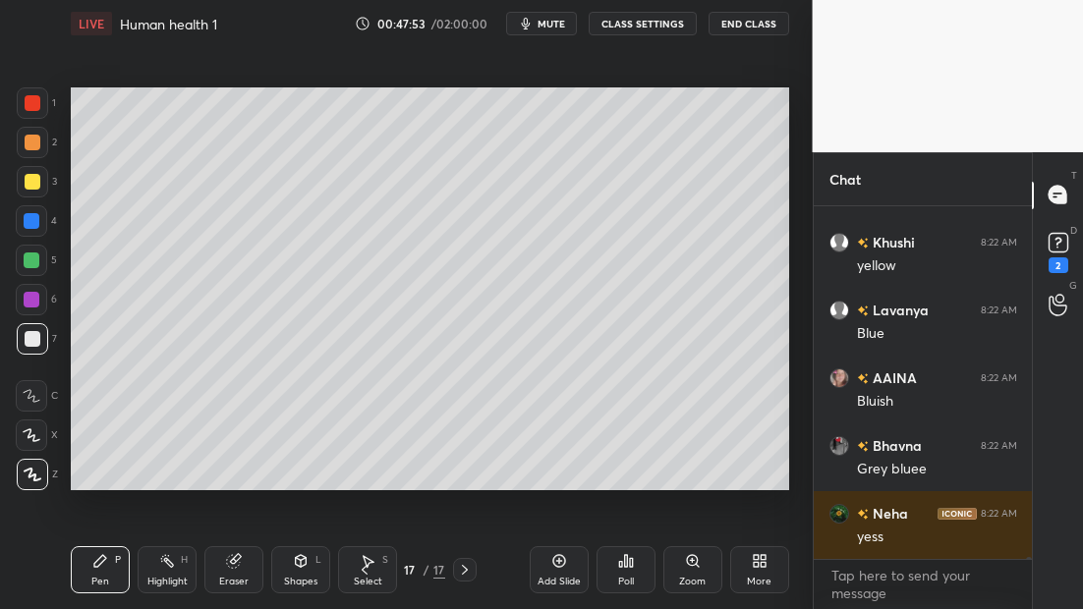
click at [364, 572] on icon at bounding box center [365, 570] width 16 height 16
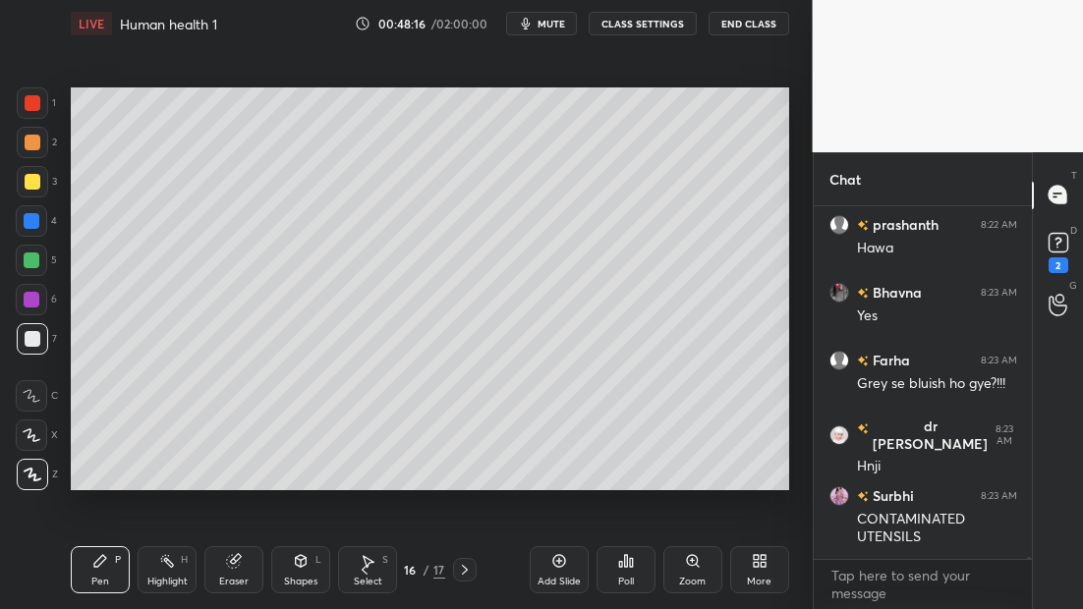
scroll to position [58566, 0]
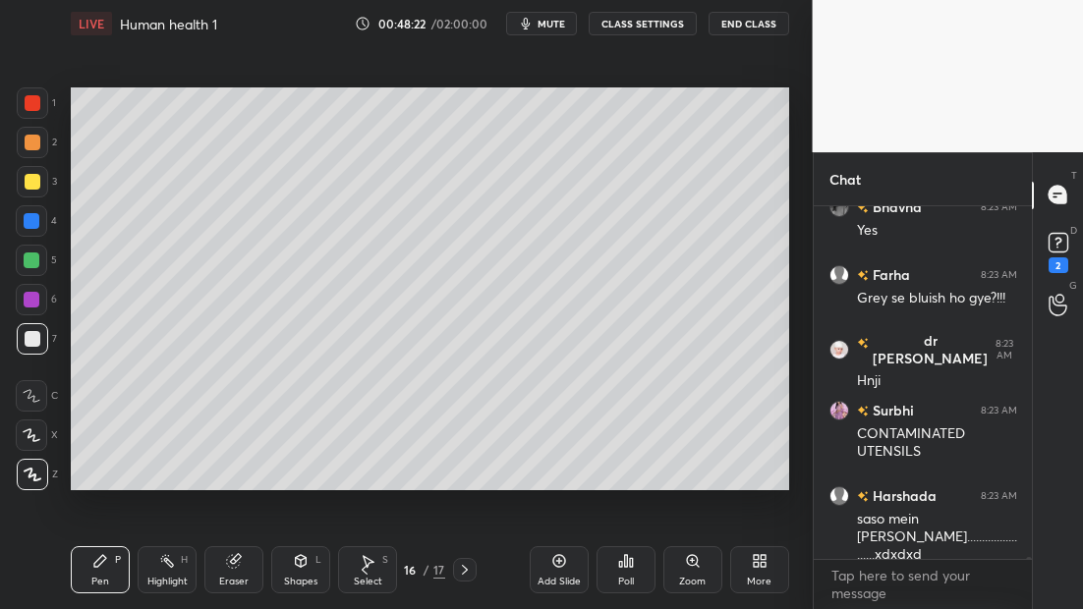
click at [466, 576] on icon at bounding box center [465, 570] width 16 height 16
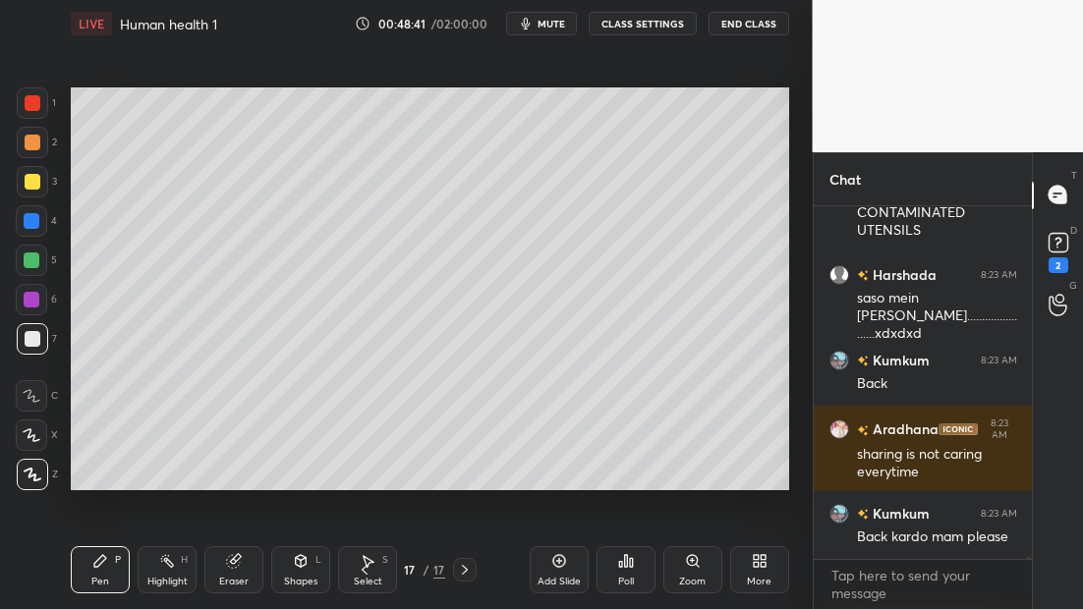
scroll to position [58855, 0]
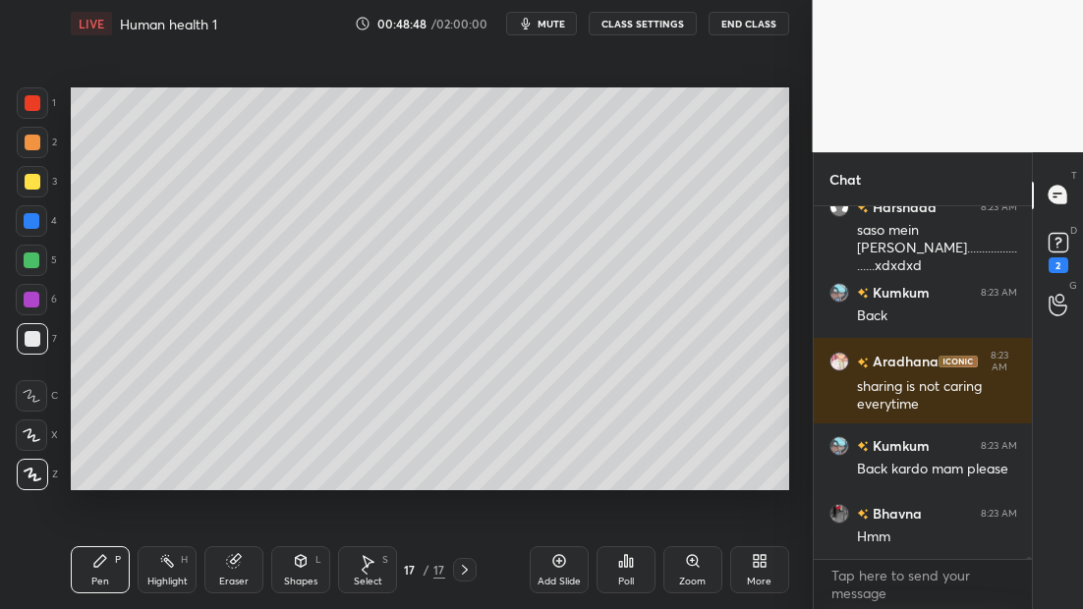
click at [559, 560] on icon at bounding box center [559, 561] width 16 height 16
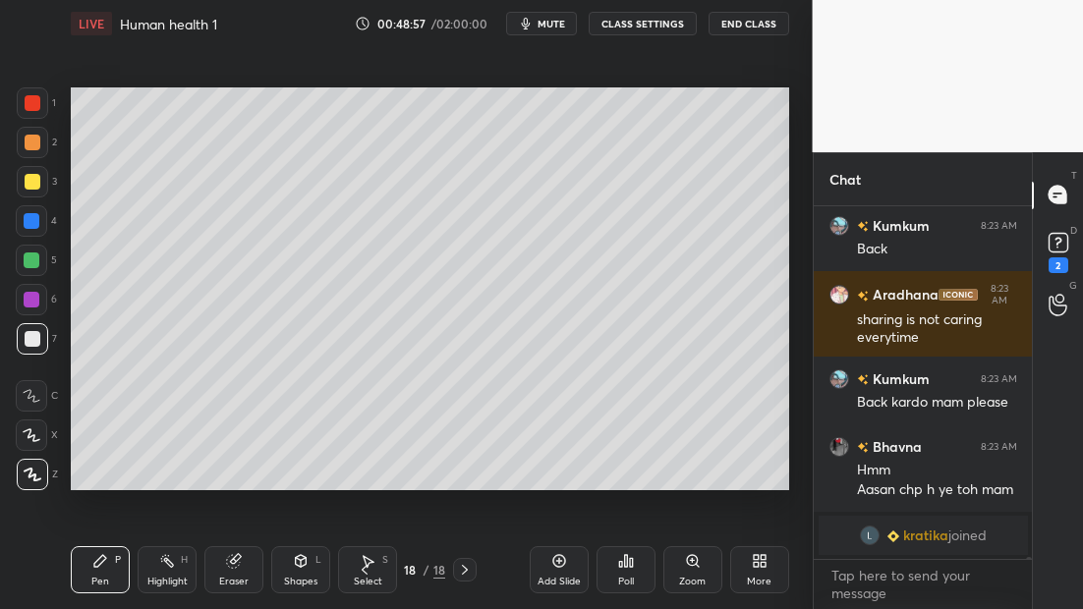
scroll to position [58209, 0]
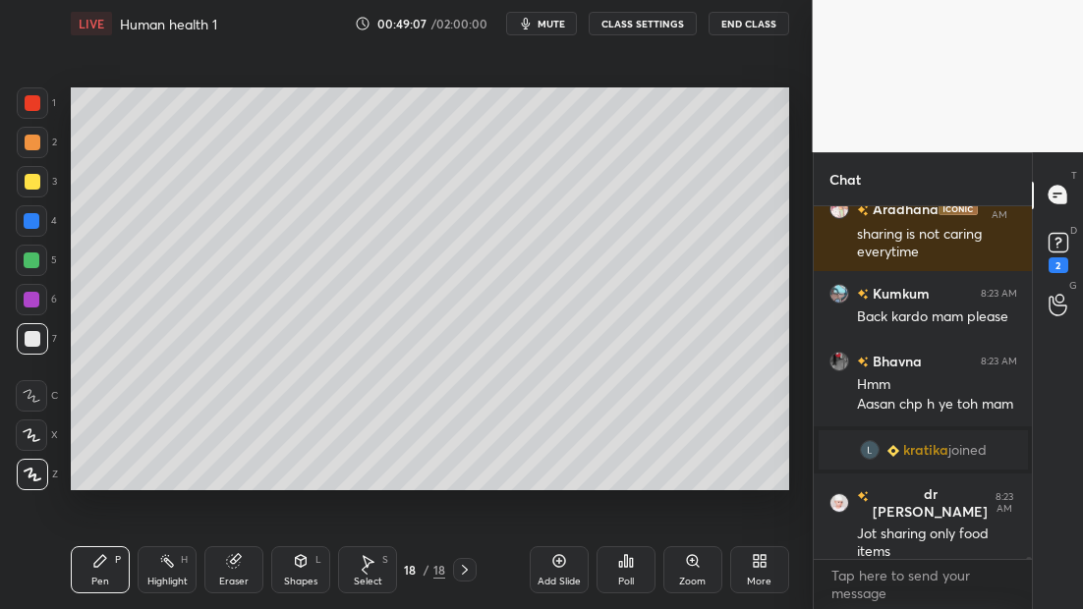
click at [369, 572] on icon at bounding box center [365, 570] width 16 height 16
click at [368, 571] on icon at bounding box center [365, 570] width 16 height 16
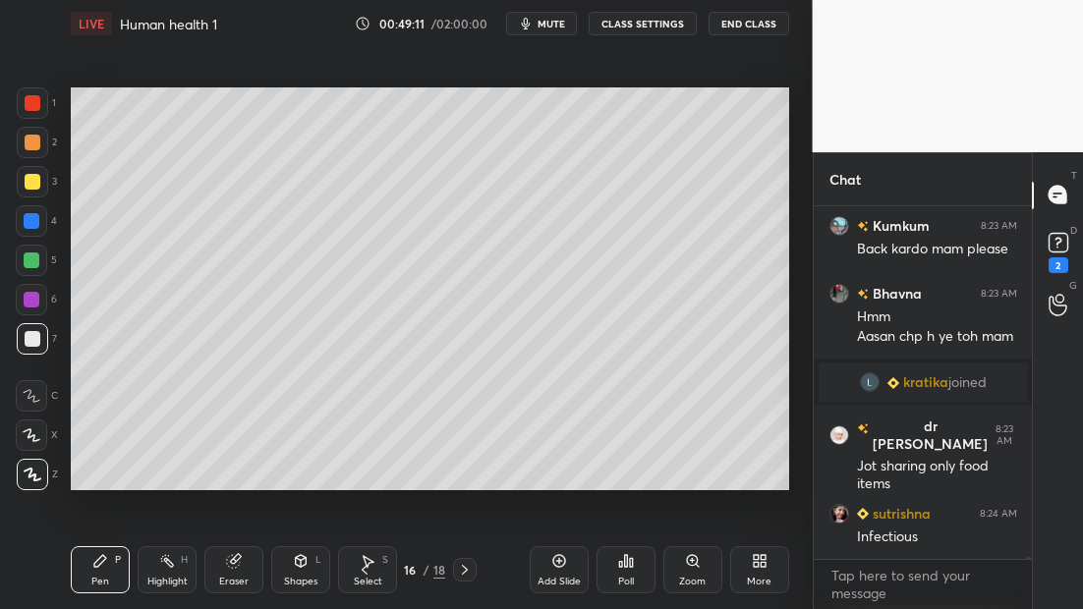
scroll to position [58345, 0]
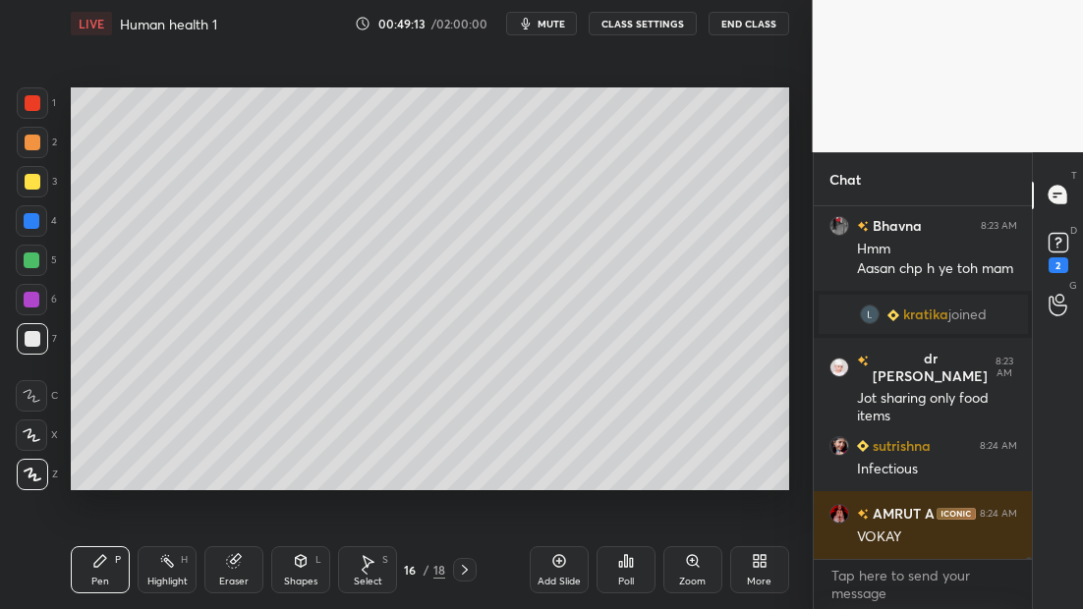
click at [539, 27] on button "mute" at bounding box center [541, 24] width 71 height 24
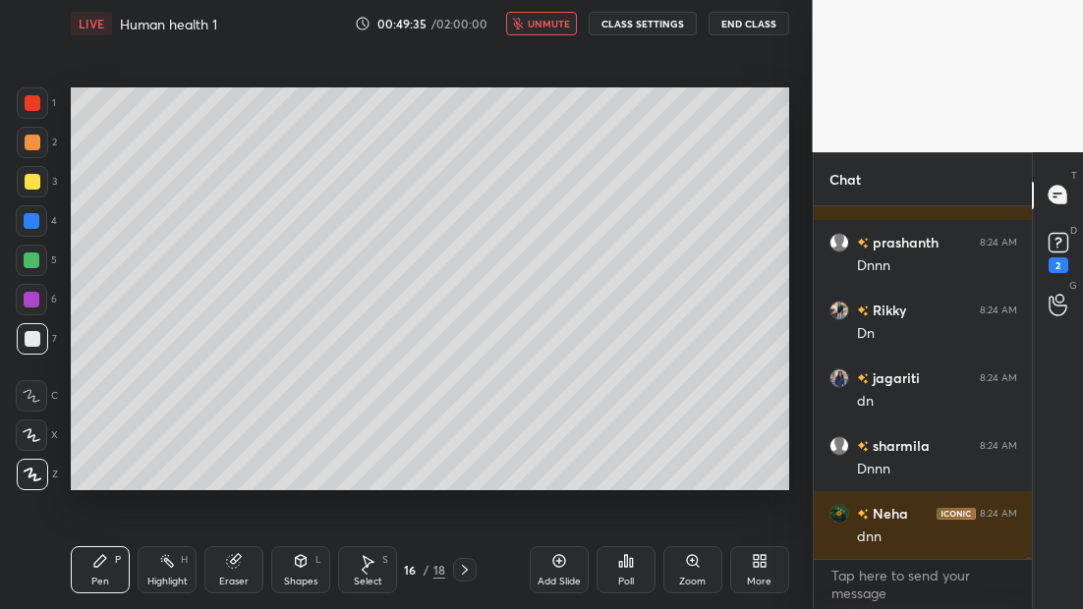
scroll to position [58751, 0]
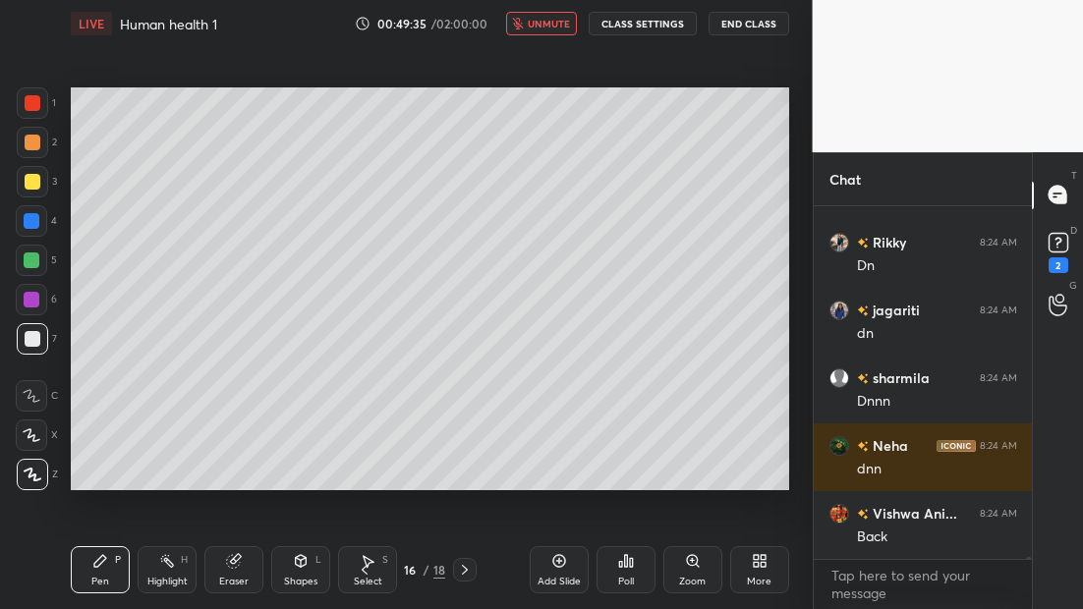
click at [540, 14] on button "unmute" at bounding box center [541, 24] width 71 height 24
click at [551, 23] on span "mute" at bounding box center [552, 24] width 28 height 14
click at [470, 565] on icon at bounding box center [465, 570] width 16 height 16
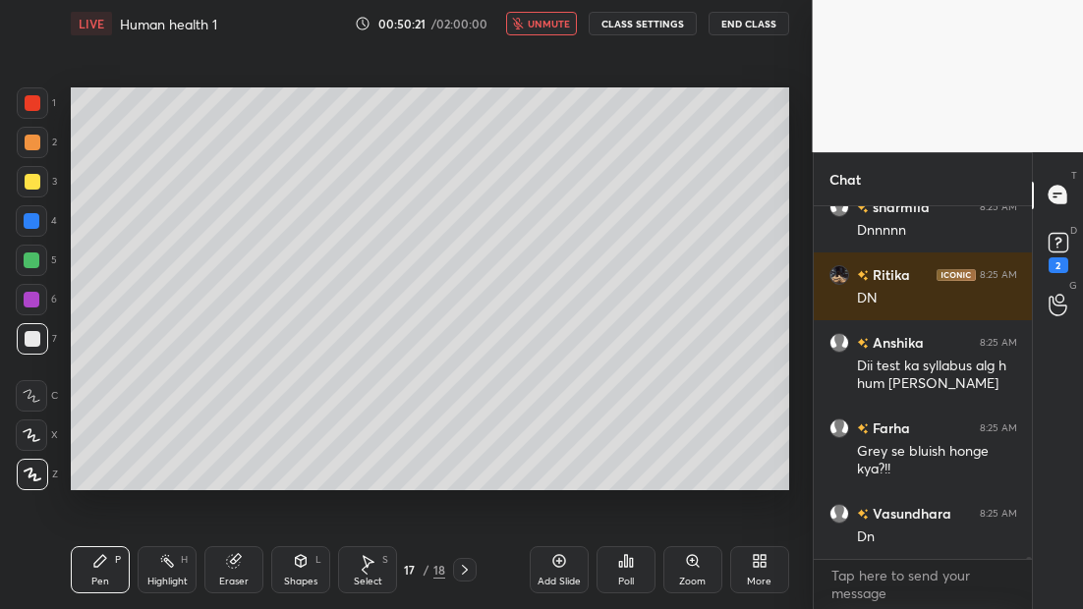
scroll to position [59466, 0]
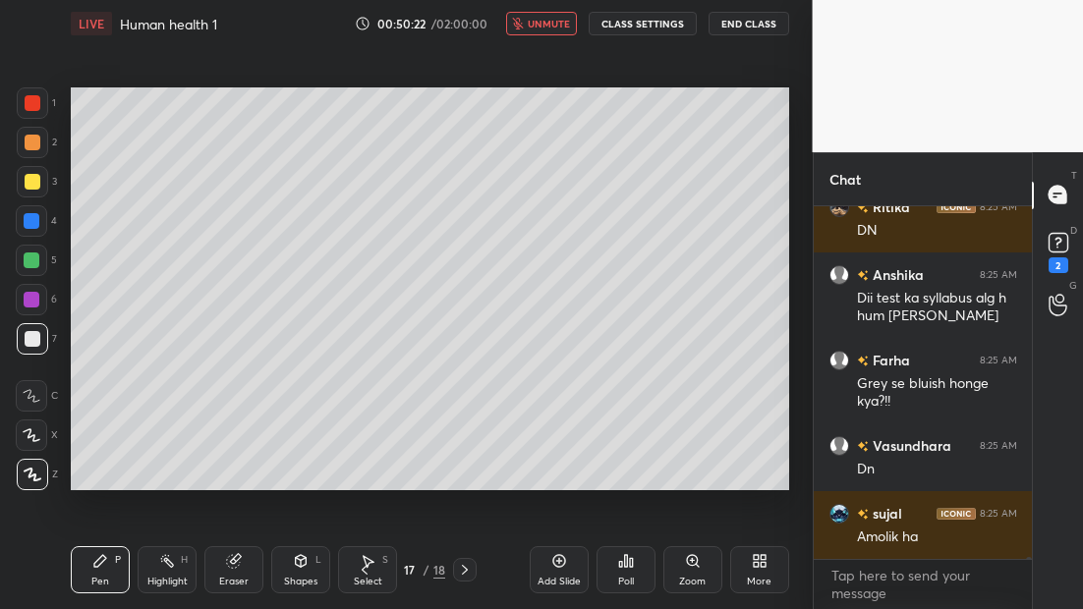
click at [557, 32] on button "unmute" at bounding box center [541, 24] width 71 height 24
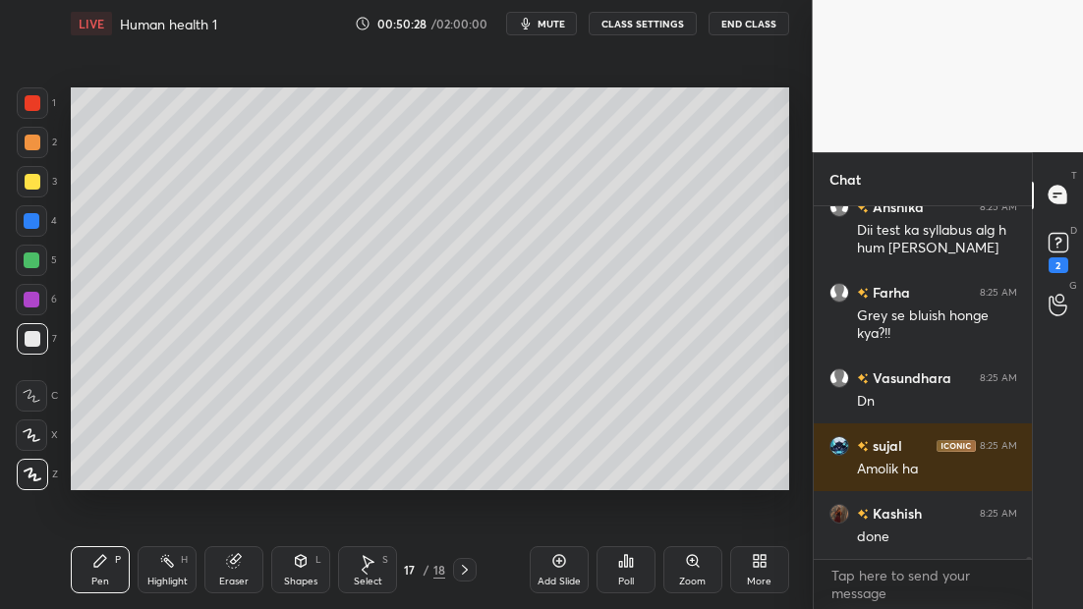
click at [552, 22] on span "mute" at bounding box center [552, 24] width 28 height 14
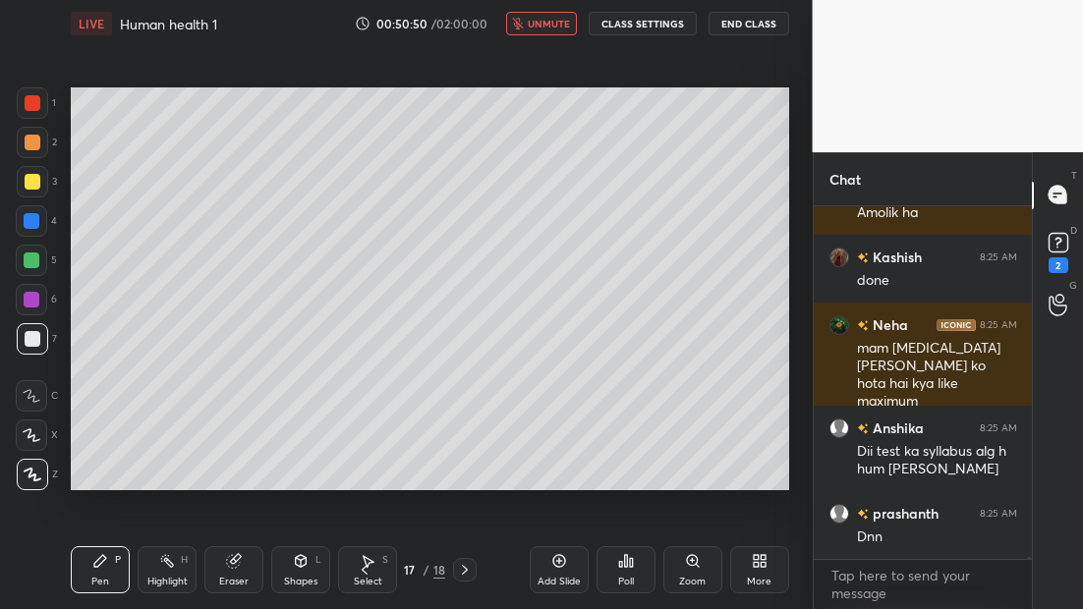
scroll to position [59876, 0]
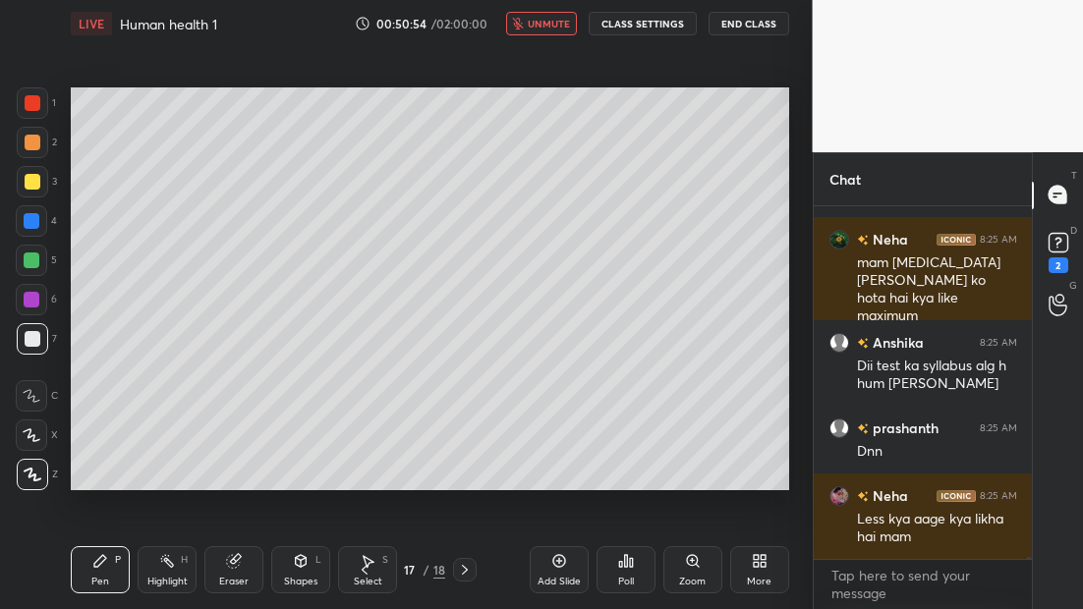
click at [562, 20] on span "unmute" at bounding box center [549, 24] width 42 height 14
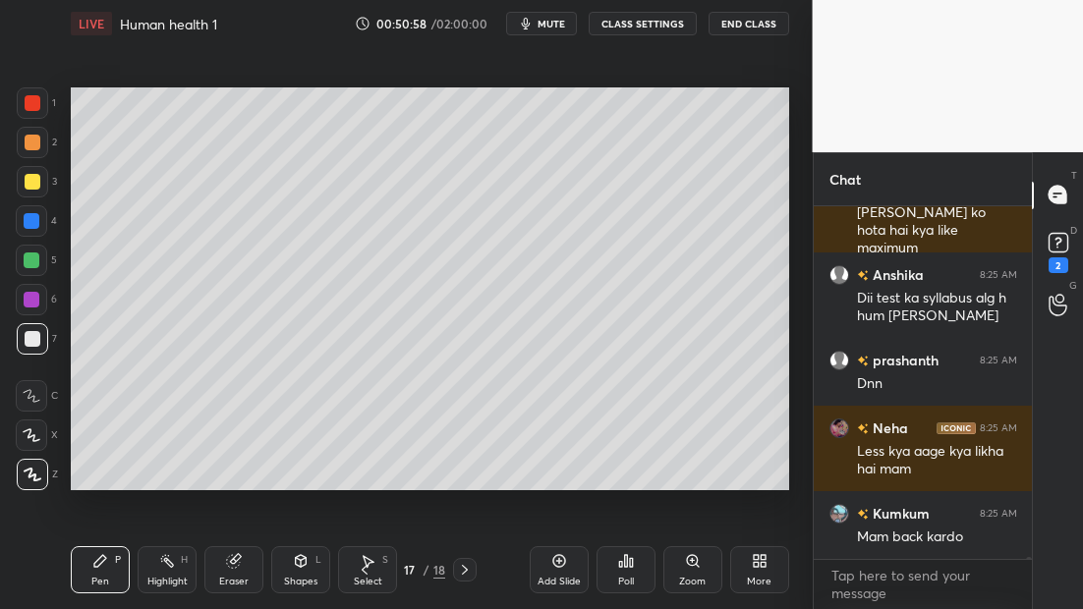
click at [464, 571] on icon at bounding box center [465, 570] width 16 height 16
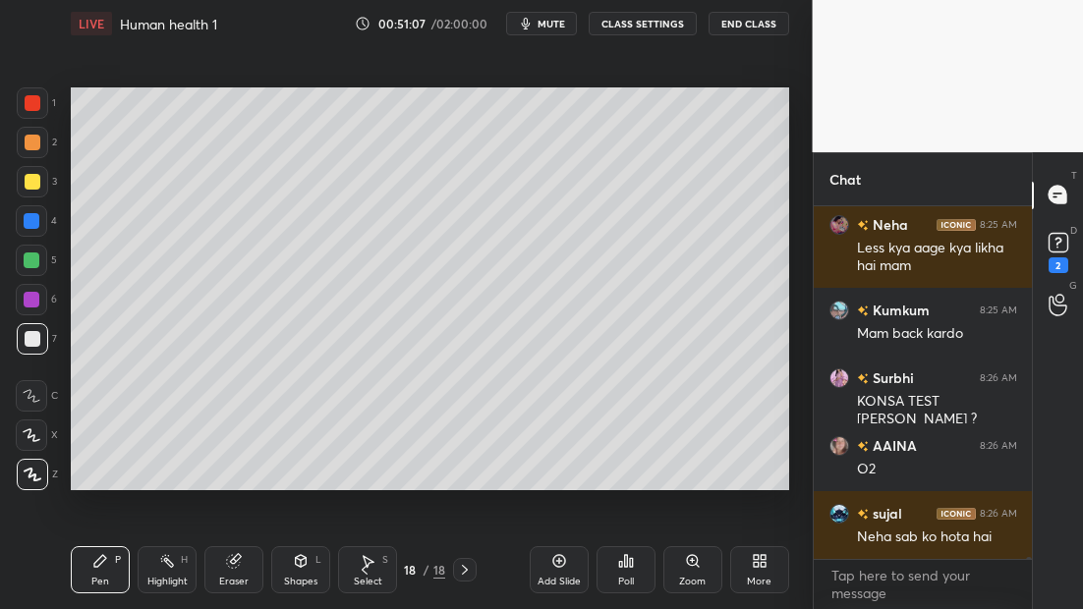
scroll to position [60232, 0]
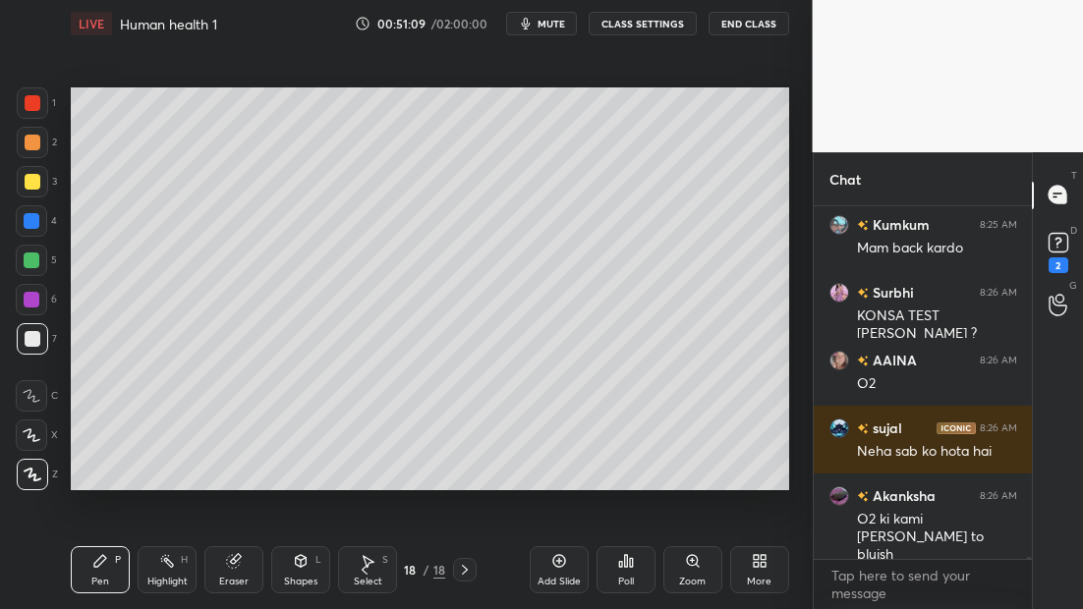
click at [371, 566] on icon at bounding box center [365, 570] width 16 height 16
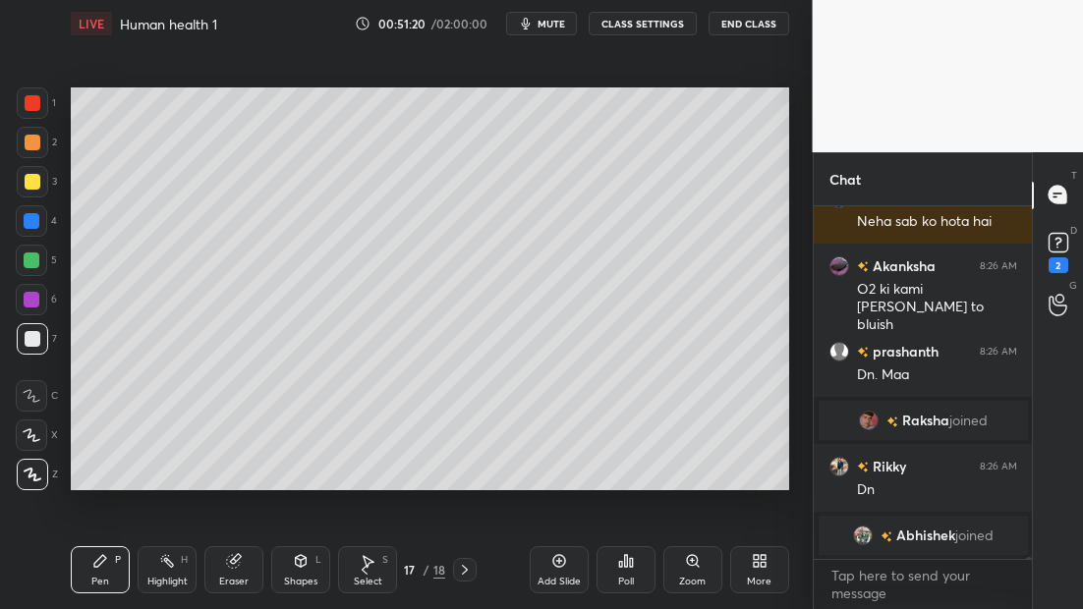
scroll to position [60164, 0]
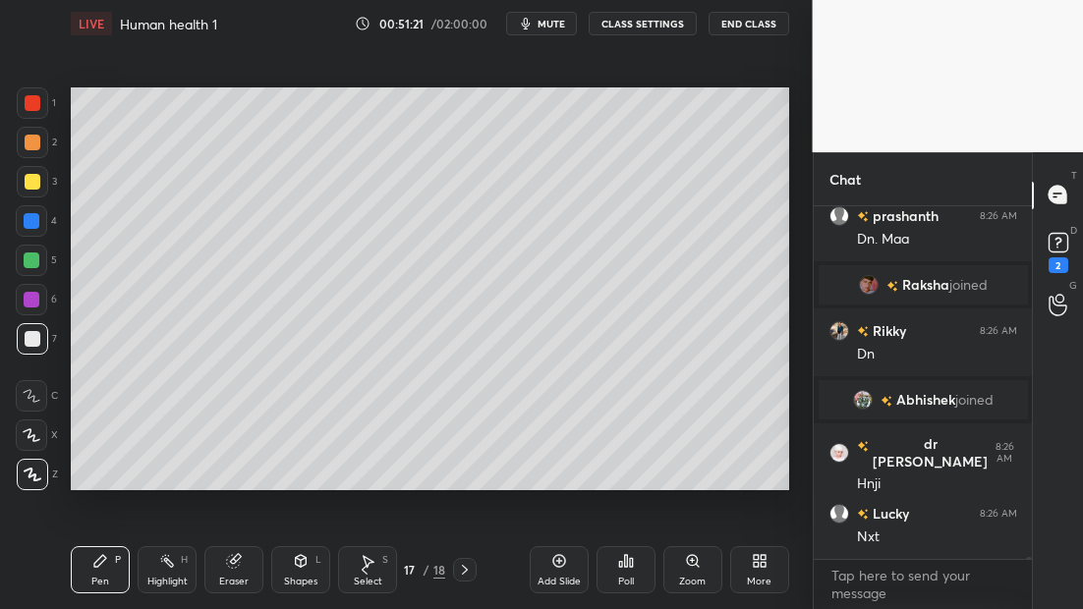
click at [465, 571] on icon at bounding box center [465, 570] width 6 height 10
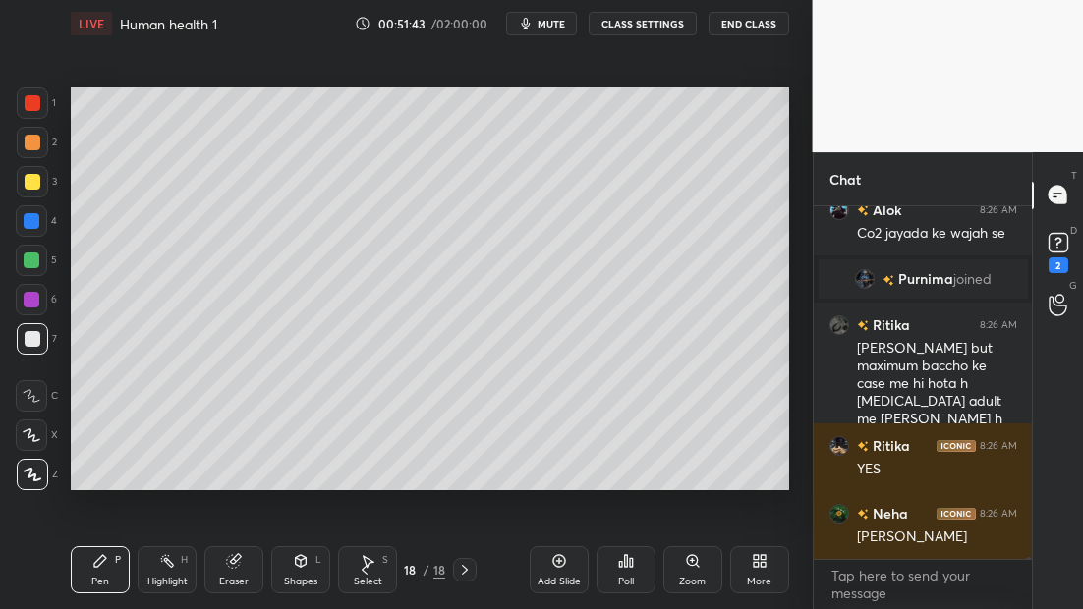
scroll to position [60728, 0]
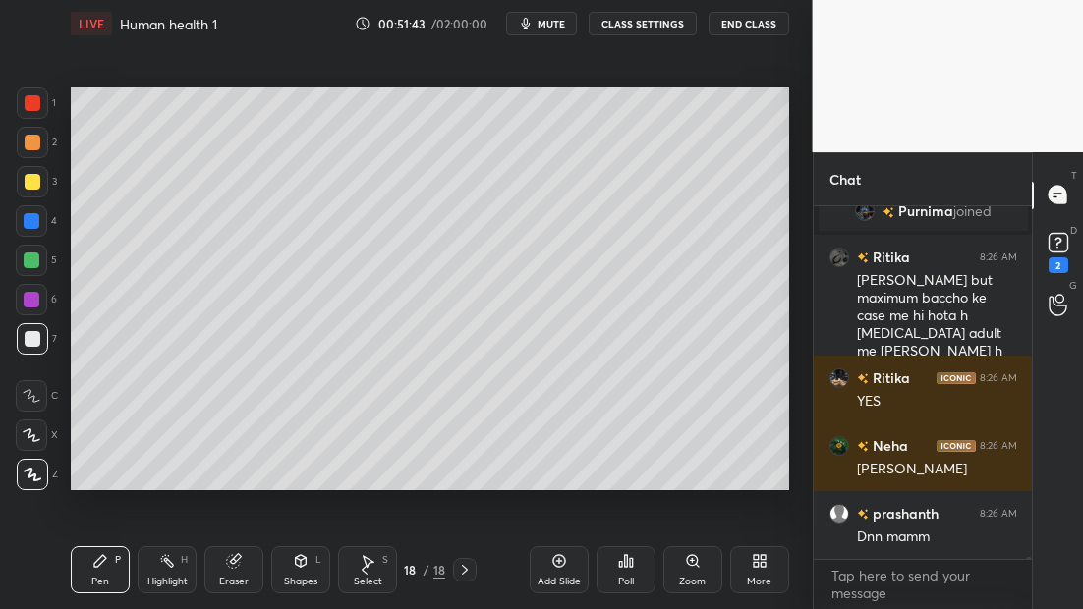
click at [563, 566] on icon at bounding box center [559, 561] width 16 height 16
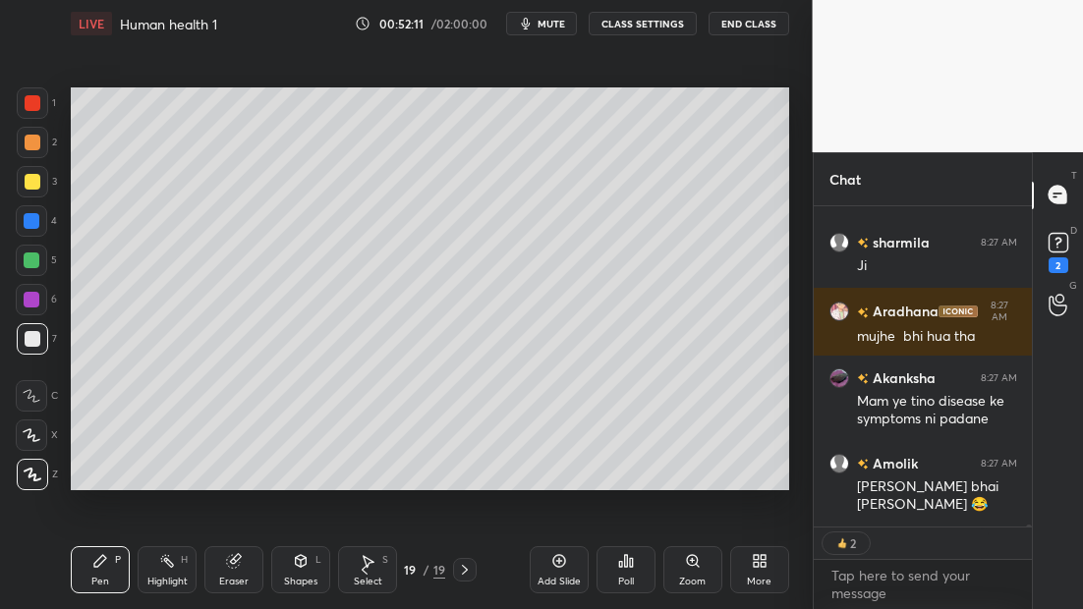
scroll to position [61441, 0]
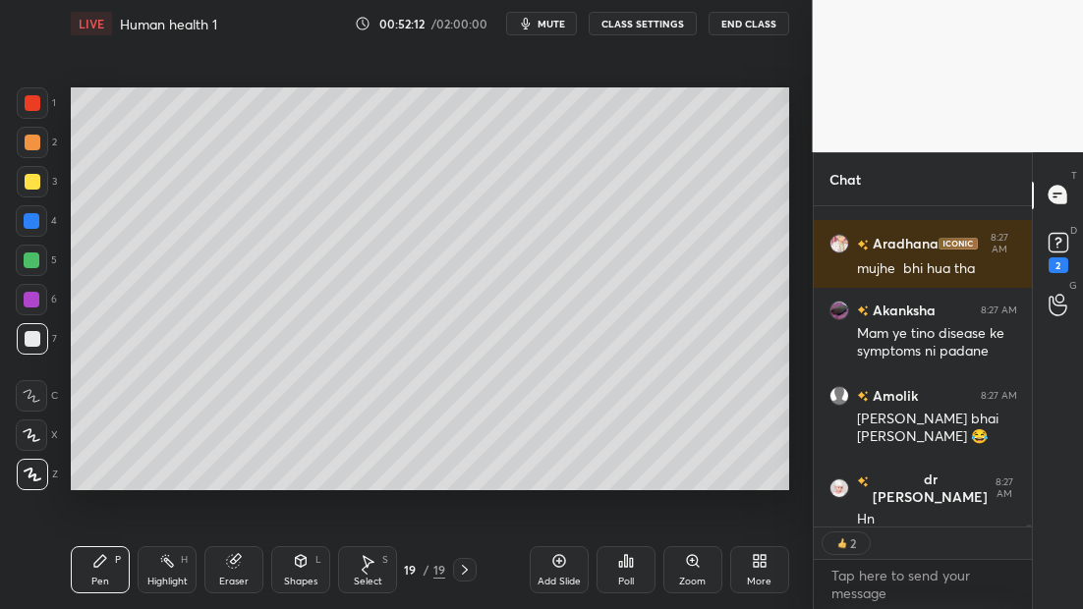
click at [28, 155] on div "2" at bounding box center [37, 146] width 40 height 39
click at [25, 185] on div at bounding box center [33, 182] width 16 height 16
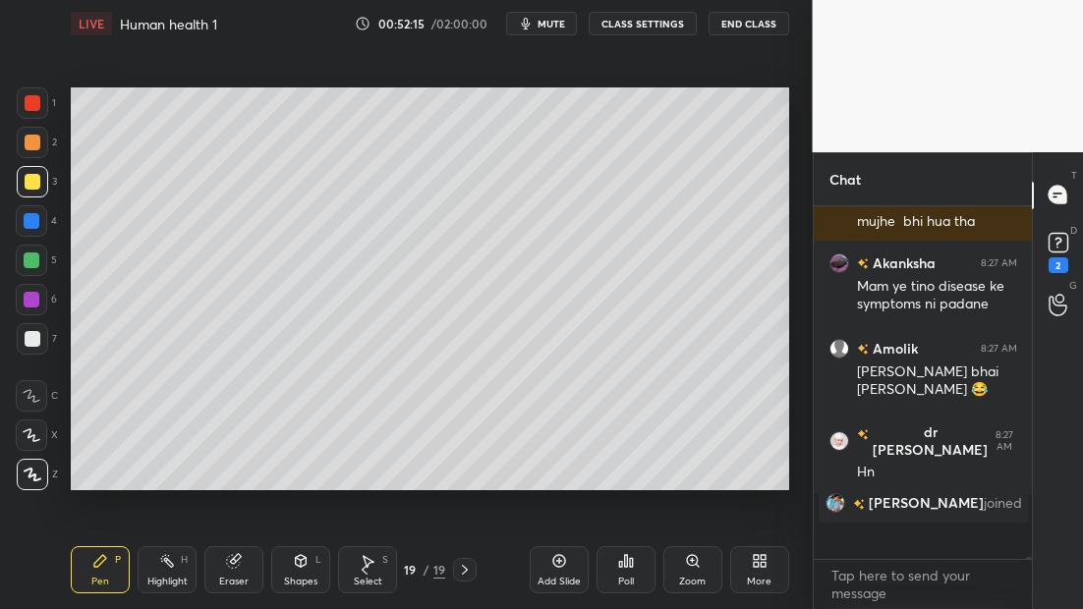
scroll to position [61456, 0]
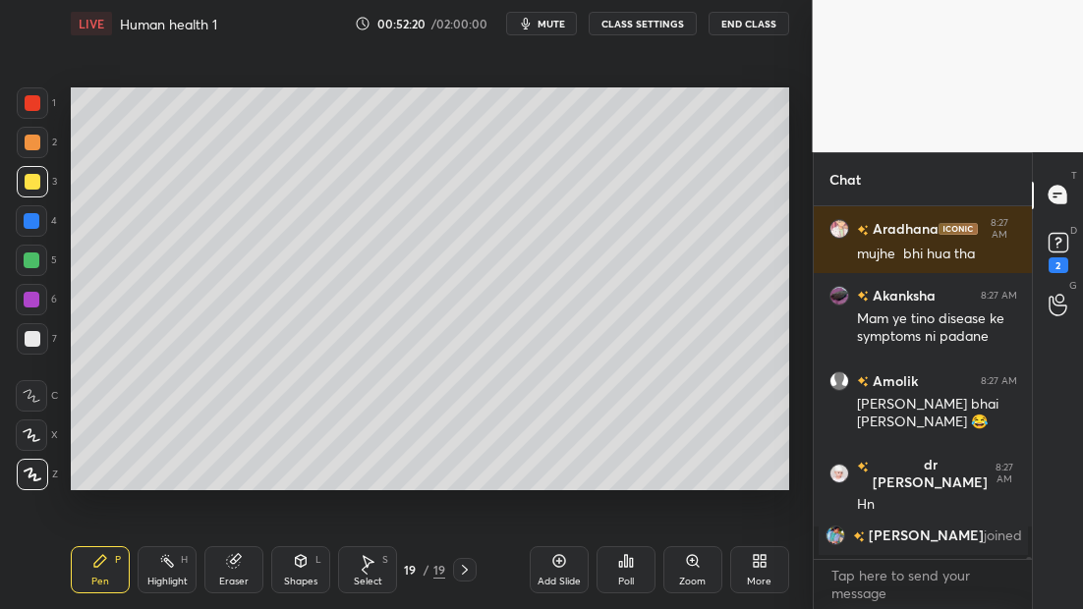
click at [0, 0] on html "1 2 3 4 5 6 7 C X Z C X Z E E Erase all H H LIVE Human health 1 00:52:20 / 02:0…" at bounding box center [541, 0] width 1083 height 0
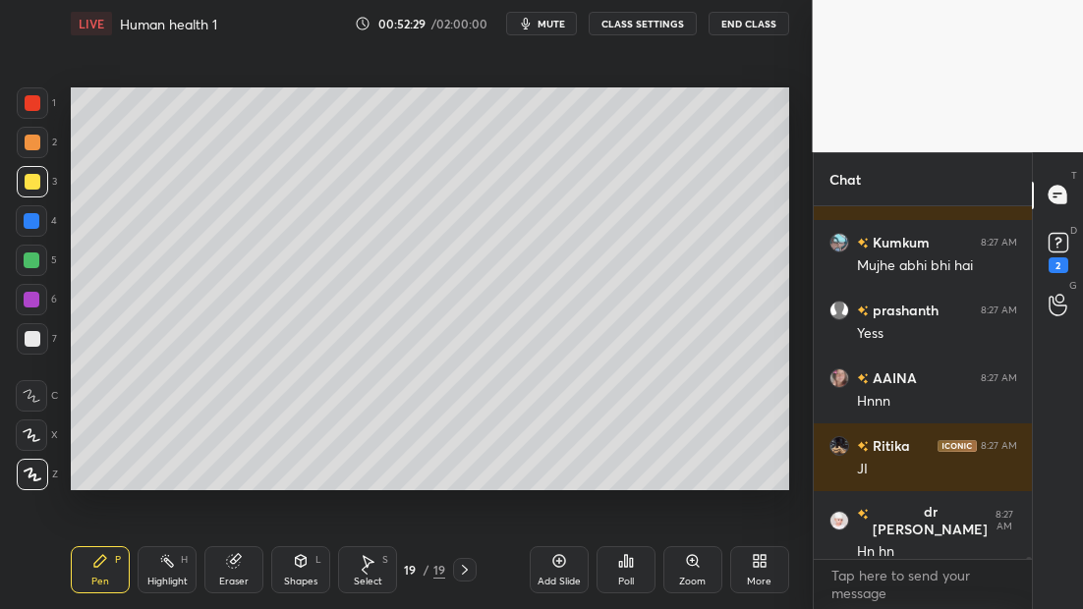
scroll to position [62334, 0]
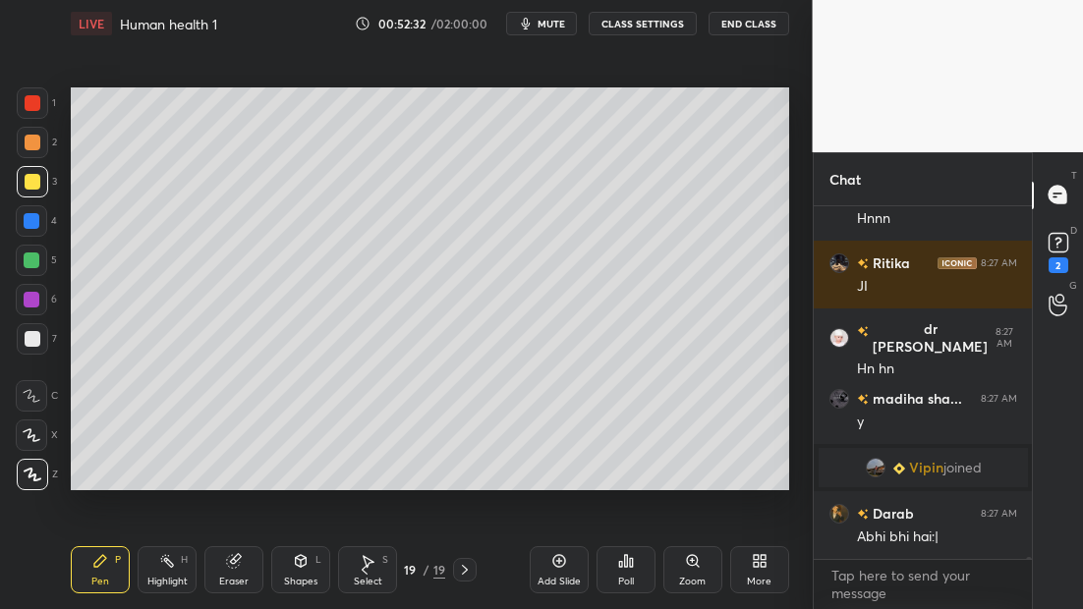
click at [34, 142] on div at bounding box center [33, 143] width 16 height 16
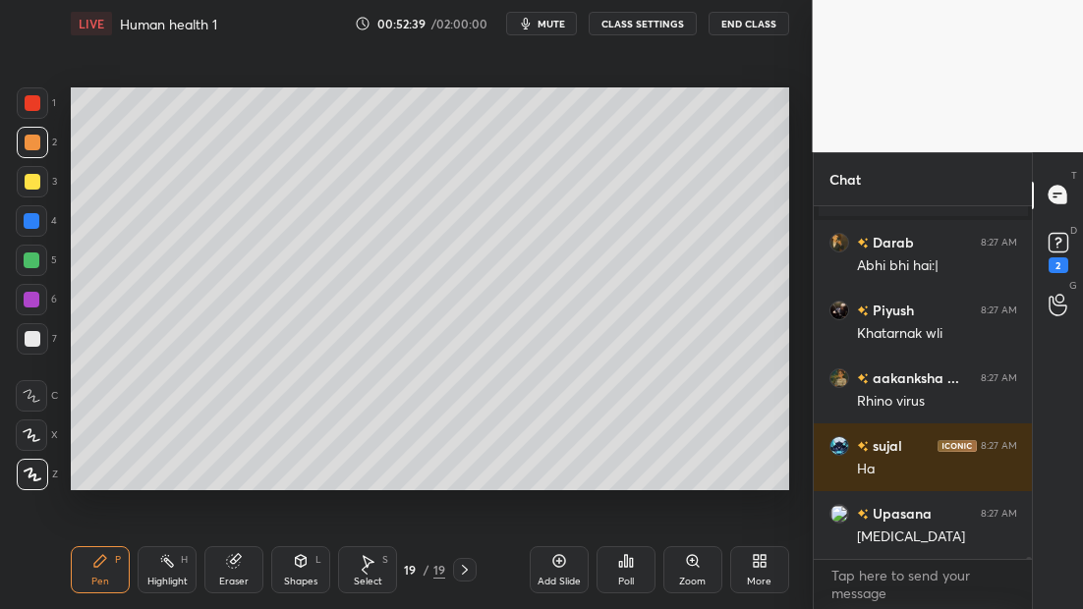
scroll to position [62407, 0]
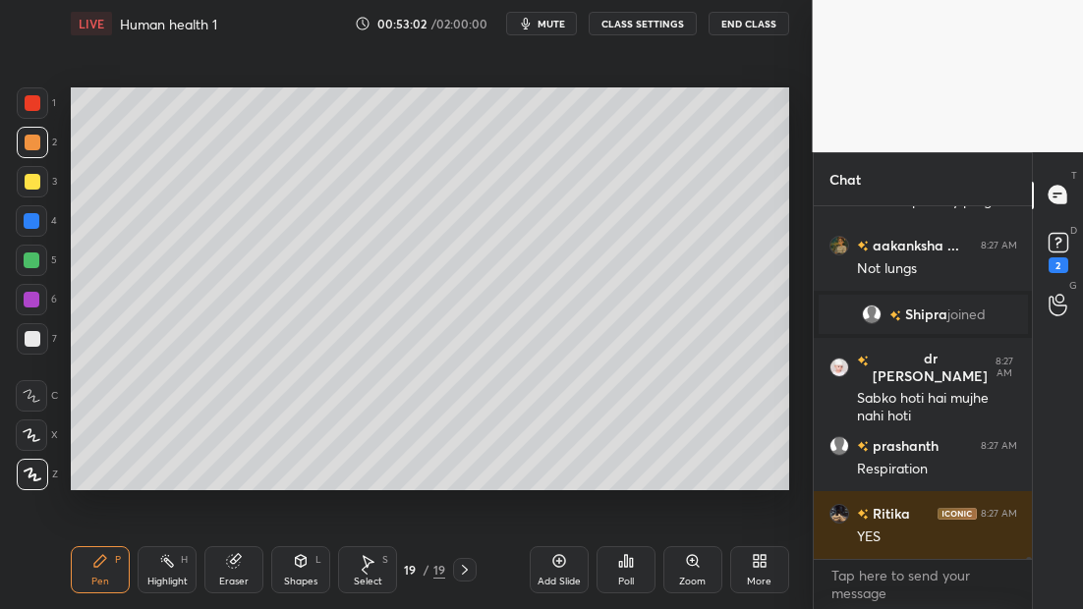
click at [44, 337] on div at bounding box center [32, 338] width 31 height 31
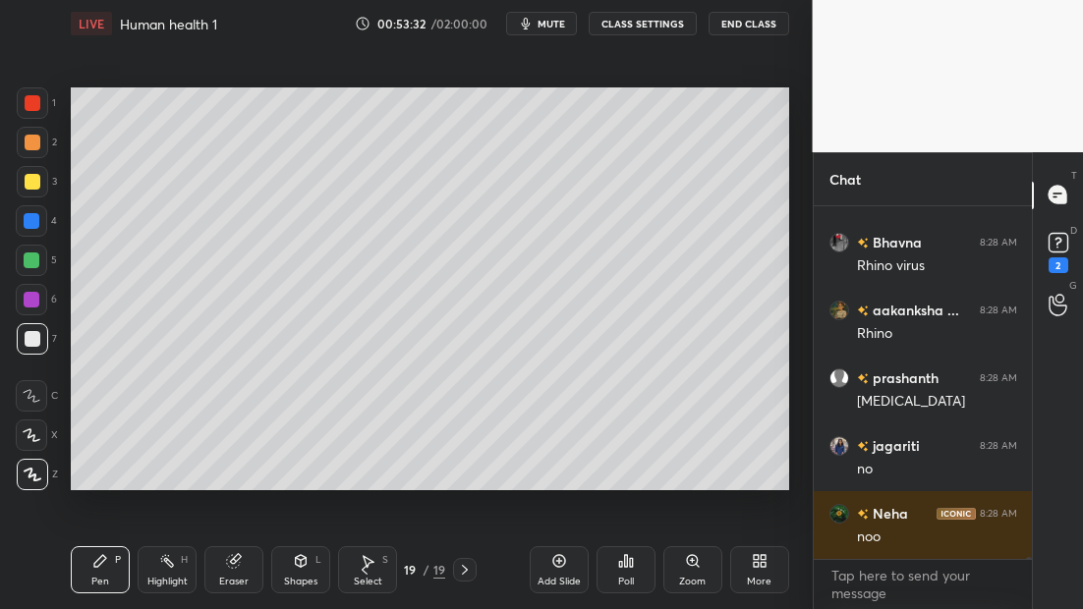
scroll to position [64011, 0]
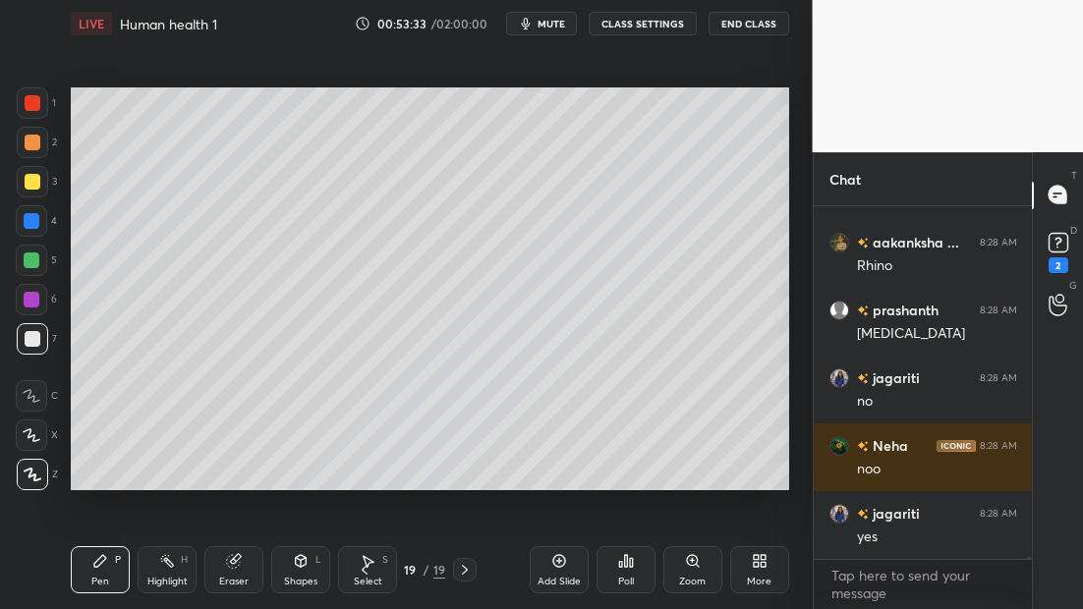
click at [556, 568] on div "Add Slide" at bounding box center [559, 569] width 59 height 47
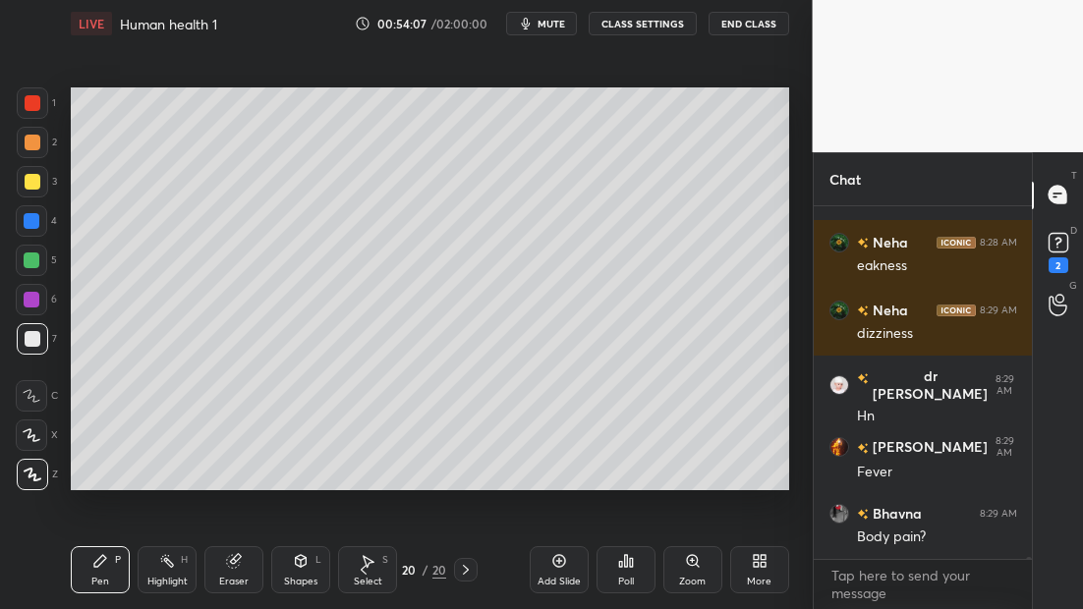
scroll to position [65638, 0]
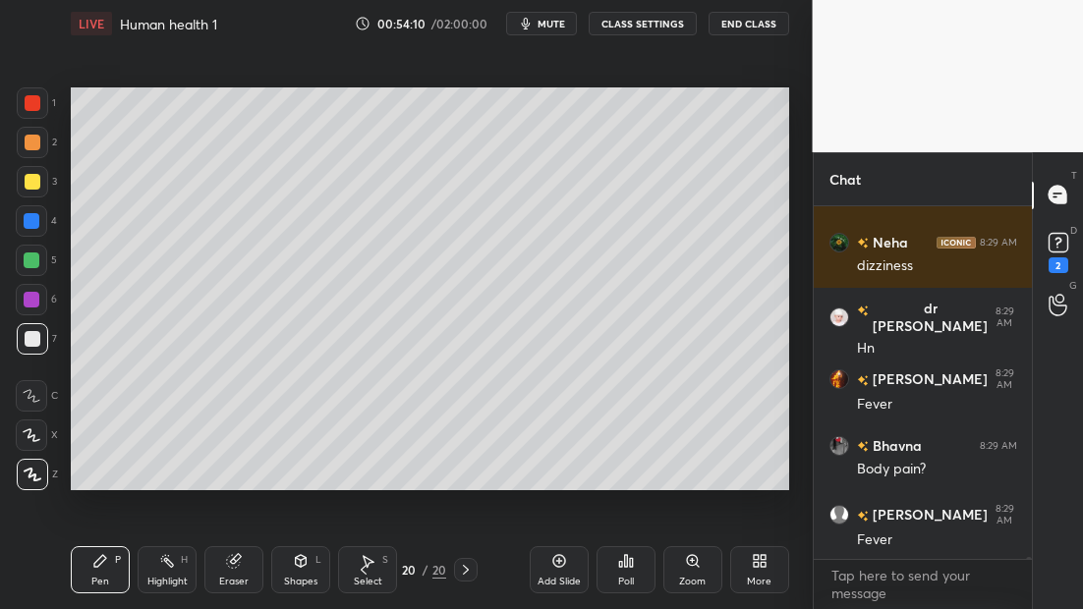
click at [31, 186] on div at bounding box center [32, 181] width 31 height 31
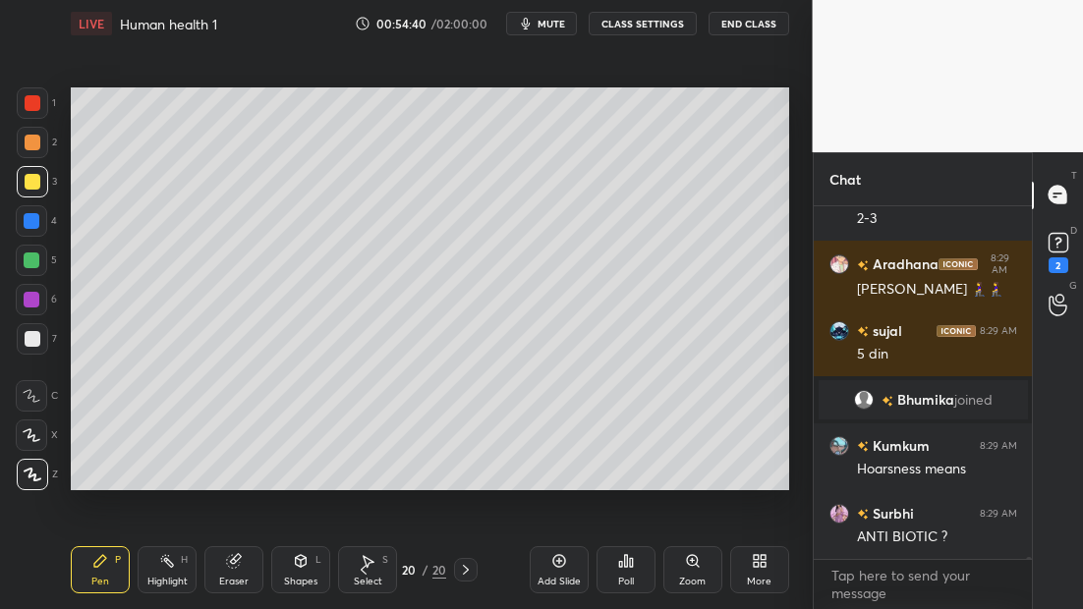
scroll to position [66052, 0]
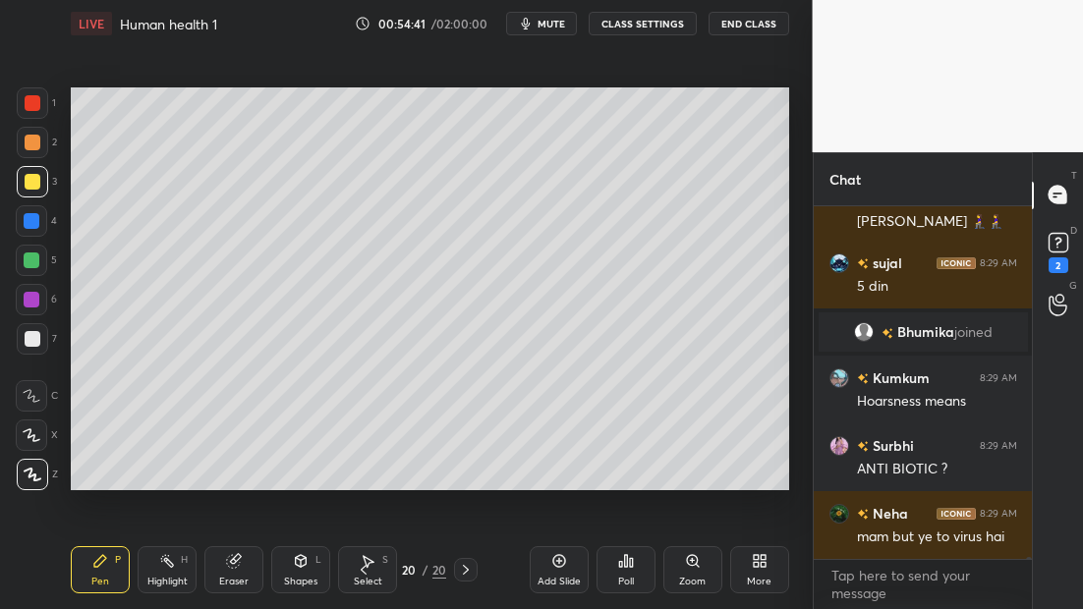
click at [362, 576] on icon at bounding box center [364, 570] width 16 height 16
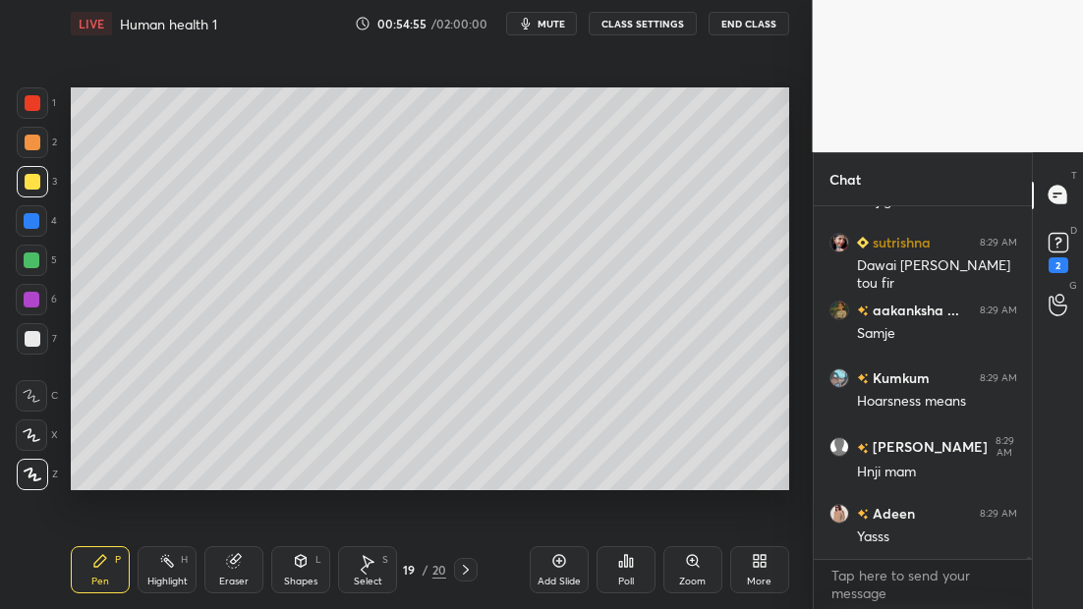
click at [28, 105] on div at bounding box center [33, 103] width 16 height 16
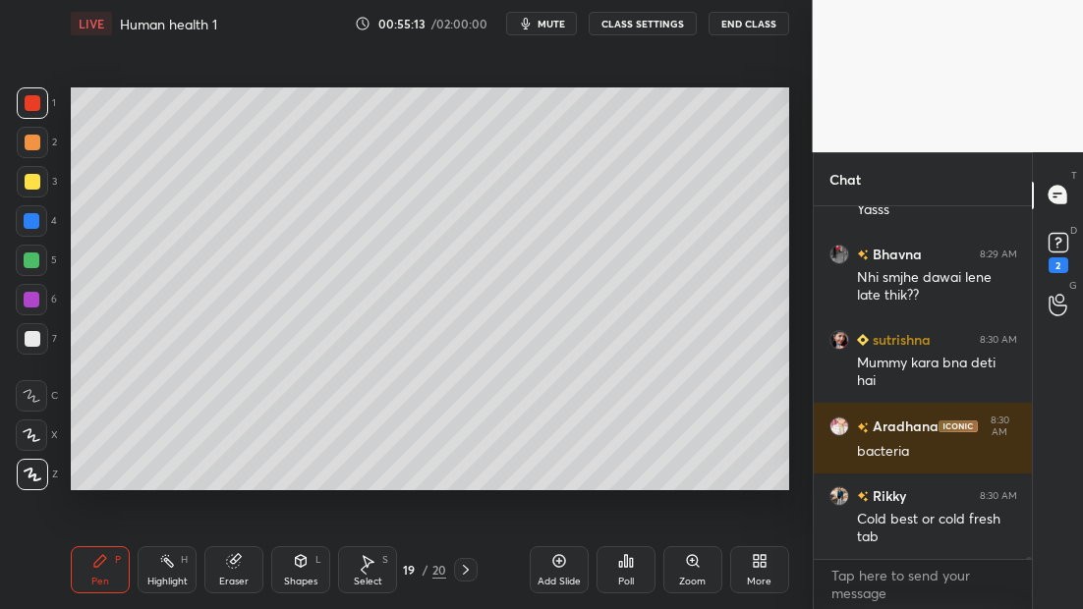
click at [467, 569] on icon at bounding box center [466, 570] width 16 height 16
click at [470, 571] on icon at bounding box center [466, 570] width 16 height 16
click at [567, 558] on div "Add Slide" at bounding box center [559, 569] width 59 height 47
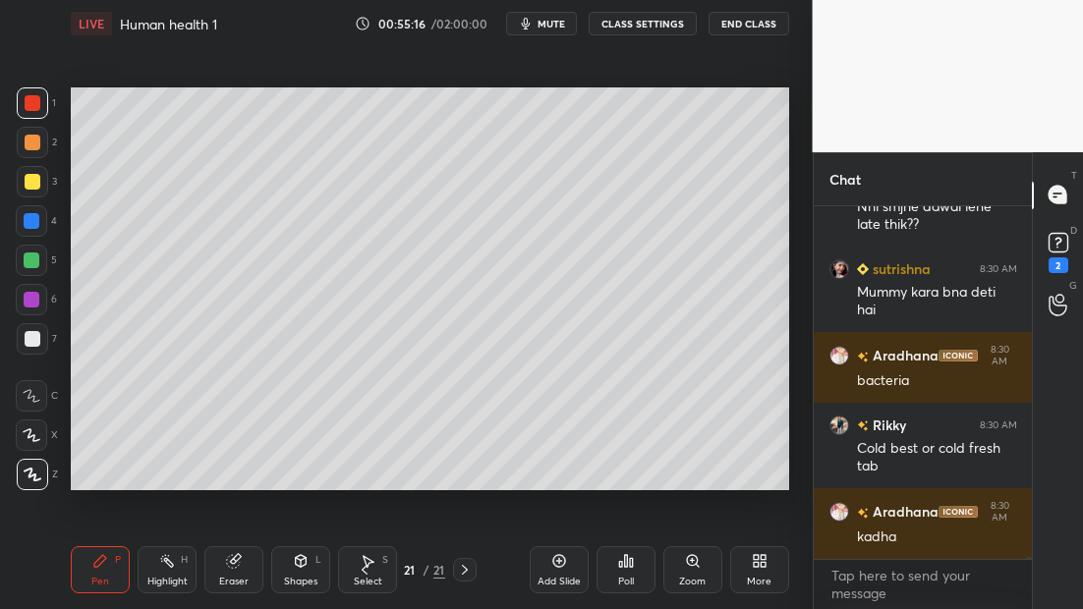
click at [31, 344] on div at bounding box center [33, 339] width 16 height 16
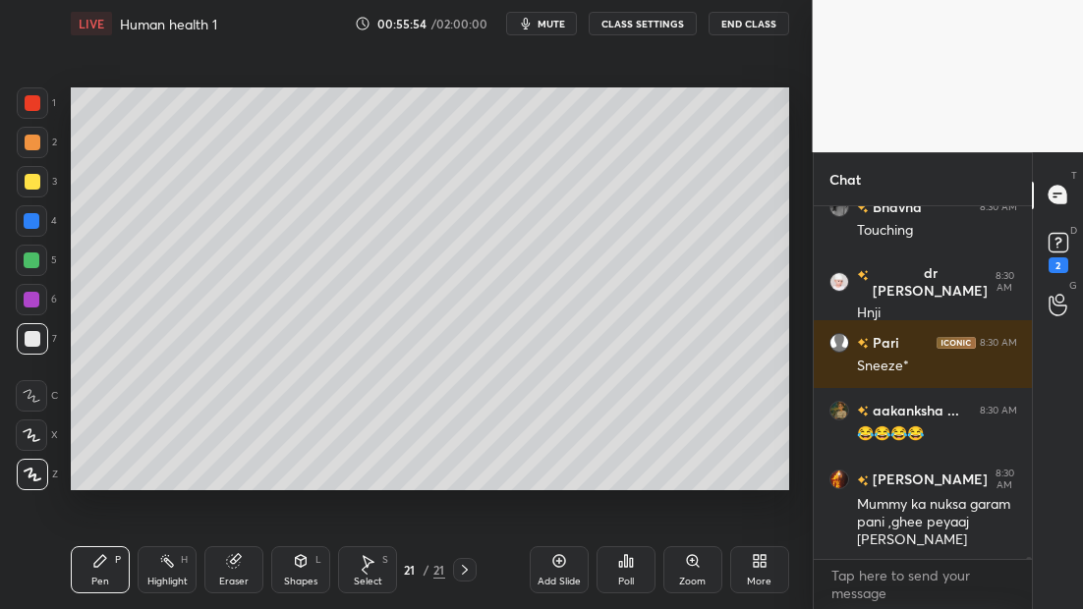
scroll to position [68283, 0]
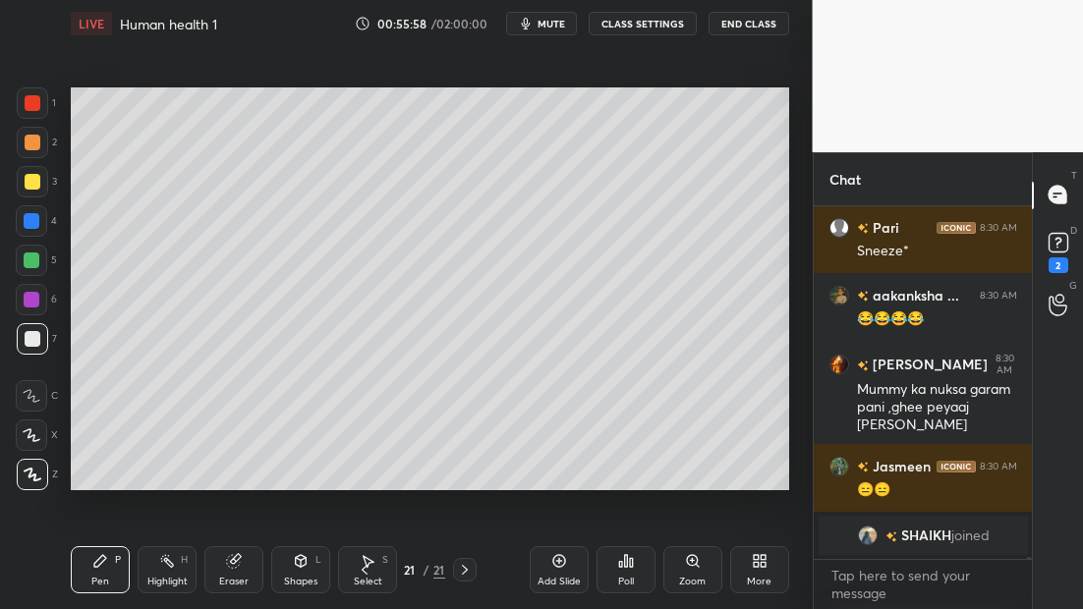
click at [367, 571] on icon at bounding box center [365, 570] width 16 height 16
click at [365, 571] on icon at bounding box center [365, 570] width 16 height 16
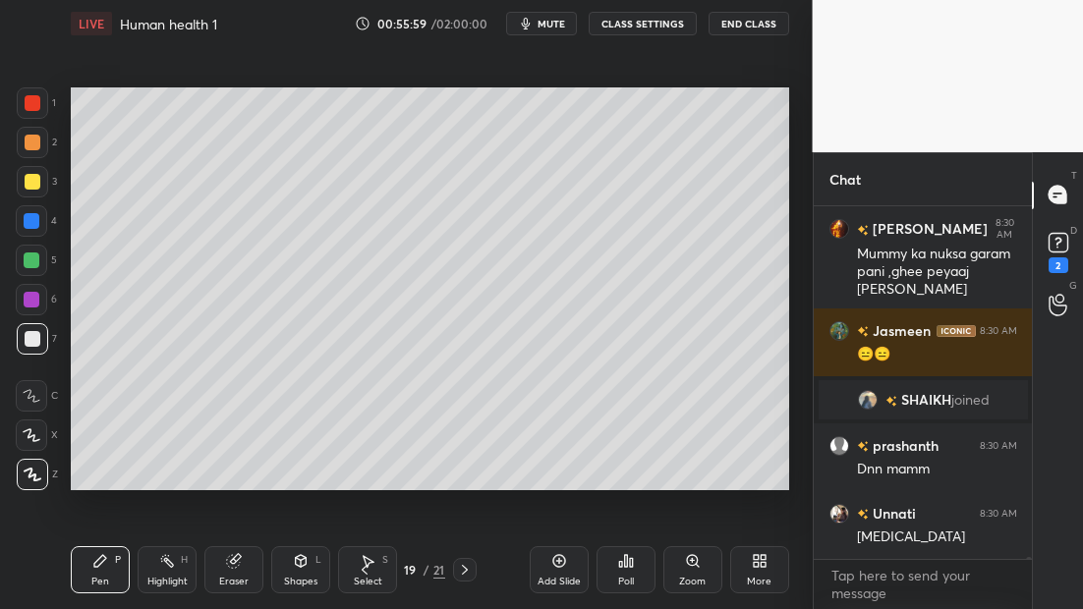
scroll to position [67740, 0]
click at [370, 570] on icon at bounding box center [365, 570] width 16 height 16
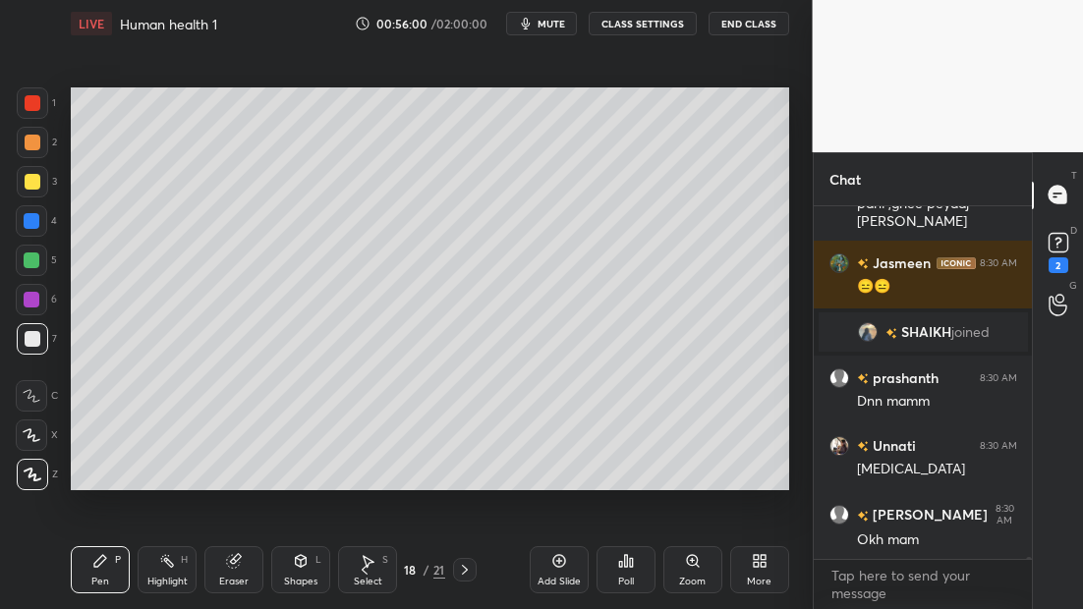
click at [371, 560] on icon at bounding box center [368, 561] width 16 height 16
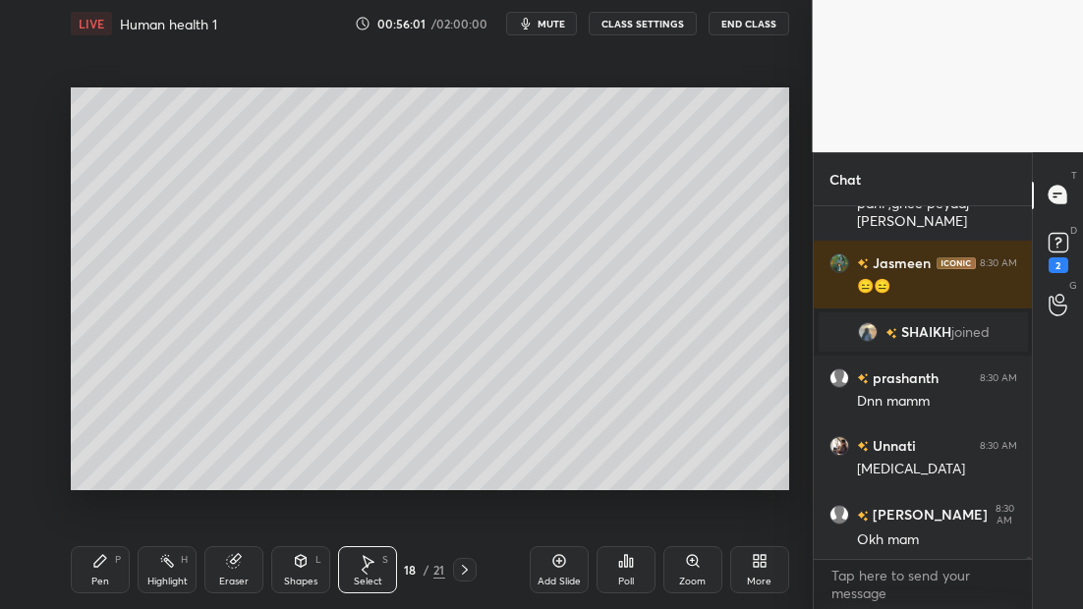
click at [366, 569] on icon at bounding box center [365, 570] width 16 height 16
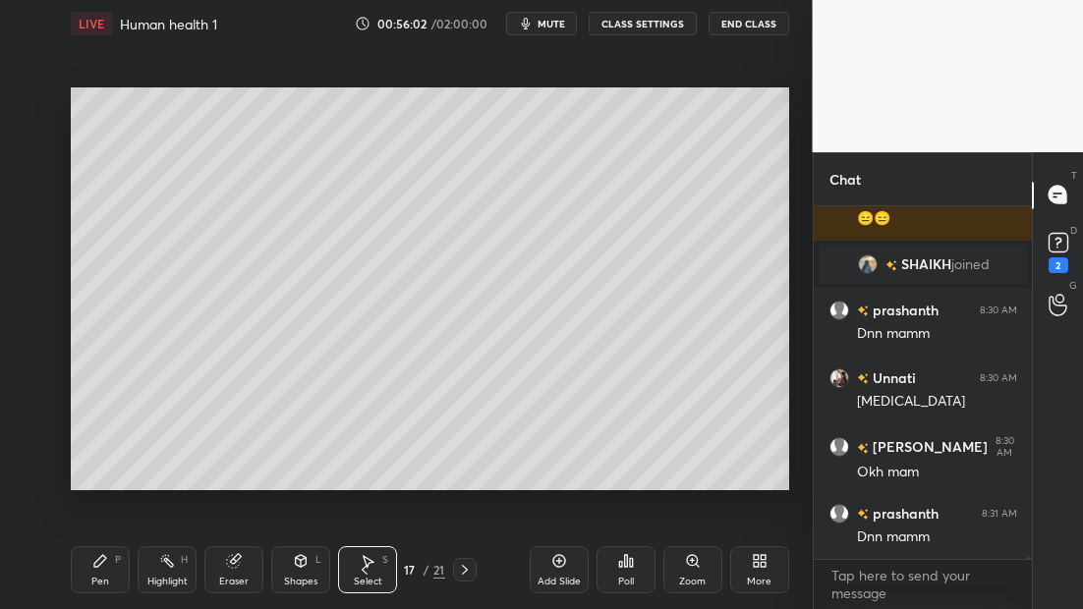
click at [466, 566] on icon at bounding box center [465, 570] width 16 height 16
click at [467, 566] on icon at bounding box center [465, 570] width 16 height 16
click at [100, 570] on div "Pen P" at bounding box center [100, 569] width 59 height 47
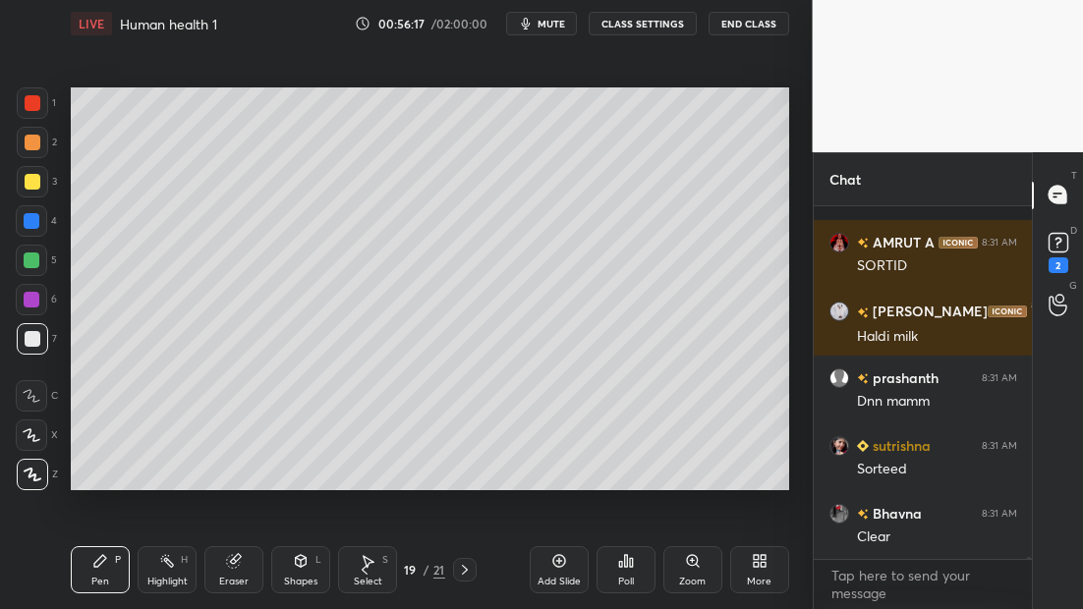
scroll to position [68459, 0]
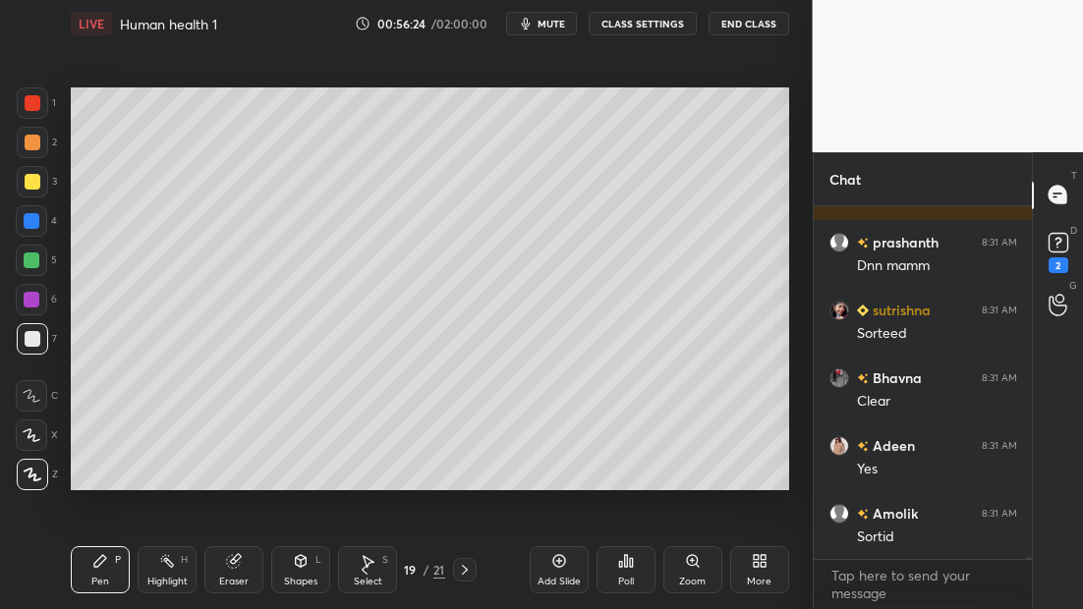
click at [362, 570] on icon at bounding box center [365, 570] width 16 height 16
click at [361, 567] on icon at bounding box center [365, 570] width 16 height 16
click at [357, 565] on icon at bounding box center [365, 570] width 16 height 16
click at [353, 562] on div "Select S" at bounding box center [367, 569] width 59 height 47
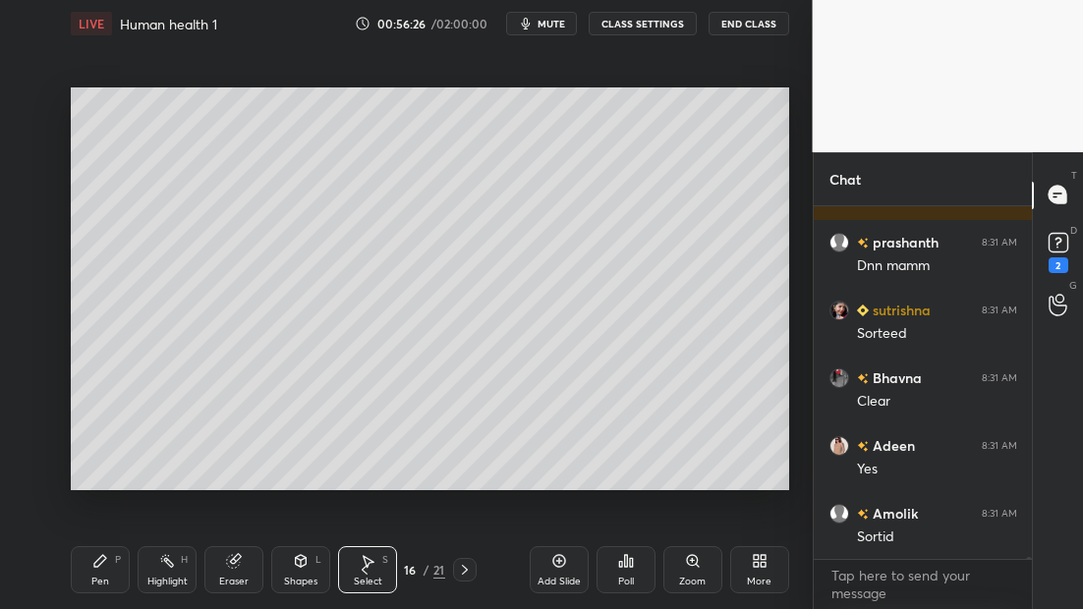
click at [357, 569] on icon at bounding box center [365, 570] width 16 height 16
click at [364, 570] on icon at bounding box center [365, 570] width 16 height 16
click at [108, 575] on div "Pen P" at bounding box center [100, 569] width 59 height 47
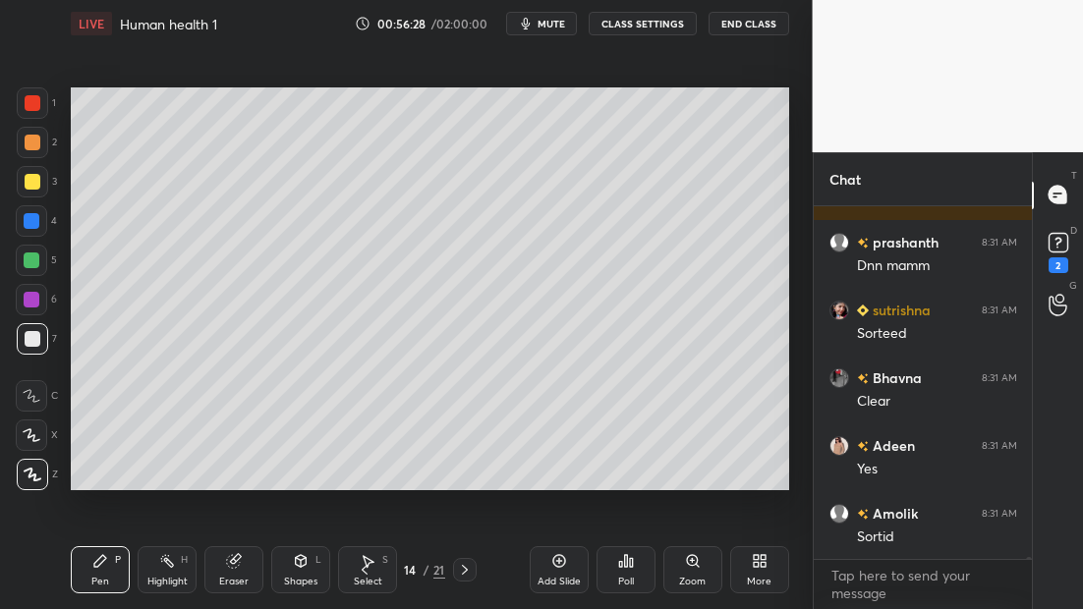
click at [362, 569] on icon at bounding box center [365, 570] width 6 height 10
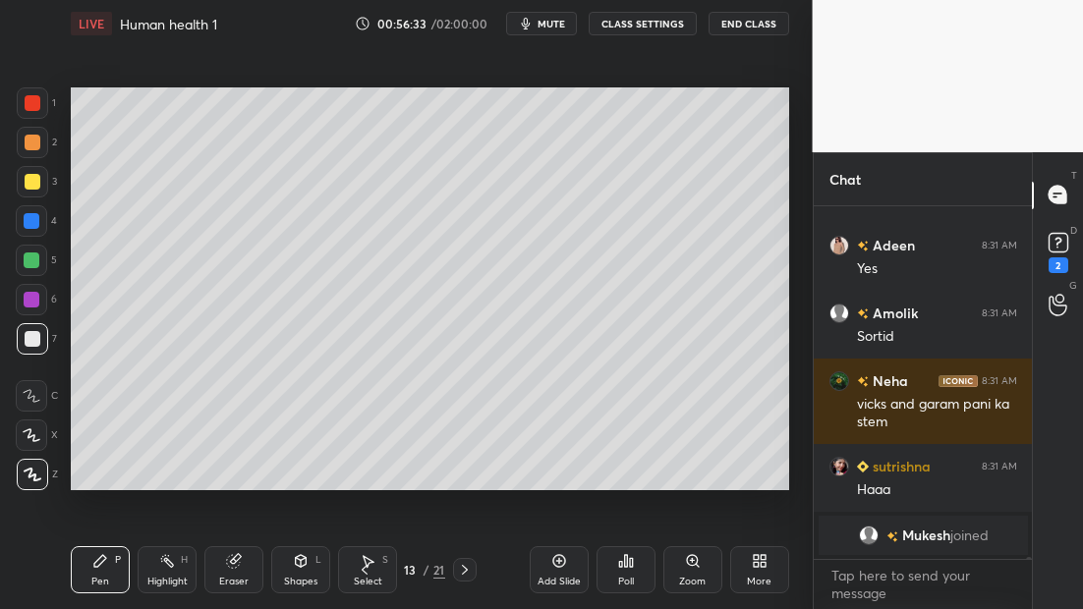
scroll to position [68452, 0]
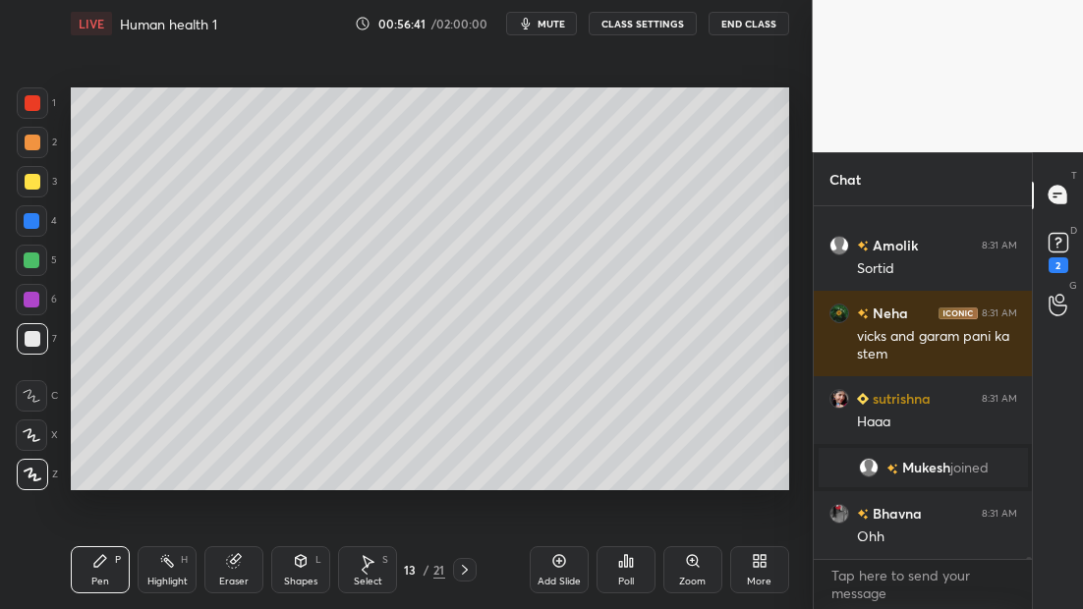
click at [472, 571] on div at bounding box center [465, 570] width 24 height 24
click at [469, 571] on icon at bounding box center [465, 570] width 16 height 16
click at [467, 572] on icon at bounding box center [465, 570] width 16 height 16
click at [466, 571] on icon at bounding box center [465, 570] width 16 height 16
click at [466, 570] on icon at bounding box center [465, 570] width 16 height 16
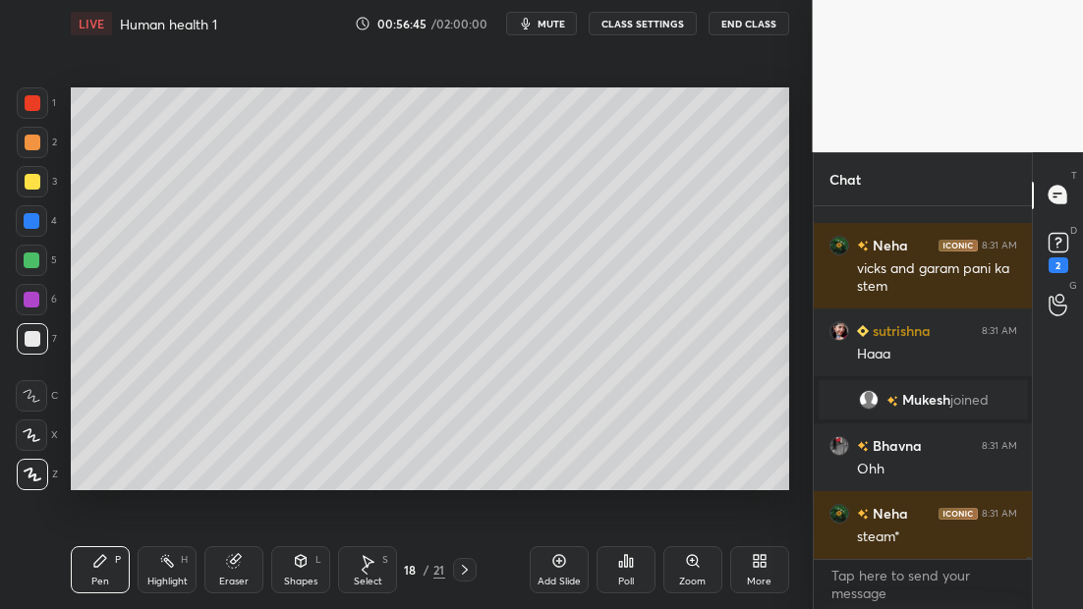
click at [463, 568] on icon at bounding box center [465, 570] width 16 height 16
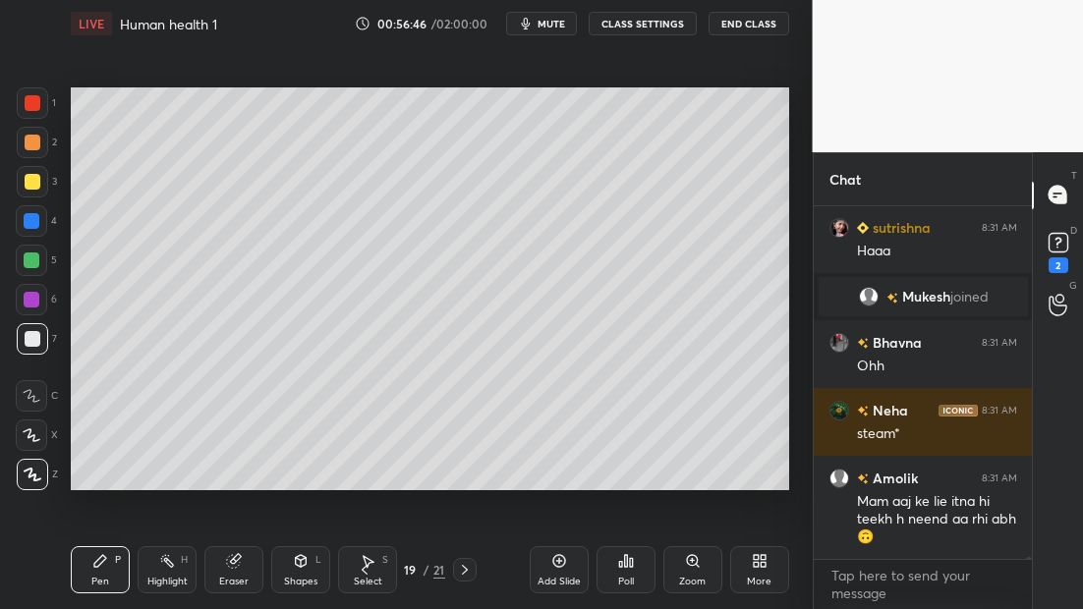
click at [461, 568] on icon at bounding box center [465, 570] width 16 height 16
click at [363, 572] on icon at bounding box center [365, 570] width 16 height 16
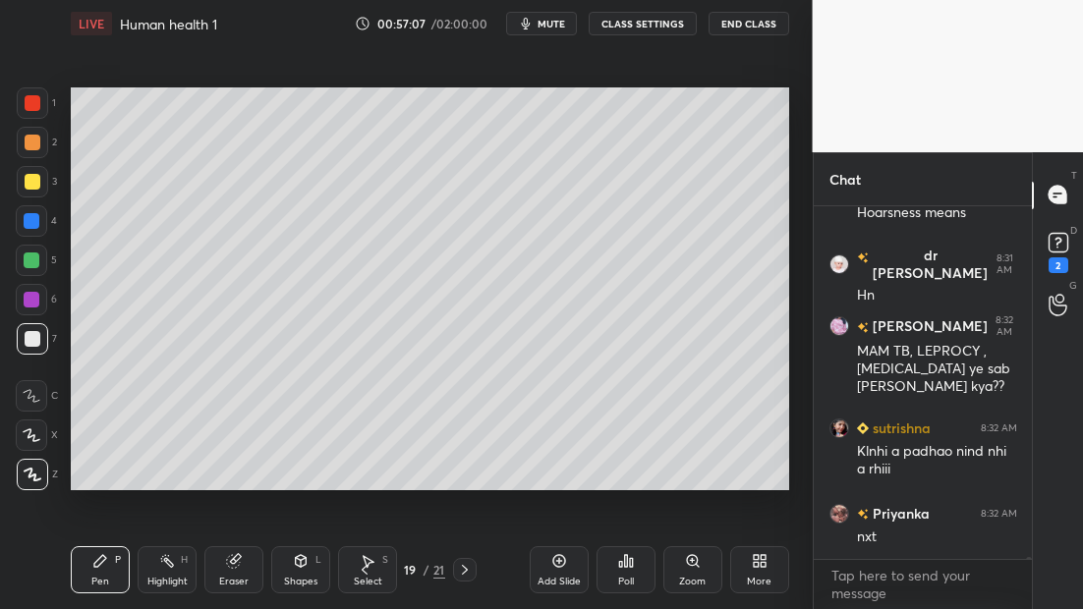
scroll to position [69446, 0]
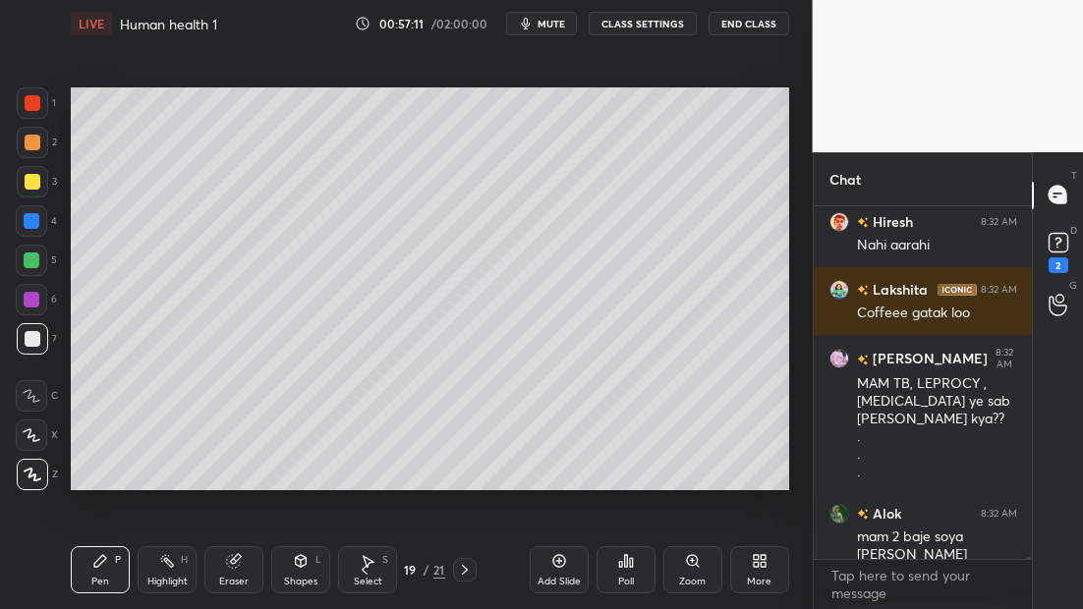
click at [474, 570] on div at bounding box center [465, 570] width 24 height 24
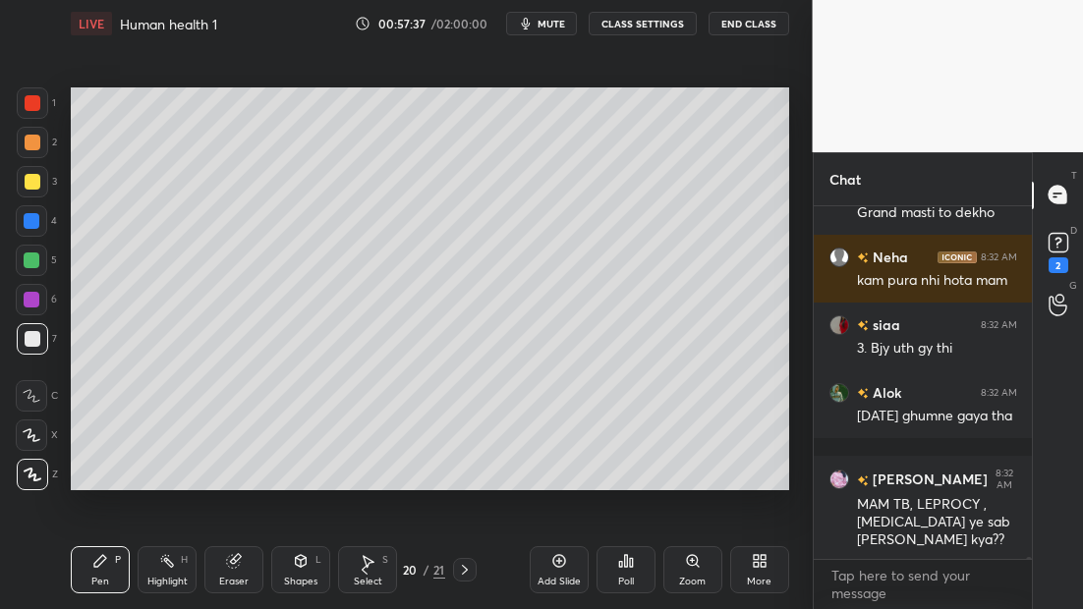
scroll to position [71000, 0]
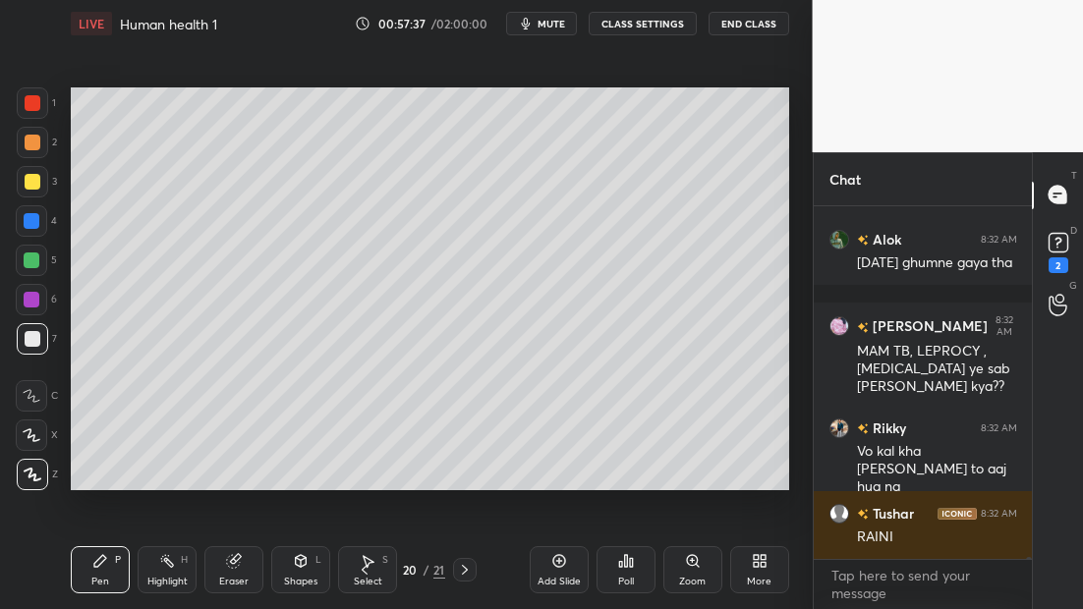
click at [467, 570] on icon at bounding box center [465, 570] width 16 height 16
click at [761, 566] on icon at bounding box center [763, 564] width 5 height 5
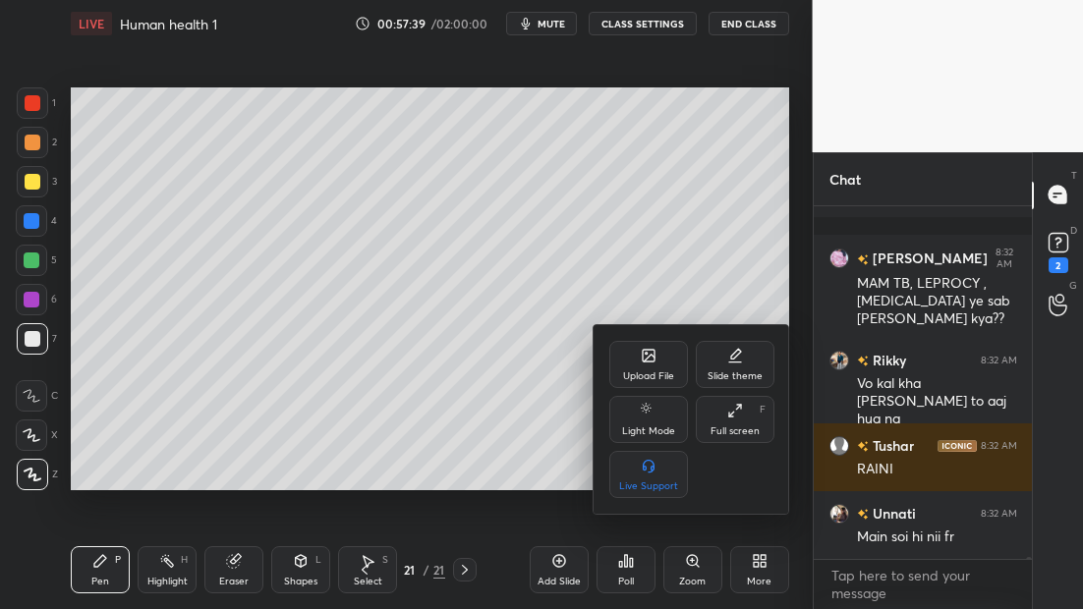
click at [655, 361] on icon at bounding box center [649, 356] width 16 height 16
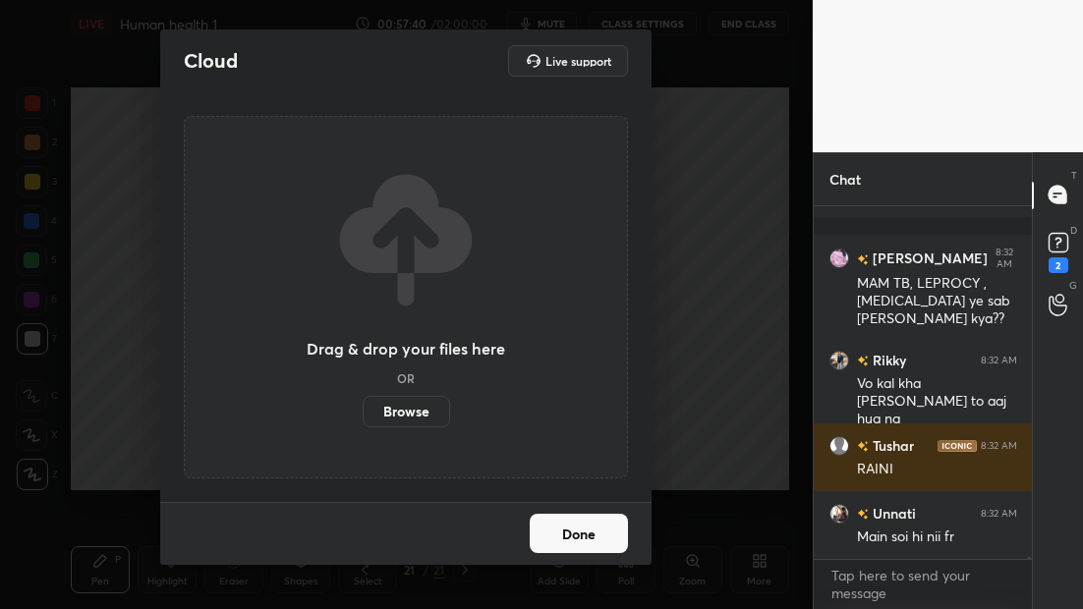
scroll to position [71153, 0]
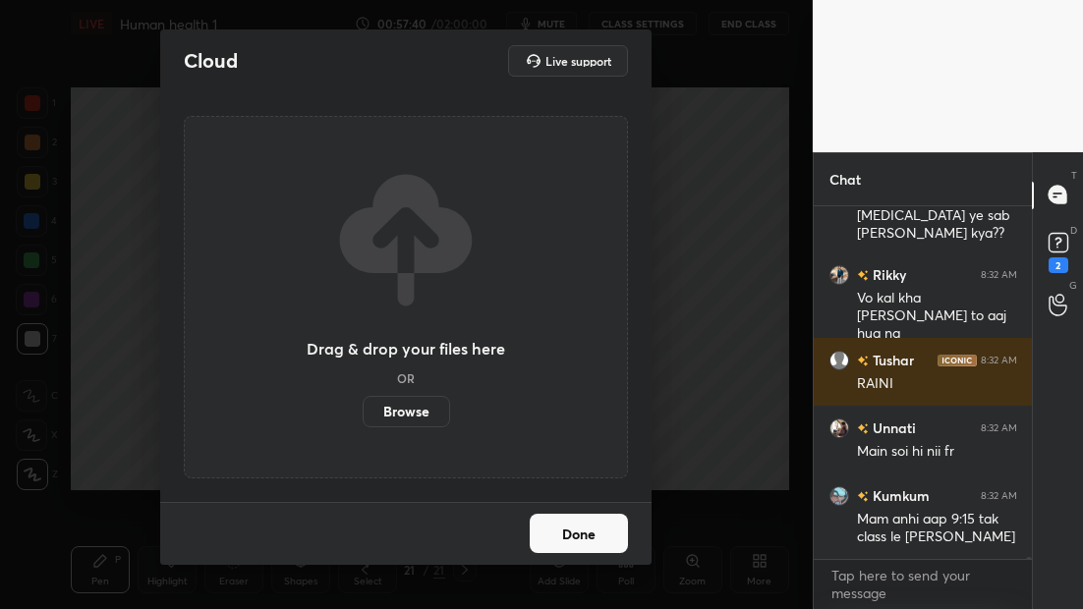
click at [405, 413] on label "Browse" at bounding box center [406, 411] width 87 height 31
click at [363, 413] on input "Browse" at bounding box center [363, 411] width 0 height 31
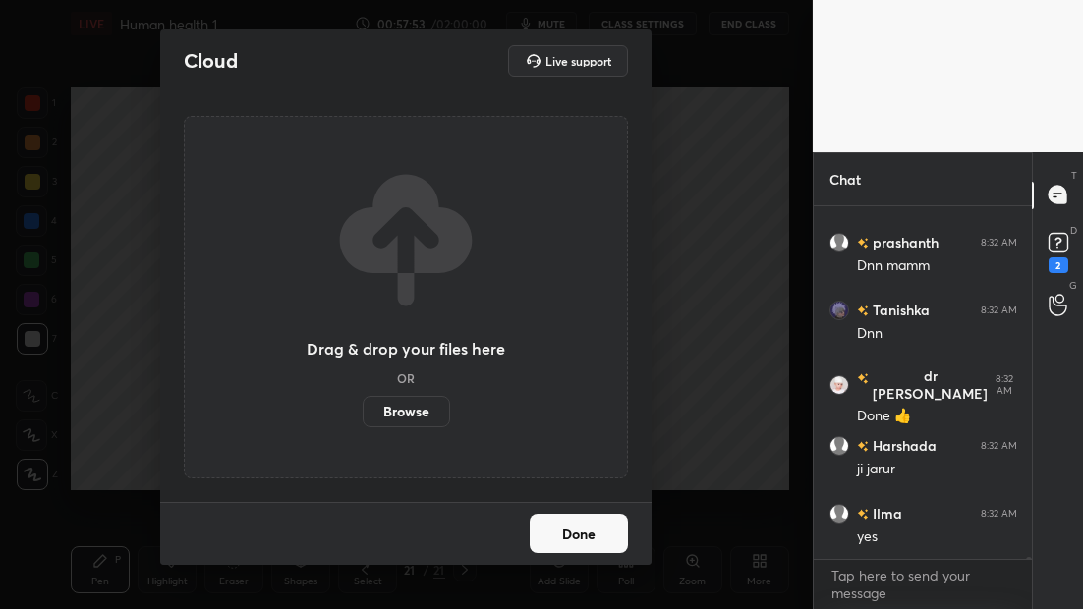
scroll to position [71695, 0]
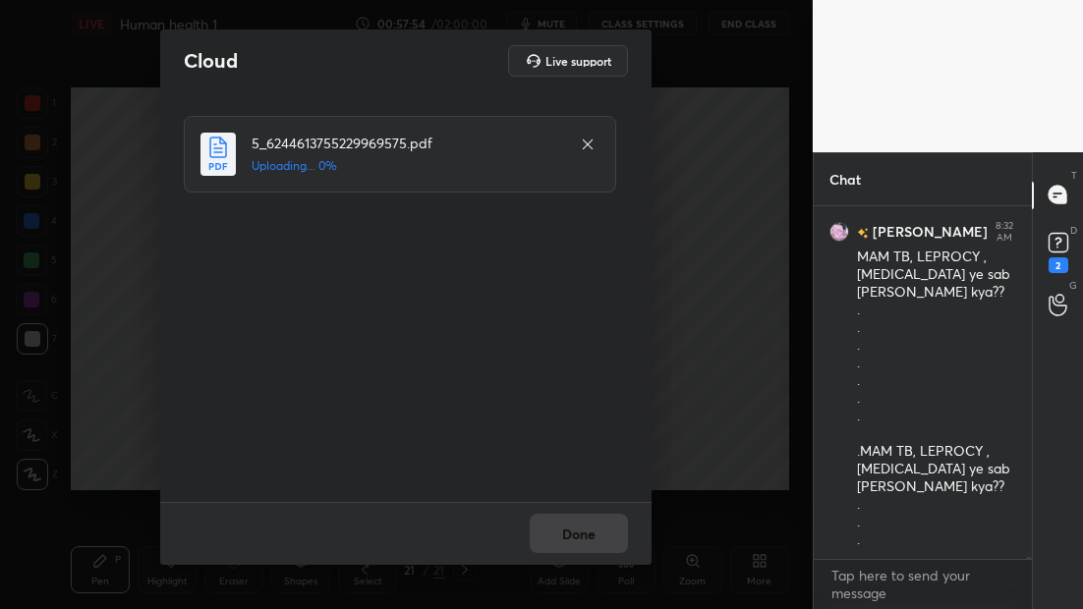
click at [596, 143] on div at bounding box center [588, 145] width 24 height 24
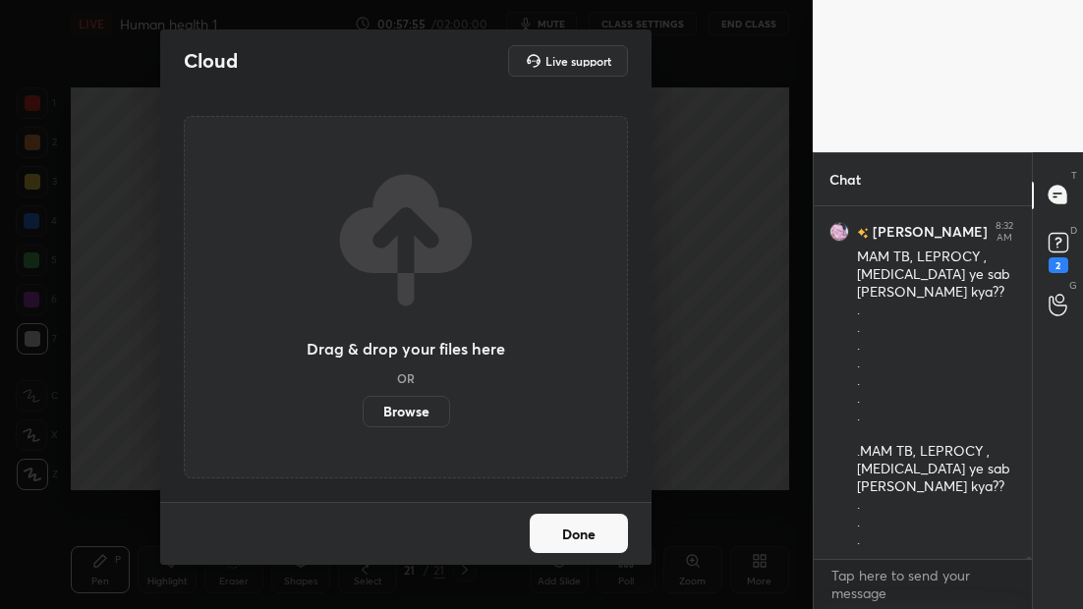
scroll to position [72182, 0]
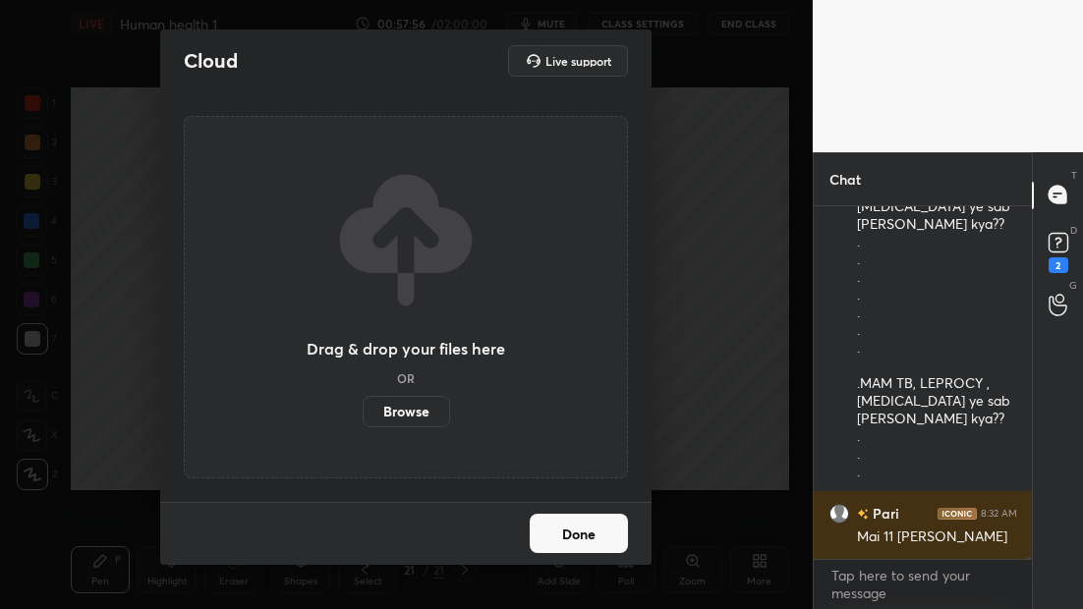
click at [416, 413] on label "Browse" at bounding box center [406, 411] width 87 height 31
click at [363, 413] on input "Browse" at bounding box center [363, 411] width 0 height 31
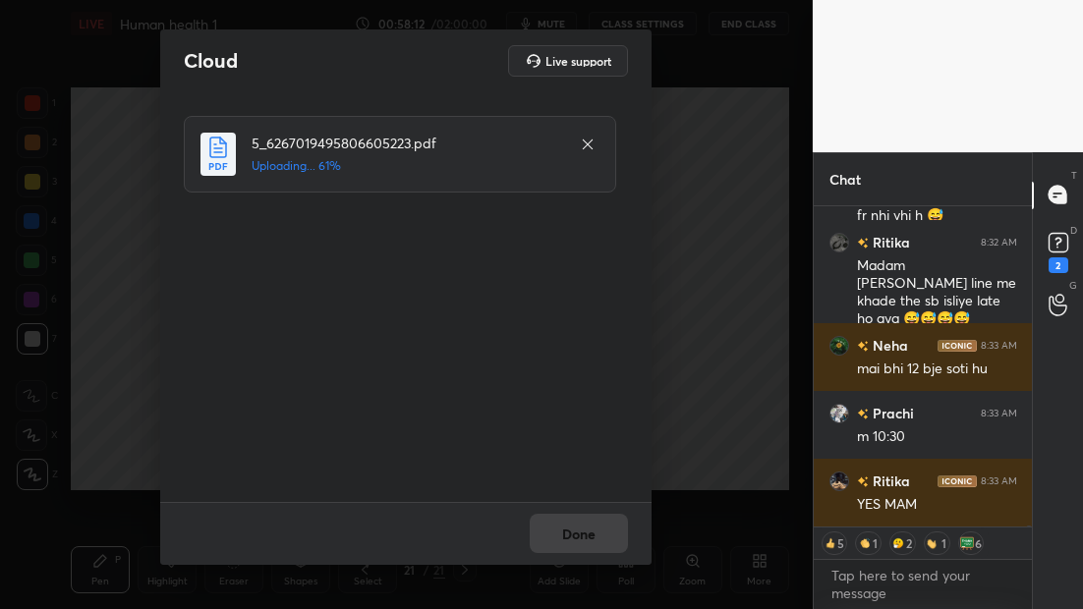
scroll to position [72709, 0]
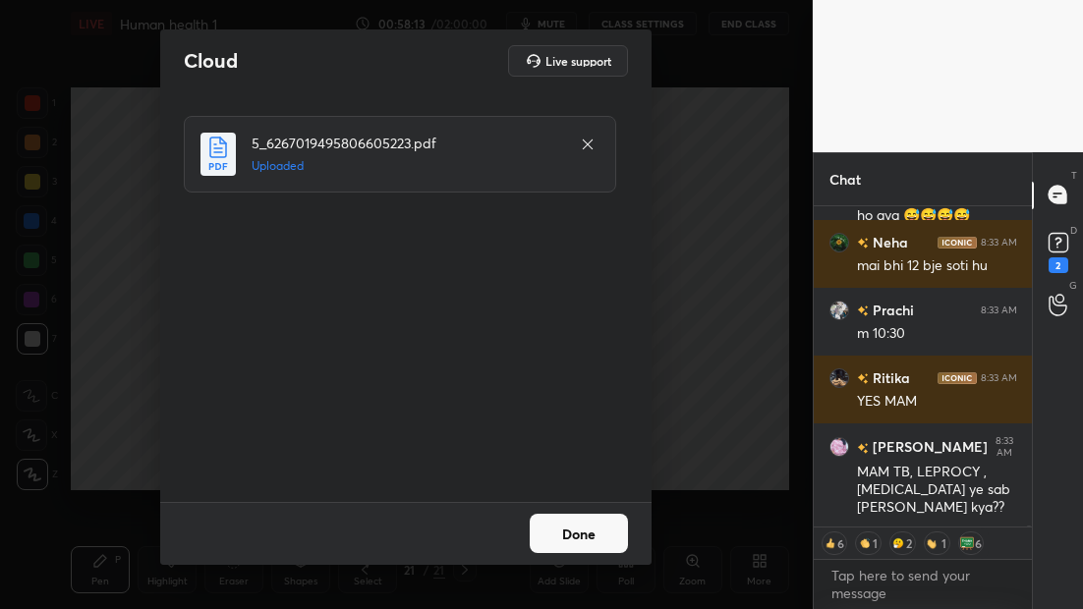
click at [587, 141] on icon at bounding box center [588, 145] width 16 height 16
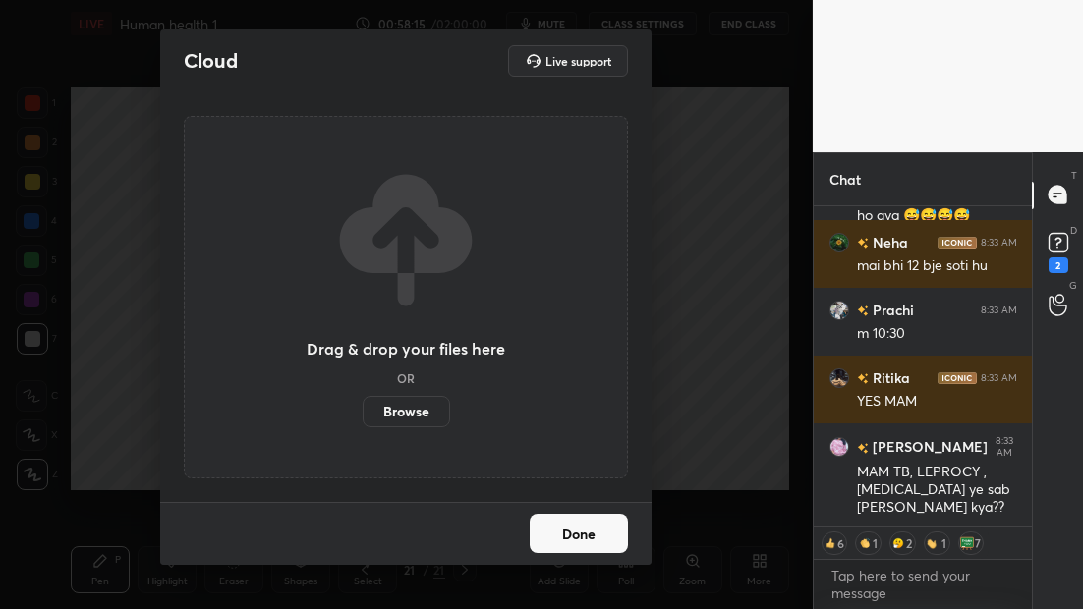
click at [391, 410] on label "Browse" at bounding box center [406, 411] width 87 height 31
click at [363, 410] on input "Browse" at bounding box center [363, 411] width 0 height 31
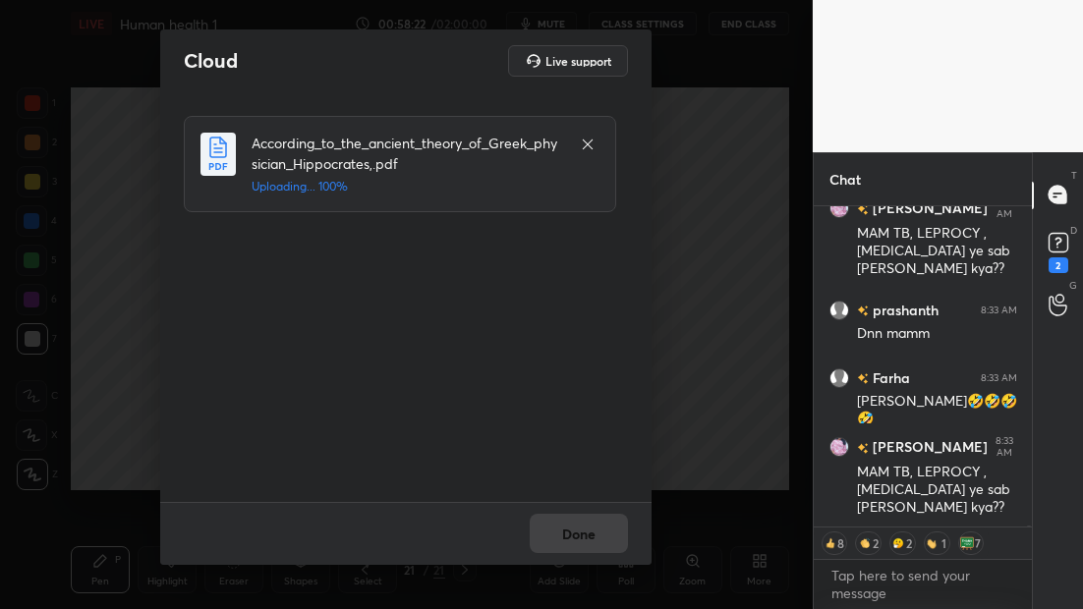
scroll to position [73016, 0]
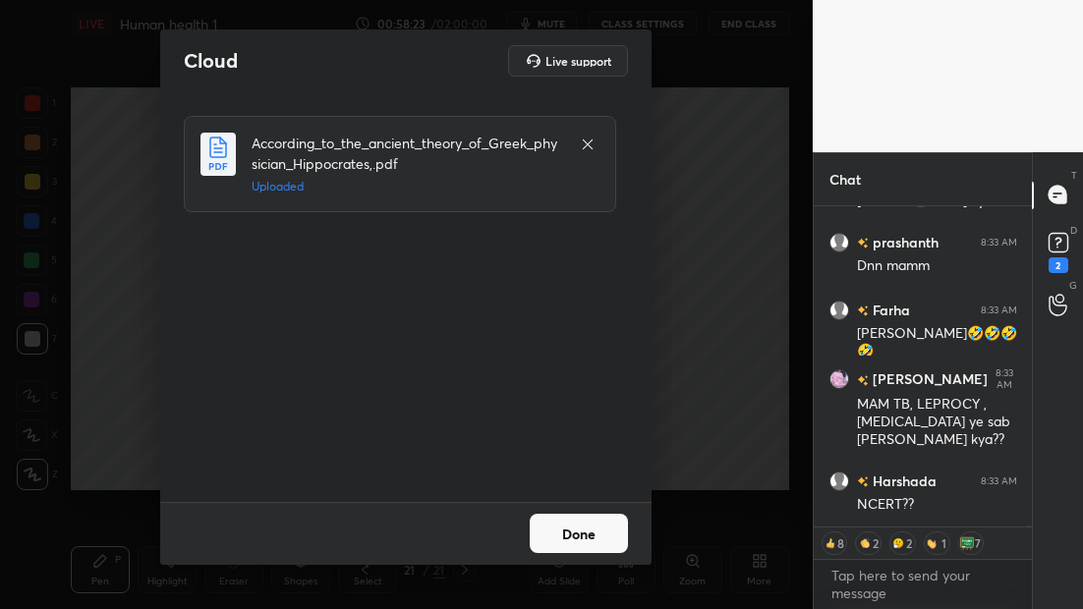
click at [579, 540] on button "Done" at bounding box center [579, 533] width 98 height 39
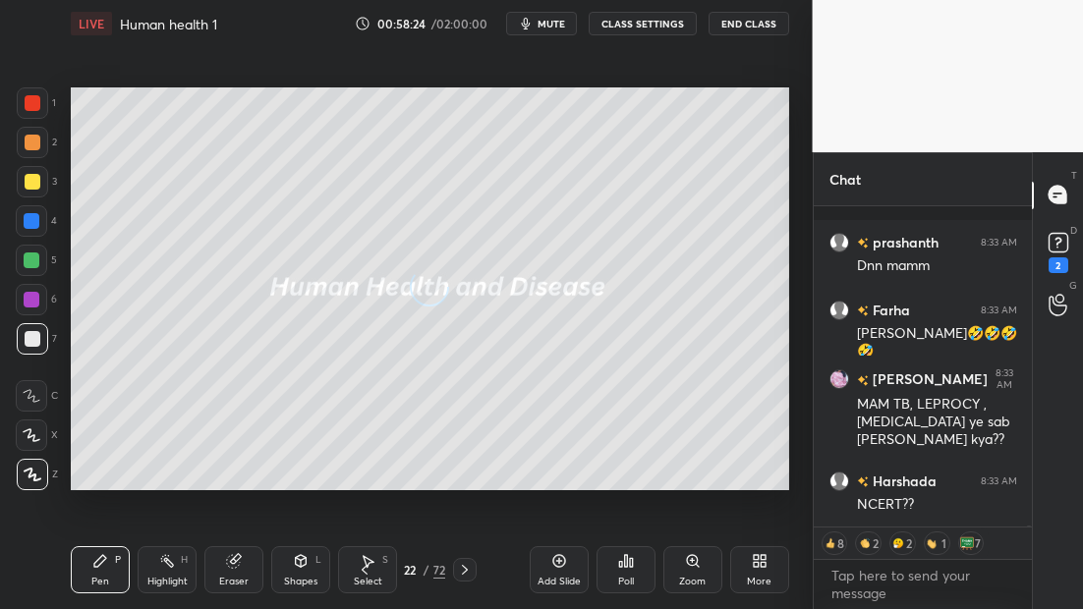
scroll to position [73101, 0]
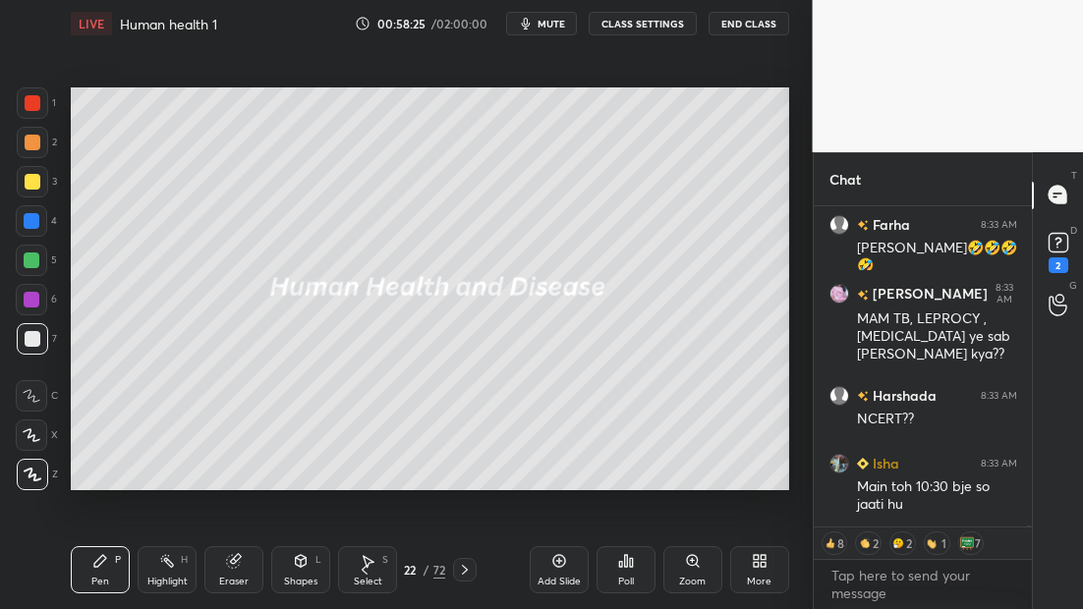
click at [464, 570] on icon at bounding box center [465, 570] width 16 height 16
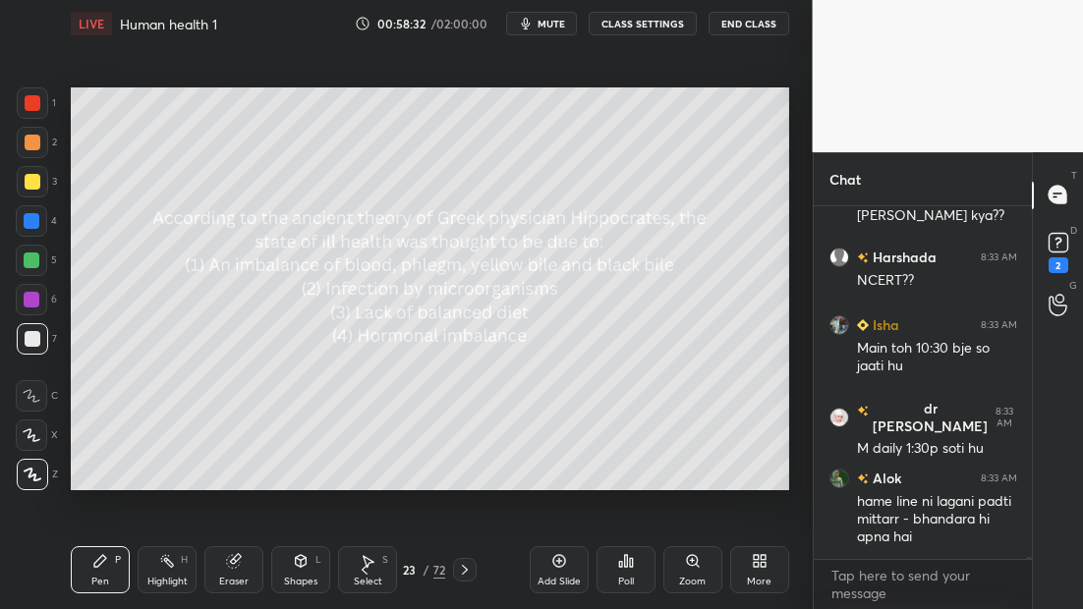
scroll to position [347, 212]
click at [626, 570] on div "Poll" at bounding box center [625, 569] width 59 height 47
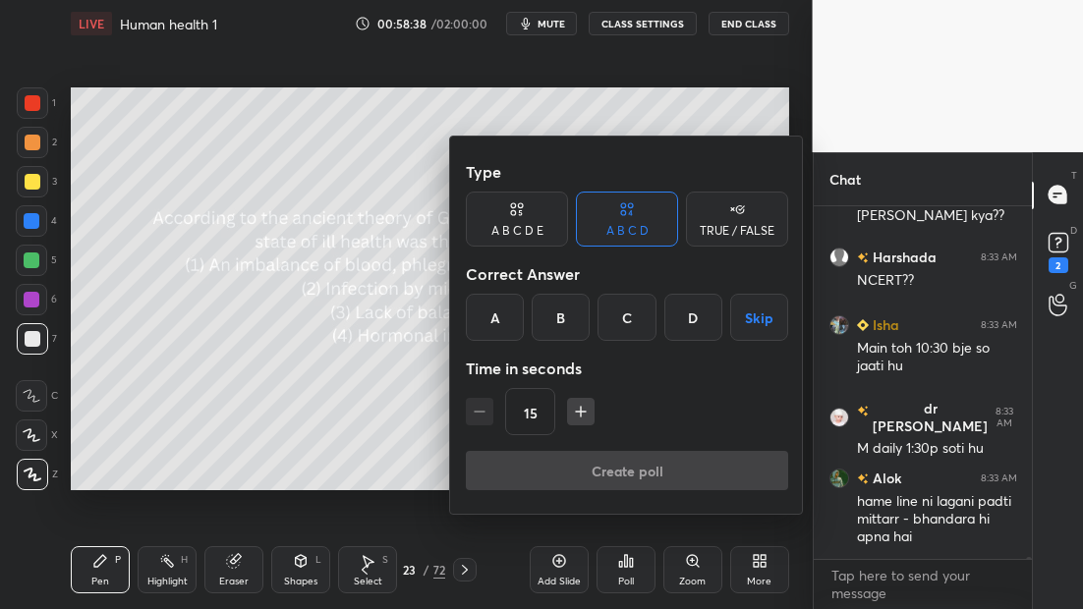
click at [484, 317] on div "A" at bounding box center [495, 317] width 58 height 47
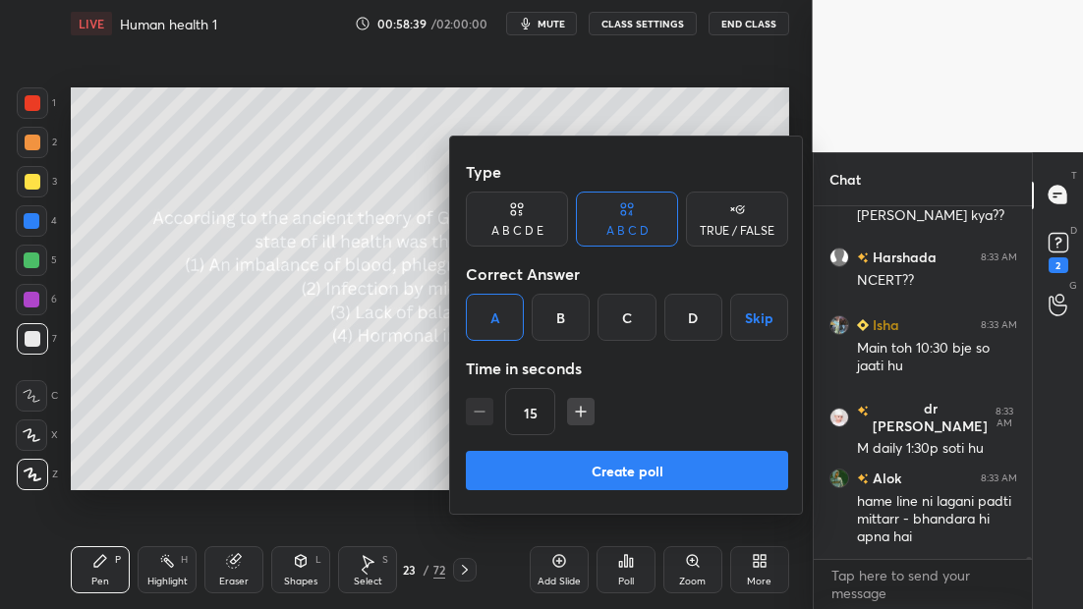
click at [608, 466] on button "Create poll" at bounding box center [627, 470] width 322 height 39
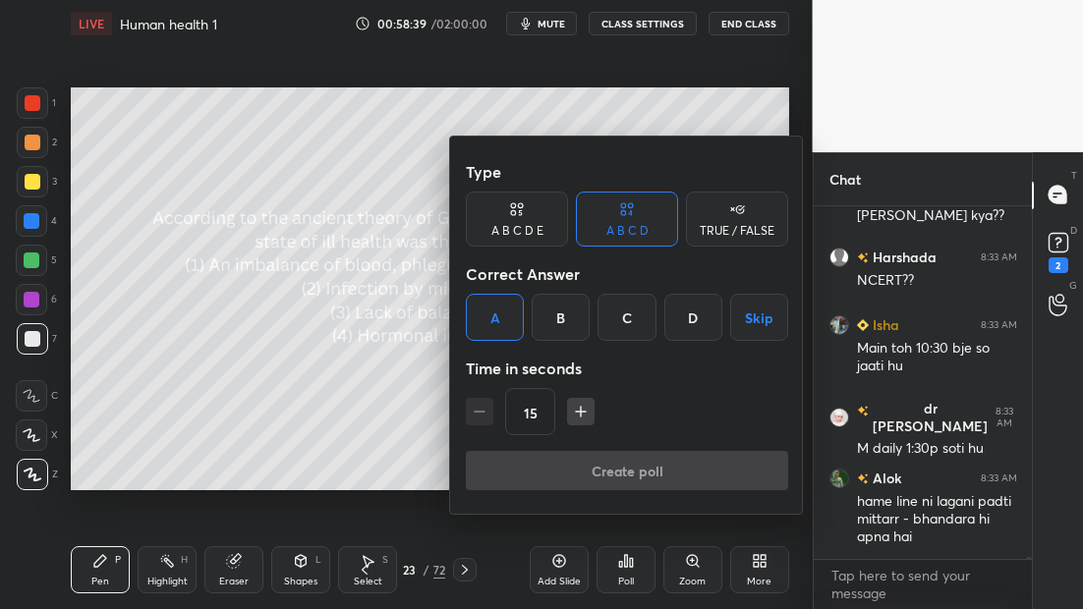
scroll to position [7, 7]
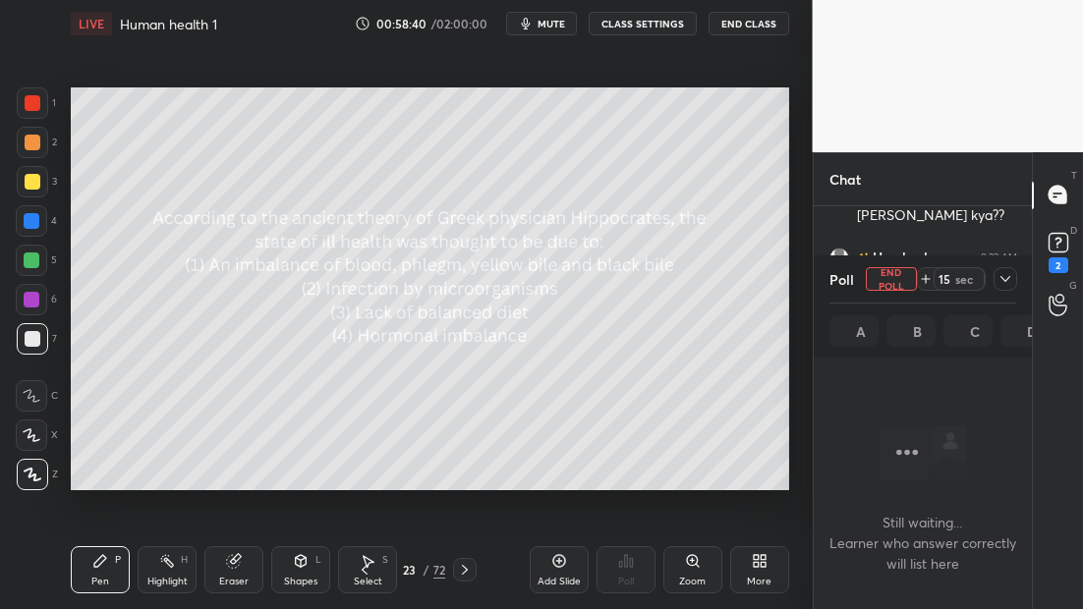
click at [1005, 277] on icon at bounding box center [1005, 279] width 16 height 16
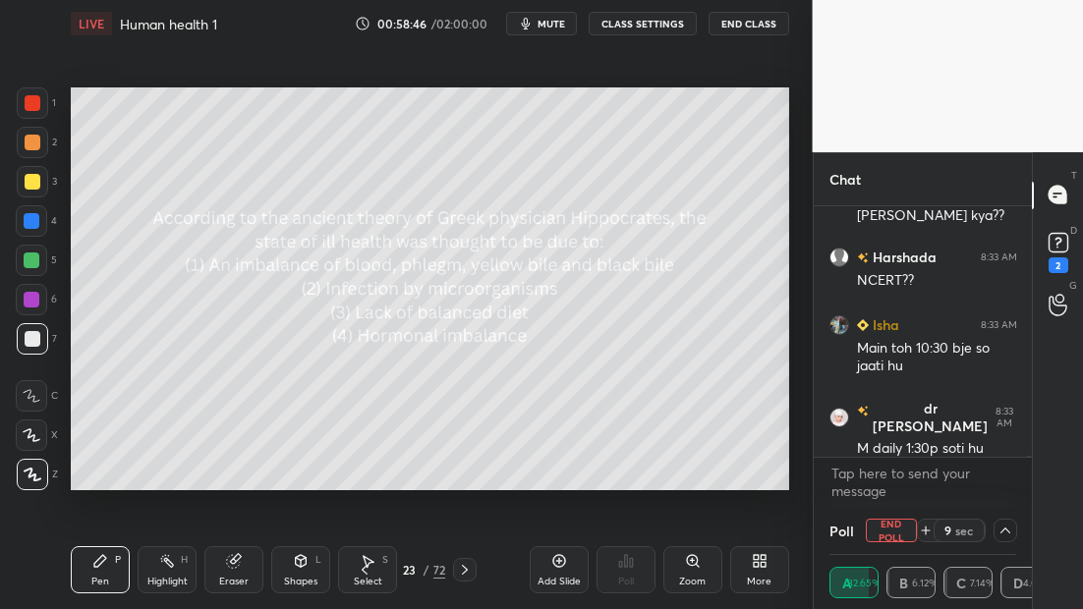
click at [36, 187] on div at bounding box center [32, 181] width 31 height 31
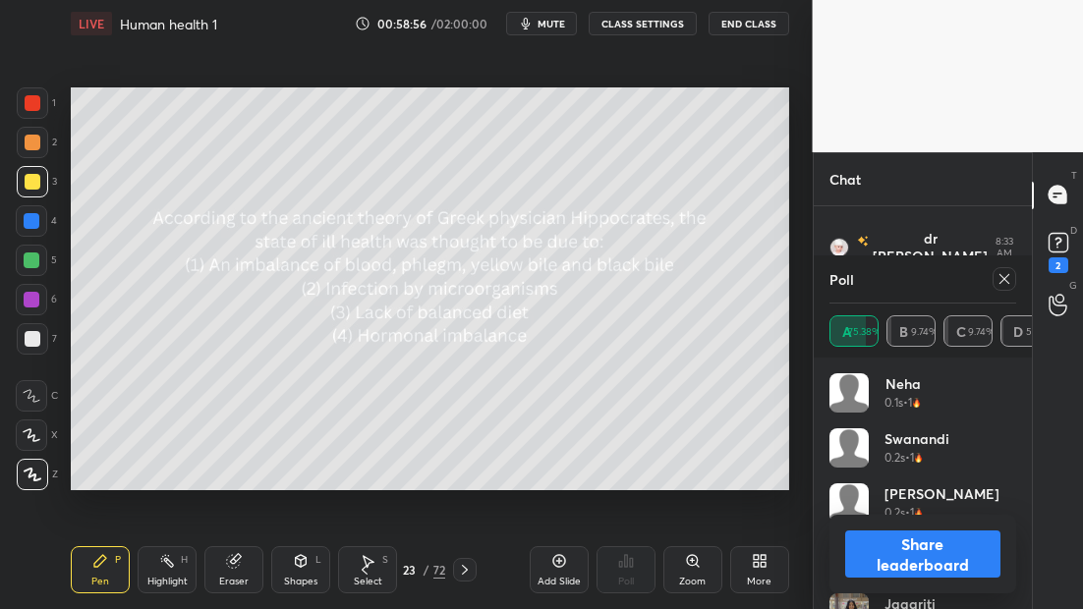
click at [1004, 285] on icon at bounding box center [1004, 279] width 16 height 16
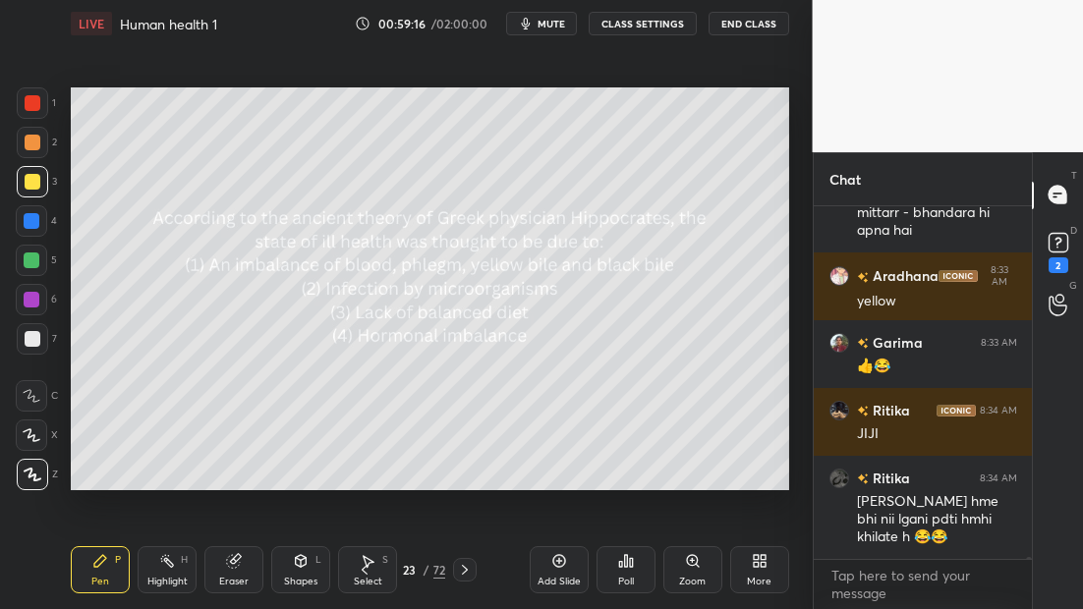
click at [467, 572] on icon at bounding box center [465, 570] width 16 height 16
click at [476, 571] on div at bounding box center [465, 570] width 24 height 24
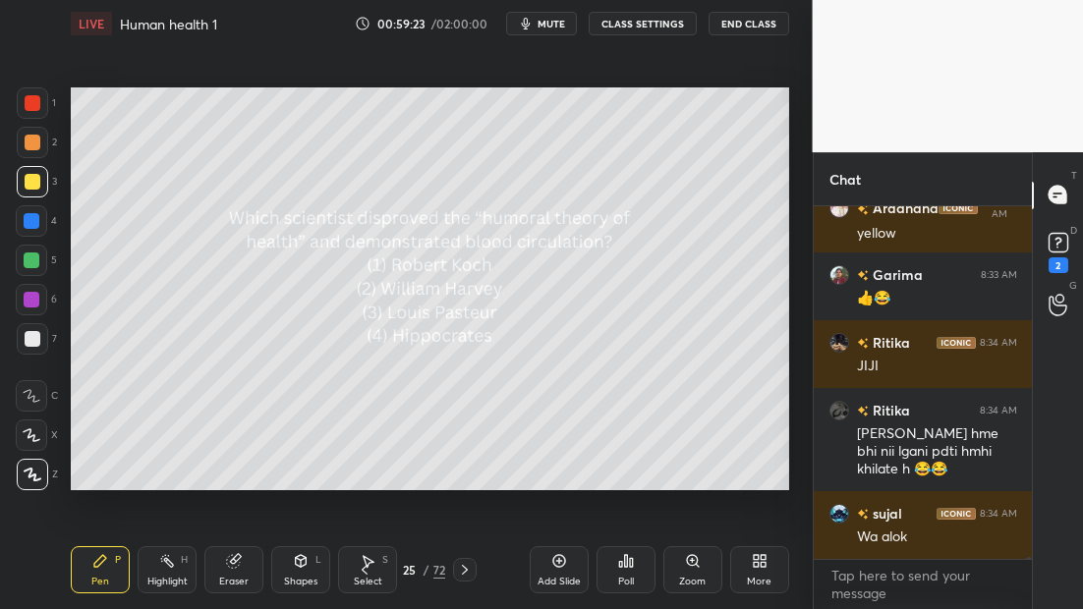
click at [630, 565] on icon at bounding box center [631, 562] width 3 height 9
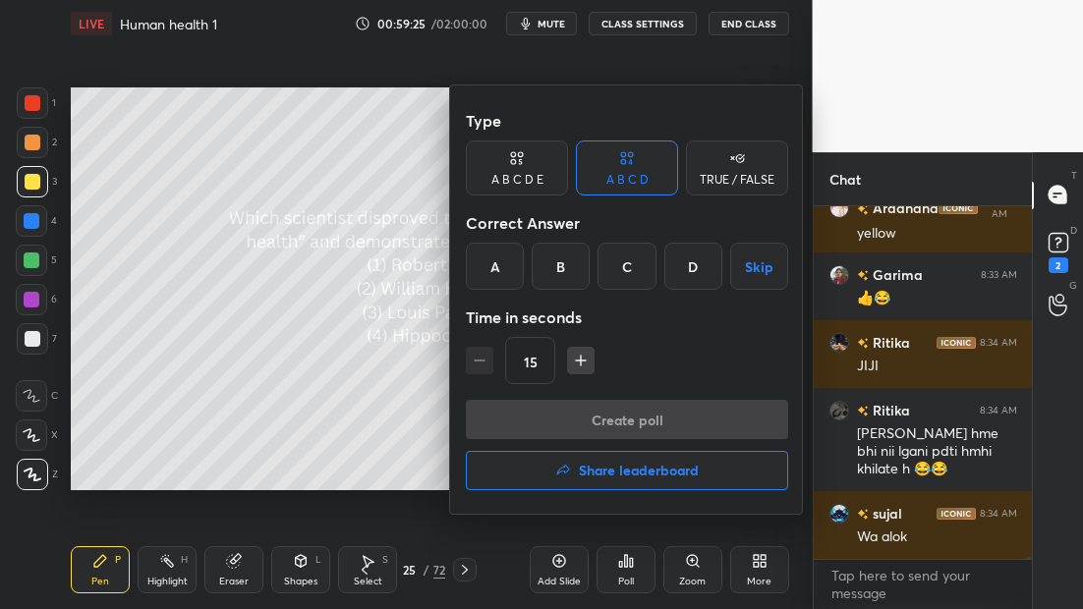
click at [574, 281] on div "B" at bounding box center [561, 266] width 58 height 47
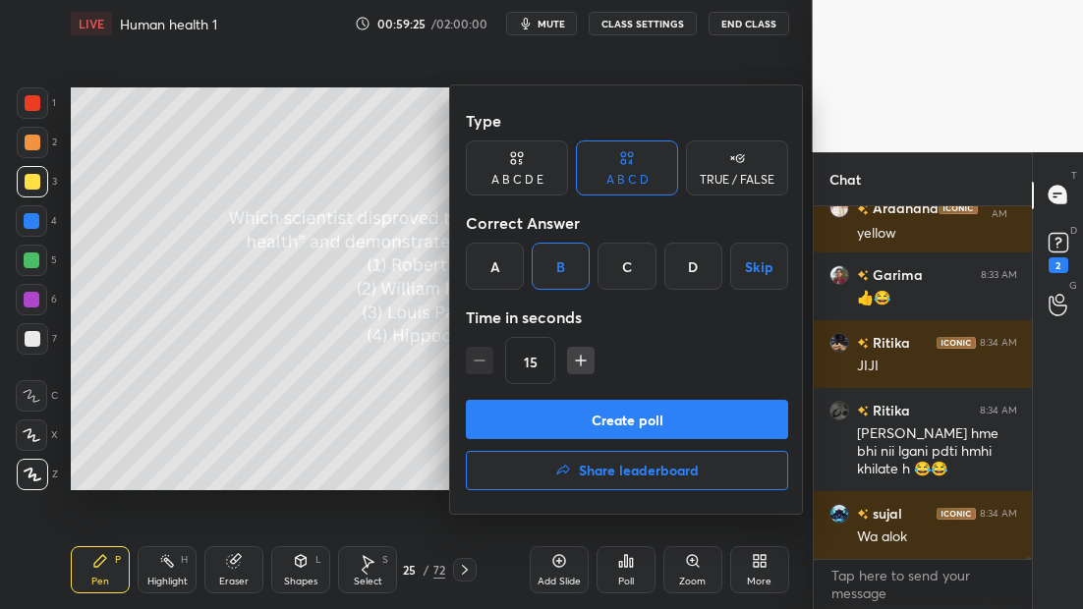
click at [612, 417] on button "Create poll" at bounding box center [627, 419] width 322 height 39
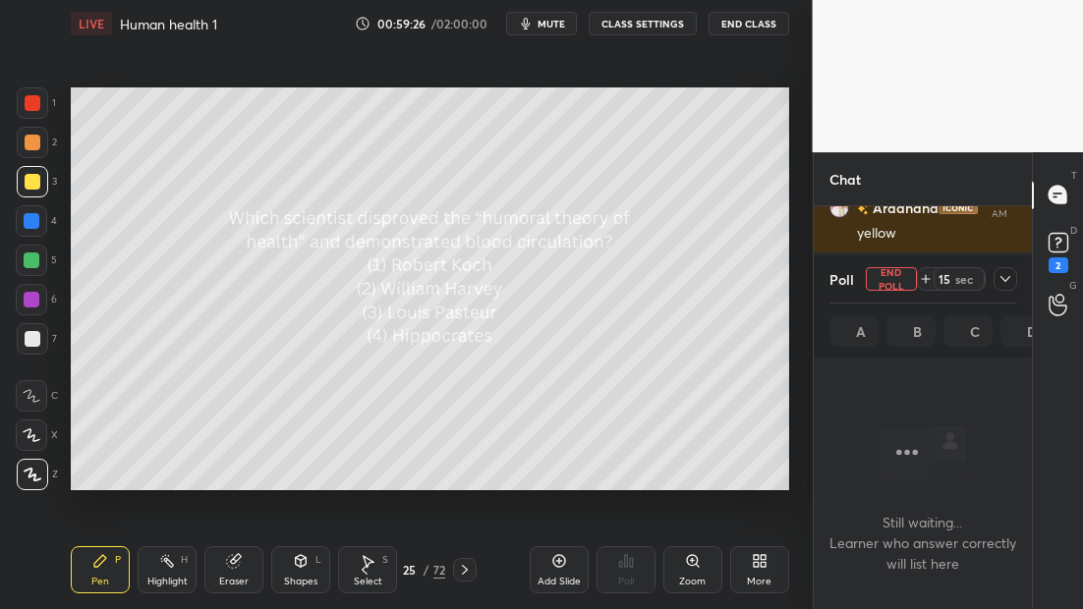
click at [998, 281] on icon at bounding box center [1005, 279] width 16 height 16
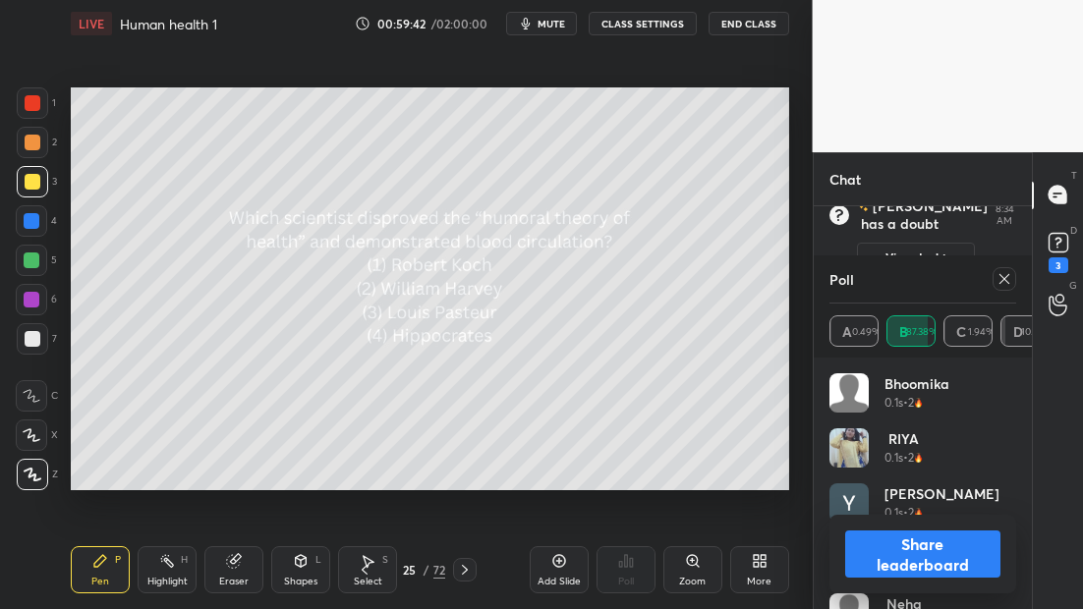
click at [1004, 280] on icon at bounding box center [1004, 279] width 16 height 16
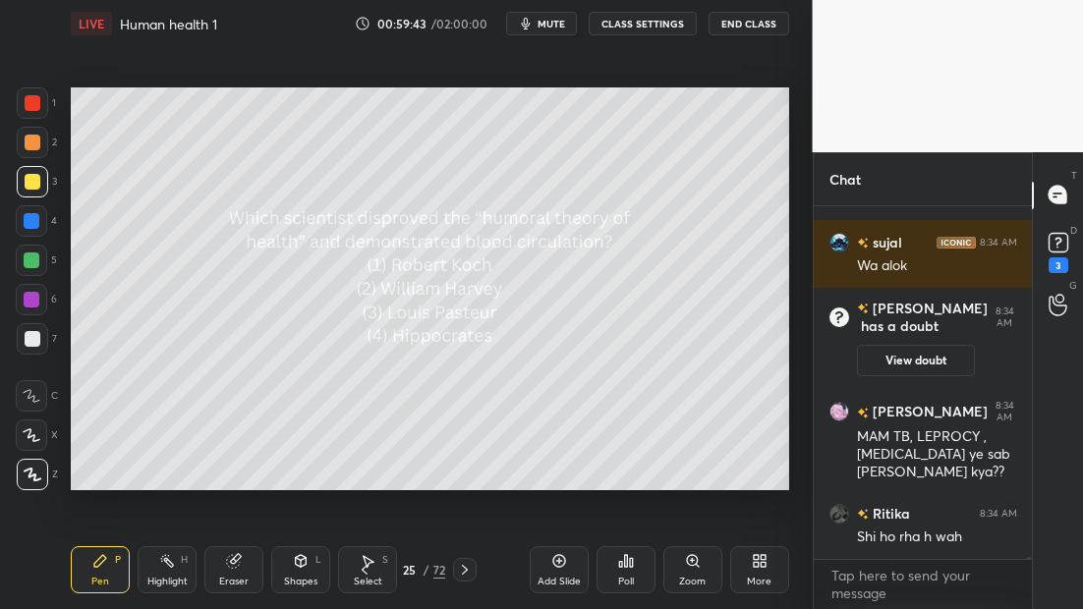
click at [467, 569] on icon at bounding box center [465, 570] width 16 height 16
click at [464, 566] on icon at bounding box center [465, 570] width 16 height 16
click at [630, 561] on icon at bounding box center [631, 562] width 3 height 9
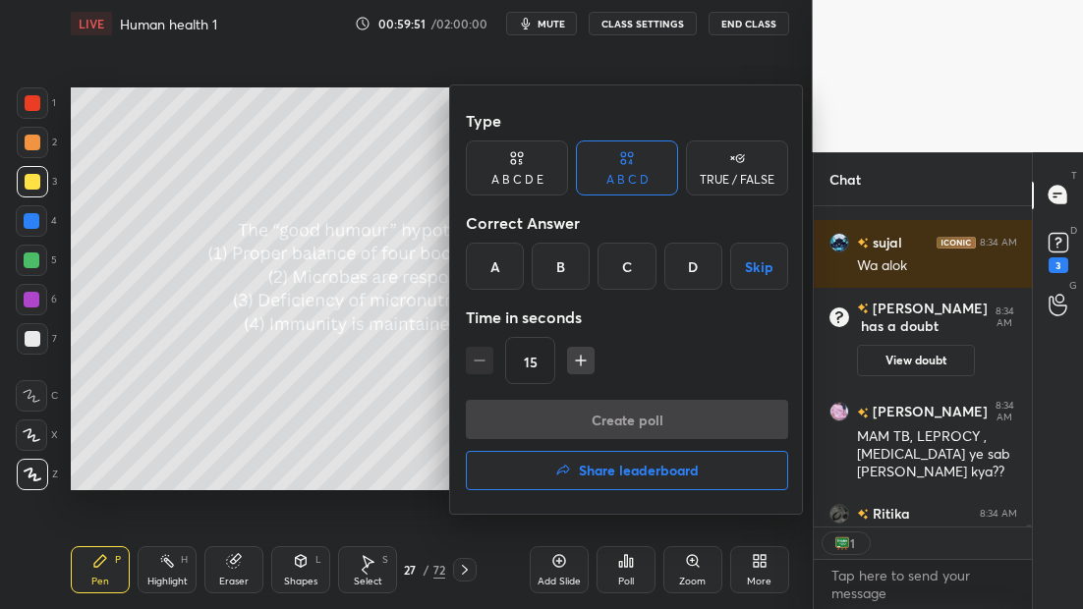
click at [496, 271] on div "A" at bounding box center [495, 266] width 58 height 47
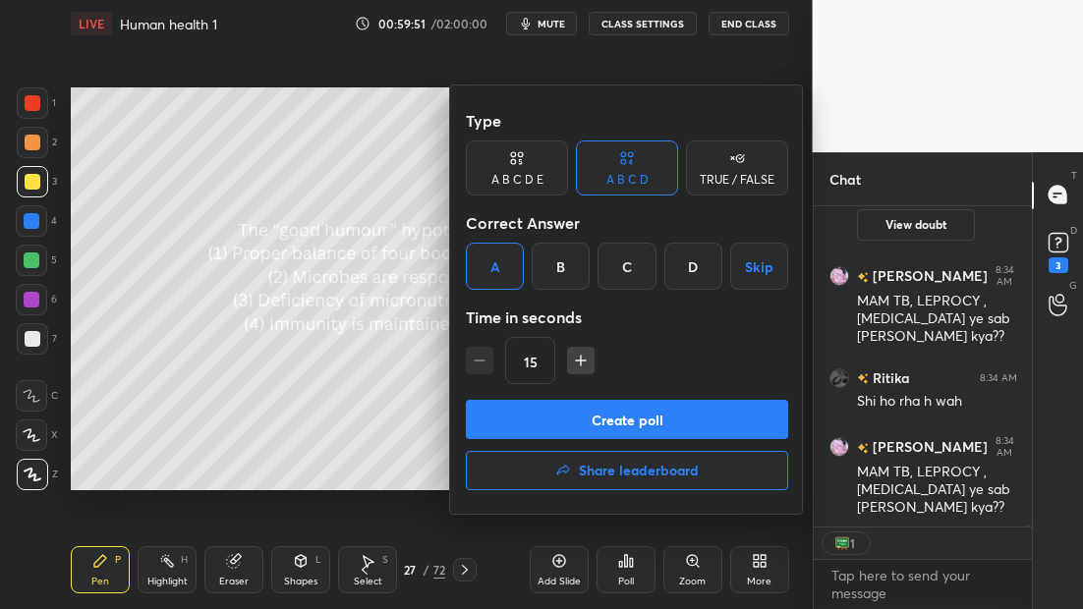
click at [623, 422] on button "Create poll" at bounding box center [627, 419] width 322 height 39
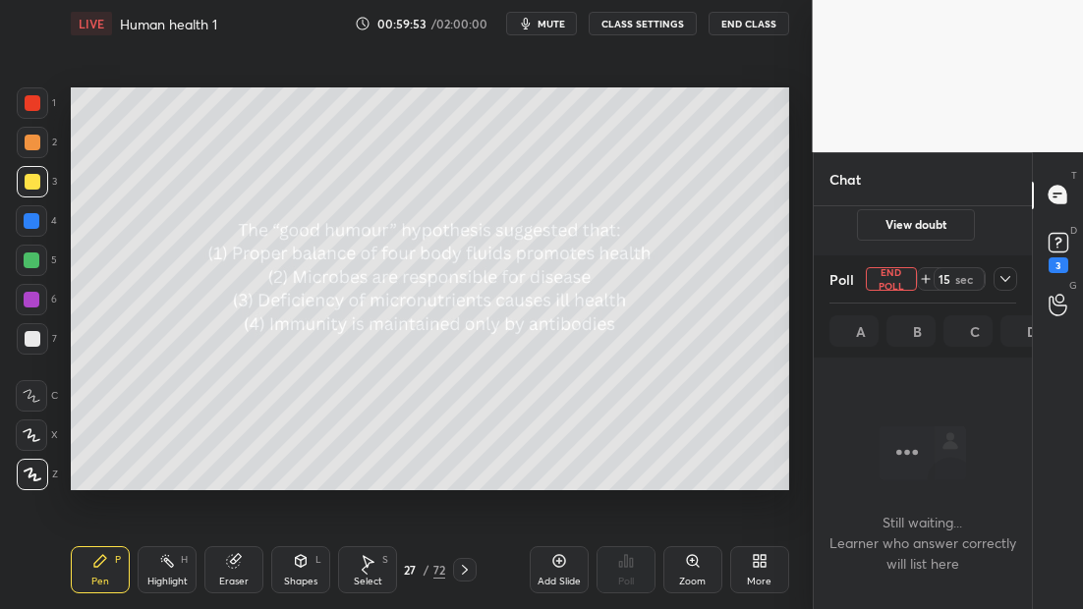
click at [999, 276] on icon at bounding box center [1005, 279] width 16 height 16
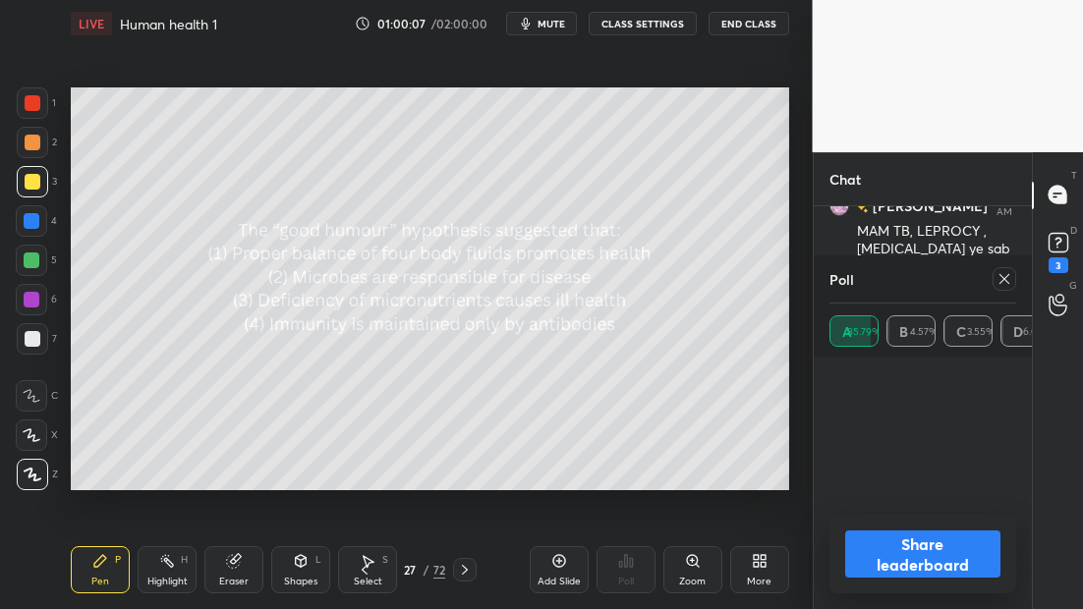
click at [471, 571] on icon at bounding box center [465, 570] width 16 height 16
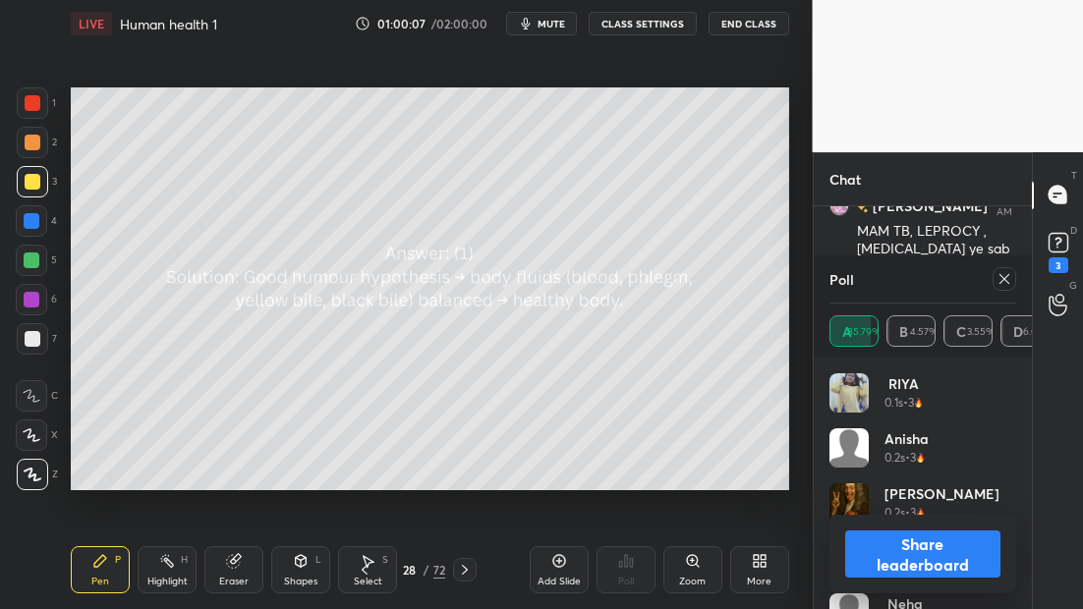
click at [467, 572] on icon at bounding box center [465, 570] width 16 height 16
click at [1005, 283] on icon at bounding box center [1004, 279] width 16 height 16
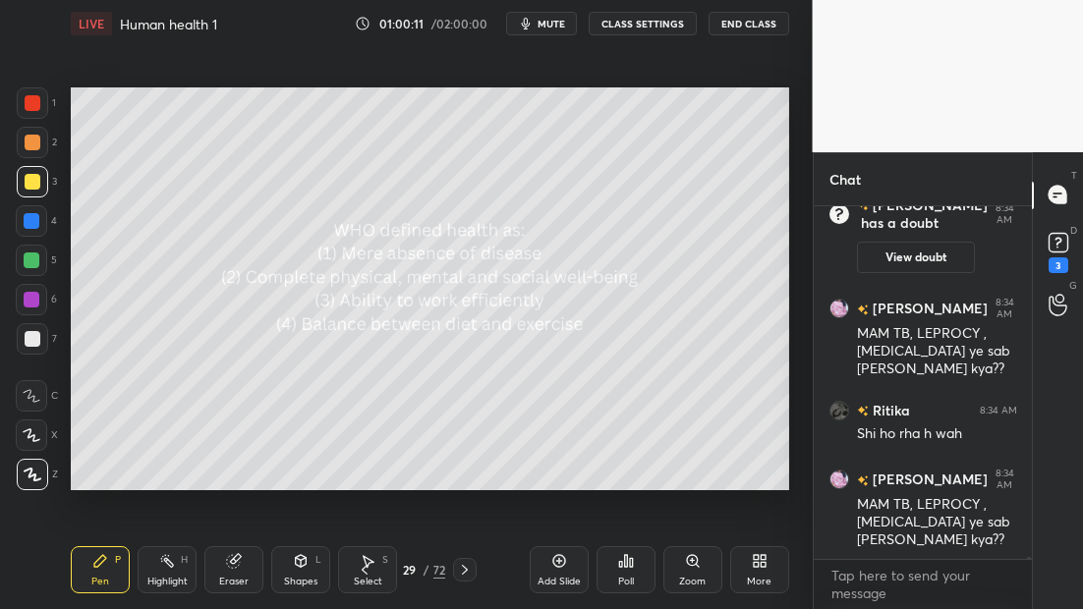
click at [616, 553] on div "Poll" at bounding box center [625, 569] width 59 height 47
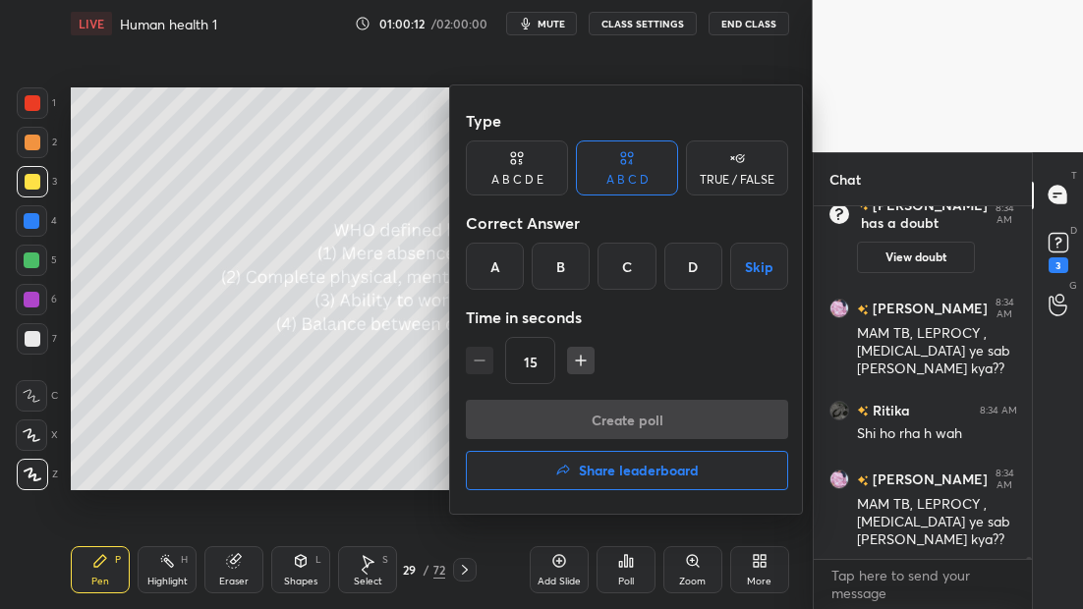
click at [561, 278] on div "B" at bounding box center [561, 266] width 58 height 47
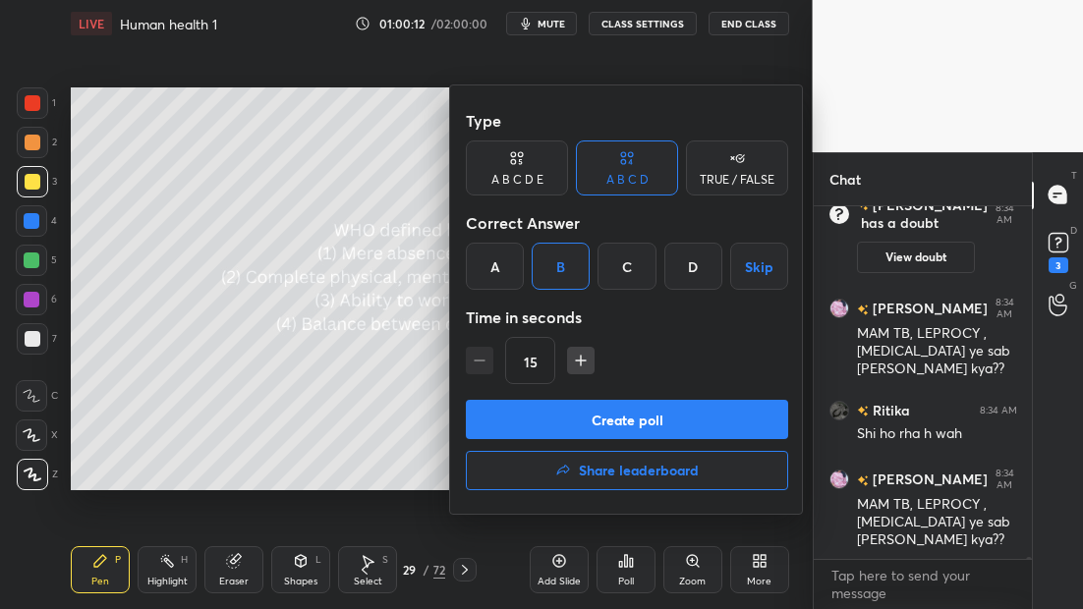
click at [626, 415] on button "Create poll" at bounding box center [627, 419] width 322 height 39
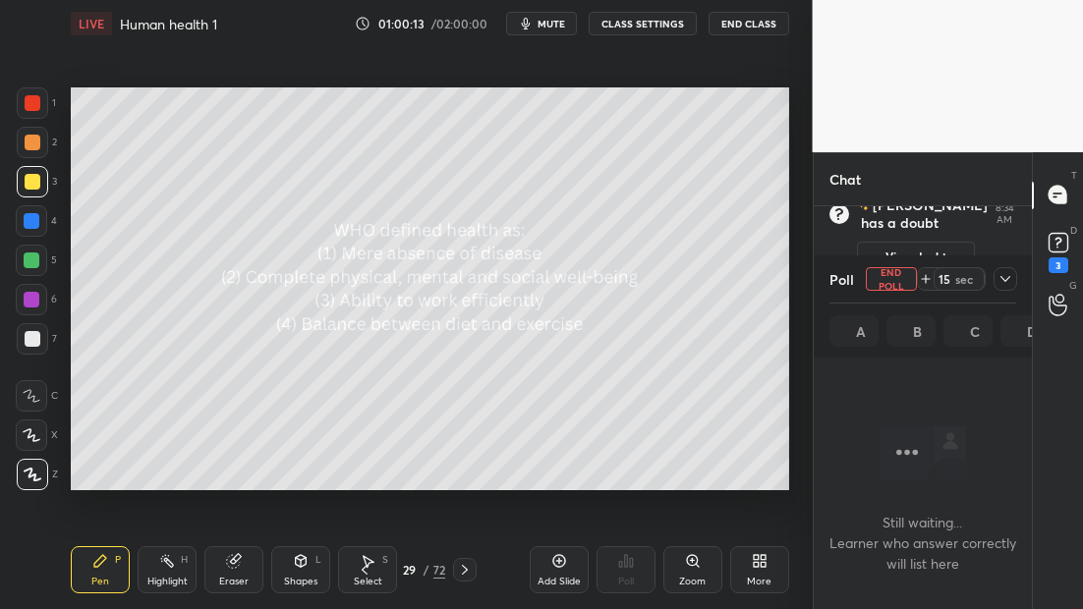
click at [1007, 276] on icon at bounding box center [1005, 279] width 16 height 16
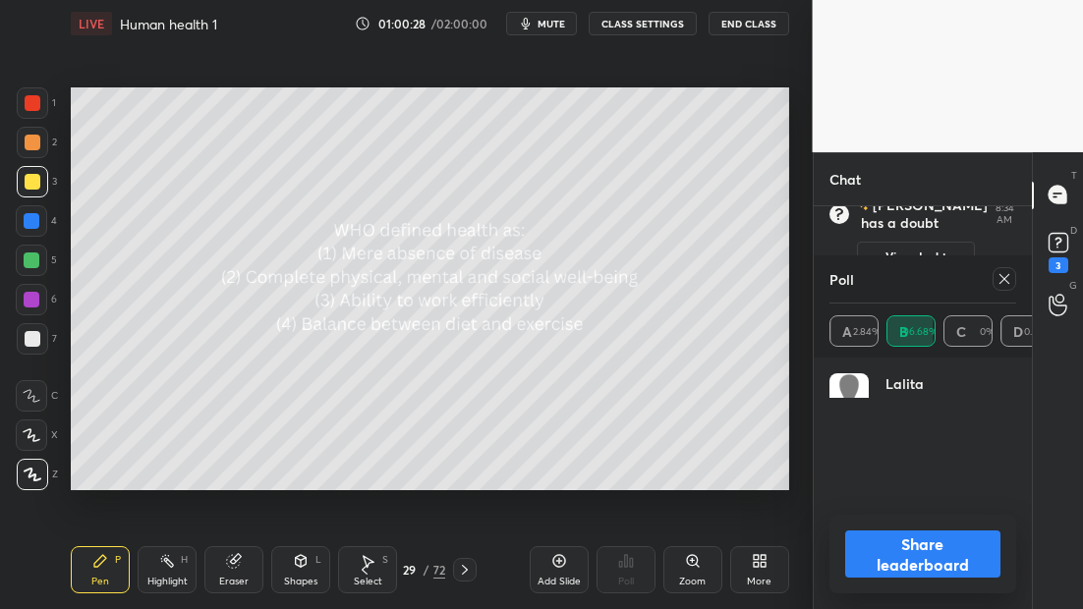
click at [462, 570] on icon at bounding box center [465, 570] width 16 height 16
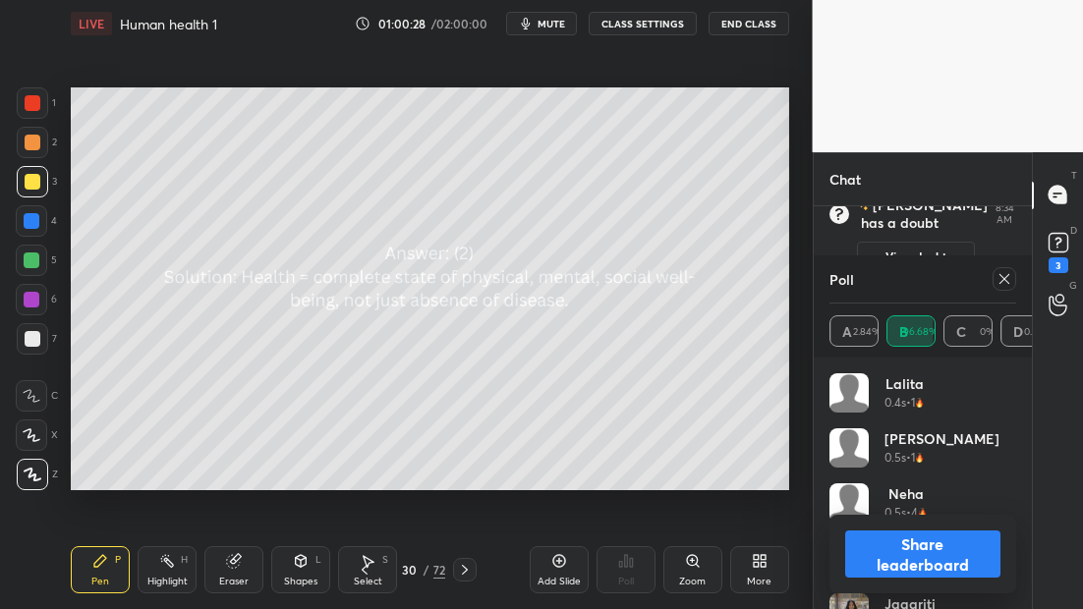
click at [461, 568] on icon at bounding box center [465, 570] width 16 height 16
click at [995, 278] on div at bounding box center [1005, 279] width 24 height 24
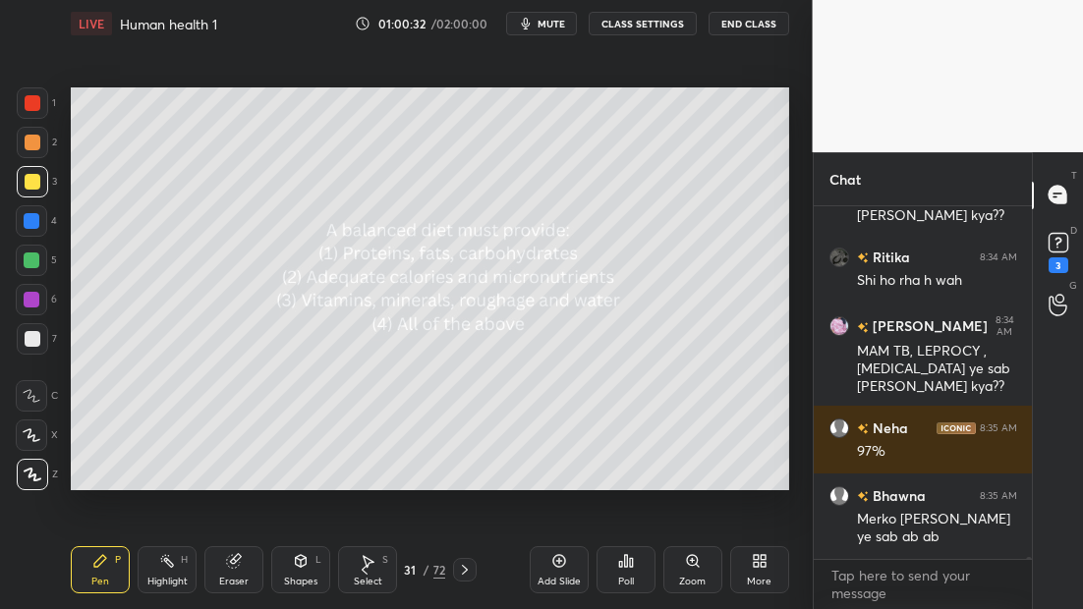
click at [625, 573] on div "Poll" at bounding box center [625, 569] width 59 height 47
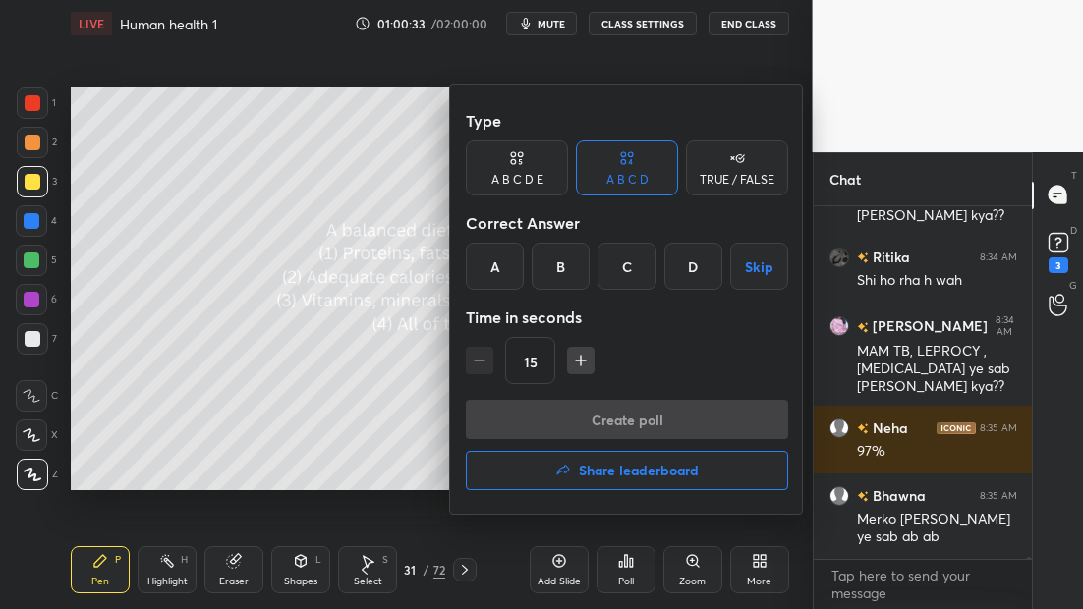
click at [694, 268] on div "D" at bounding box center [693, 266] width 58 height 47
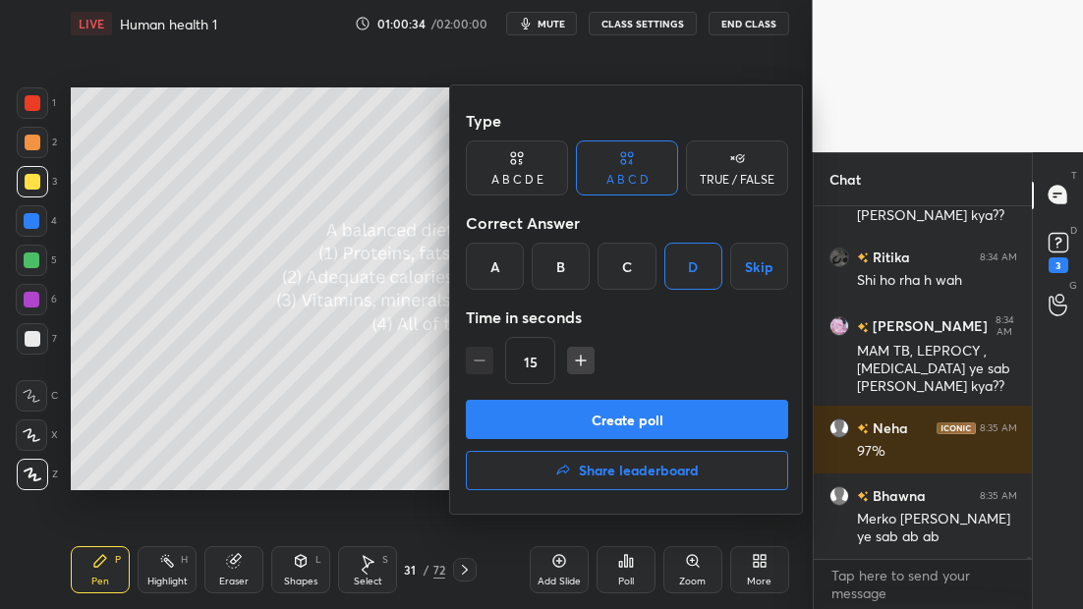
click at [633, 416] on button "Create poll" at bounding box center [627, 419] width 322 height 39
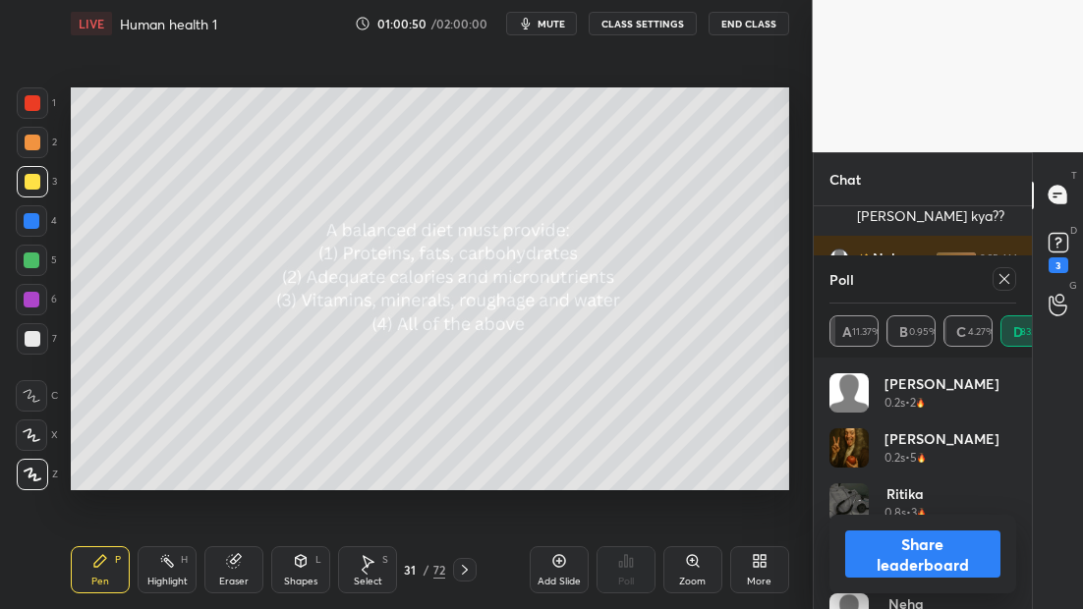
click at [469, 571] on icon at bounding box center [465, 570] width 16 height 16
click at [1003, 281] on icon at bounding box center [1004, 279] width 16 height 16
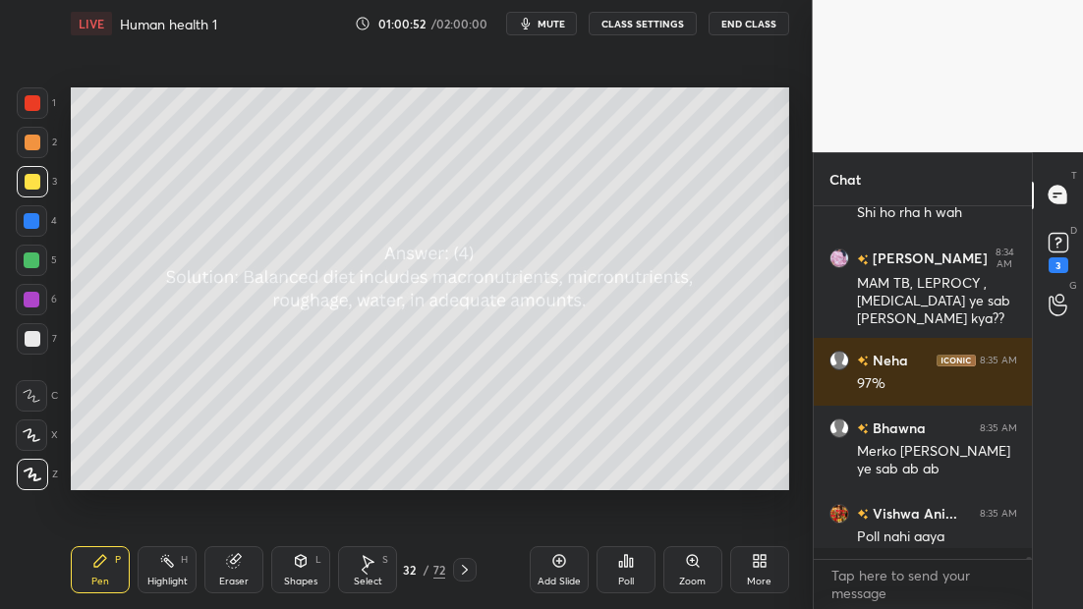
click at [472, 573] on icon at bounding box center [465, 570] width 16 height 16
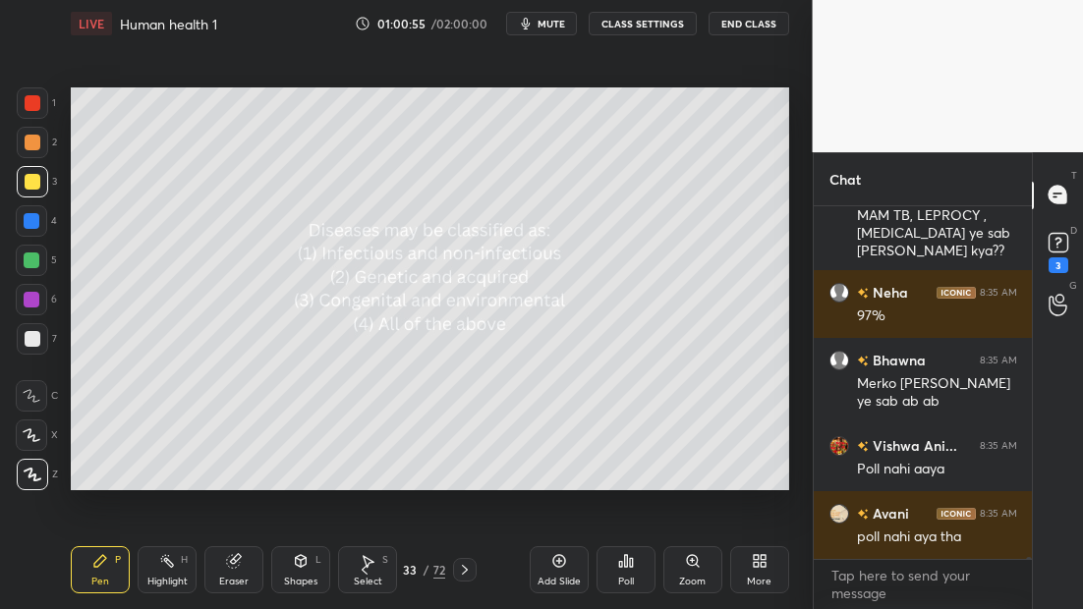
click at [622, 561] on icon at bounding box center [626, 561] width 16 height 16
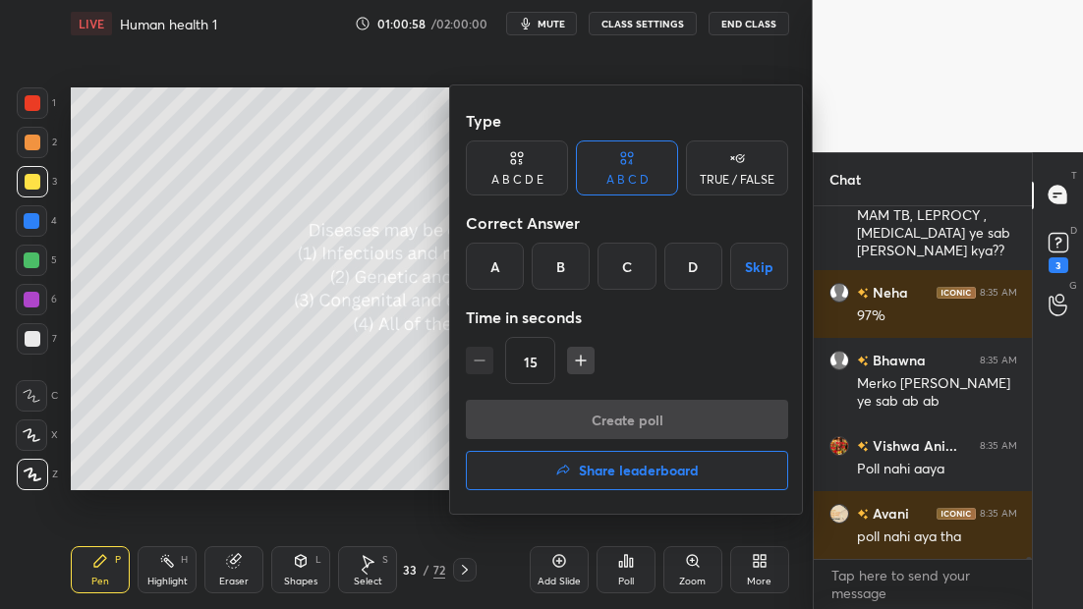
click at [684, 275] on div "D" at bounding box center [693, 266] width 58 height 47
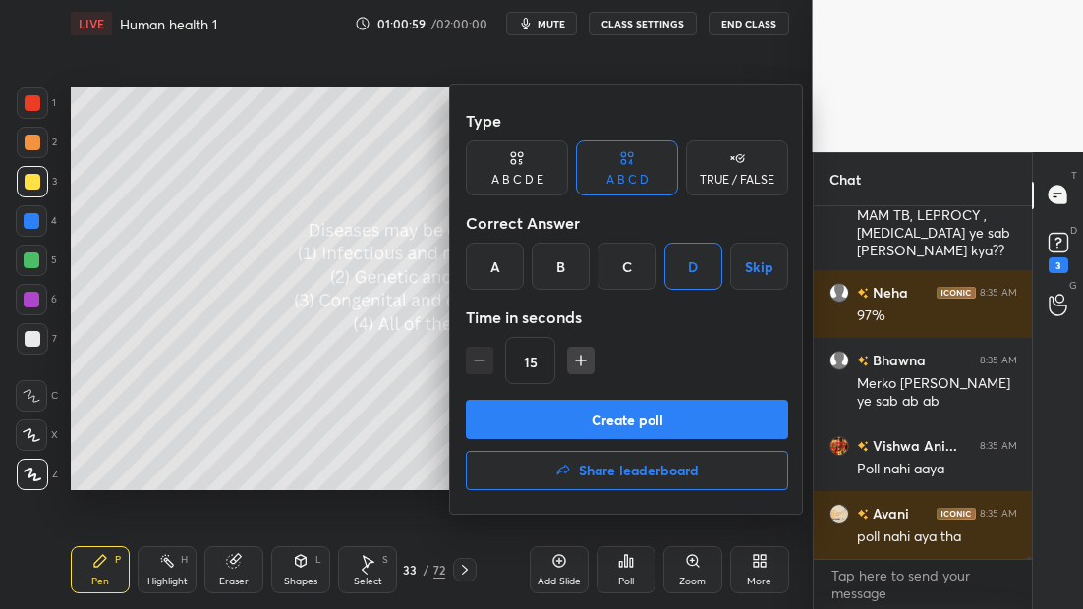
click at [583, 418] on button "Create poll" at bounding box center [627, 419] width 322 height 39
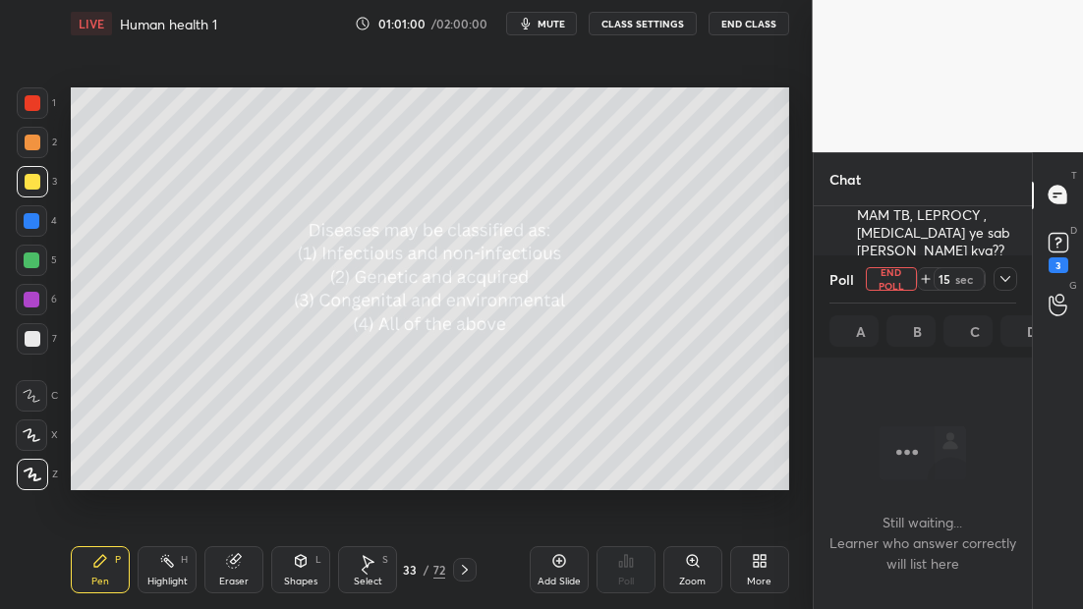
click at [1006, 285] on icon at bounding box center [1005, 279] width 16 height 16
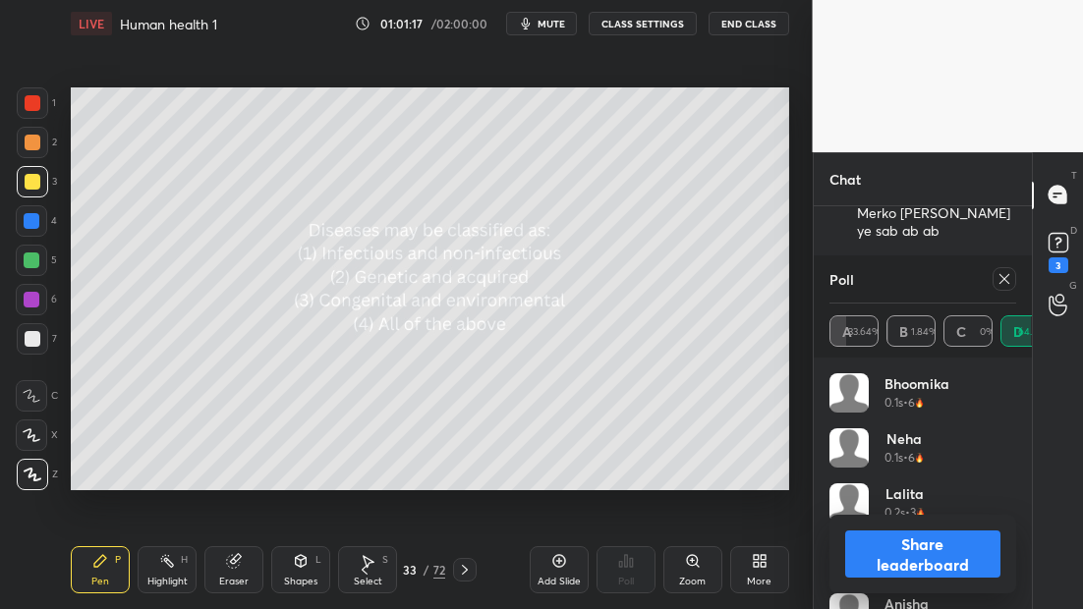
click at [1007, 286] on div at bounding box center [1005, 279] width 24 height 24
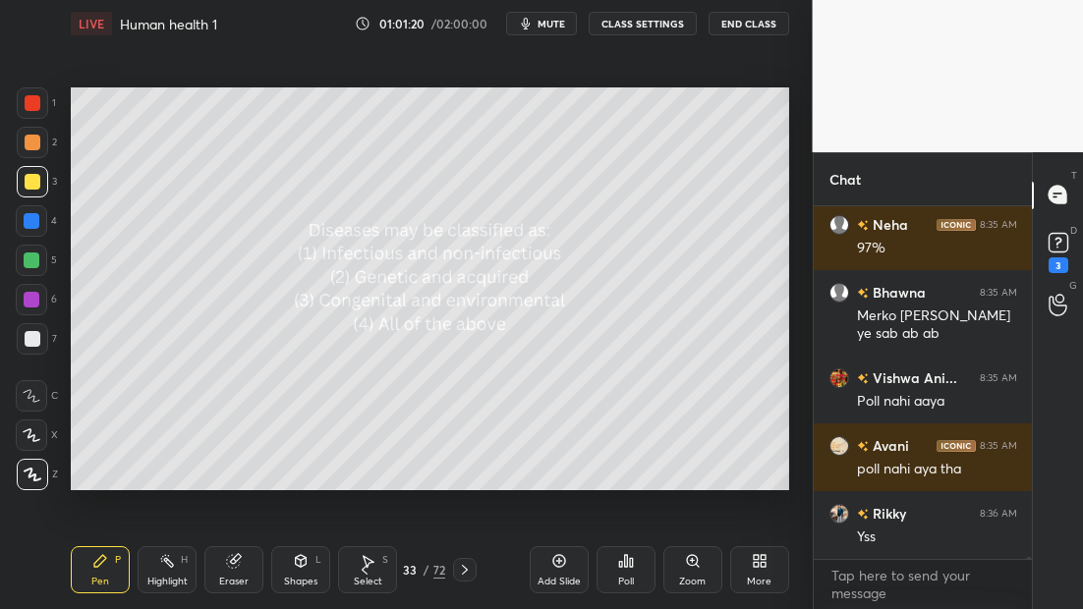
click at [461, 568] on icon at bounding box center [465, 570] width 16 height 16
click at [460, 567] on icon at bounding box center [465, 570] width 16 height 16
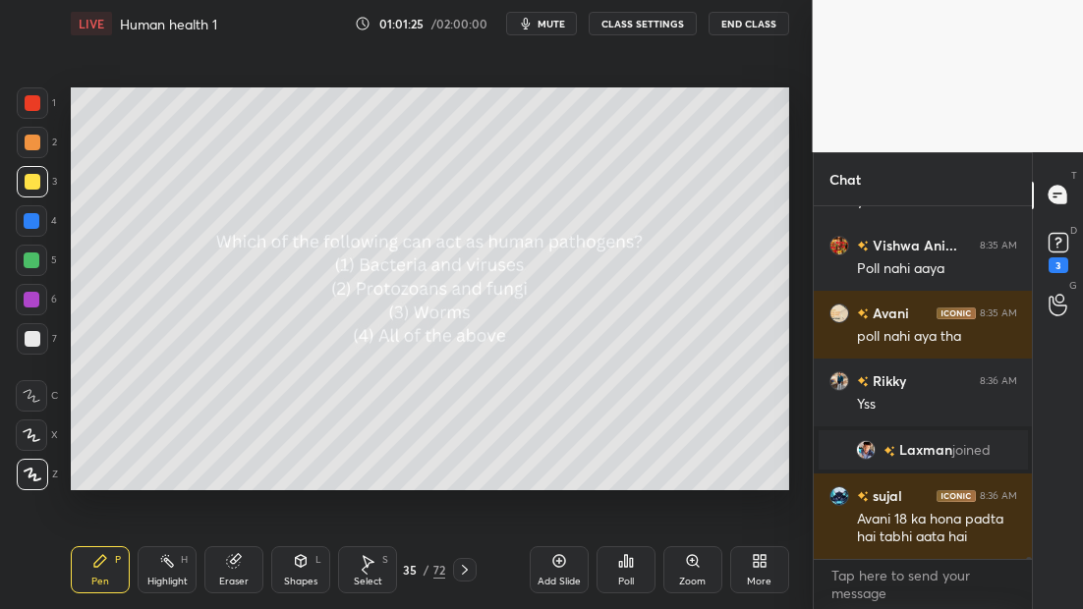
click at [630, 558] on icon at bounding box center [626, 561] width 16 height 16
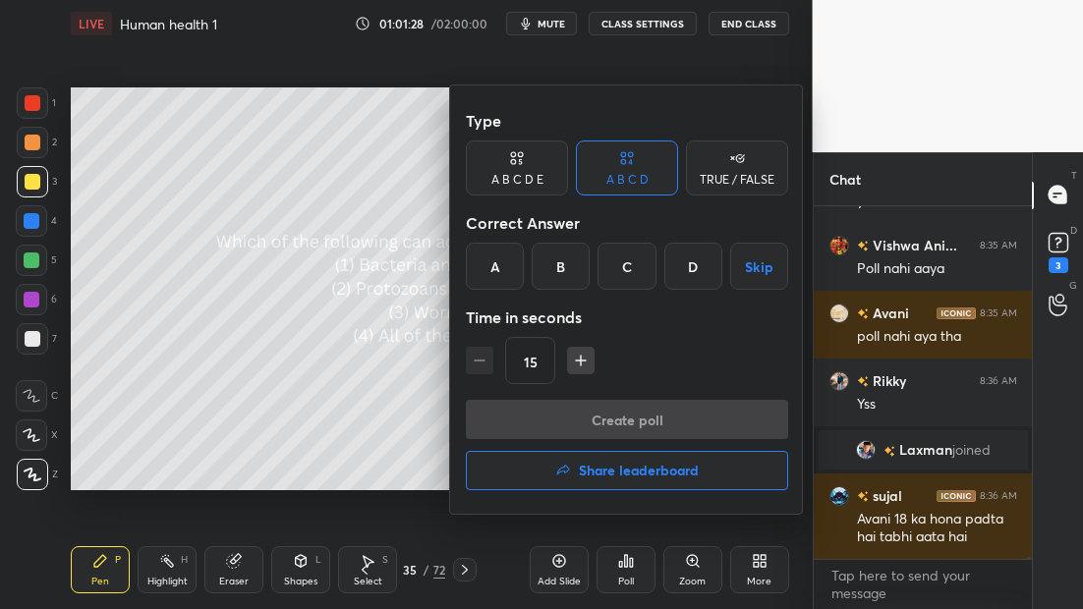
click at [699, 262] on div "D" at bounding box center [693, 266] width 58 height 47
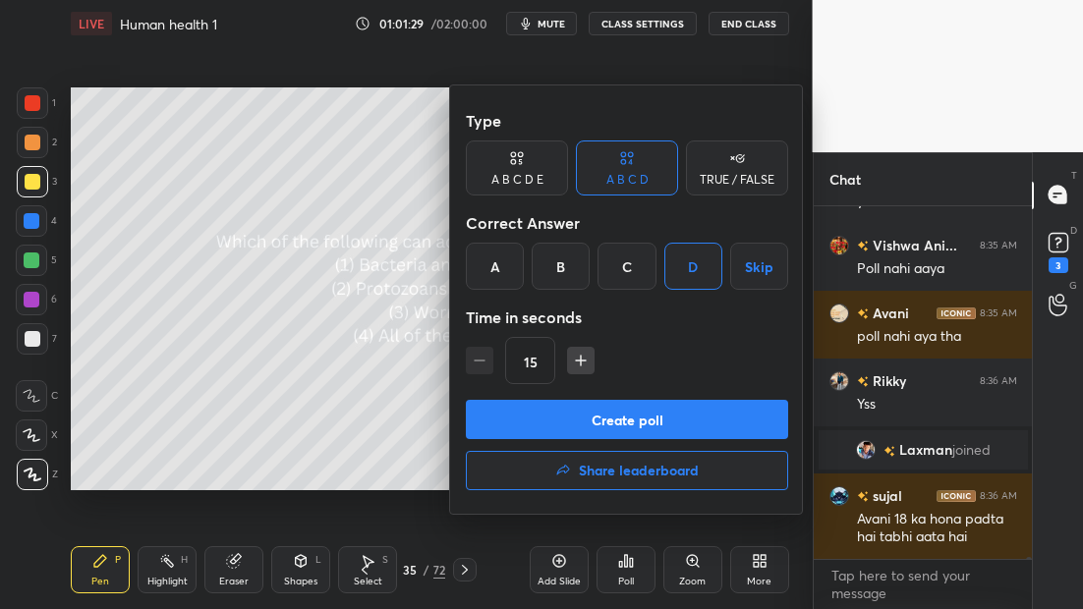
click at [642, 409] on button "Create poll" at bounding box center [627, 419] width 322 height 39
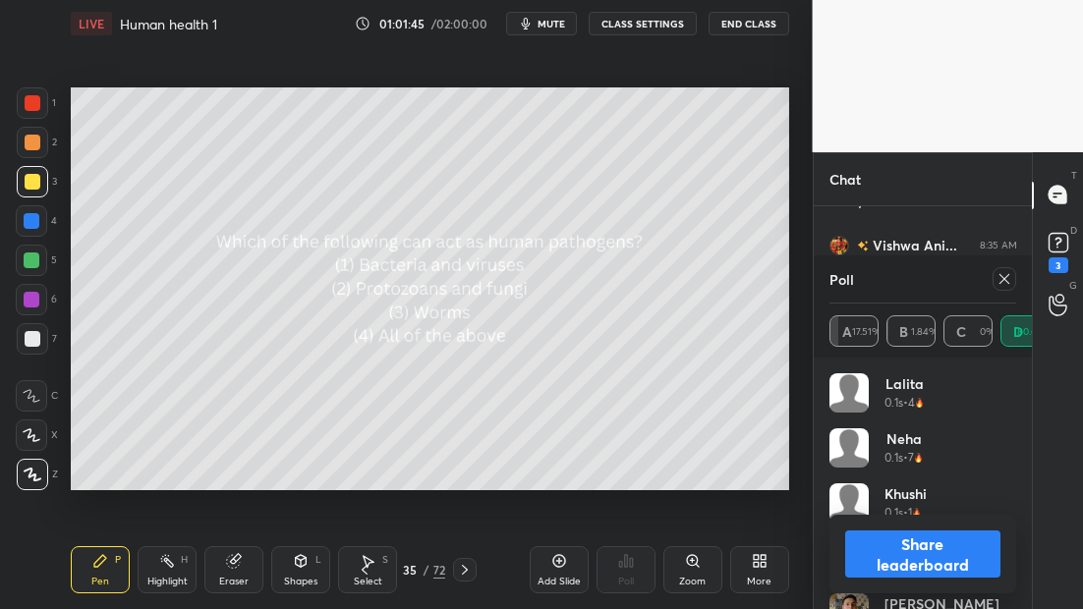
click at [467, 566] on icon at bounding box center [465, 570] width 16 height 16
click at [464, 567] on icon at bounding box center [465, 570] width 16 height 16
click at [996, 276] on icon at bounding box center [1004, 279] width 16 height 16
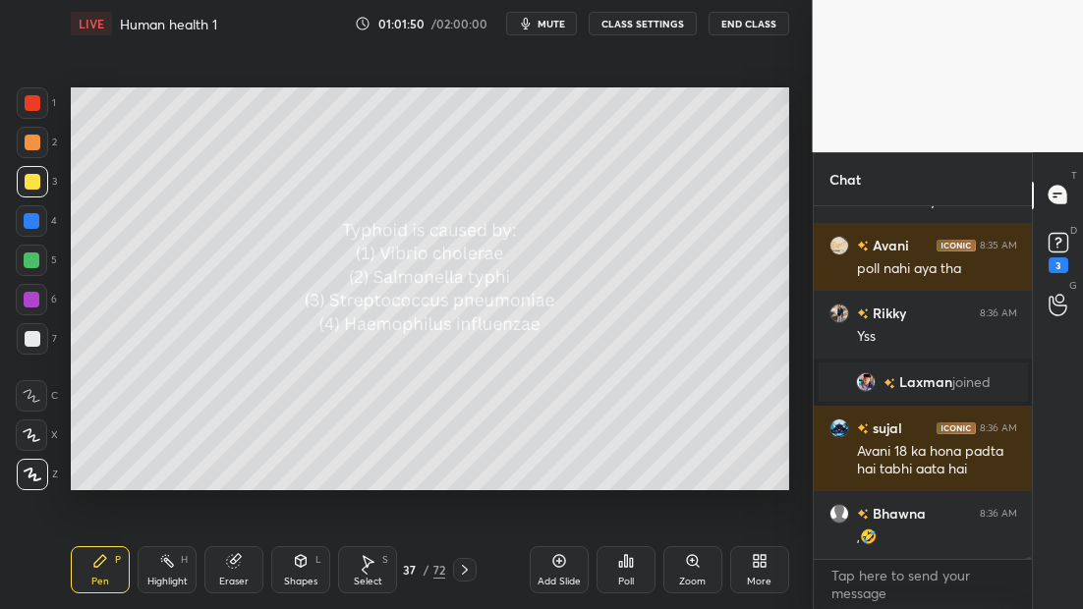
click at [623, 568] on icon at bounding box center [626, 561] width 16 height 16
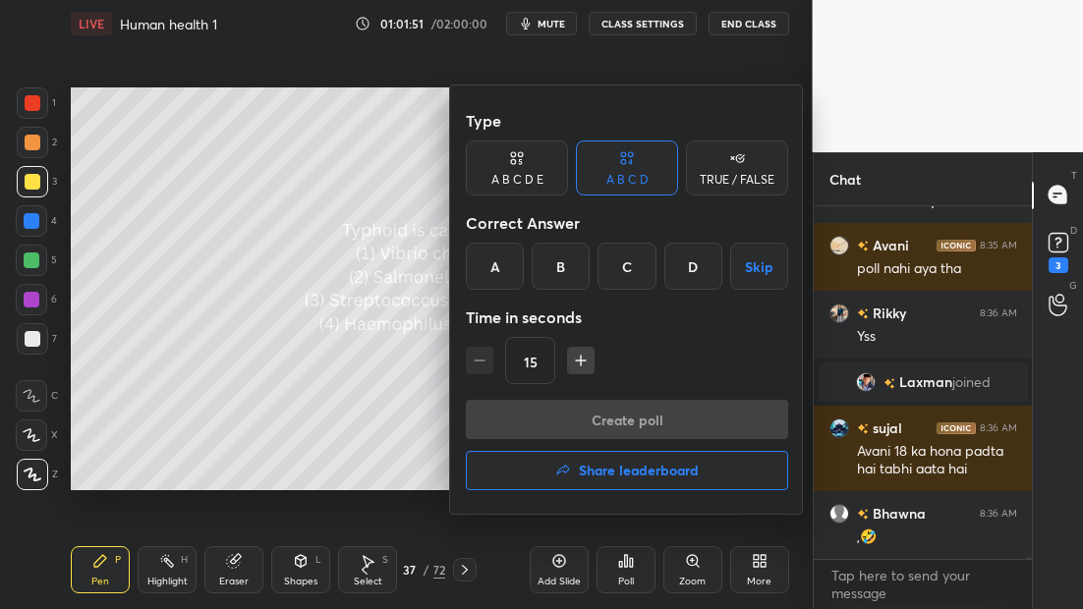
click at [565, 263] on div "B" at bounding box center [561, 266] width 58 height 47
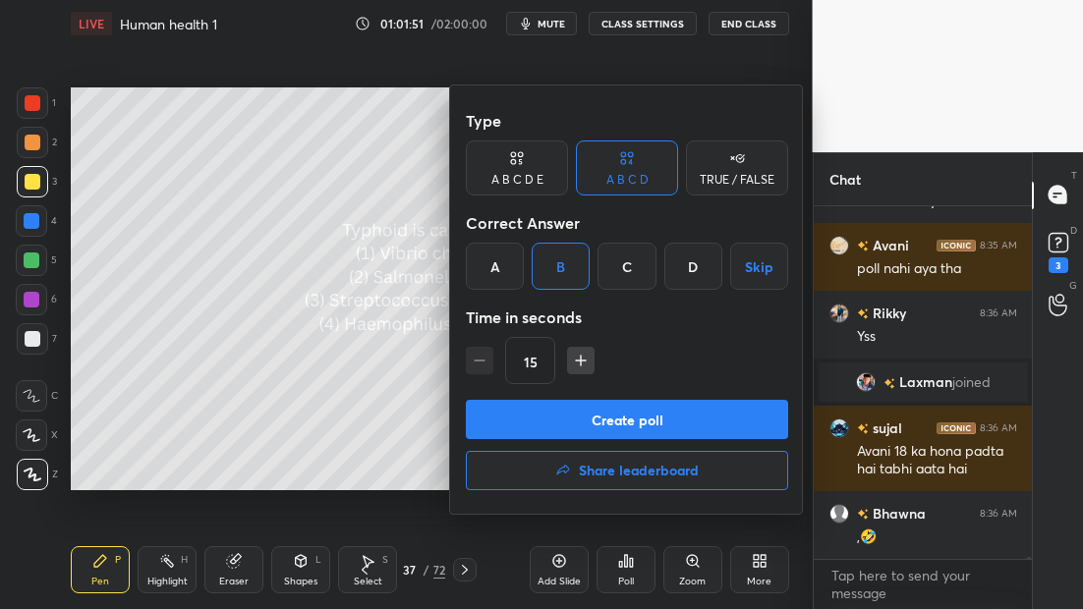
click at [637, 419] on button "Create poll" at bounding box center [627, 419] width 322 height 39
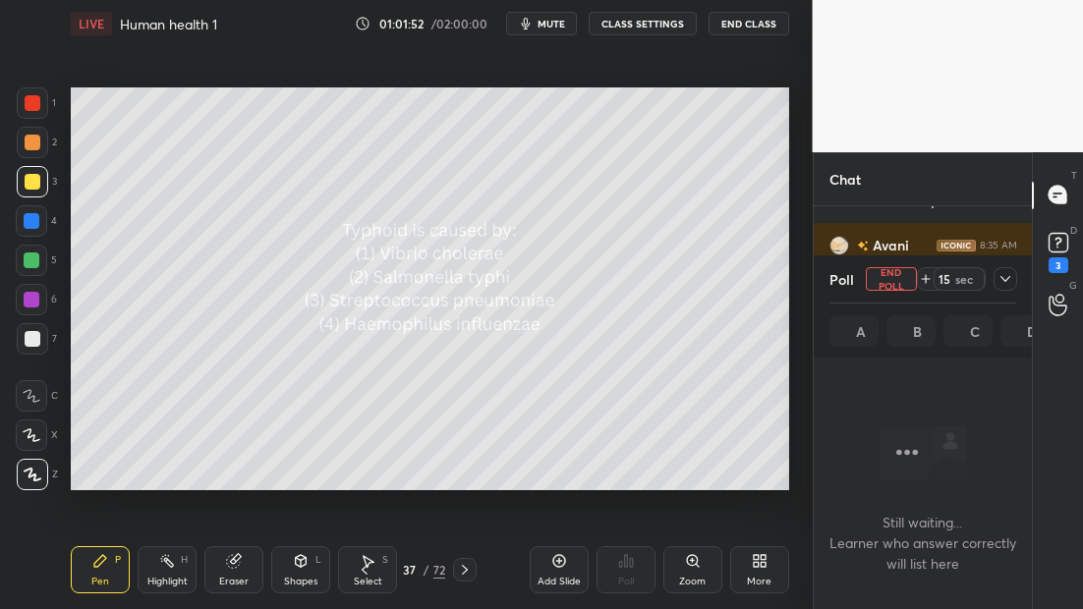
click at [1004, 275] on icon at bounding box center [1005, 279] width 16 height 16
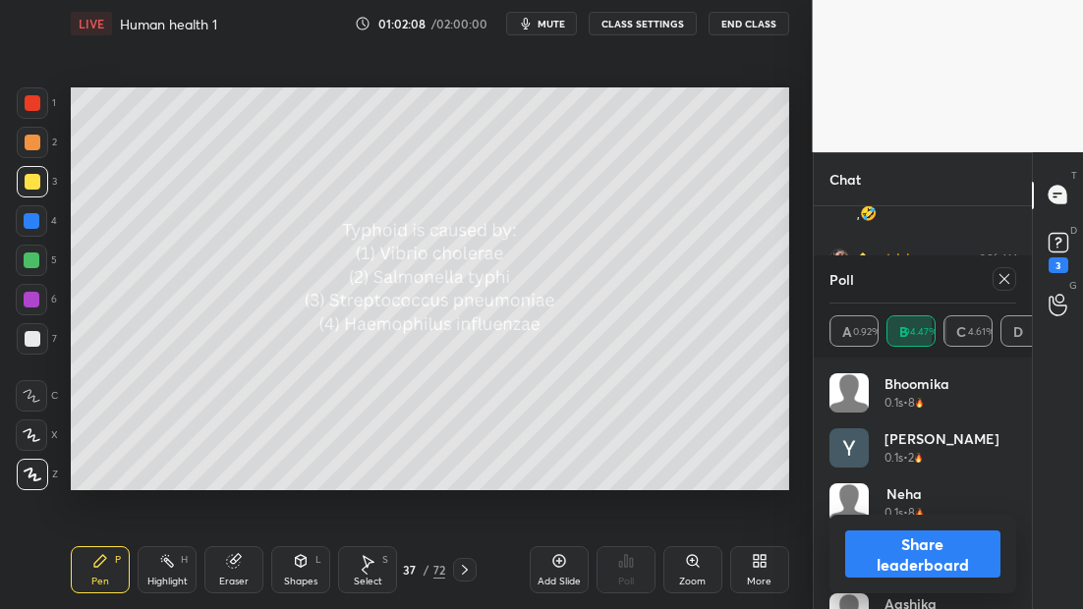
click at [996, 277] on icon at bounding box center [1004, 279] width 16 height 16
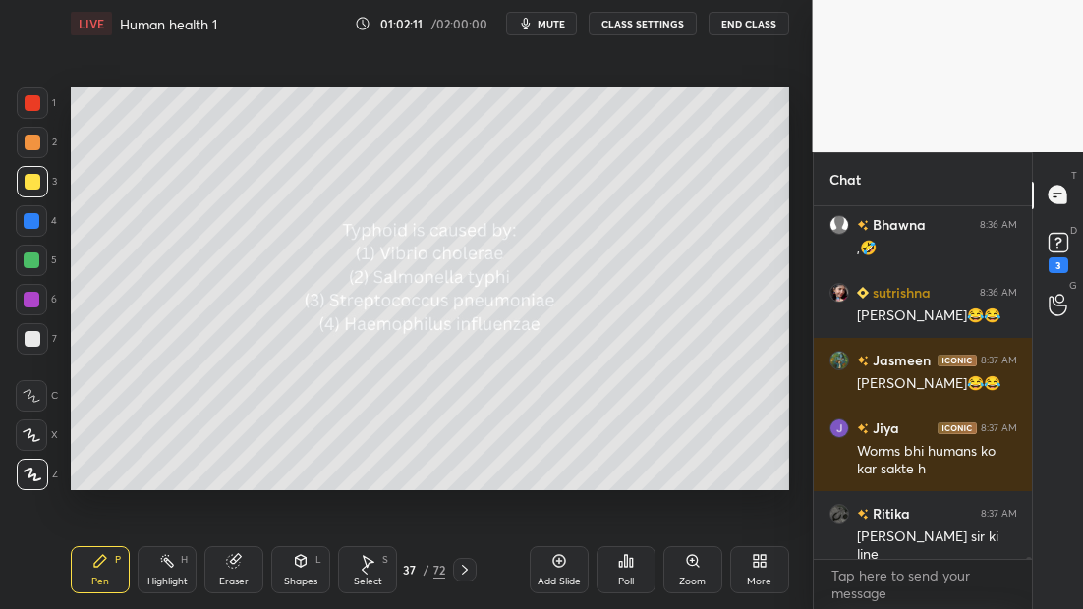
click at [464, 568] on icon at bounding box center [465, 570] width 16 height 16
click at [463, 566] on icon at bounding box center [465, 570] width 16 height 16
click at [629, 563] on icon at bounding box center [626, 561] width 16 height 16
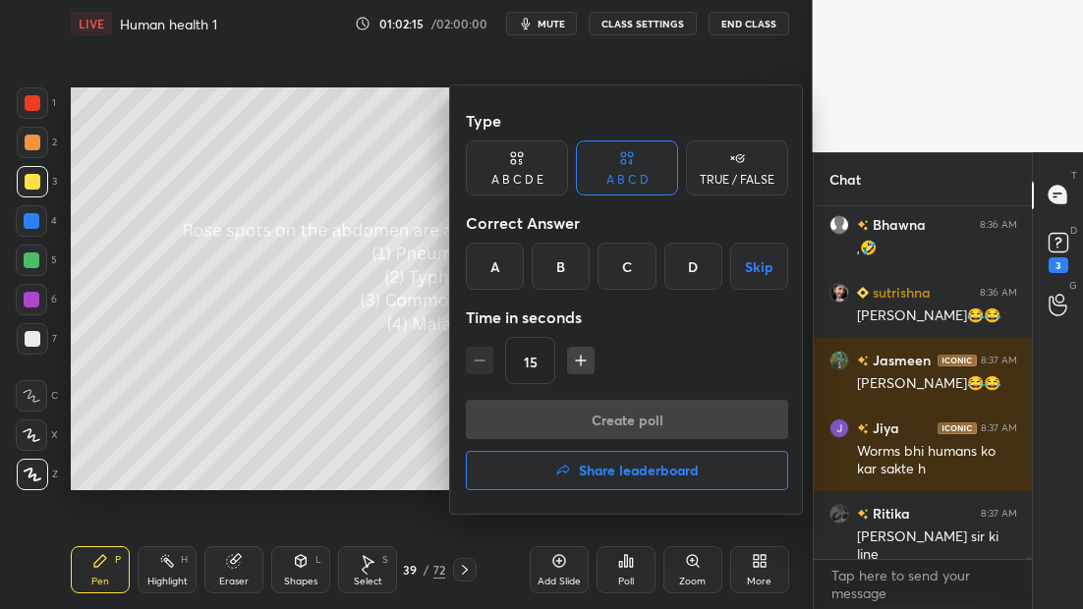
click at [548, 258] on div "B" at bounding box center [561, 266] width 58 height 47
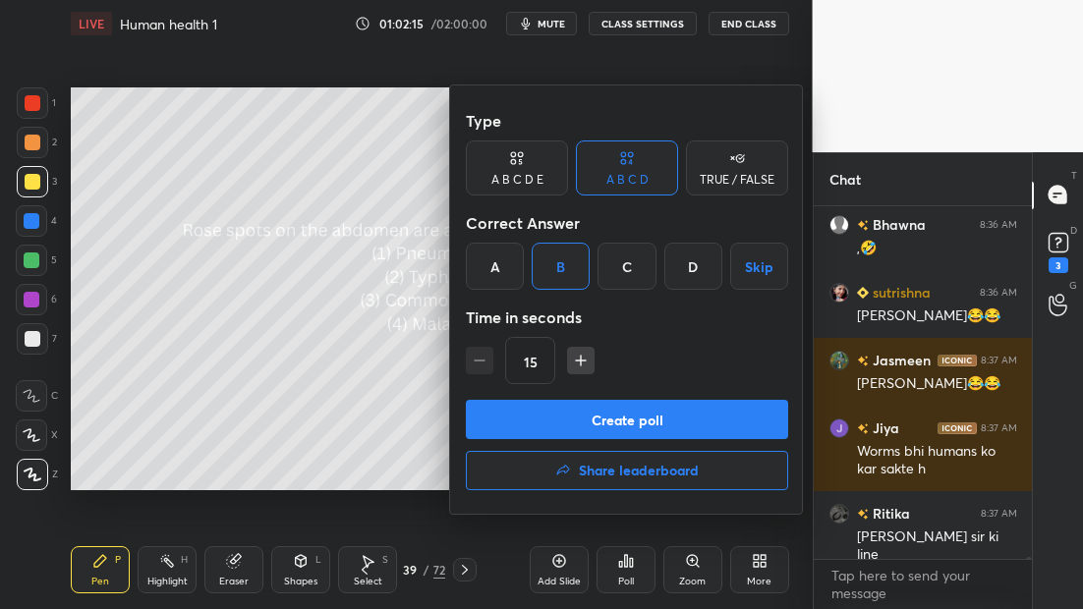
click at [630, 412] on button "Create poll" at bounding box center [627, 419] width 322 height 39
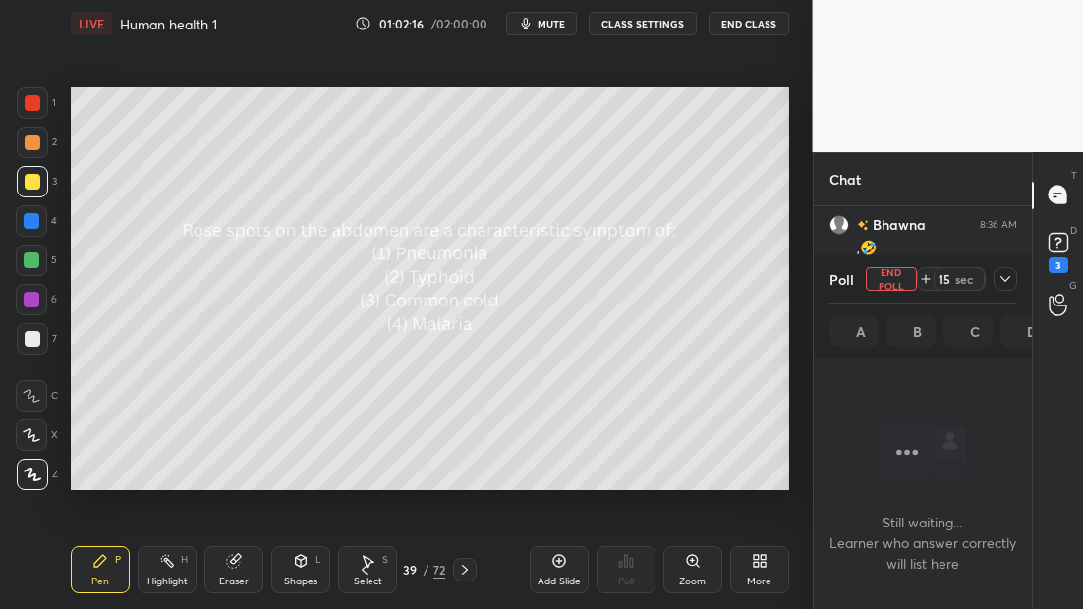
click at [1003, 278] on icon at bounding box center [1005, 279] width 16 height 16
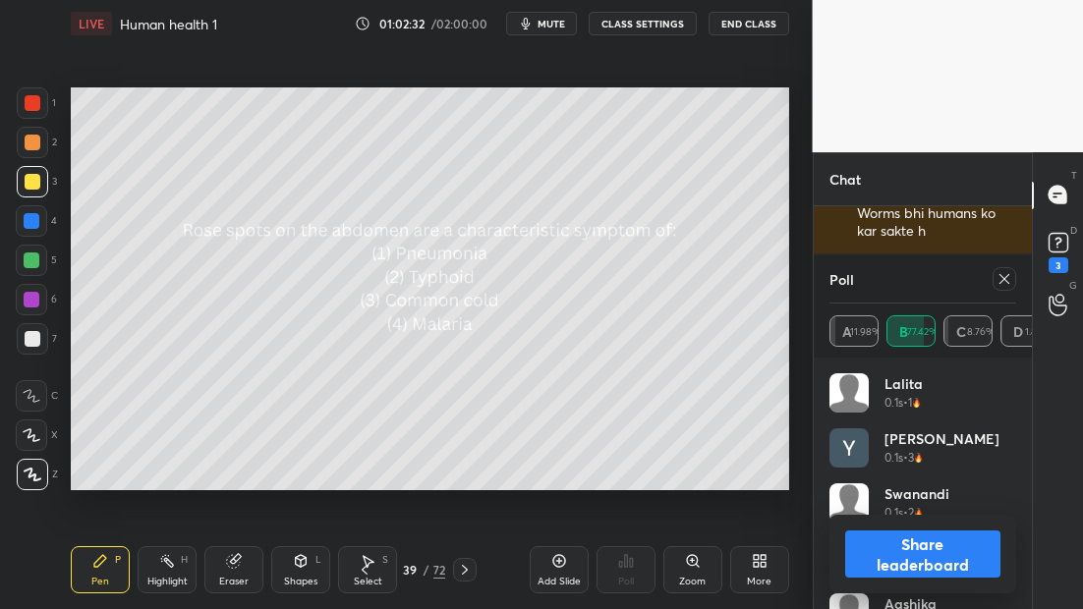
click at [467, 567] on icon at bounding box center [465, 570] width 16 height 16
click at [466, 566] on icon at bounding box center [465, 570] width 16 height 16
click at [994, 273] on div at bounding box center [1005, 279] width 24 height 24
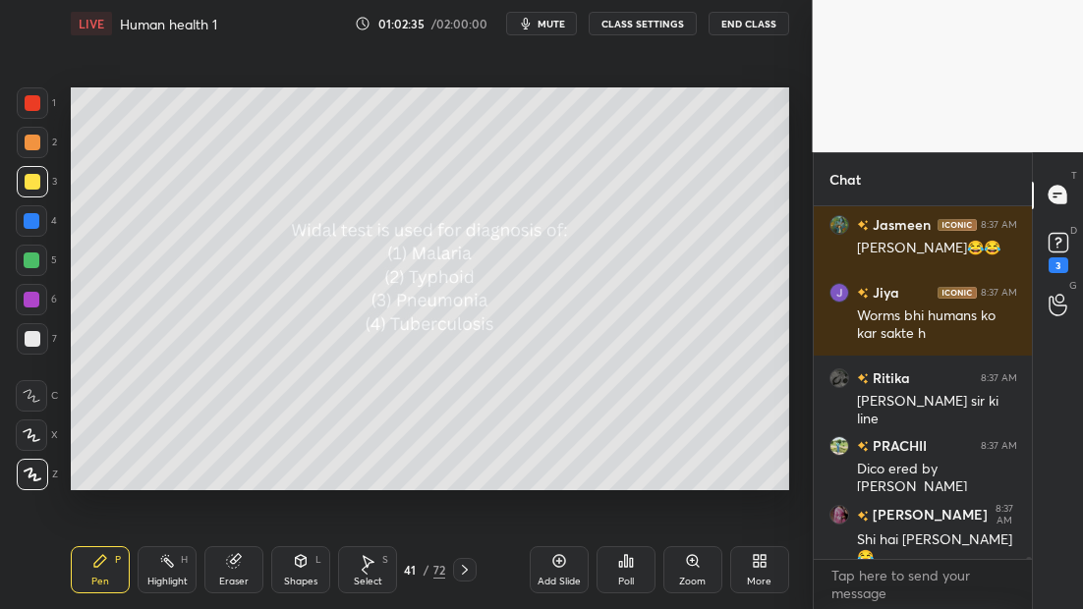
click at [626, 582] on div "Poll" at bounding box center [626, 582] width 16 height 10
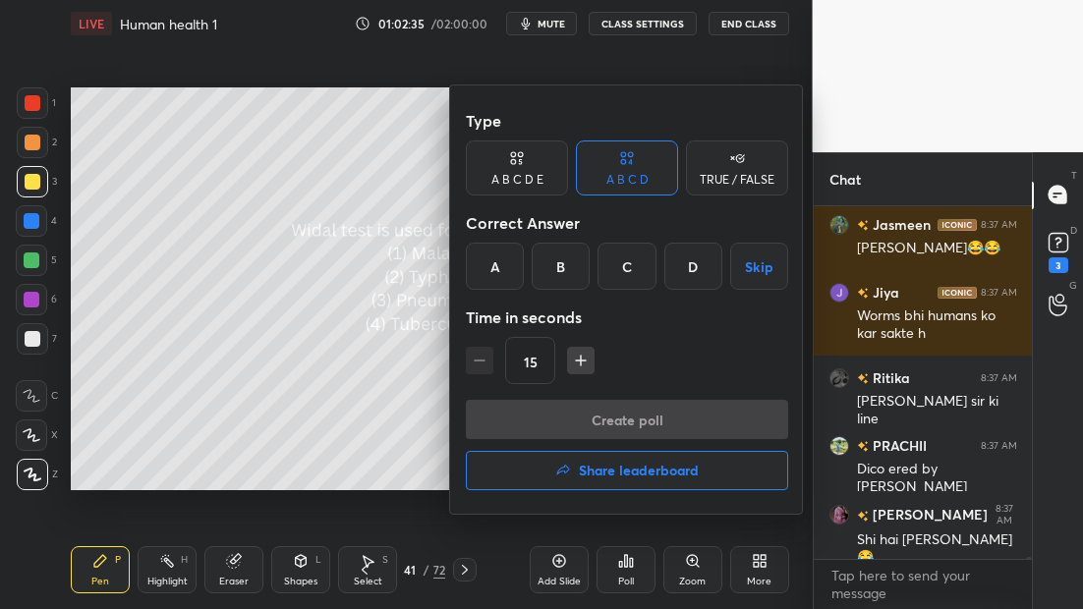
click at [558, 258] on div "B" at bounding box center [561, 266] width 58 height 47
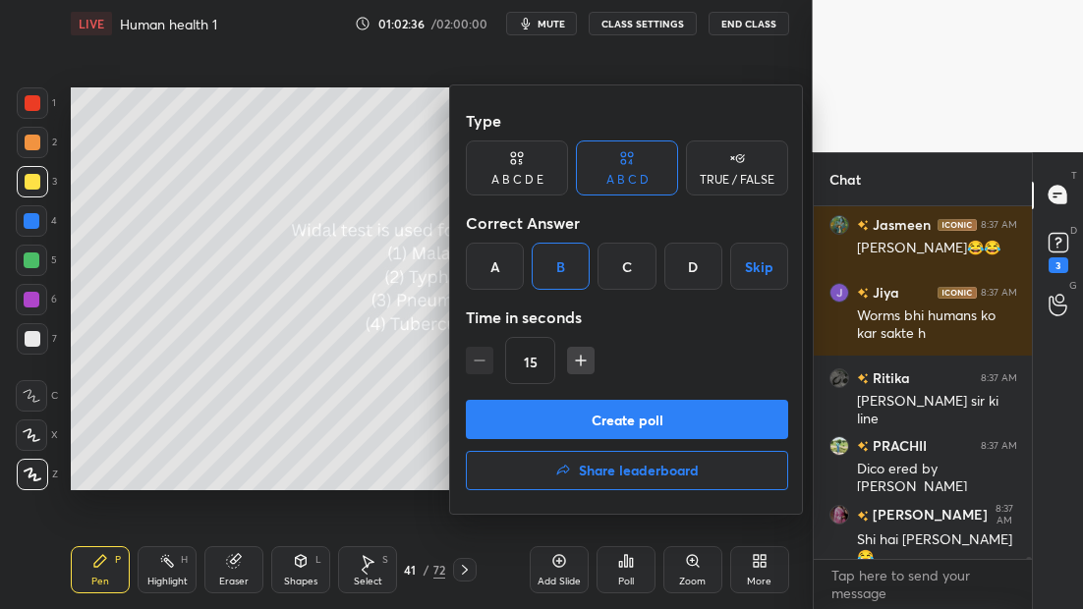
click at [628, 417] on button "Create poll" at bounding box center [627, 419] width 322 height 39
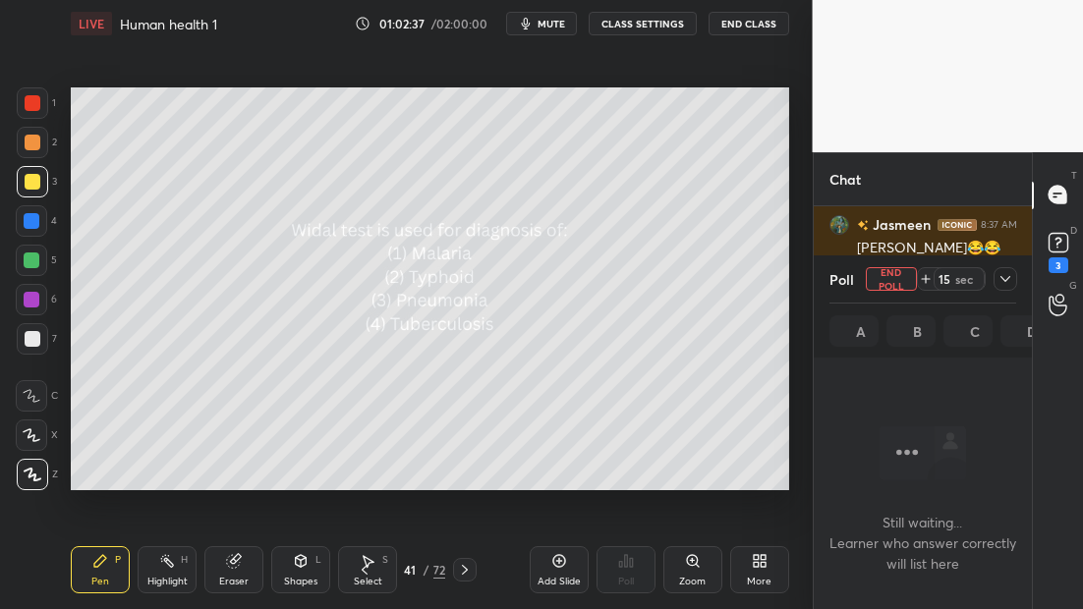
click at [1008, 278] on icon at bounding box center [1005, 279] width 16 height 16
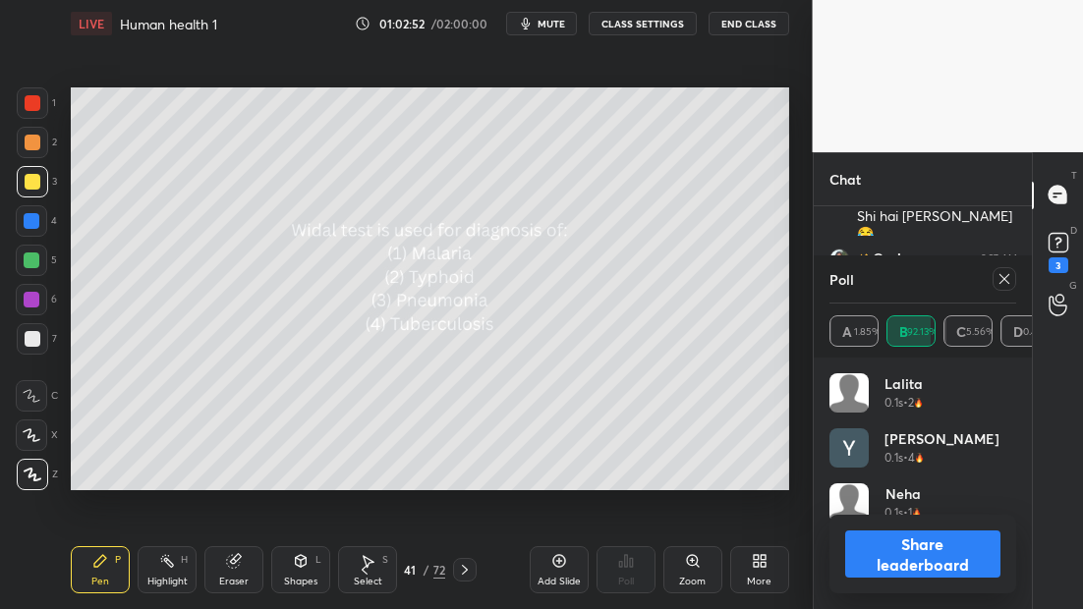
click at [467, 567] on icon at bounding box center [465, 570] width 16 height 16
click at [466, 567] on icon at bounding box center [465, 570] width 16 height 16
click at [998, 283] on icon at bounding box center [1004, 279] width 16 height 16
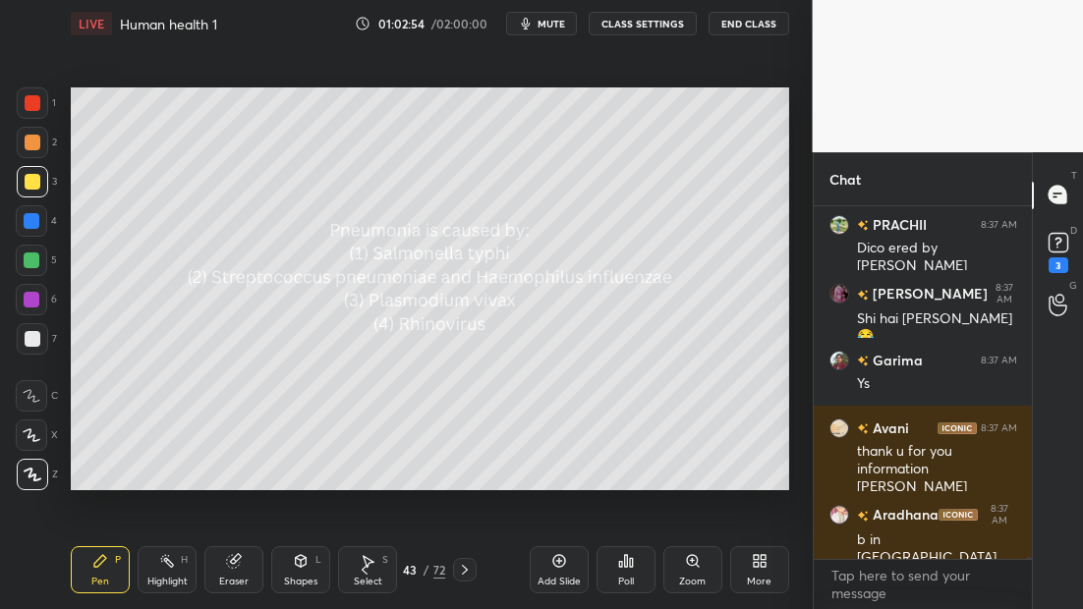
click at [630, 560] on icon at bounding box center [631, 562] width 3 height 9
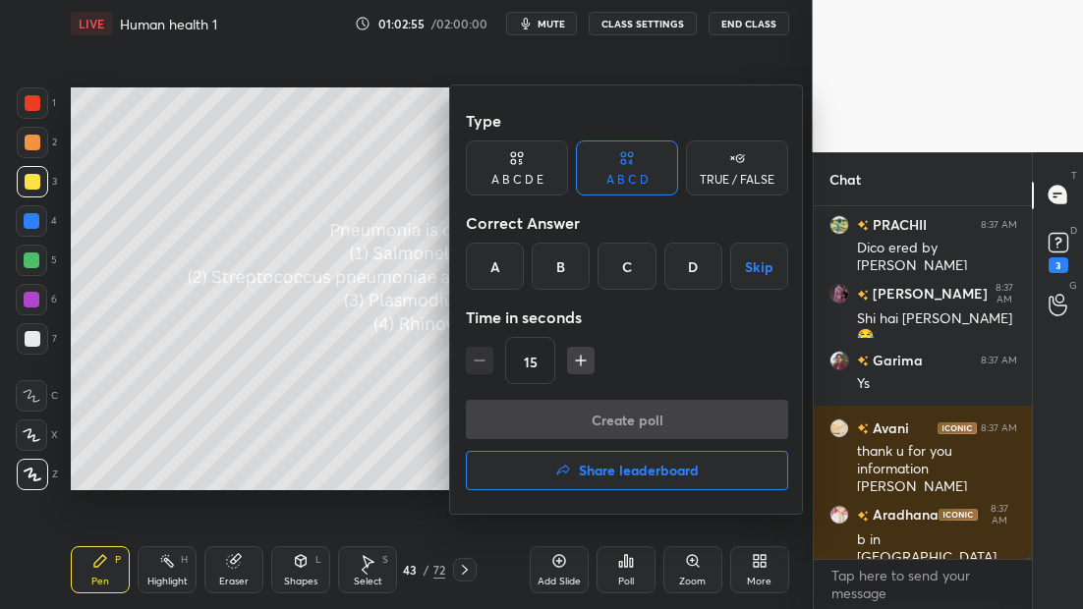
click at [568, 276] on div "B" at bounding box center [561, 266] width 58 height 47
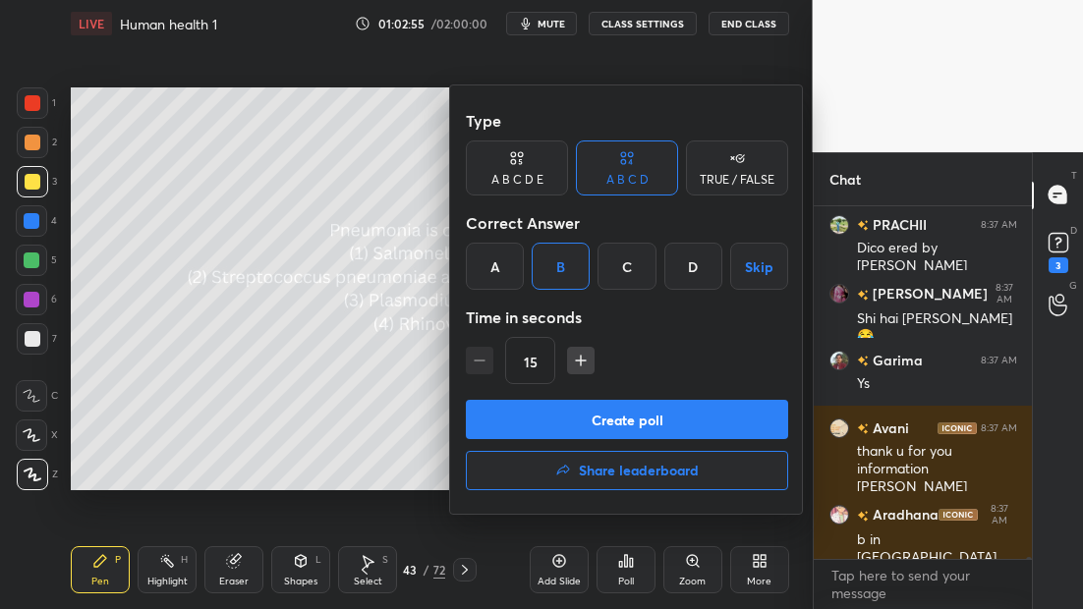
click at [644, 428] on button "Create poll" at bounding box center [627, 419] width 322 height 39
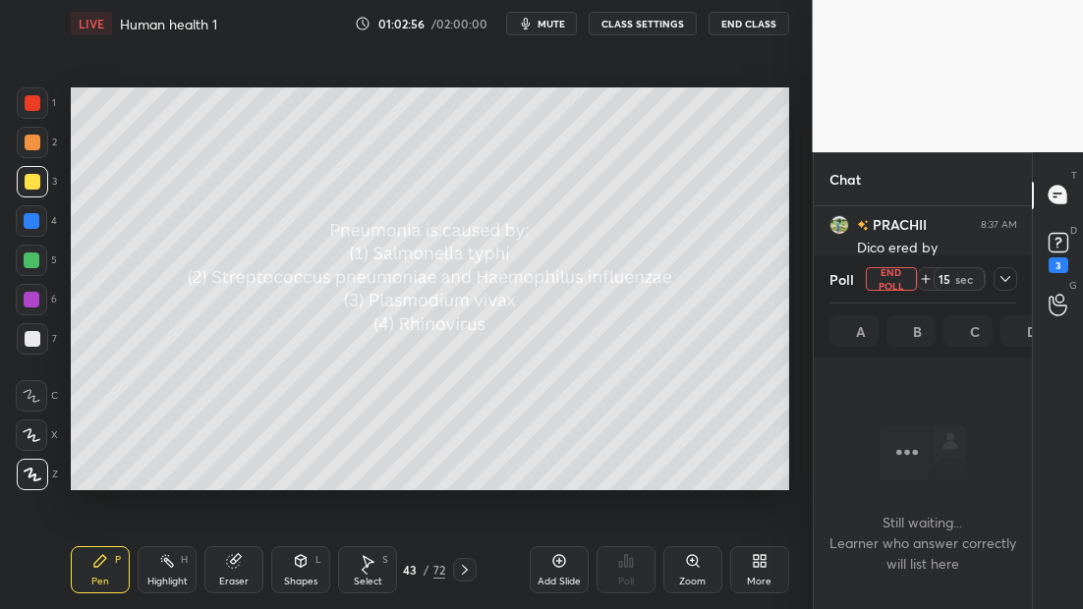
click at [1004, 282] on icon at bounding box center [1005, 279] width 16 height 16
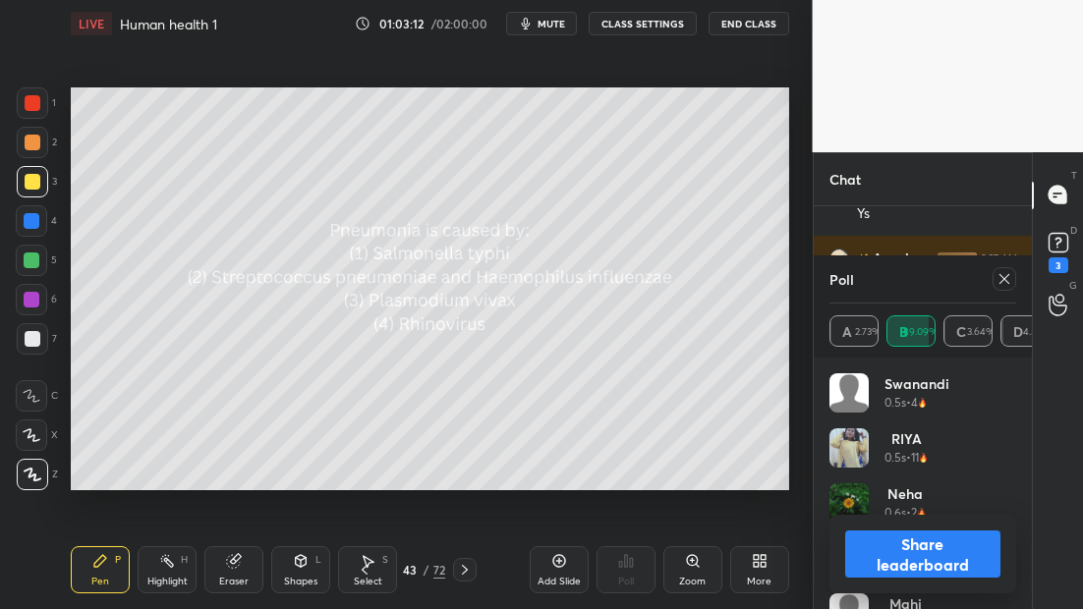
click at [468, 569] on icon at bounding box center [465, 570] width 16 height 16
click at [467, 568] on icon at bounding box center [465, 570] width 16 height 16
click at [993, 267] on div "Poll" at bounding box center [923, 278] width 188 height 47
click at [1002, 272] on icon at bounding box center [1004, 279] width 16 height 16
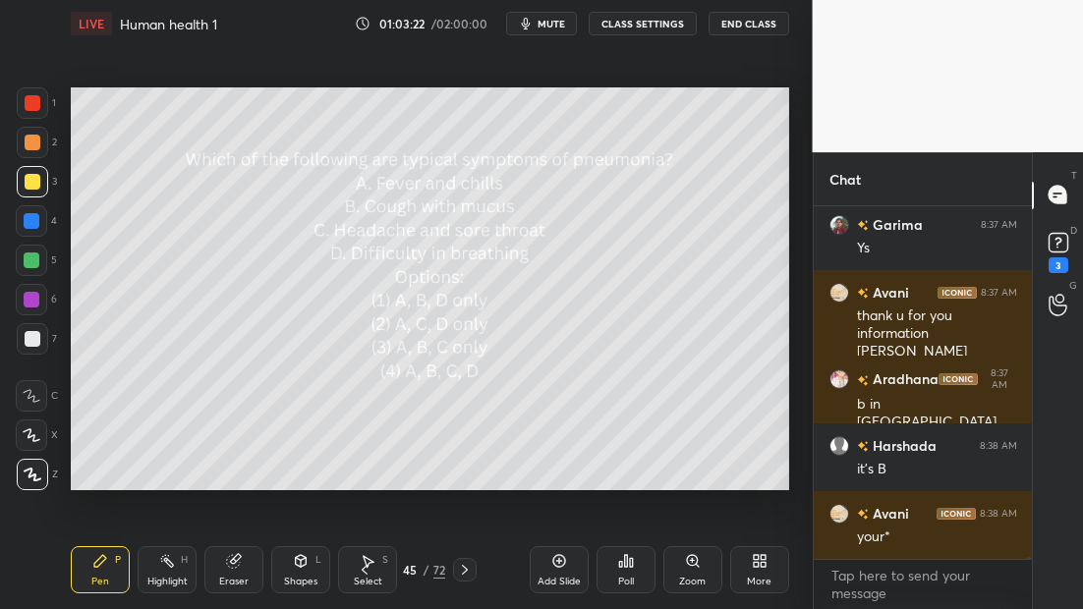
click at [624, 567] on div "Poll" at bounding box center [625, 569] width 59 height 47
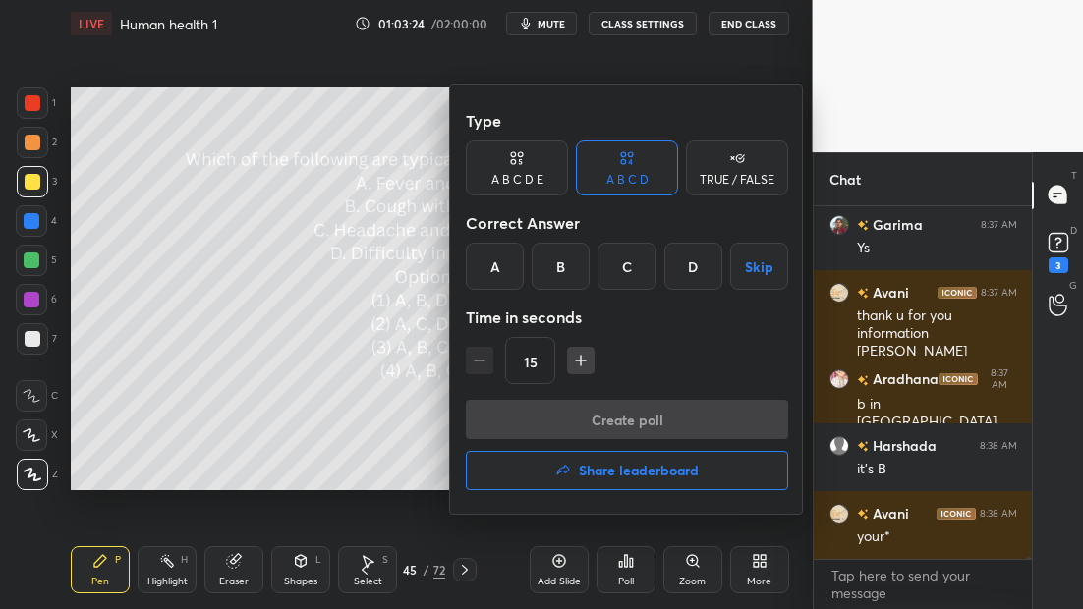
click at [577, 263] on div "B" at bounding box center [561, 266] width 58 height 47
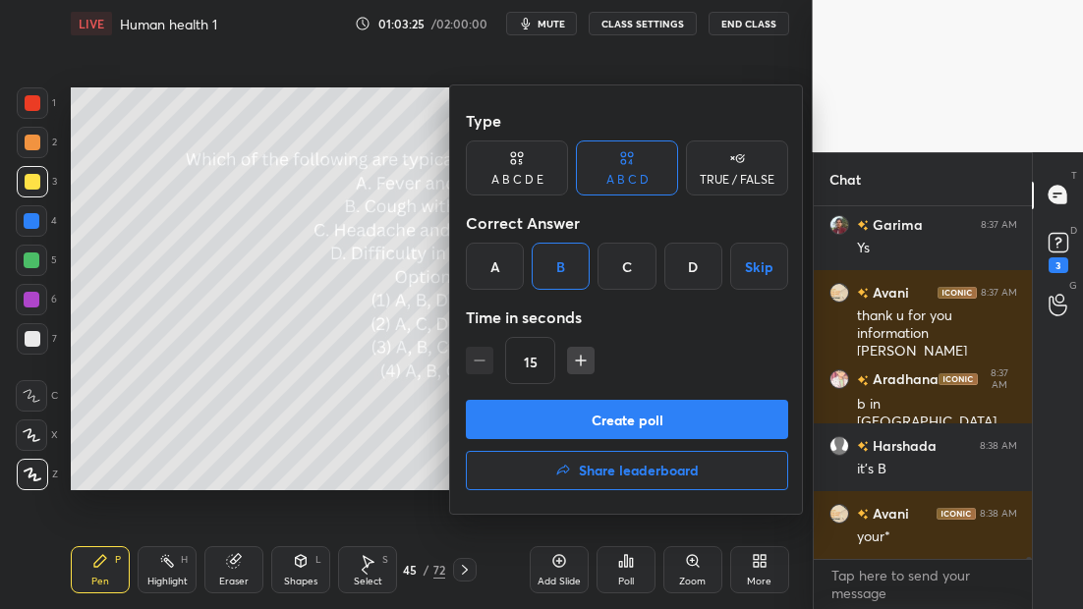
click at [626, 415] on button "Create poll" at bounding box center [627, 419] width 322 height 39
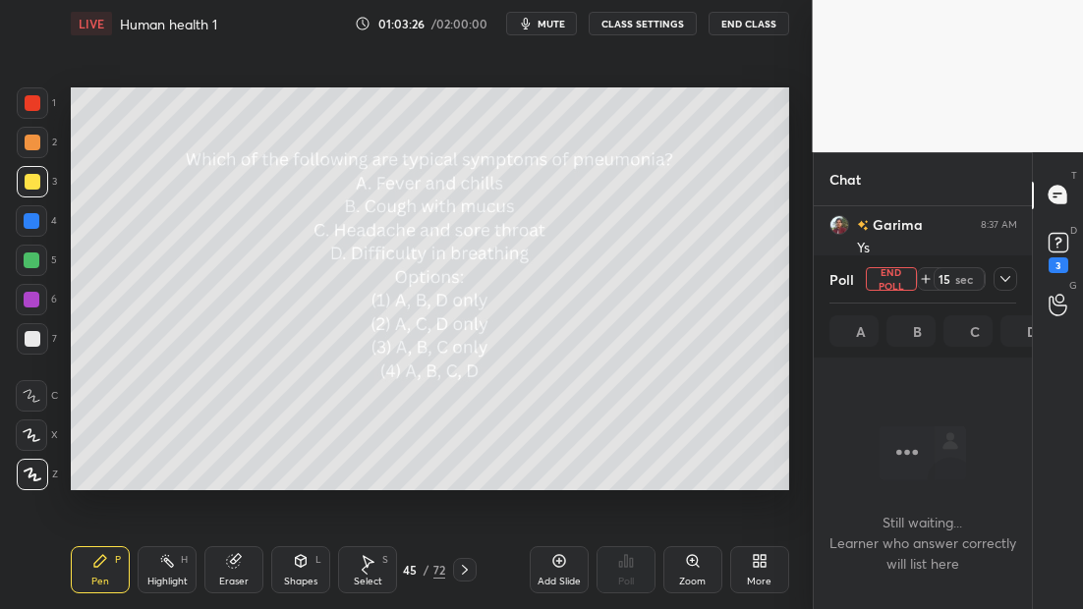
click at [1010, 280] on icon at bounding box center [1005, 279] width 16 height 16
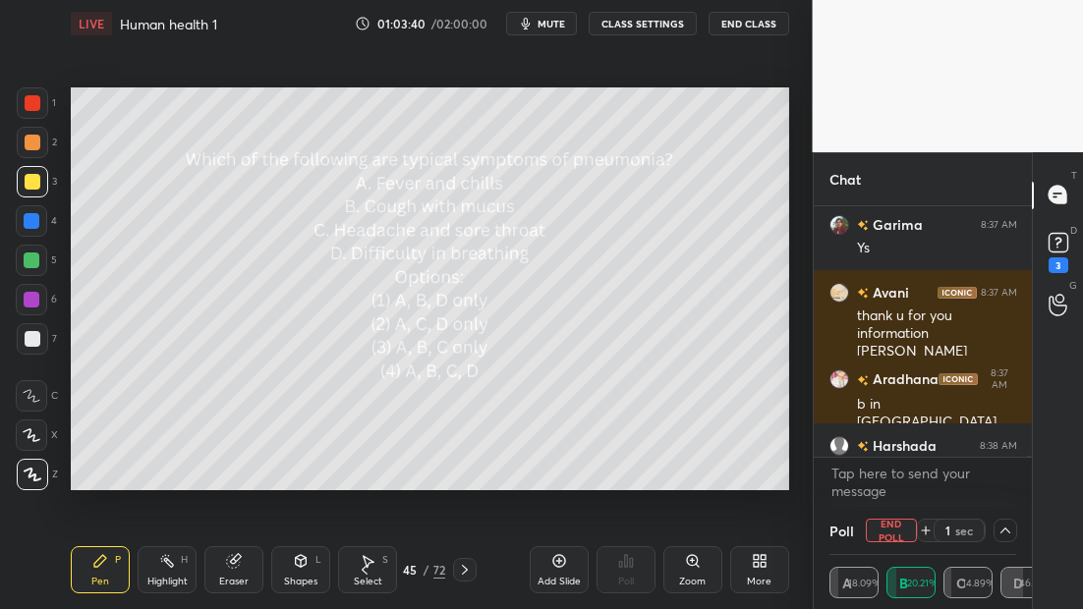
click at [465, 566] on icon at bounding box center [465, 570] width 16 height 16
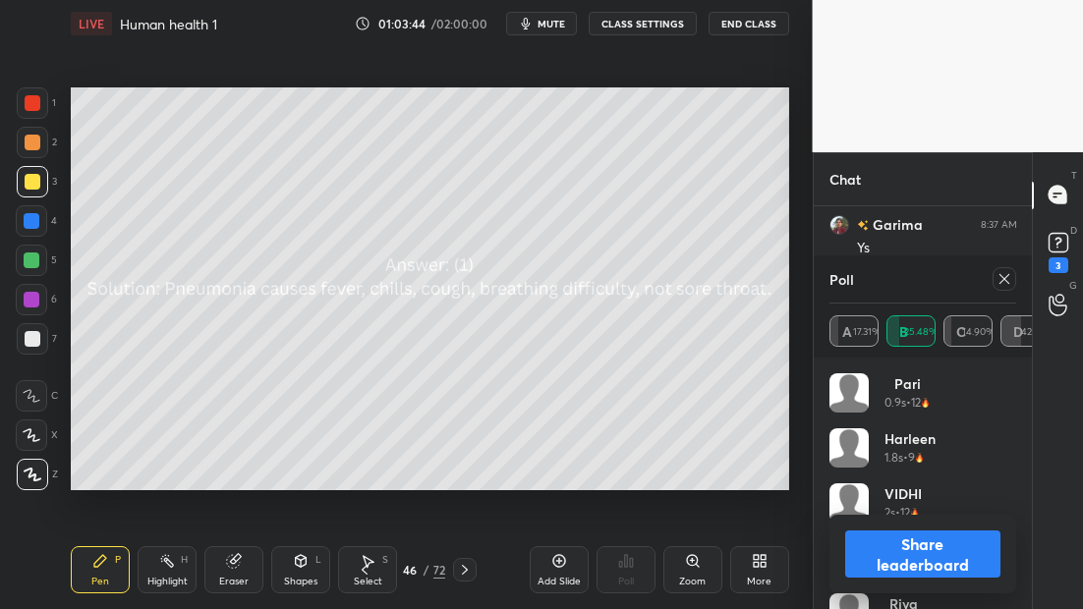
click at [1014, 281] on div at bounding box center [1005, 279] width 24 height 24
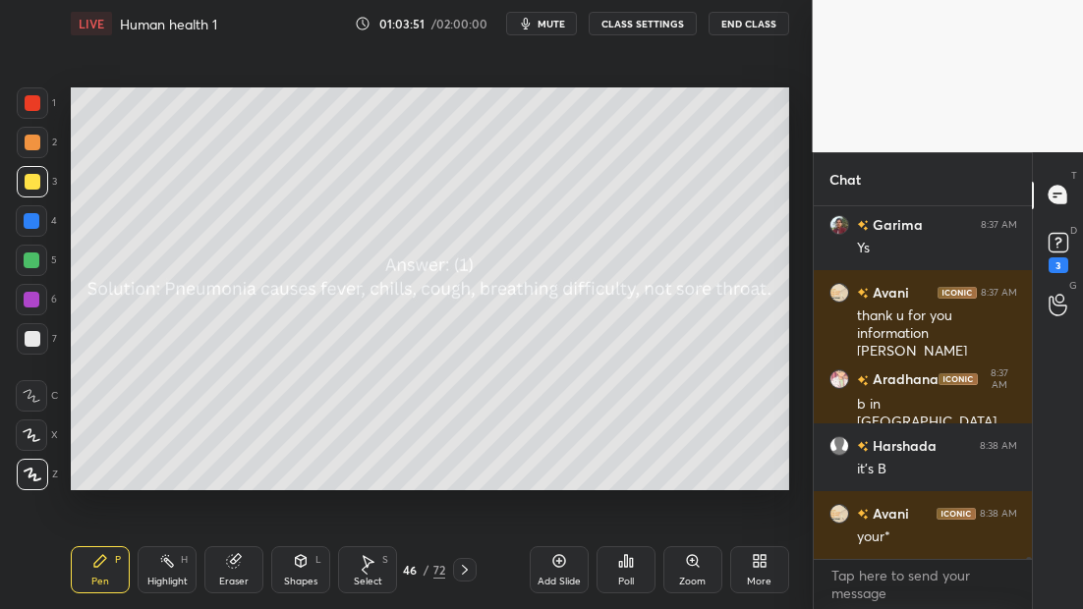
click at [467, 569] on icon at bounding box center [465, 570] width 16 height 16
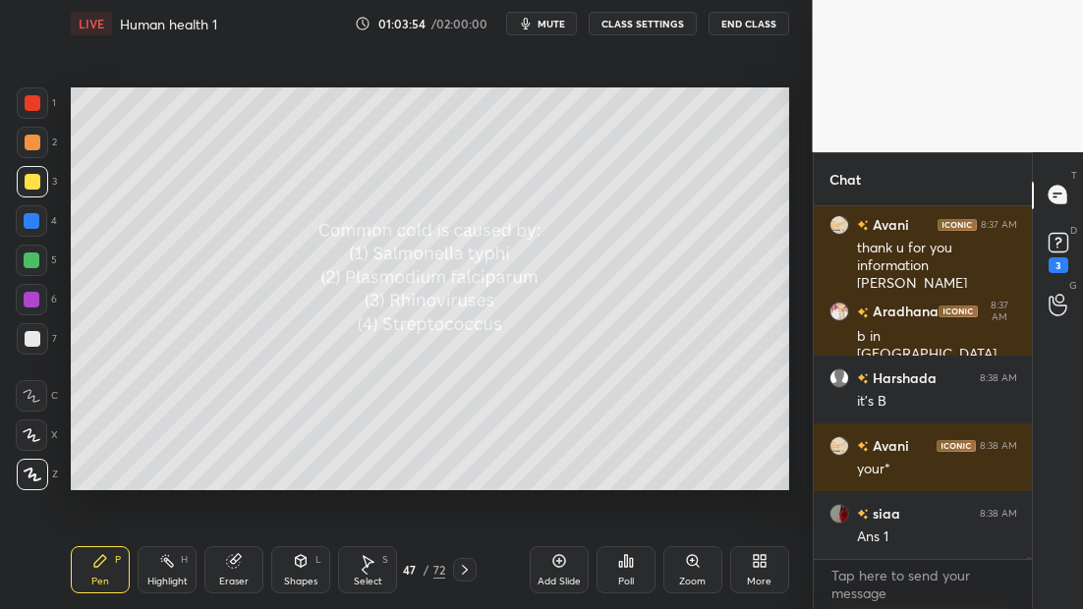
click at [647, 564] on div "Poll" at bounding box center [625, 569] width 59 height 47
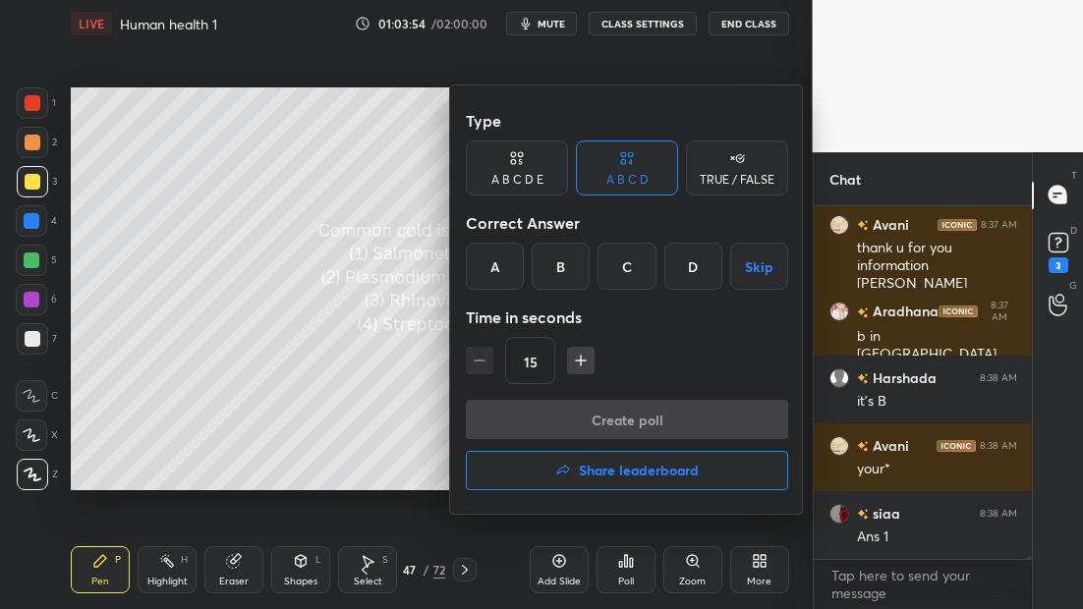
click at [608, 266] on div "C" at bounding box center [626, 266] width 58 height 47
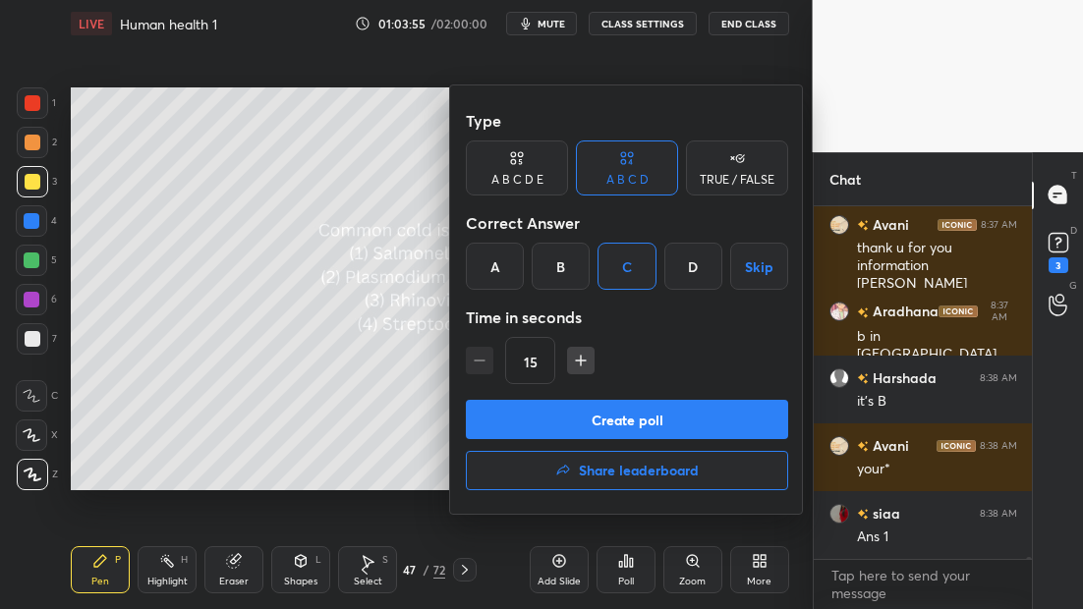
click at [638, 425] on button "Create poll" at bounding box center [627, 419] width 322 height 39
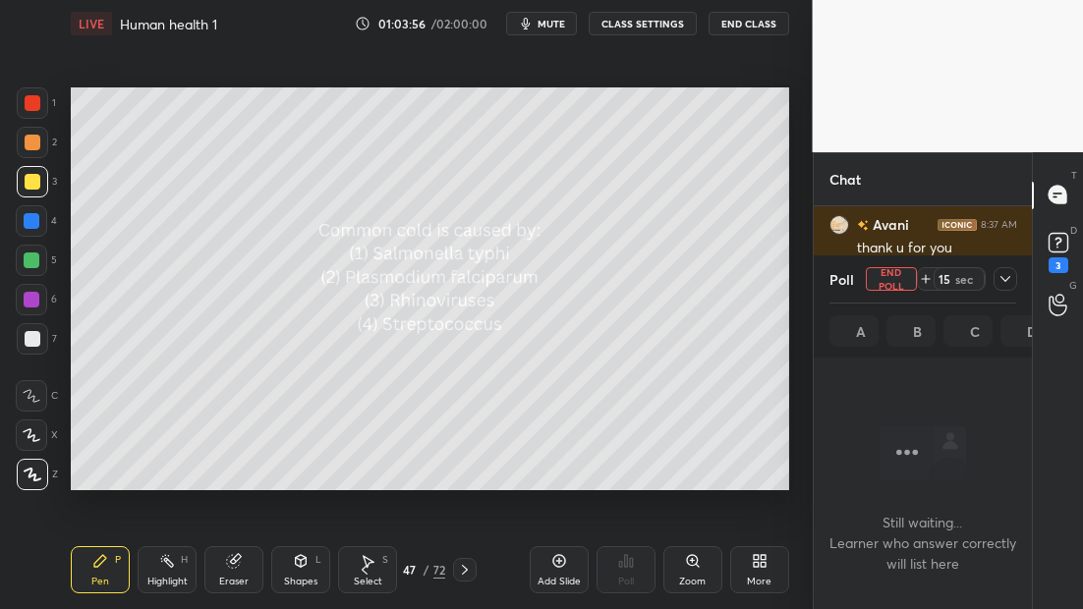
click at [1006, 277] on icon at bounding box center [1005, 279] width 10 height 6
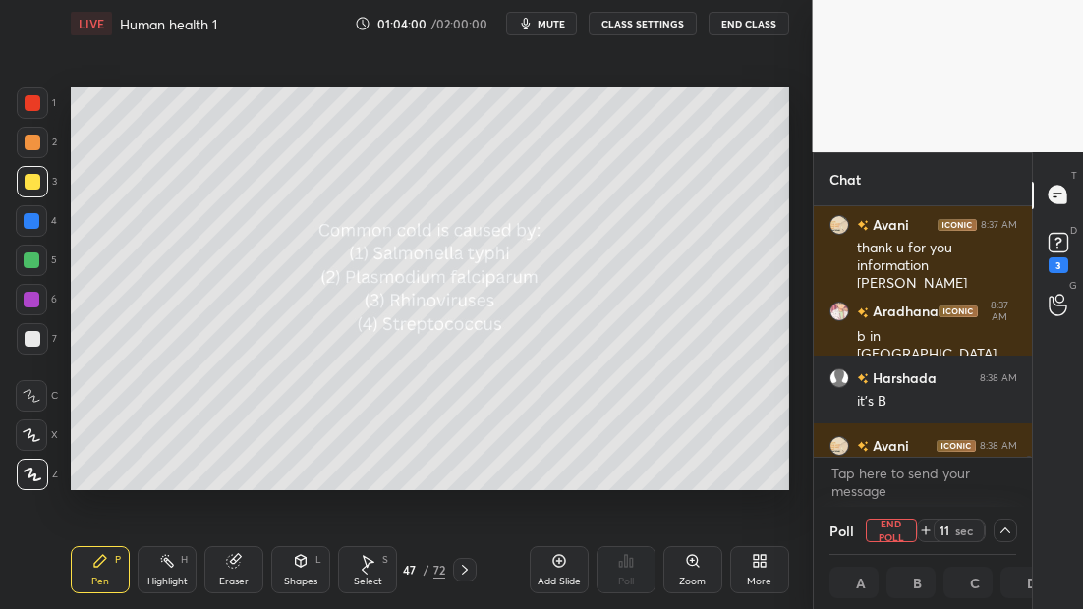
click at [364, 567] on icon at bounding box center [365, 570] width 16 height 16
click at [364, 566] on icon at bounding box center [365, 570] width 16 height 16
click at [463, 571] on icon at bounding box center [465, 570] width 16 height 16
click at [460, 569] on icon at bounding box center [465, 570] width 16 height 16
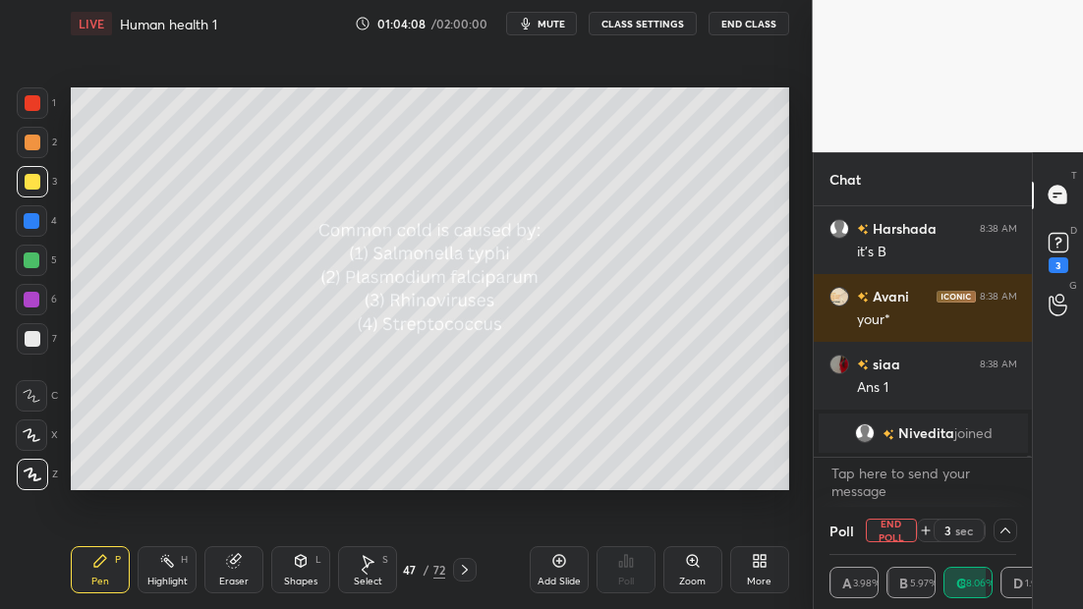
click at [467, 566] on icon at bounding box center [465, 570] width 16 height 16
click at [466, 561] on div at bounding box center [465, 570] width 24 height 24
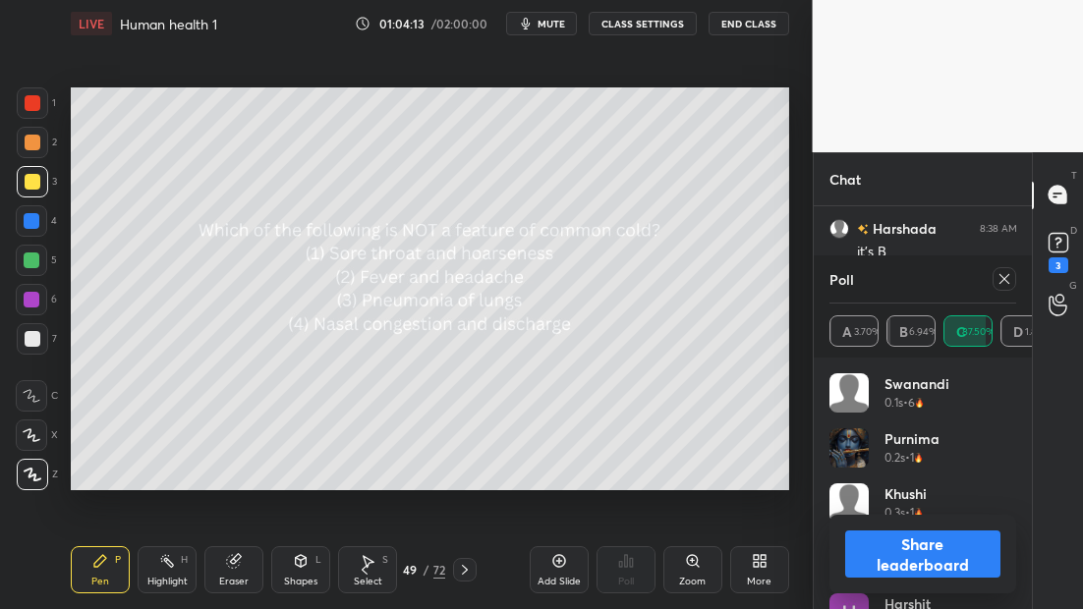
click at [1010, 284] on icon at bounding box center [1004, 279] width 16 height 16
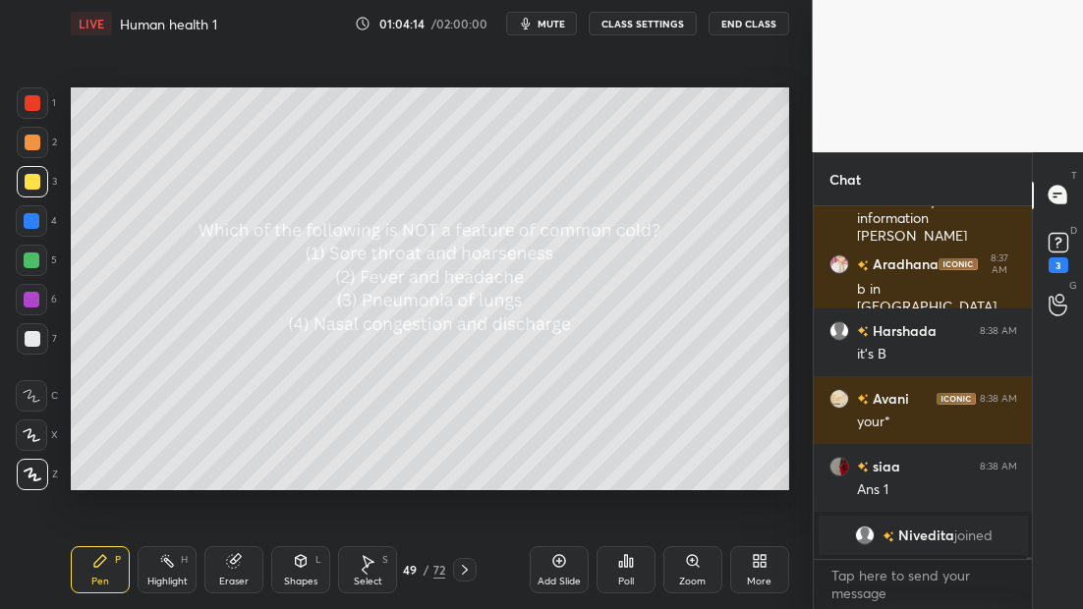
click at [625, 569] on div "Poll" at bounding box center [625, 569] width 59 height 47
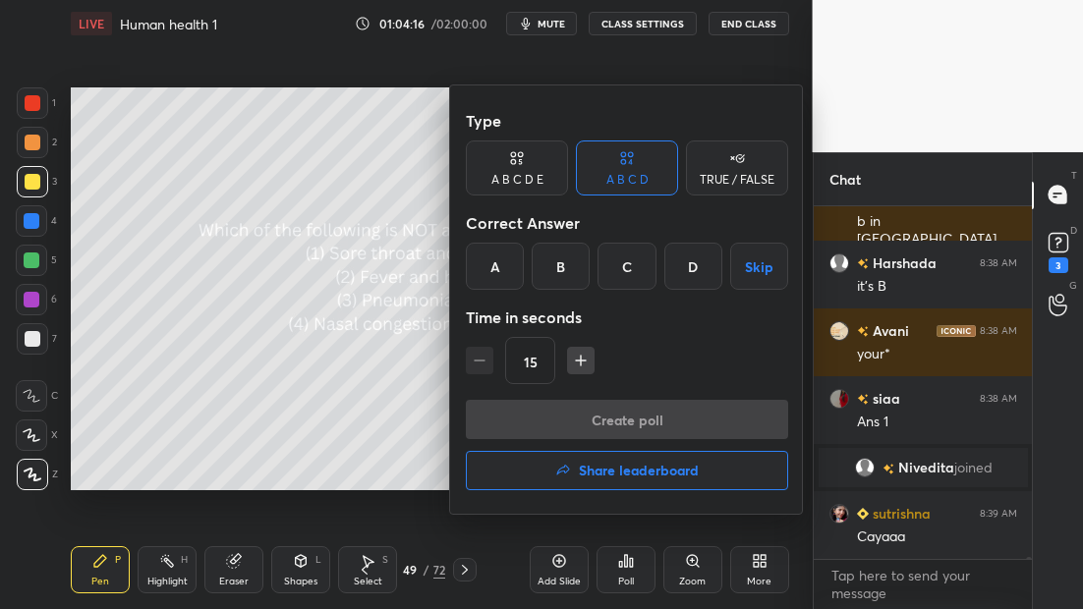
click at [649, 266] on div "C" at bounding box center [626, 266] width 58 height 47
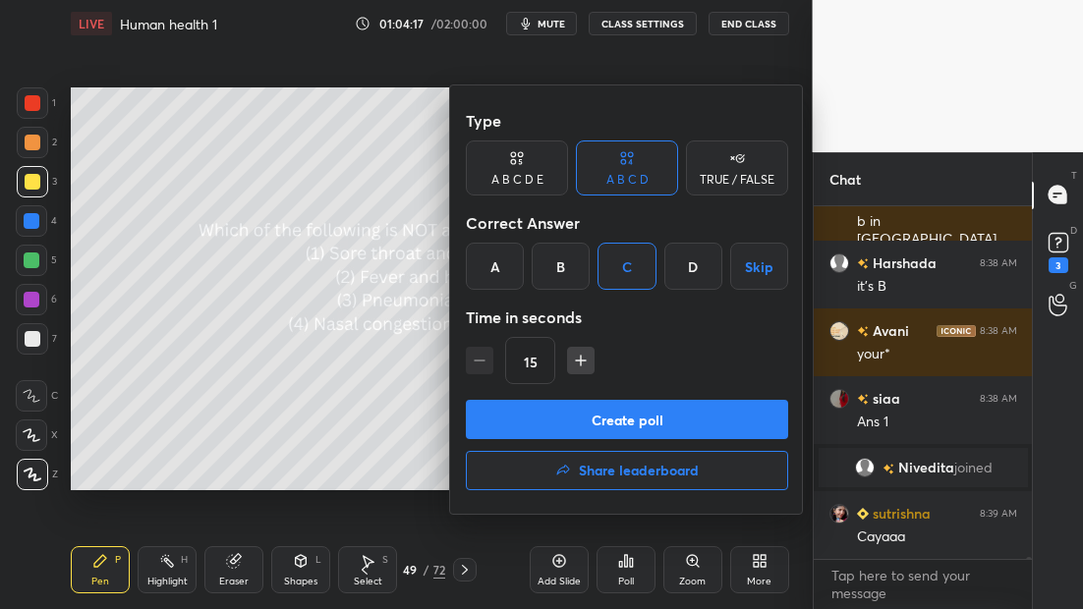
click at [618, 412] on button "Create poll" at bounding box center [627, 419] width 322 height 39
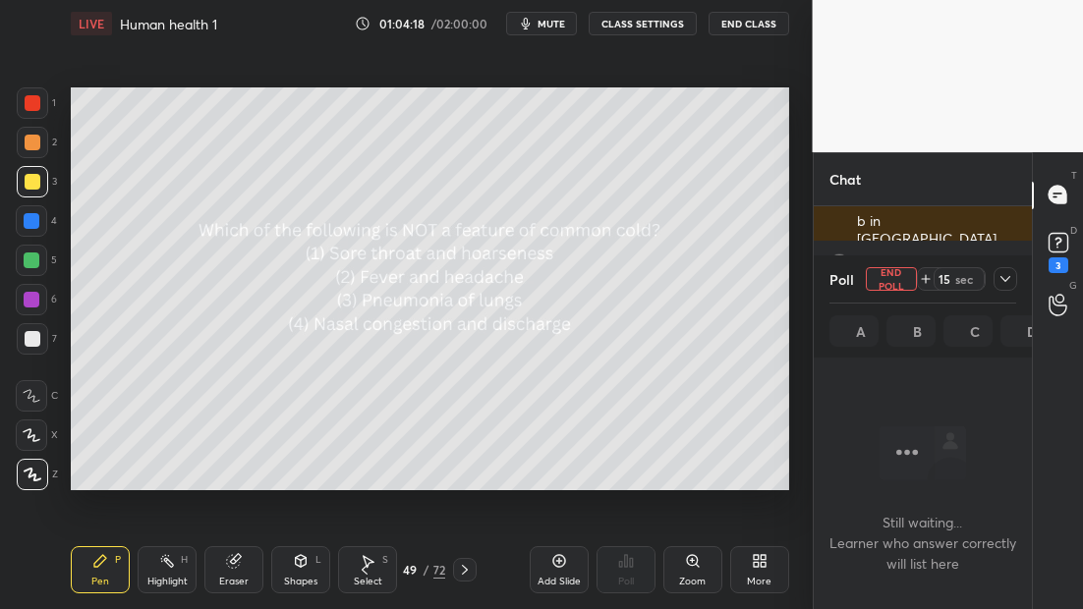
click at [999, 283] on icon at bounding box center [1005, 279] width 16 height 16
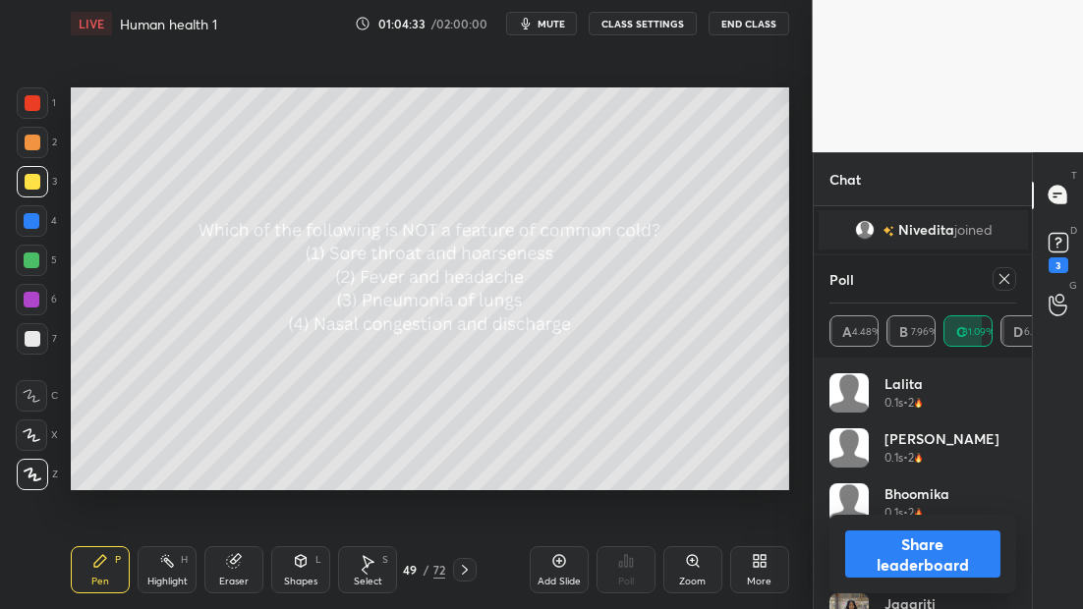
click at [464, 562] on icon at bounding box center [465, 570] width 16 height 16
click at [463, 563] on icon at bounding box center [465, 570] width 16 height 16
click at [1002, 276] on icon at bounding box center [1004, 279] width 16 height 16
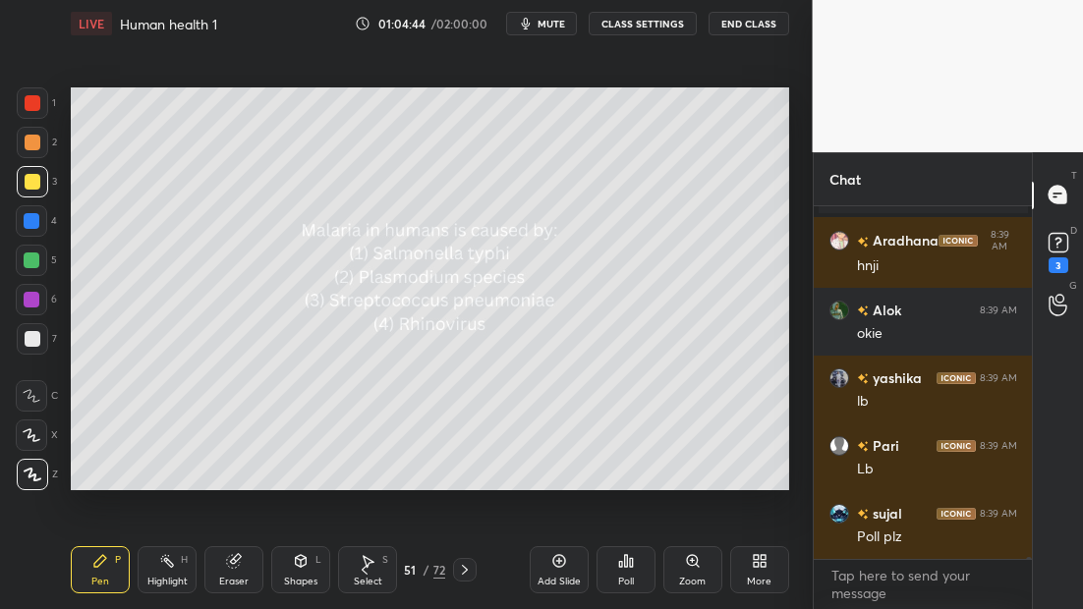
click at [615, 567] on div "Poll" at bounding box center [625, 569] width 59 height 47
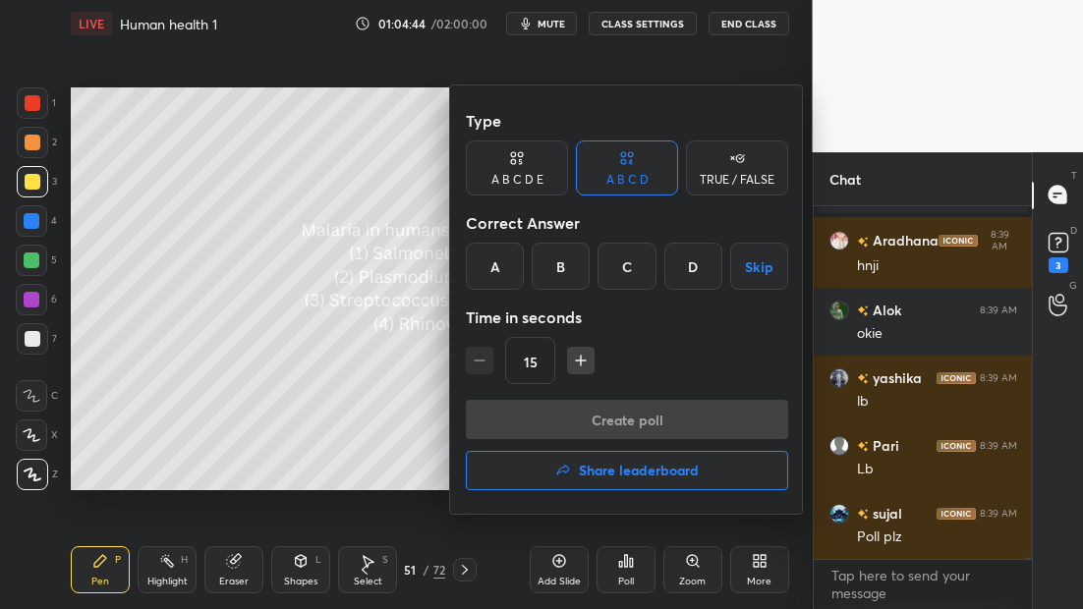
click at [606, 482] on button "Share leaderboard" at bounding box center [627, 470] width 322 height 39
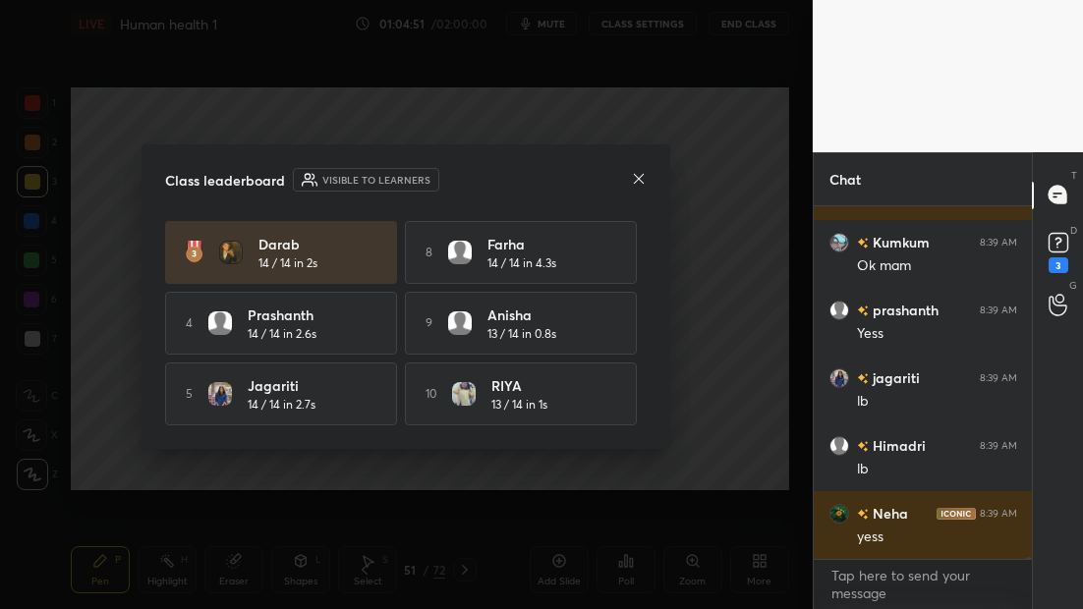
drag, startPoint x: 638, startPoint y: 393, endPoint x: 637, endPoint y: 330, distance: 62.9
click at [637, 330] on div "[PERSON_NAME] 14 / 14 in 1.5s 6 [PERSON_NAME]... 14 / 14 in 4.3s [PERSON_NAME] …" at bounding box center [406, 253] width 482 height 346
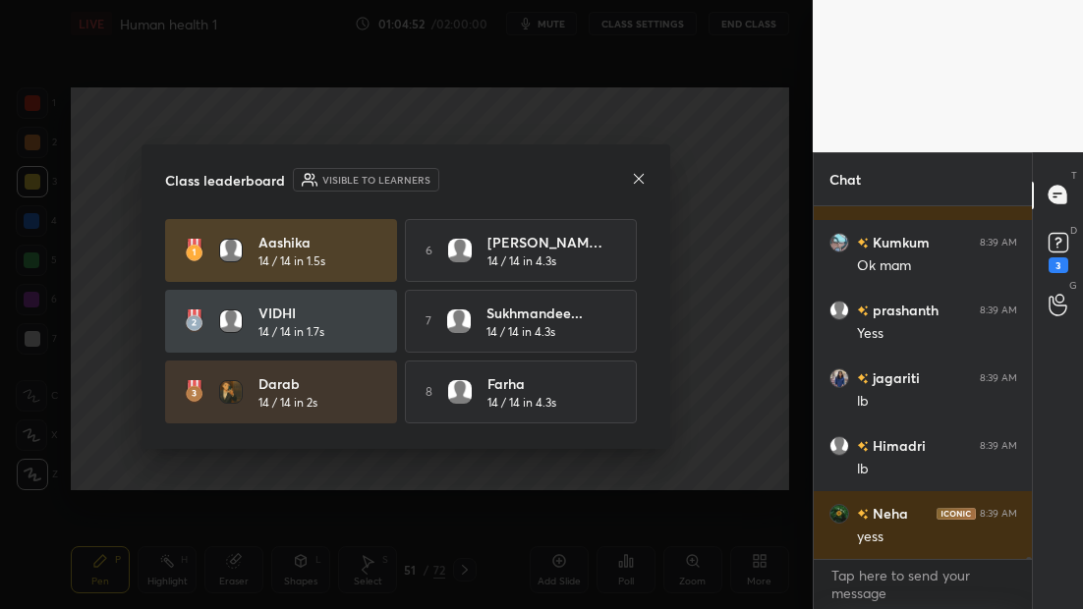
click at [644, 173] on icon at bounding box center [639, 179] width 16 height 16
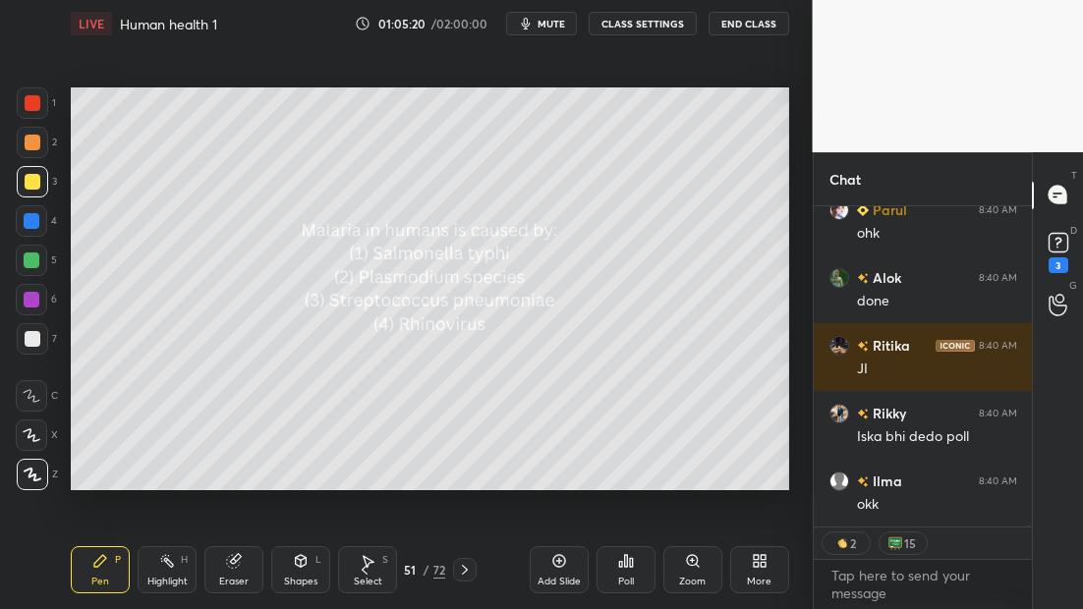
click at [756, 22] on button "End Class" at bounding box center [749, 24] width 81 height 24
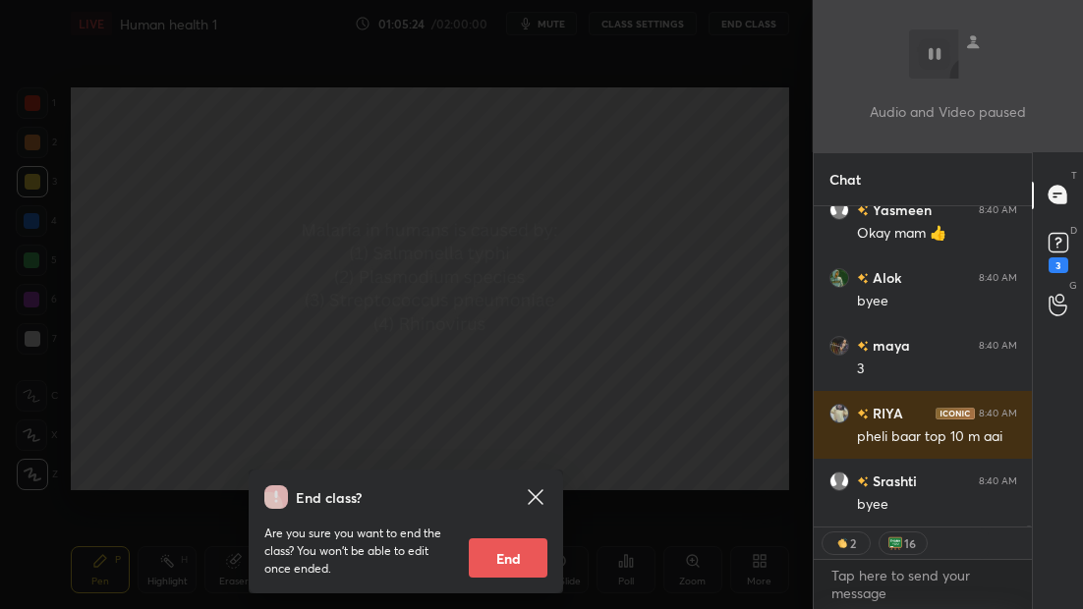
click at [502, 555] on button "End" at bounding box center [508, 558] width 79 height 39
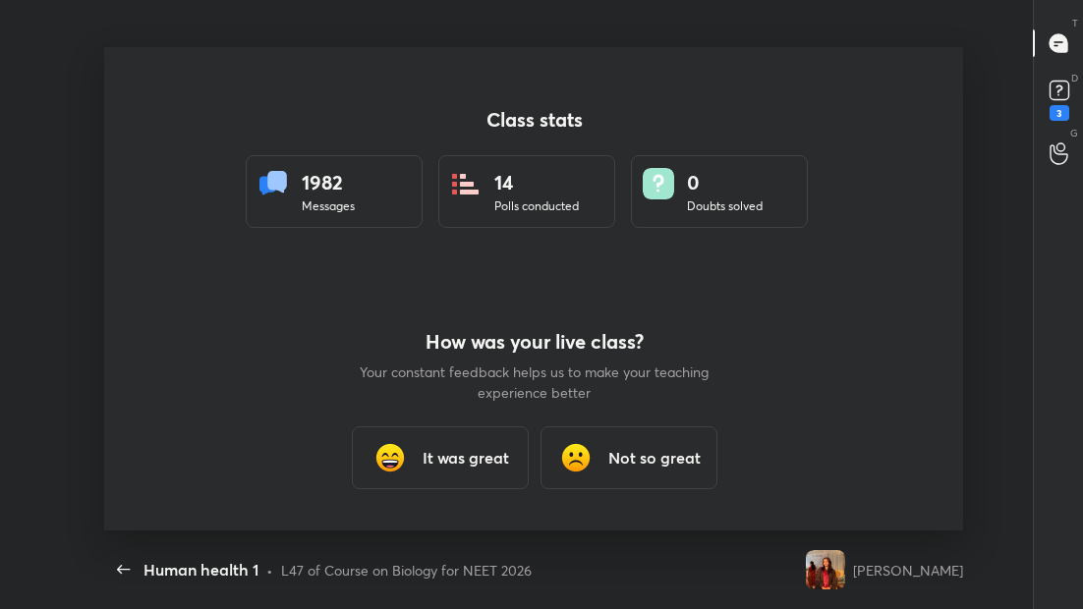
type textarea "x"
